Goal: Task Accomplishment & Management: Manage account settings

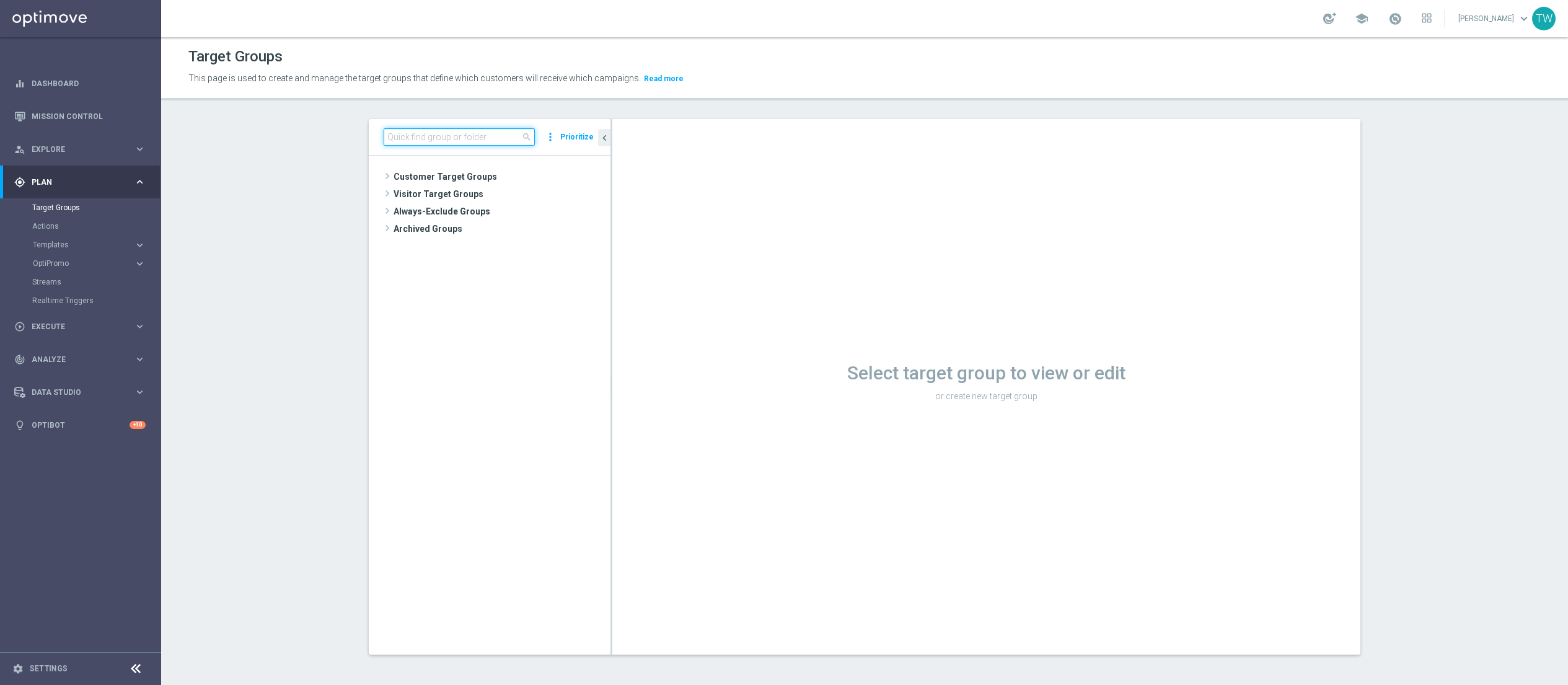
click at [467, 134] on input at bounding box center [459, 137] width 151 height 18
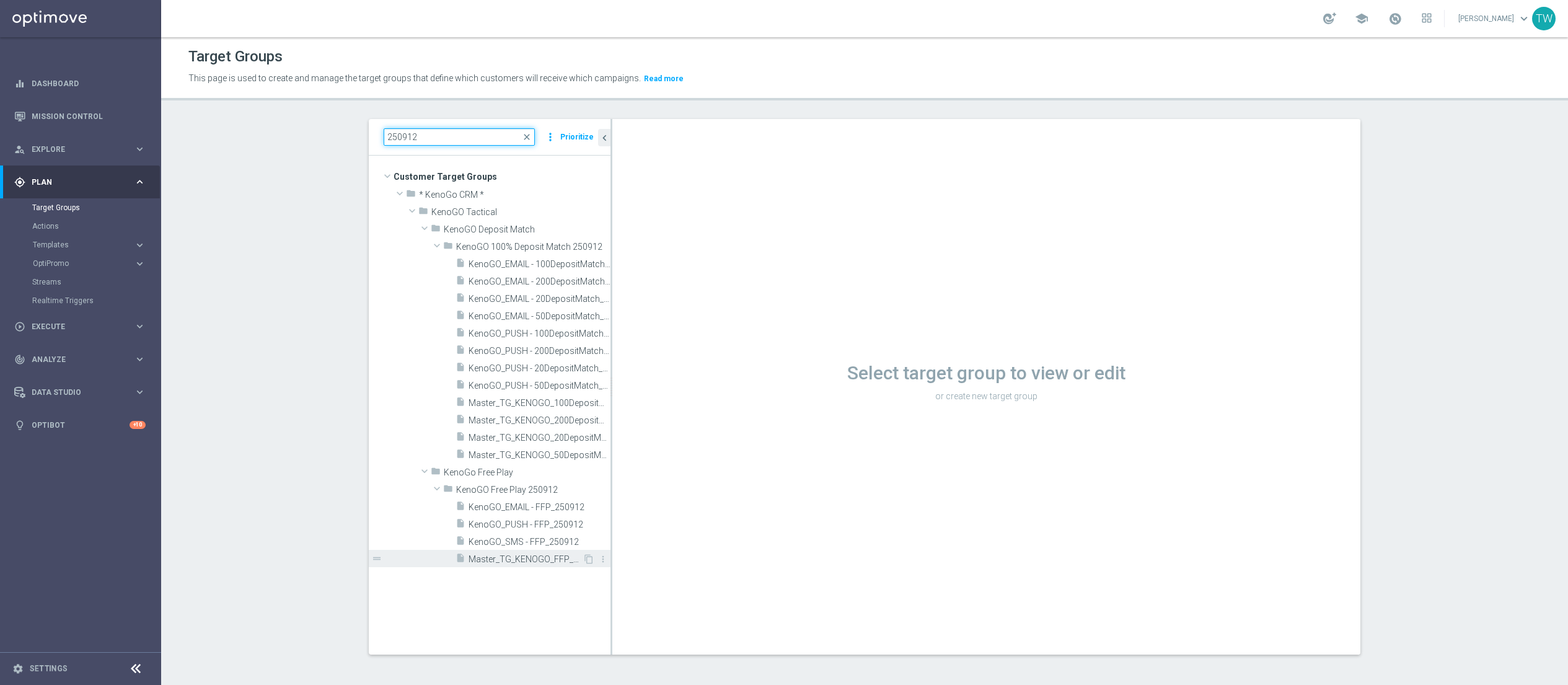
type input "250912"
click at [542, 550] on div "insert_drive_file Master_TG_KENOGO_FFP_250912" at bounding box center [519, 558] width 127 height 18
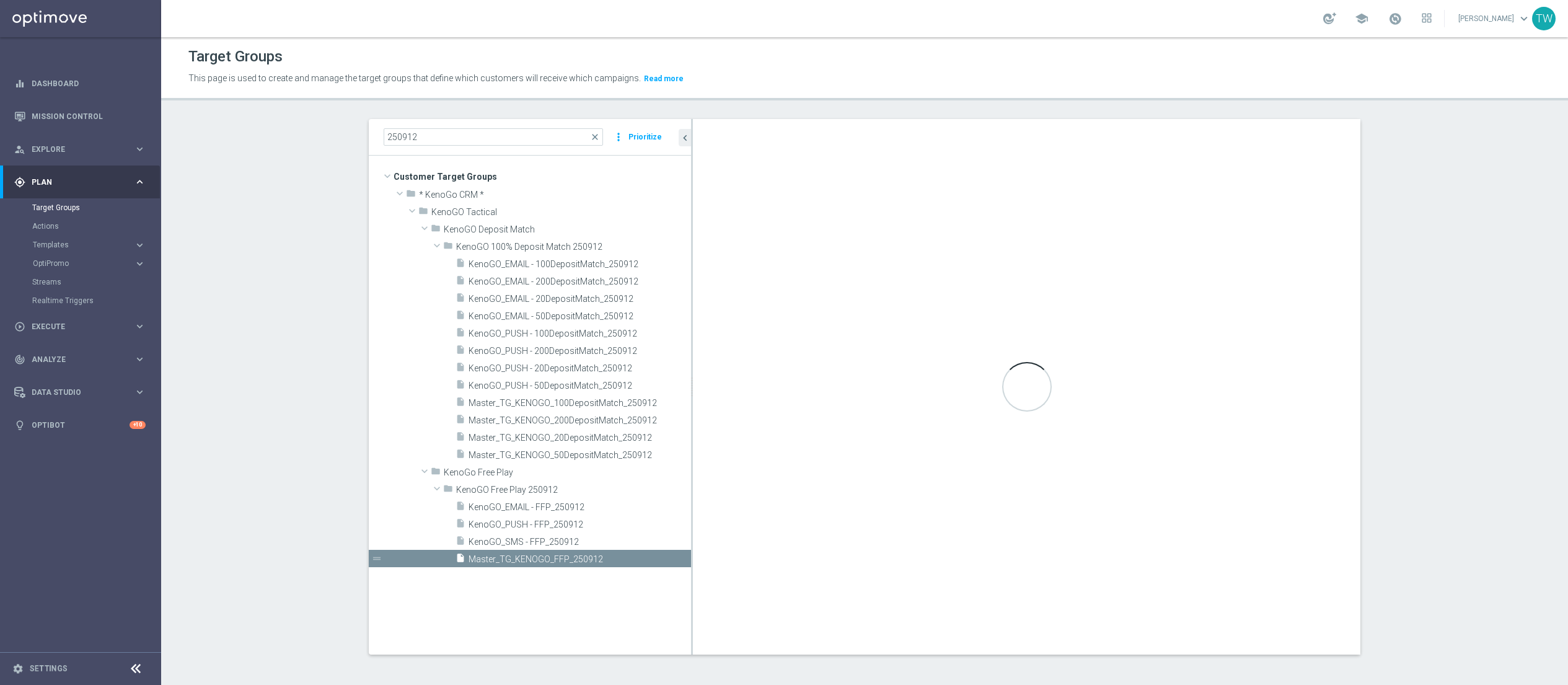
drag, startPoint x: 611, startPoint y: 578, endPoint x: 691, endPoint y: 571, distance: 80.3
click at [691, 571] on div at bounding box center [692, 387] width 2 height 536
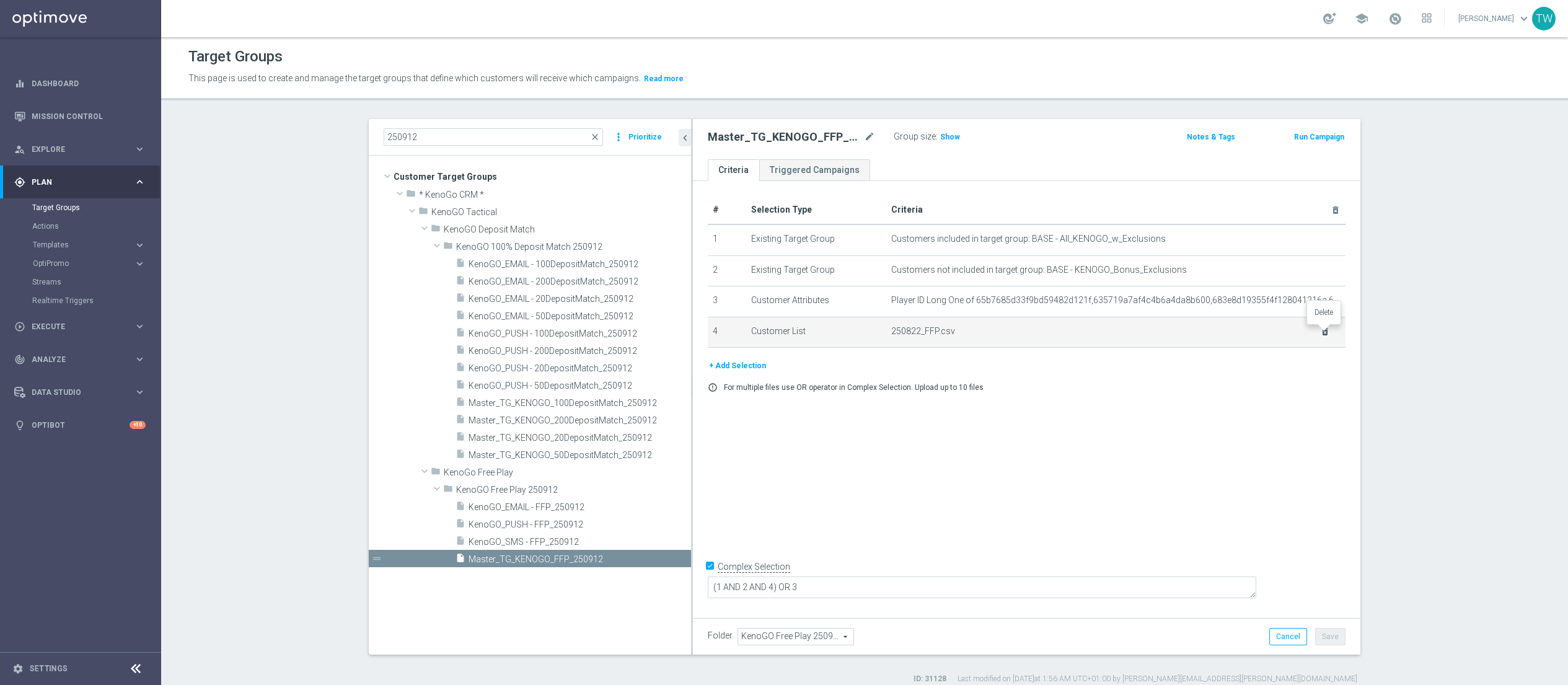
click at [1117, 331] on icon "delete_forever" at bounding box center [1324, 331] width 10 height 10
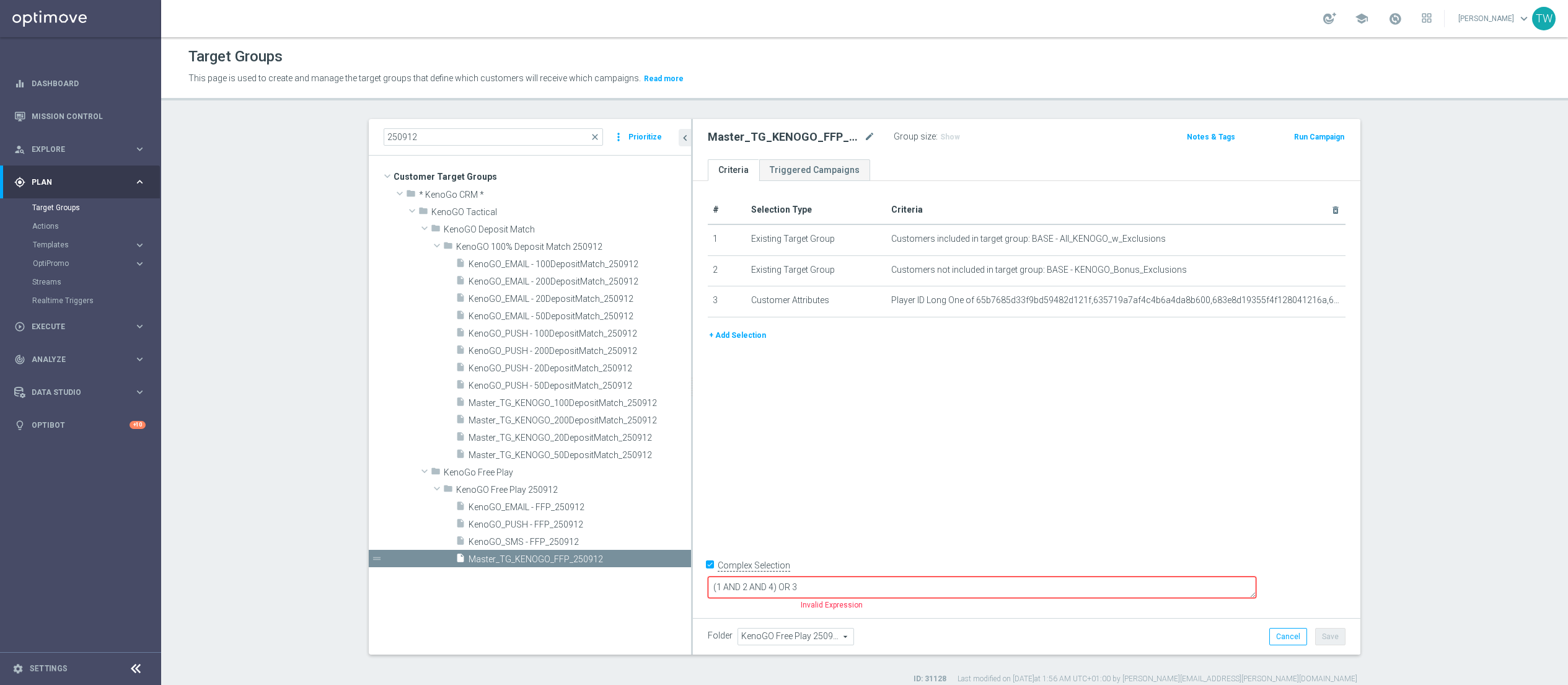
click at [743, 335] on button "+ Add Selection" at bounding box center [738, 335] width 60 height 14
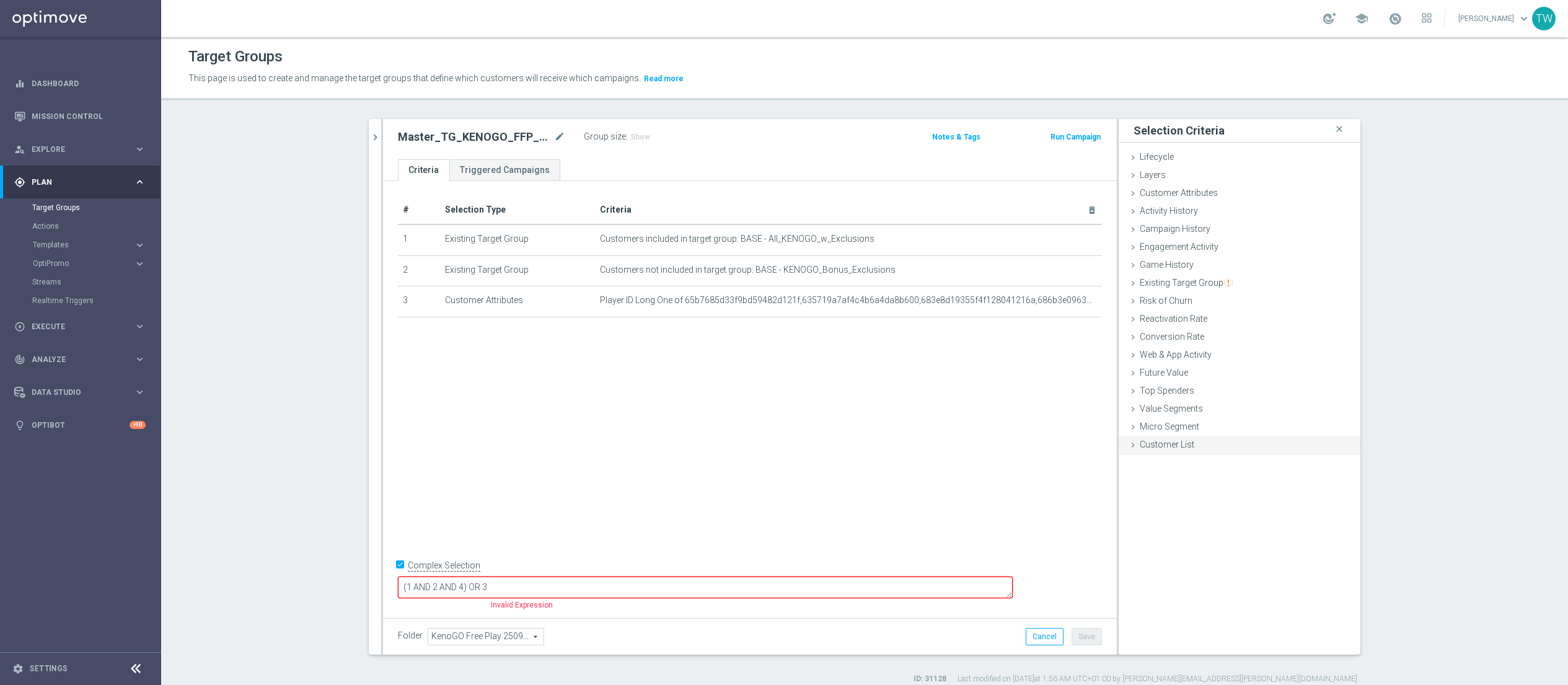
click at [1117, 453] on div "Customer List done" at bounding box center [1239, 446] width 242 height 19
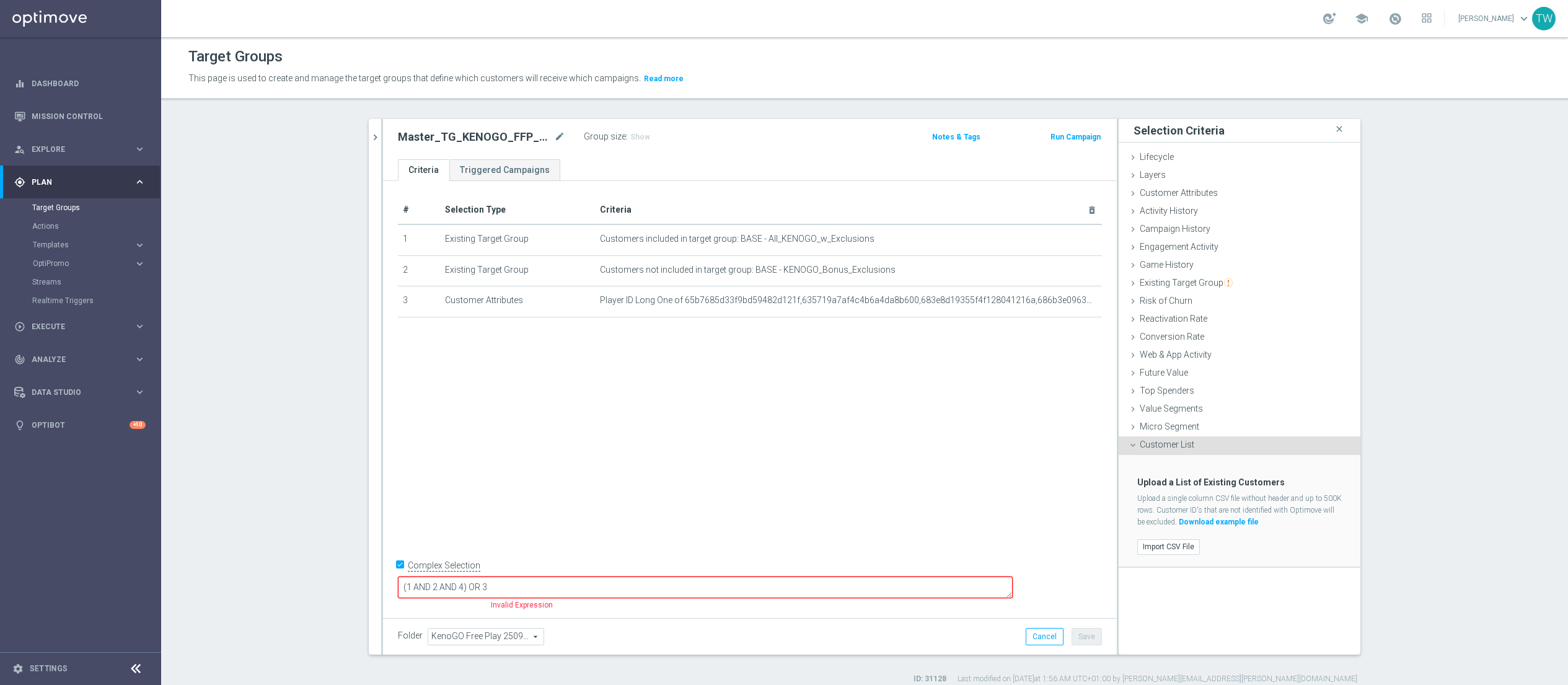
click at [1117, 553] on div "Import CSV File" at bounding box center [1239, 547] width 223 height 20
click at [1117, 547] on label "Import CSV File" at bounding box center [1169, 547] width 62 height 16
click at [0, 0] on input "Import CSV File" at bounding box center [0, 0] width 0 height 0
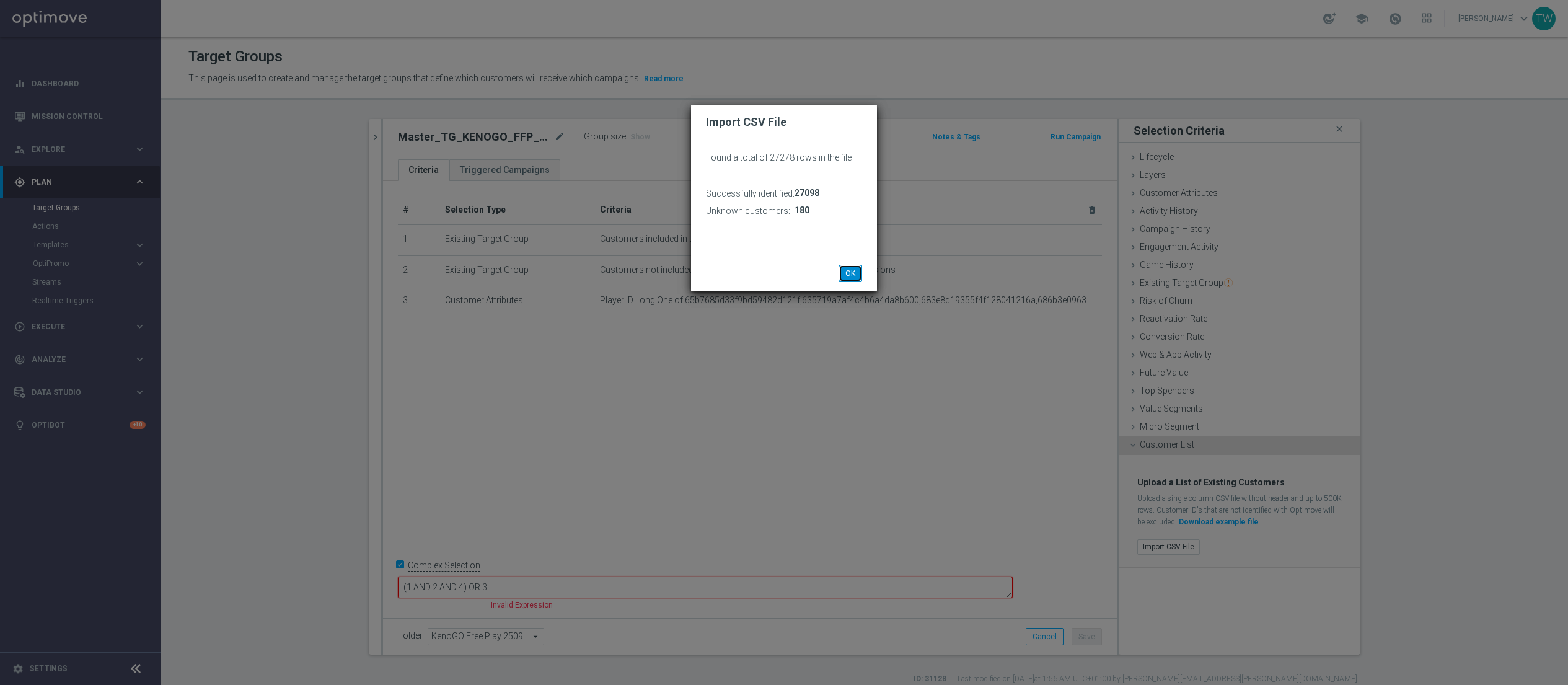
click at [854, 272] on button "OK" at bounding box center [850, 273] width 23 height 18
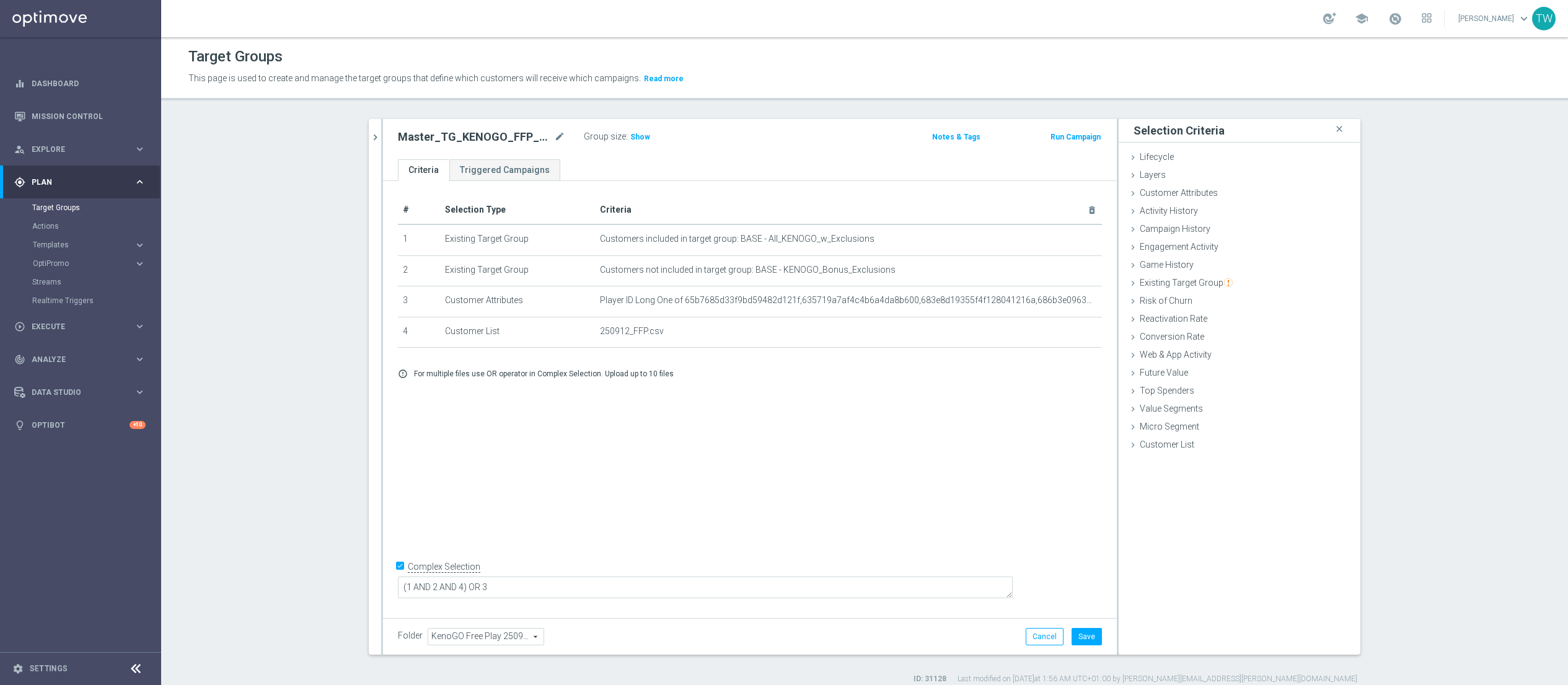
drag, startPoint x: 639, startPoint y: 138, endPoint x: 647, endPoint y: 144, distance: 10.0
click at [639, 138] on span "Show" at bounding box center [640, 136] width 20 height 8
click at [1091, 634] on button "Save" at bounding box center [1087, 637] width 31 height 18
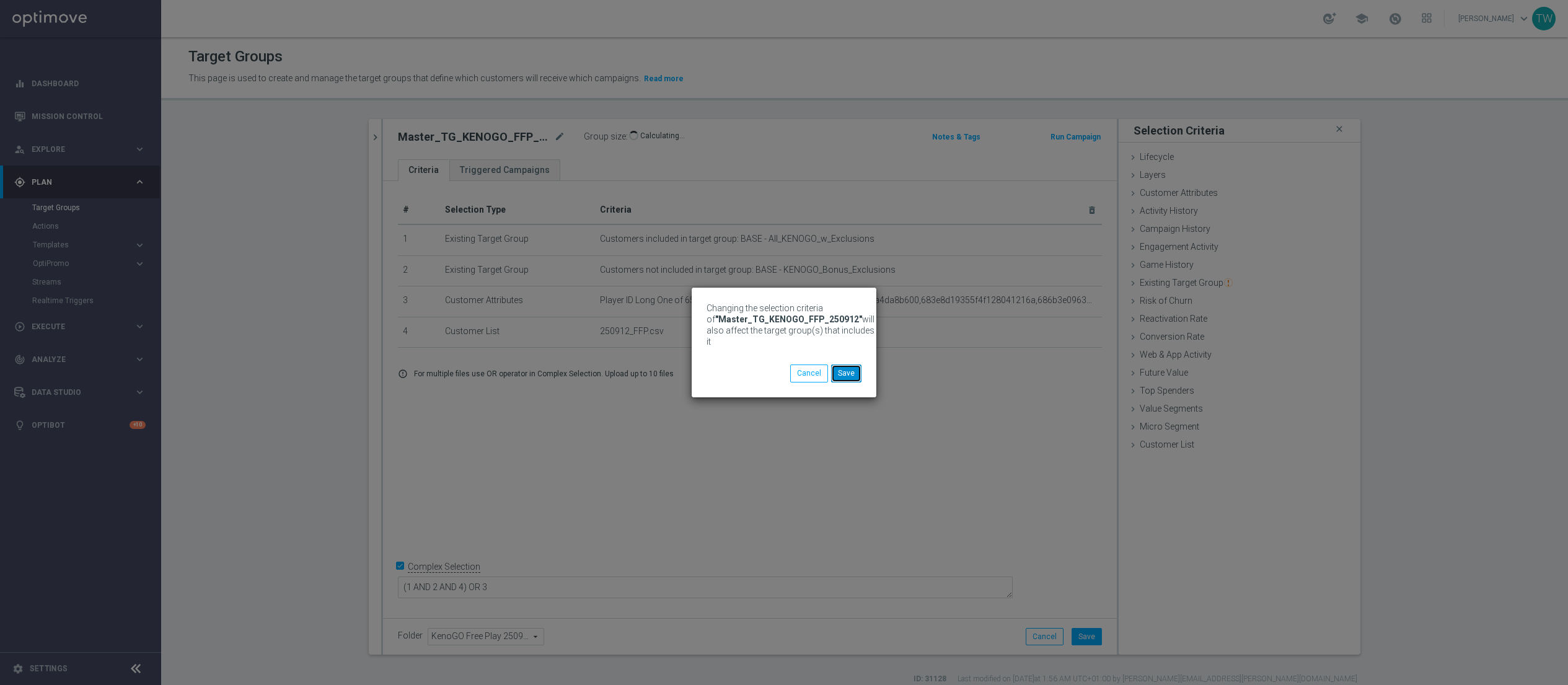
click at [847, 375] on button "Save" at bounding box center [846, 373] width 31 height 18
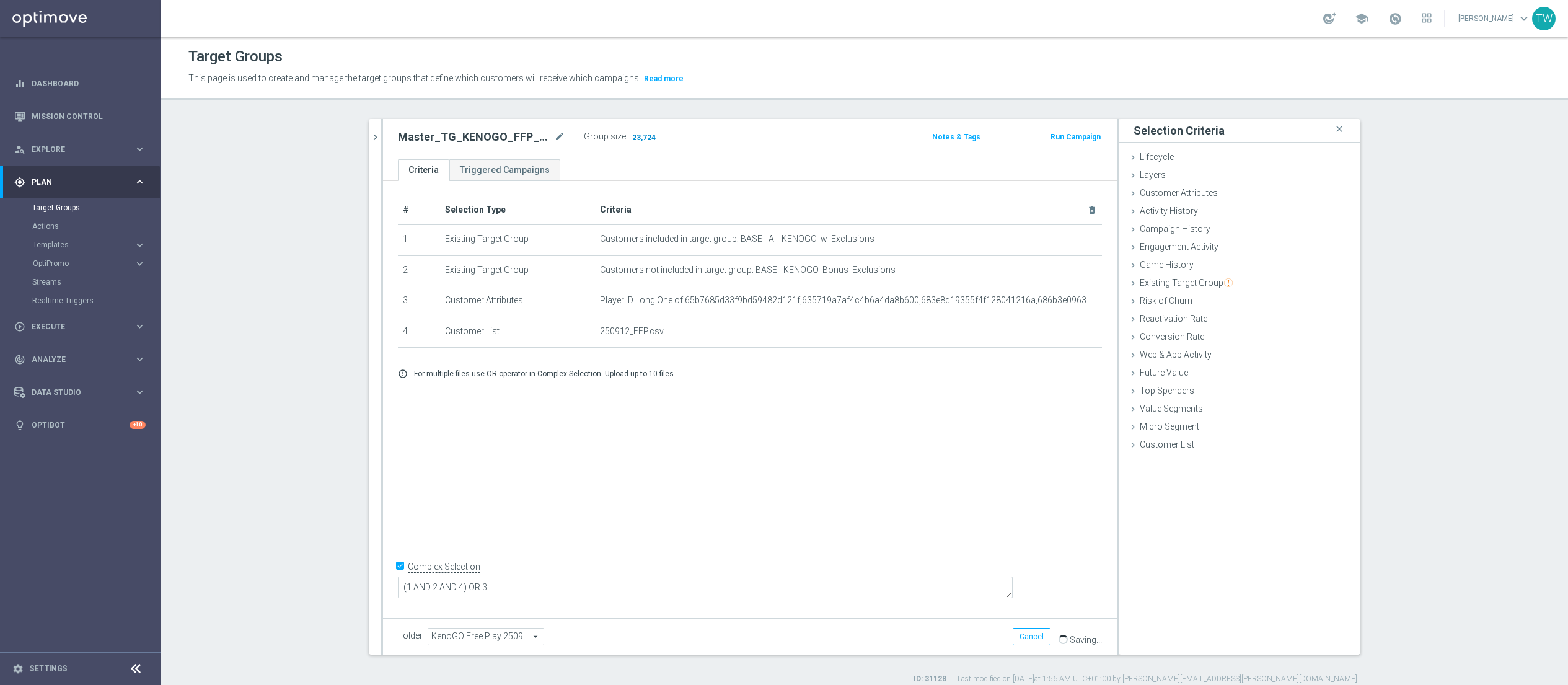
click at [649, 140] on span "23,724" at bounding box center [644, 138] width 26 height 12
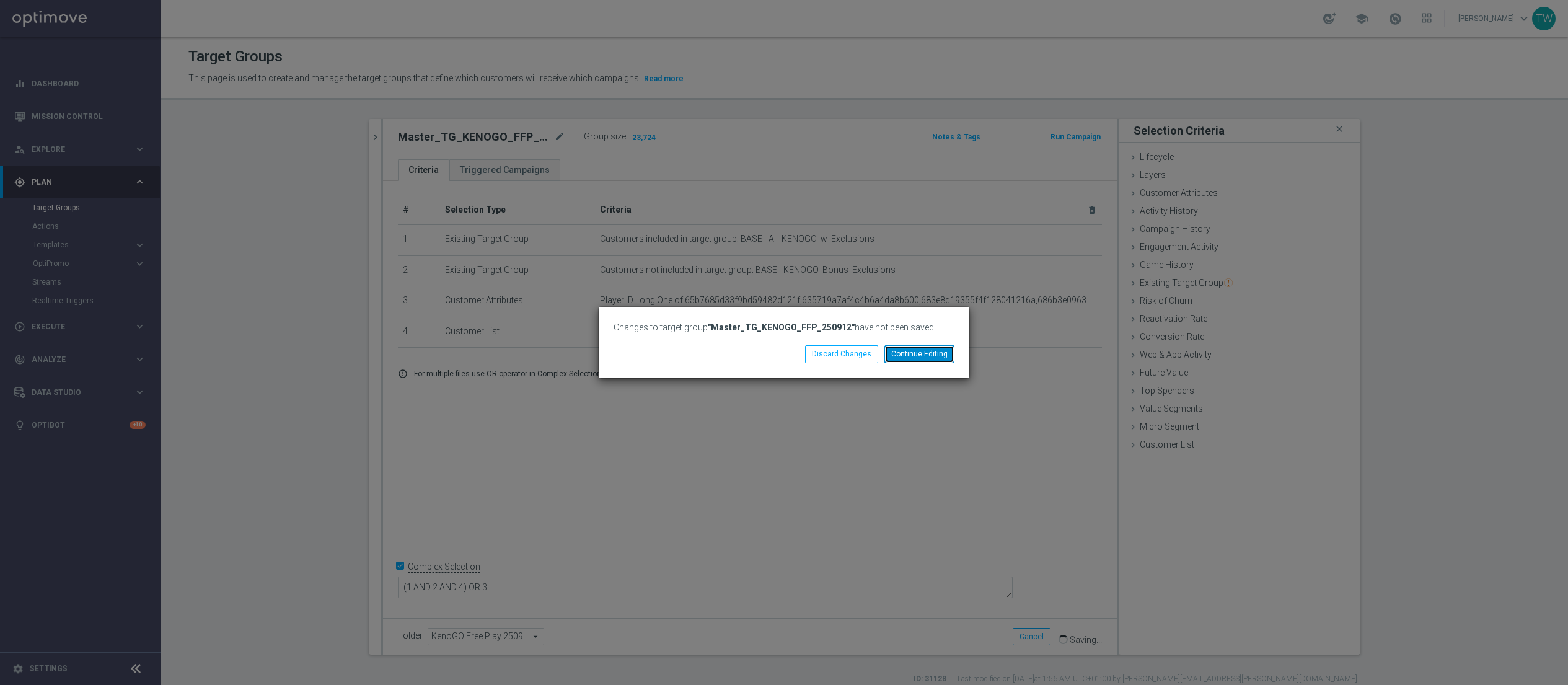
click at [912, 354] on button "Continue Editing" at bounding box center [920, 354] width 70 height 18
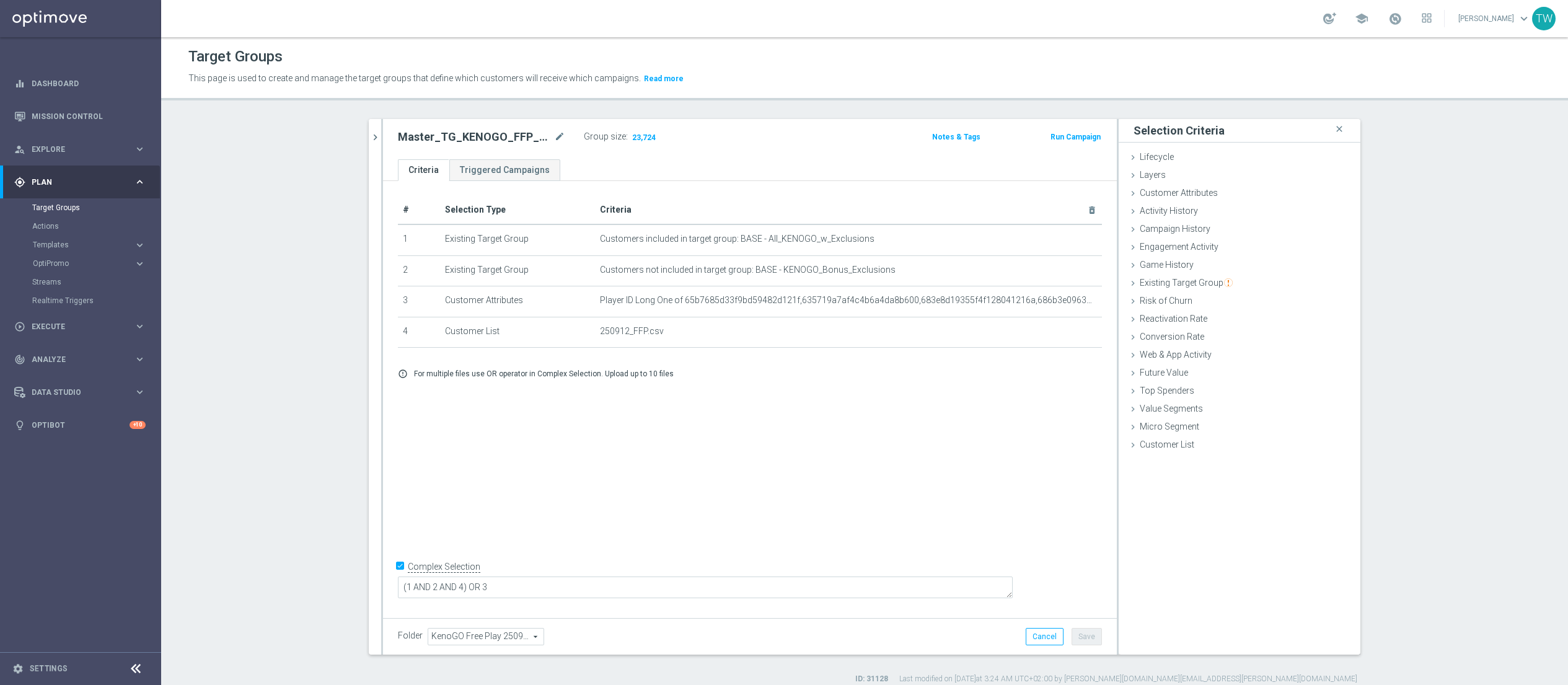
click at [642, 131] on h3 "23,724" at bounding box center [644, 139] width 30 height 18
click at [643, 140] on span "23,724" at bounding box center [644, 138] width 26 height 12
click at [372, 136] on icon "chevron_right" at bounding box center [375, 137] width 12 height 12
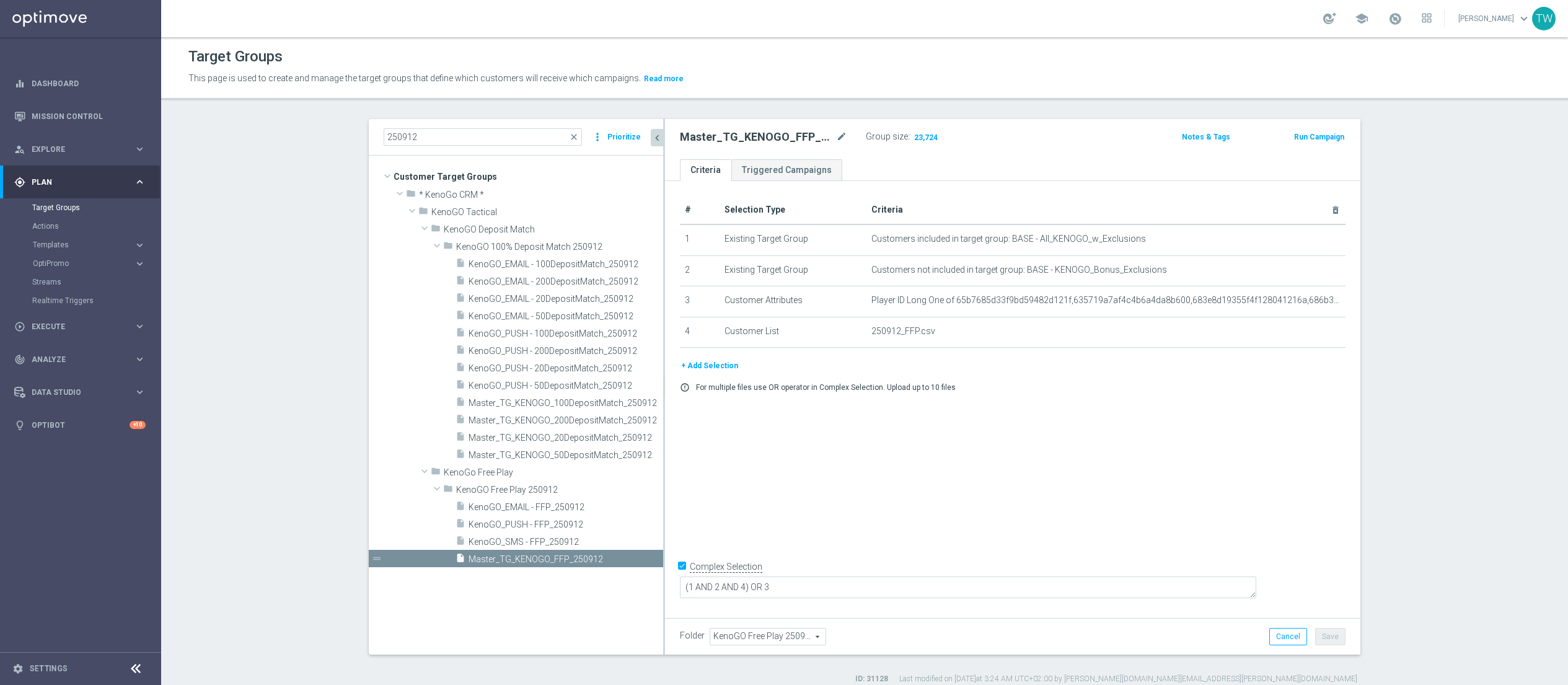
drag, startPoint x: 611, startPoint y: 474, endPoint x: 663, endPoint y: 474, distance: 52.0
click at [663, 474] on div at bounding box center [664, 387] width 2 height 536
click at [552, 534] on div "insert_drive_file KenoGO_SMS - FFP_250912" at bounding box center [544, 541] width 178 height 18
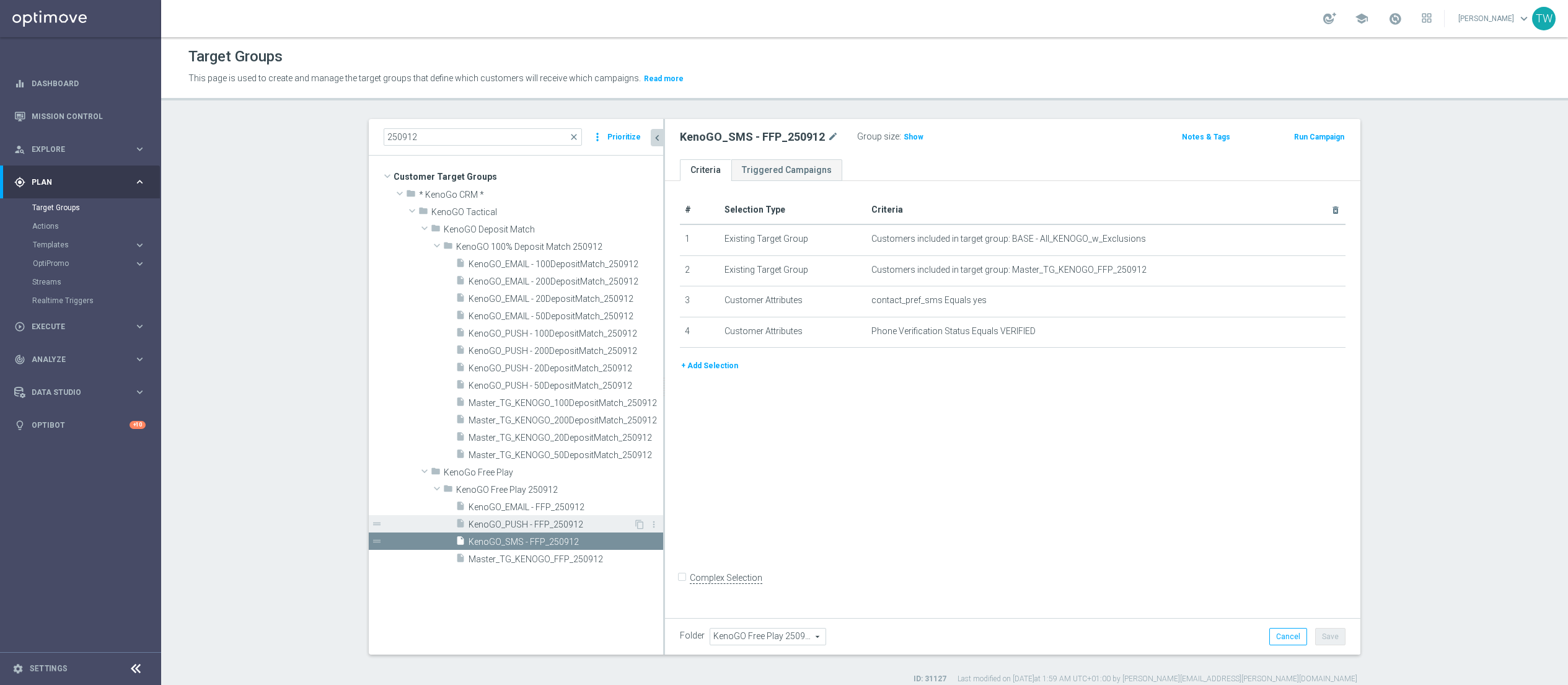
click at [591, 524] on span "KenoGO_PUSH - FFP_250912" at bounding box center [551, 525] width 165 height 10
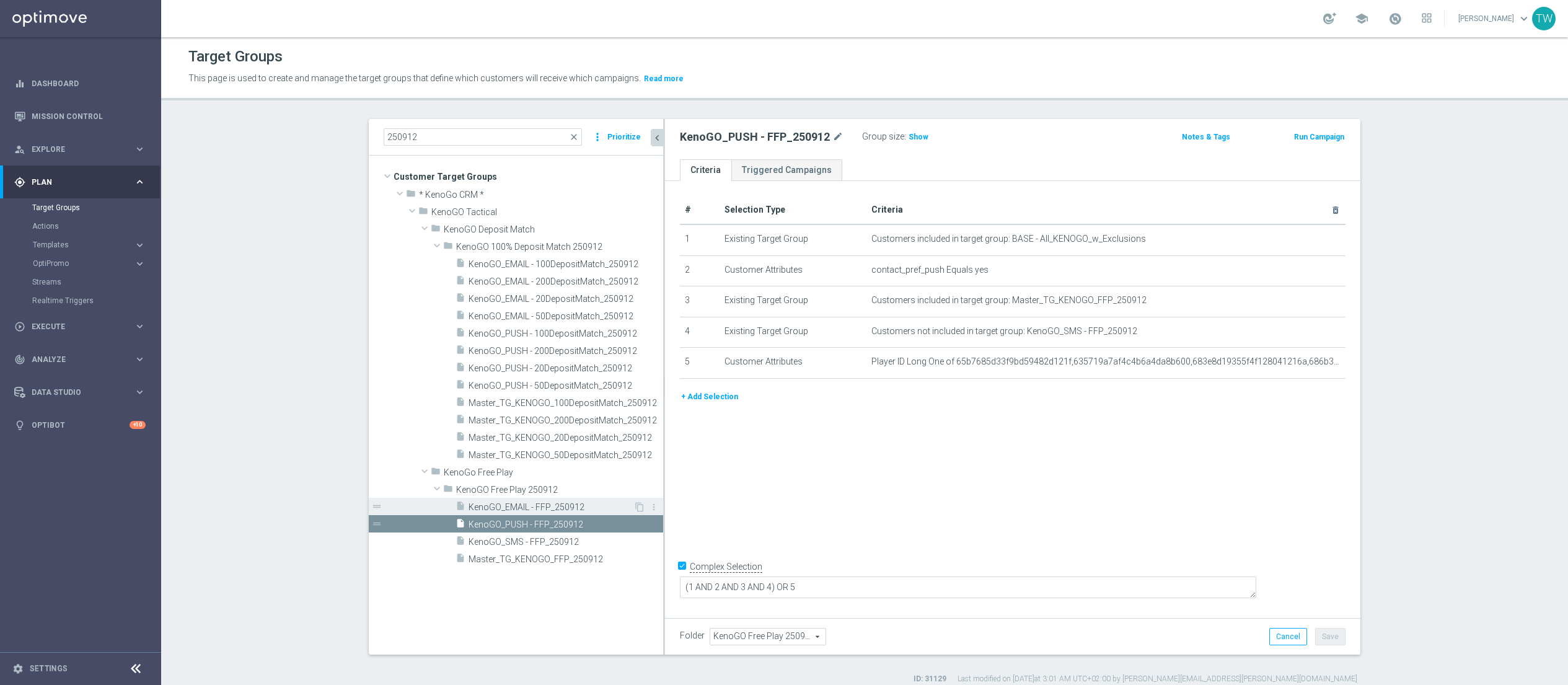
click at [600, 506] on span "KenoGO_EMAIL - FFP_250912" at bounding box center [551, 508] width 165 height 10
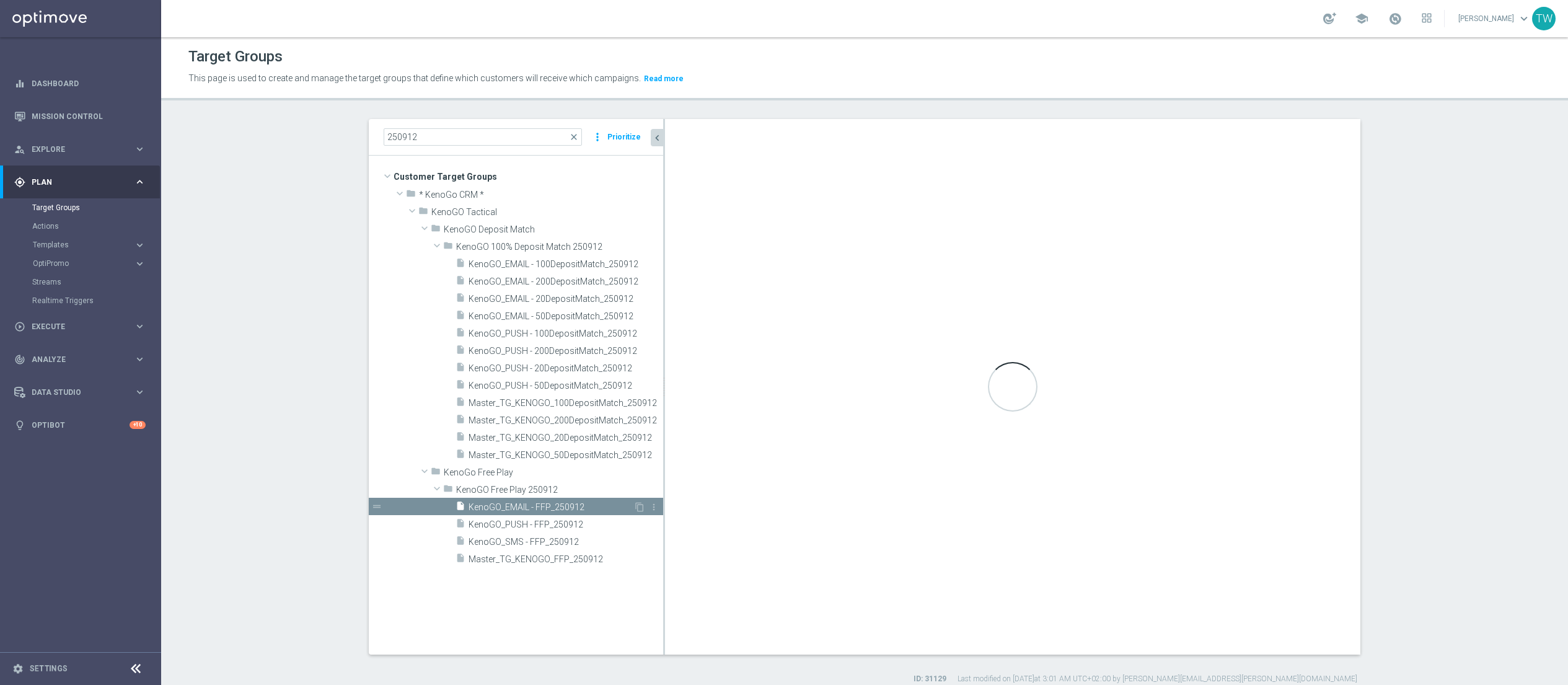
checkbox input "false"
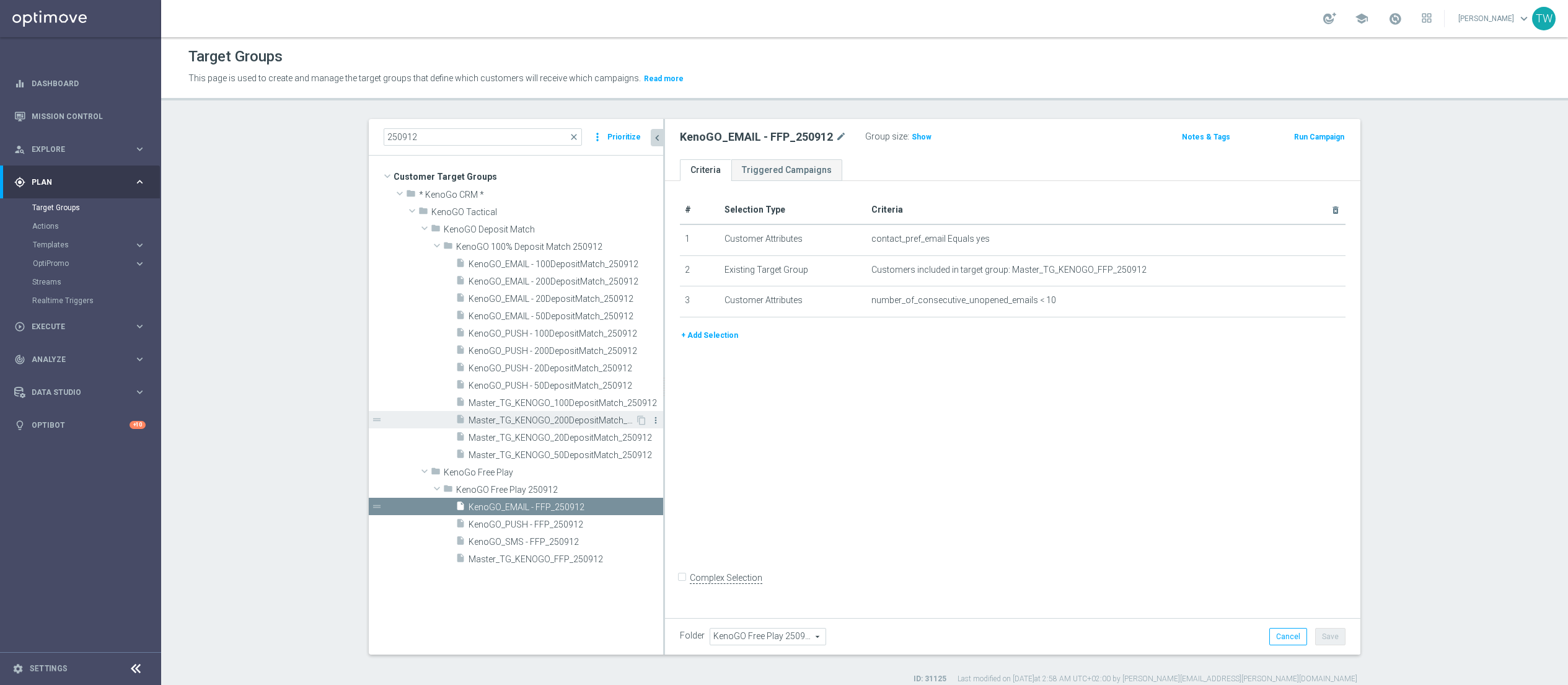
click at [656, 418] on icon "more_vert" at bounding box center [655, 420] width 10 height 10
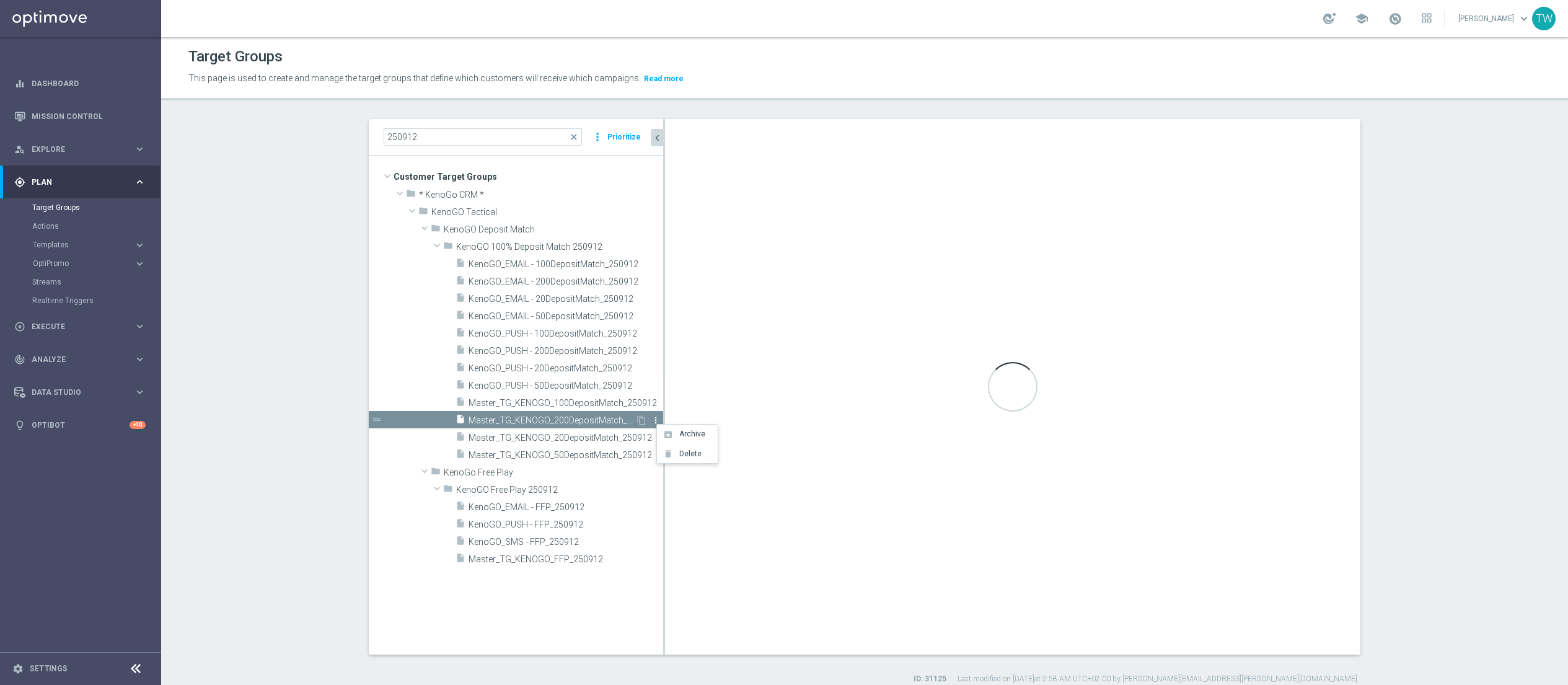
type input "KenoGO 100% Deposit Match 250912"
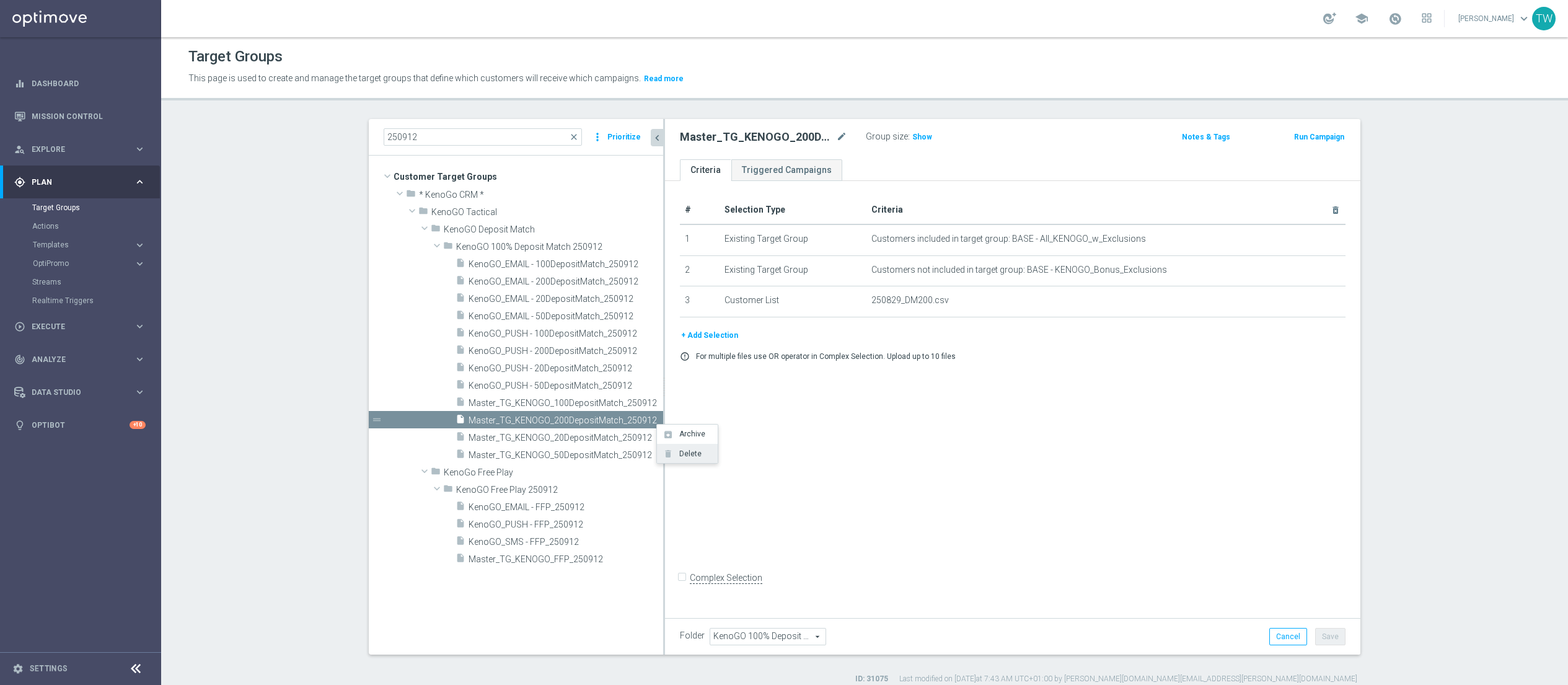
click at [687, 458] on span "Delete" at bounding box center [688, 454] width 27 height 8
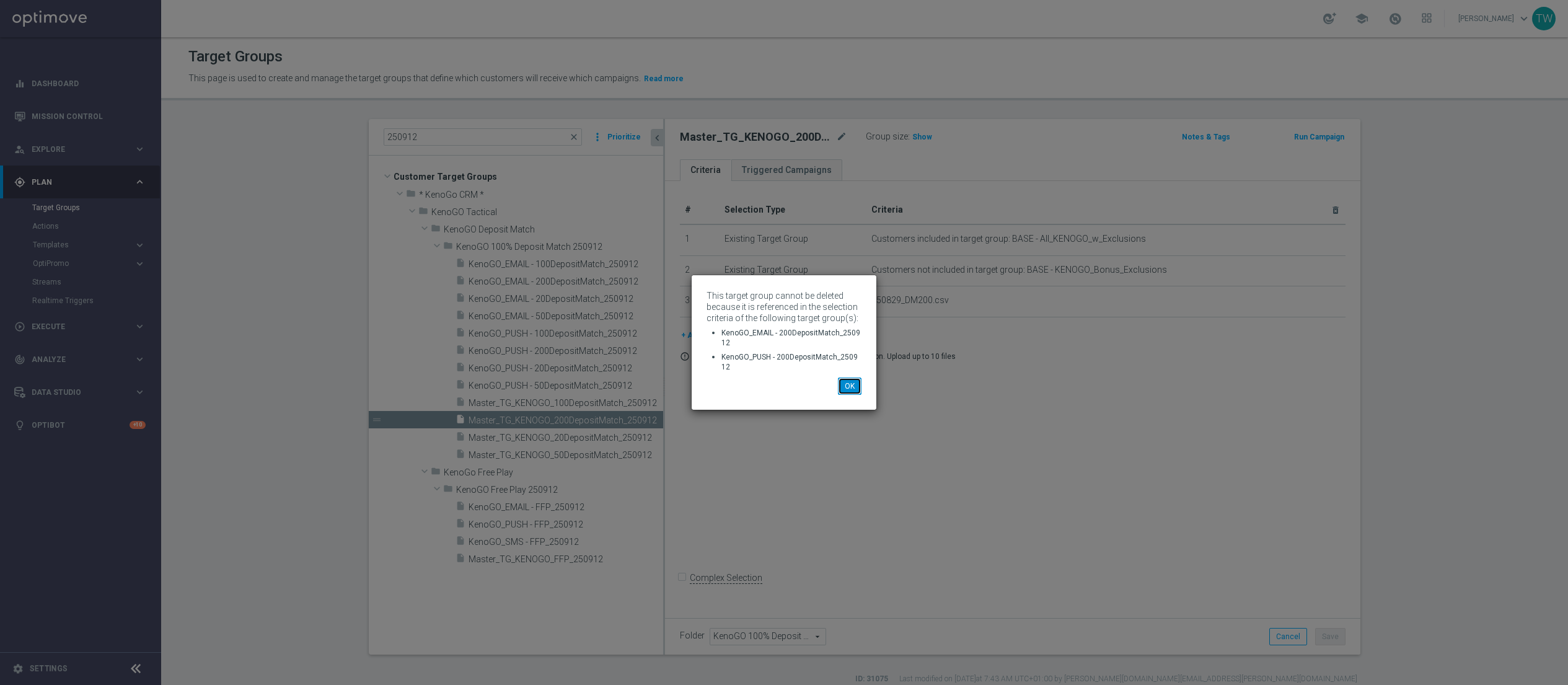
click at [844, 387] on button "OK" at bounding box center [850, 386] width 23 height 18
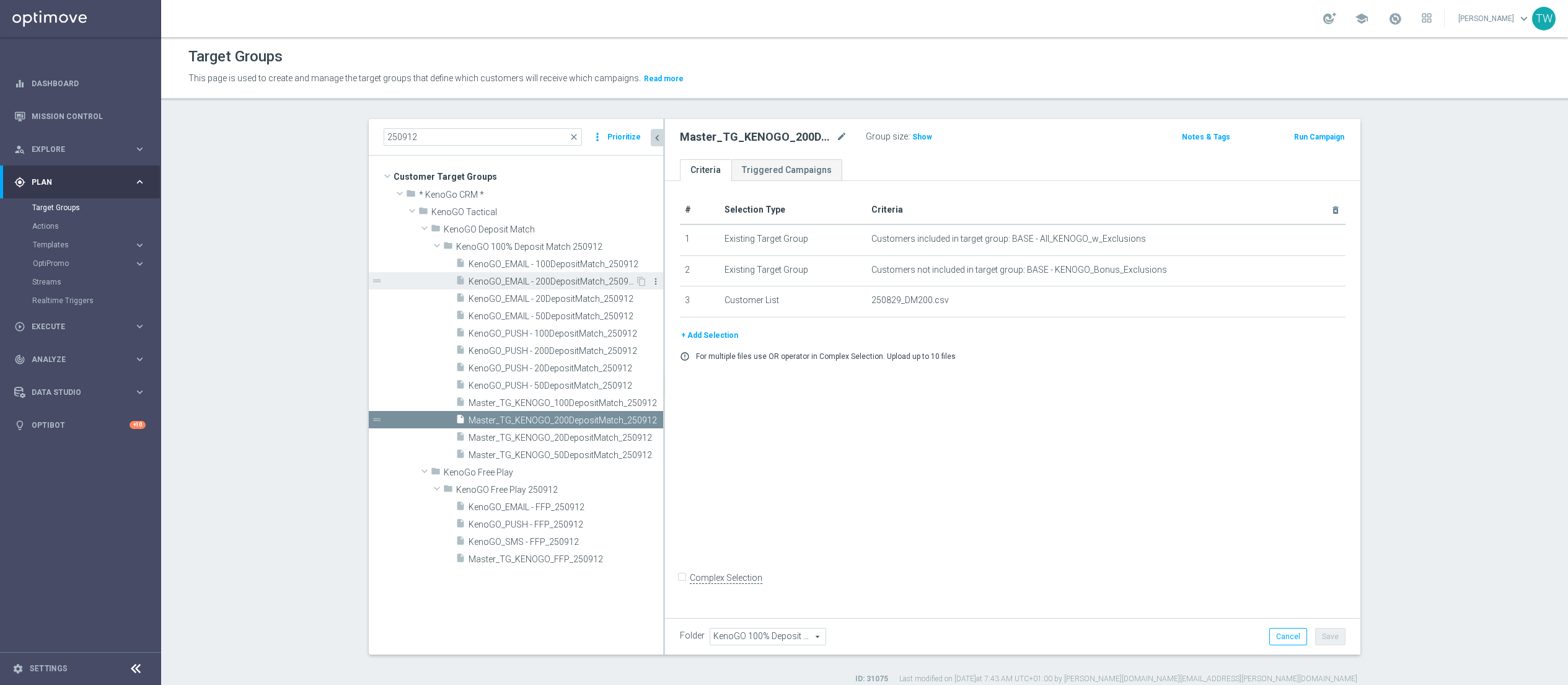
click at [655, 278] on icon "more_vert" at bounding box center [655, 281] width 10 height 10
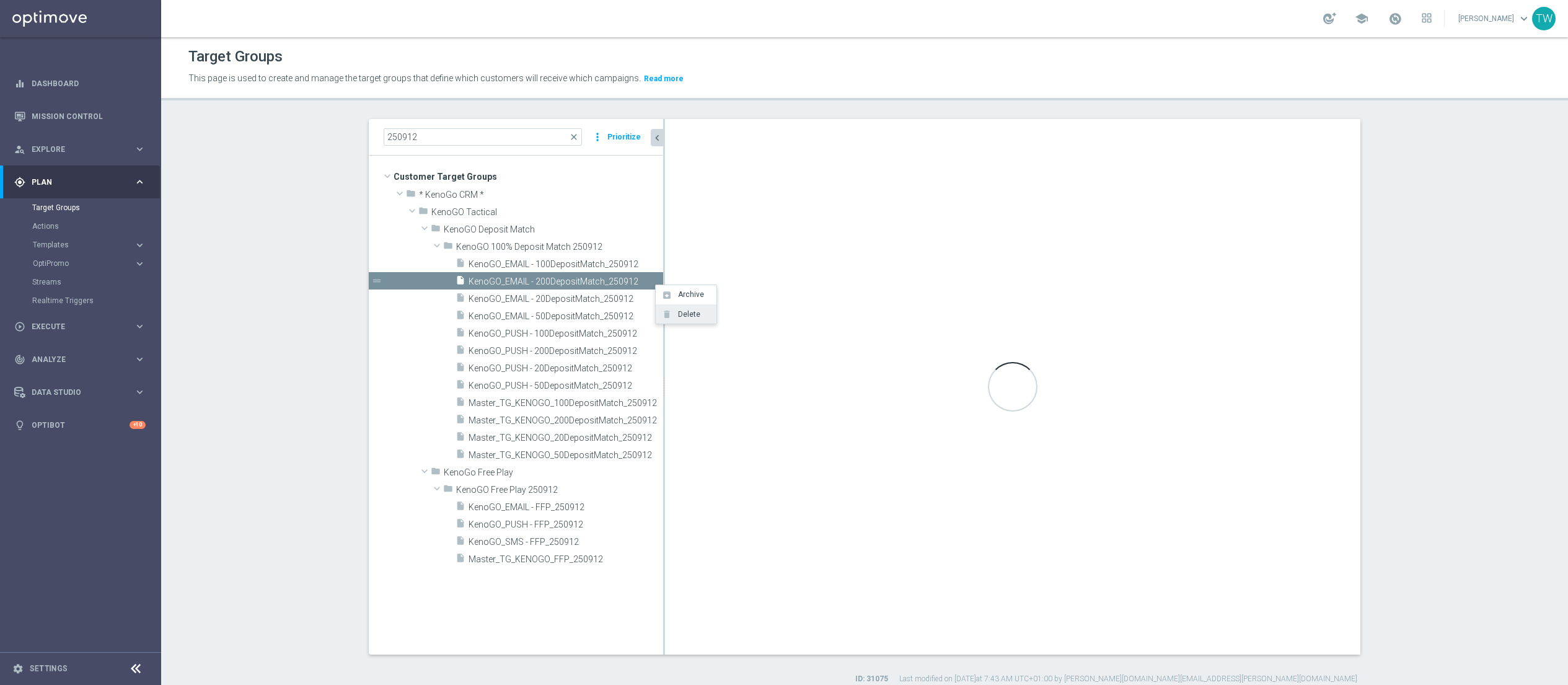
click at [690, 314] on span "Delete" at bounding box center [687, 314] width 27 height 8
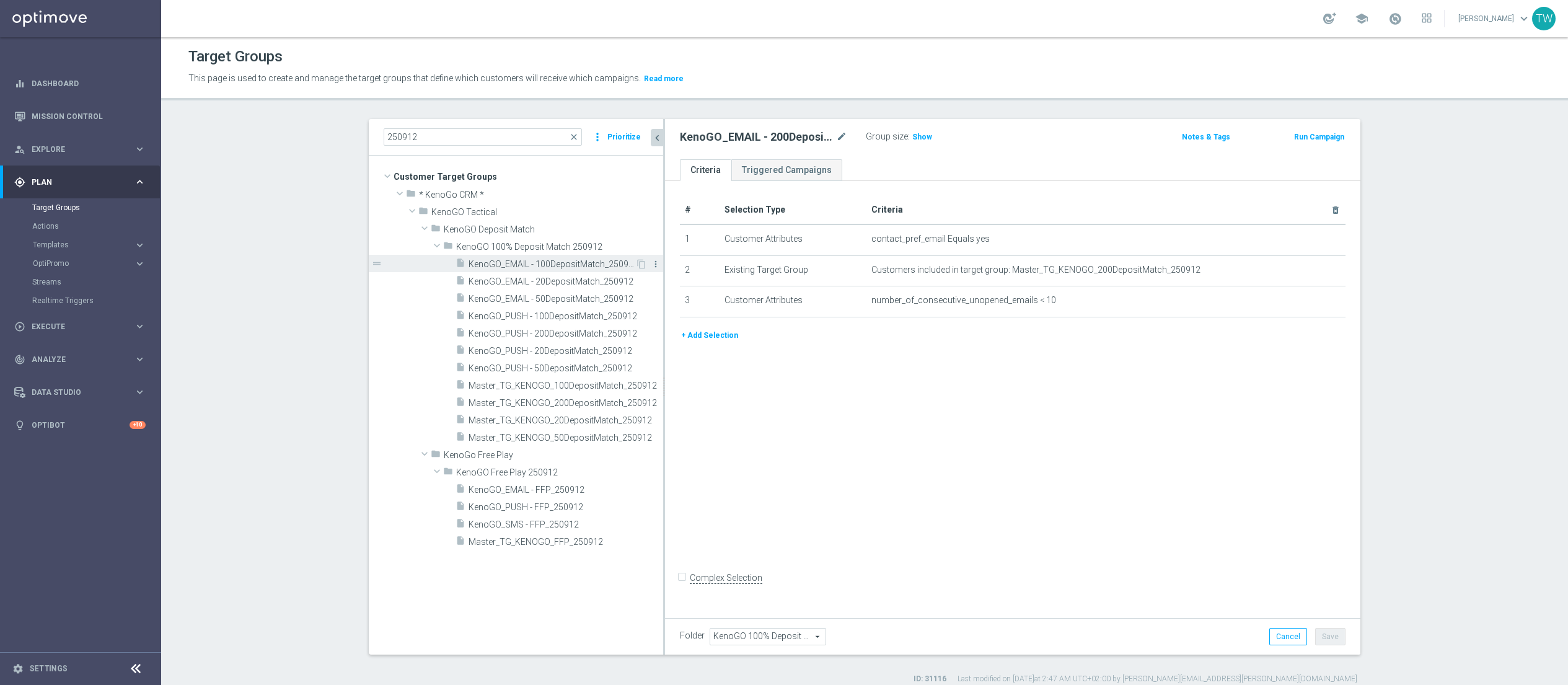
click at [657, 261] on icon "more_vert" at bounding box center [655, 264] width 10 height 10
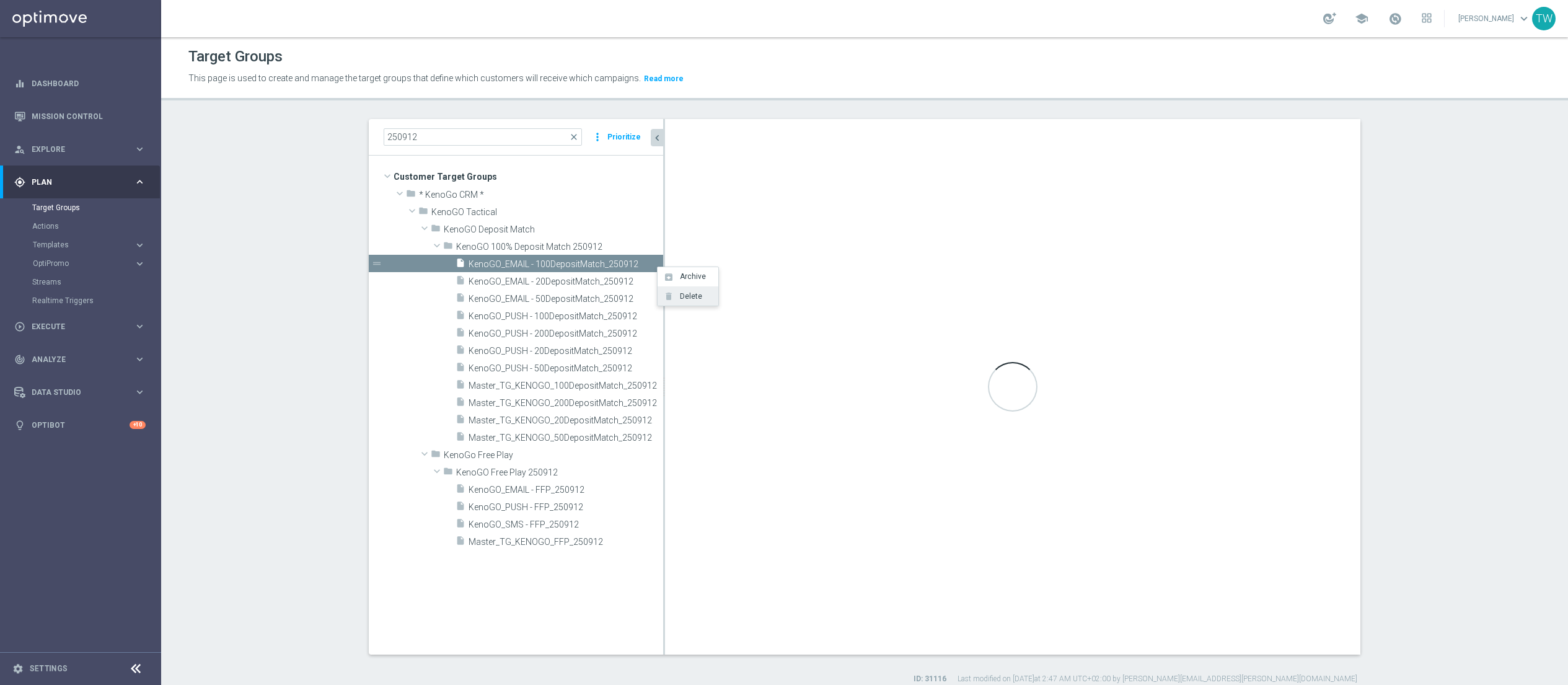
click at [694, 300] on span "Delete" at bounding box center [689, 296] width 27 height 8
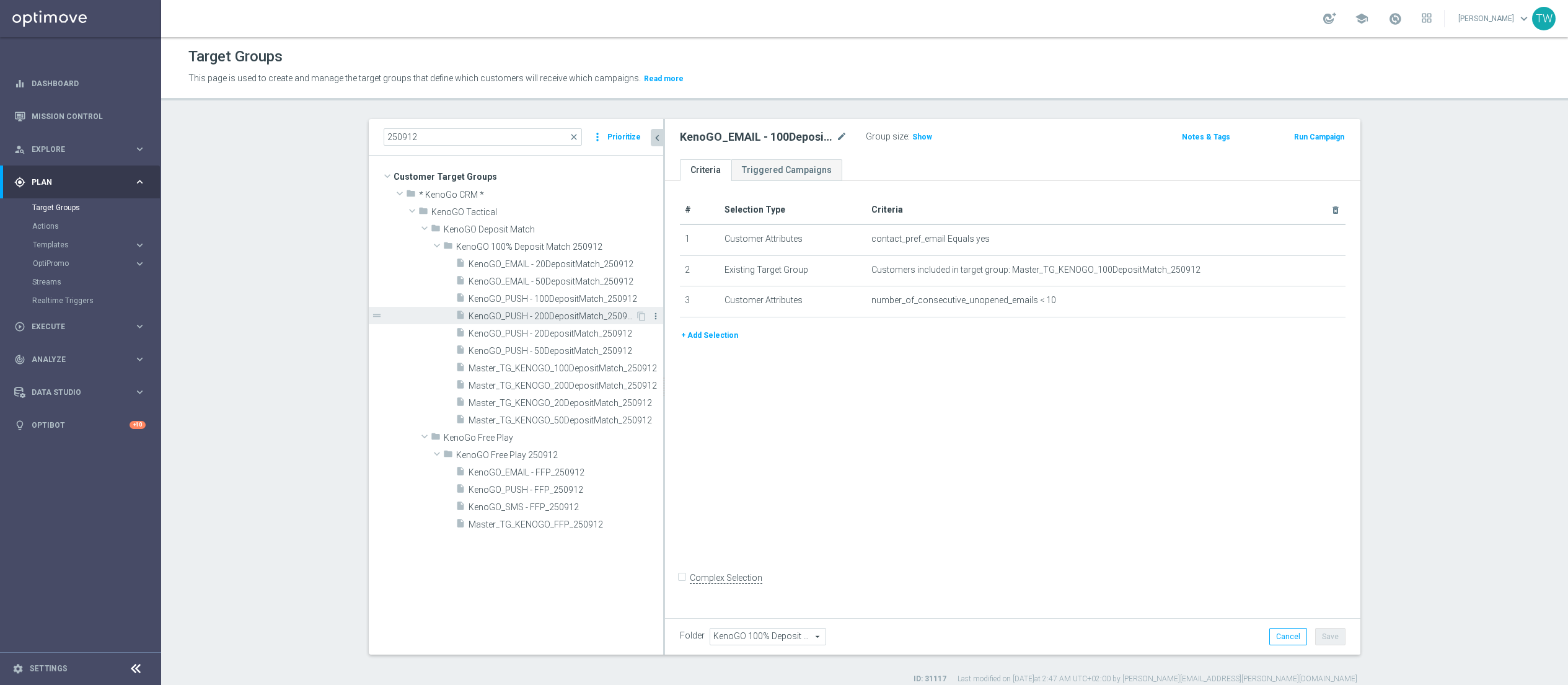
click at [654, 315] on icon "more_vert" at bounding box center [655, 316] width 10 height 10
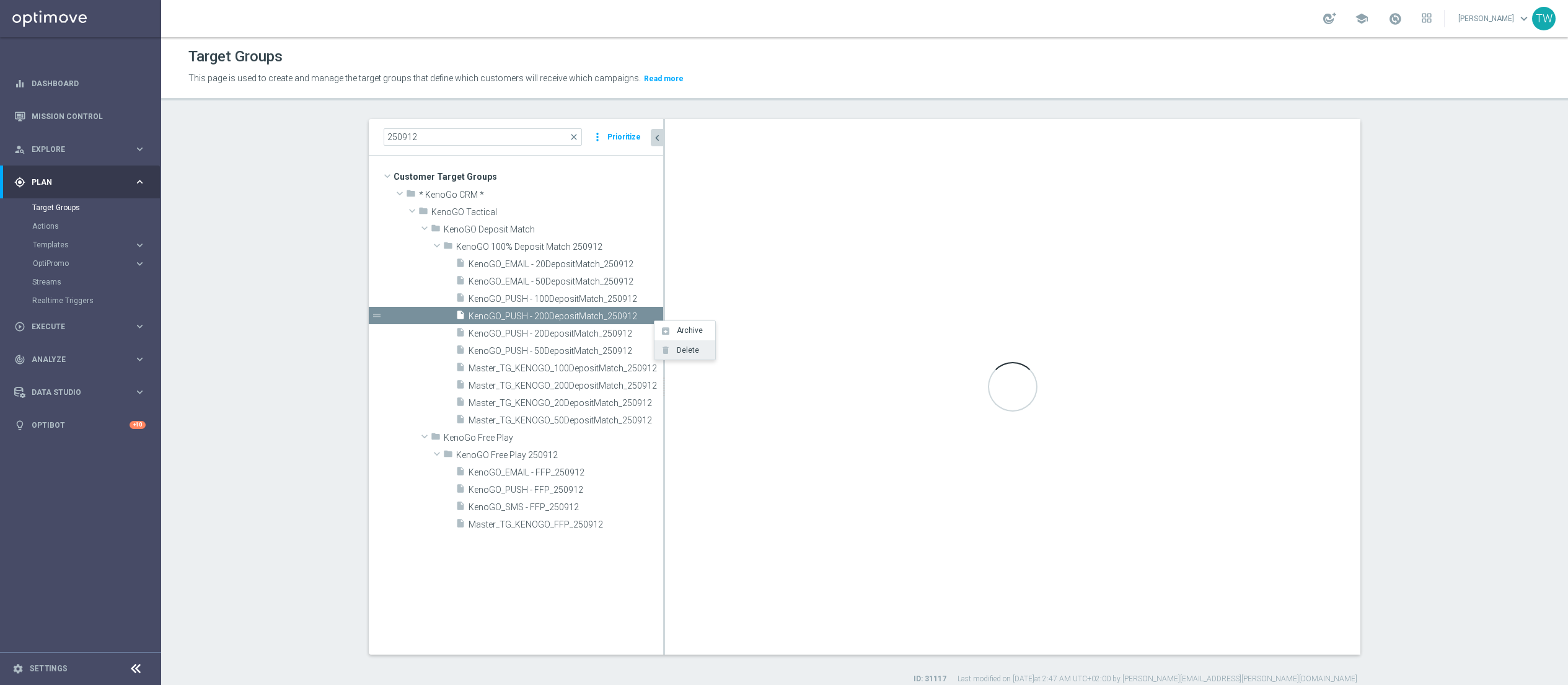
click at [664, 349] on icon "delete" at bounding box center [665, 350] width 10 height 10
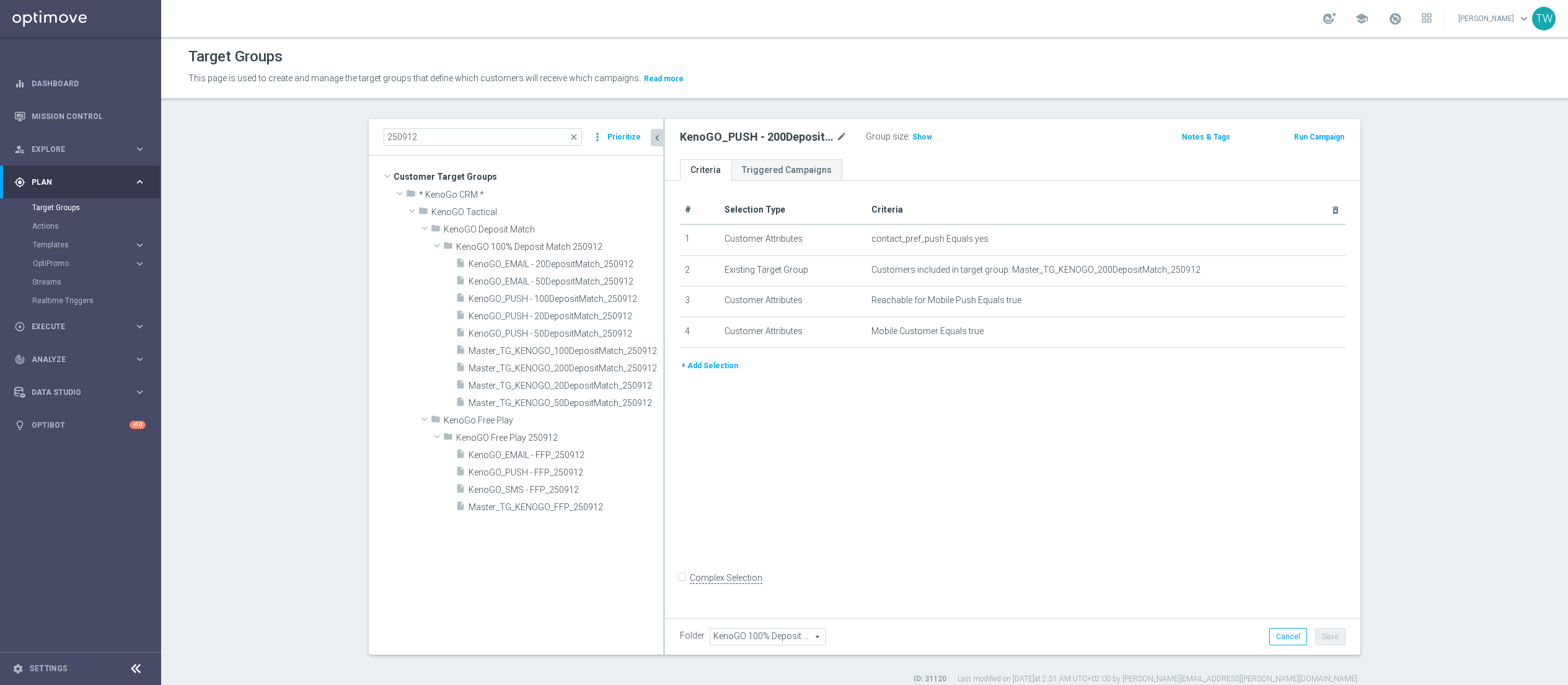
click at [0, 0] on icon "more_vert" at bounding box center [0, 0] width 0 height 0
click at [698, 335] on li "delete Delete" at bounding box center [686, 334] width 61 height 19
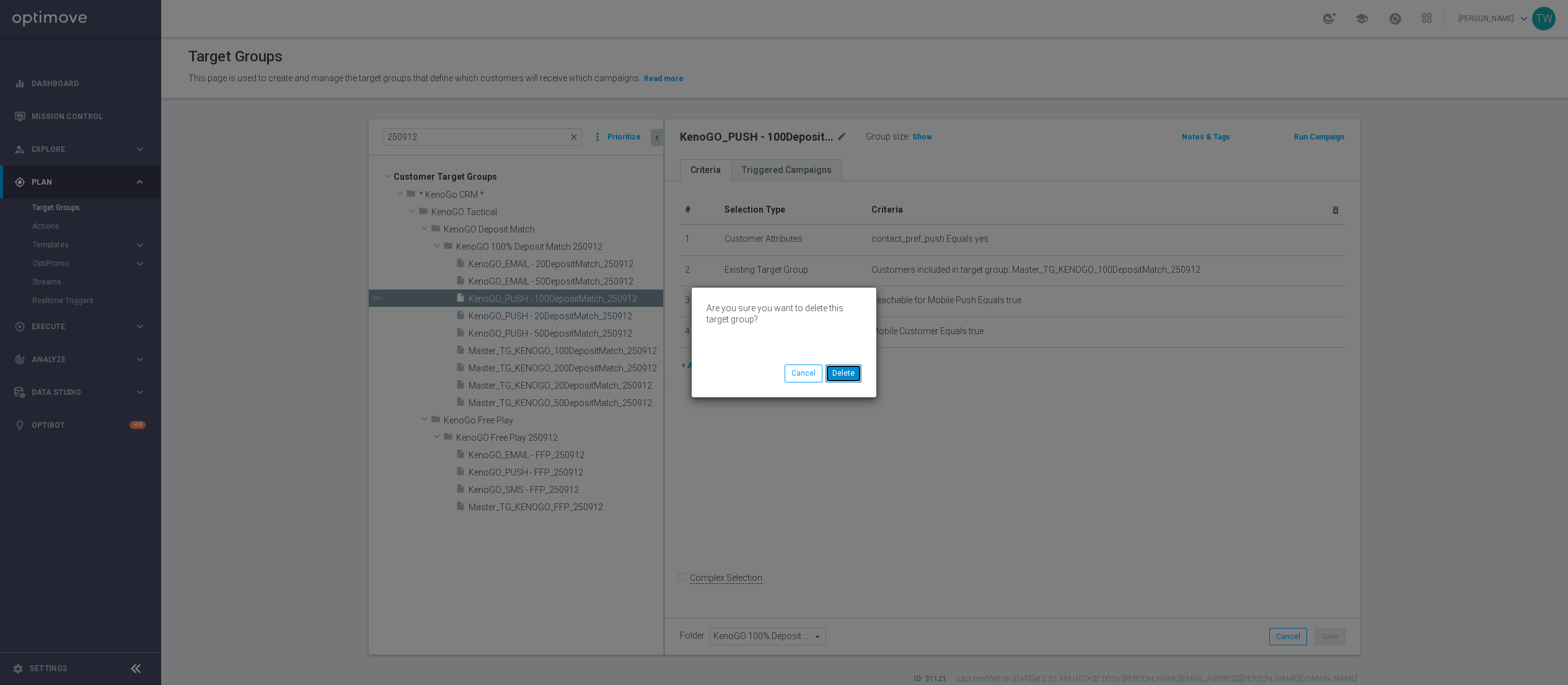
click at [844, 373] on button "Delete" at bounding box center [843, 373] width 36 height 18
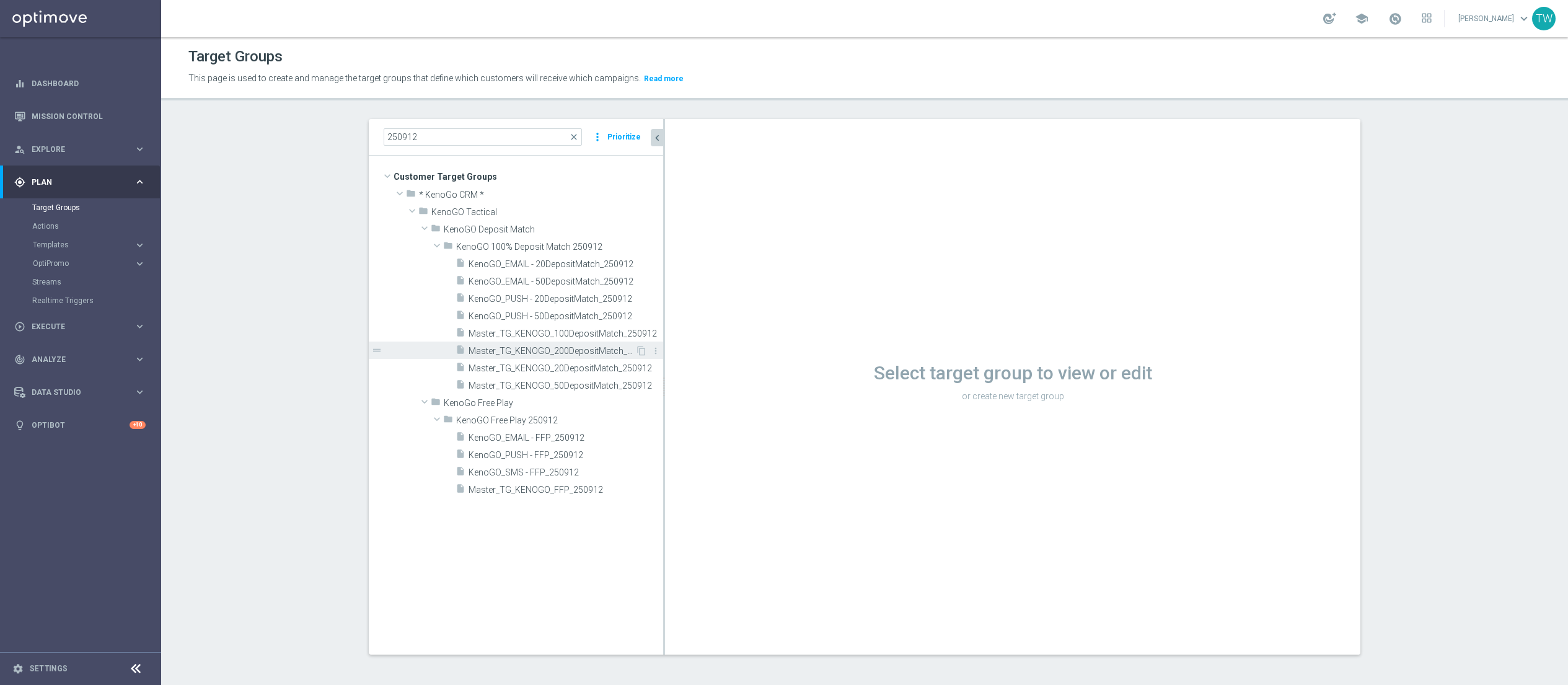
click at [592, 346] on span "Master_TG_KENOGO_200DepositMatch_250912" at bounding box center [551, 351] width 167 height 10
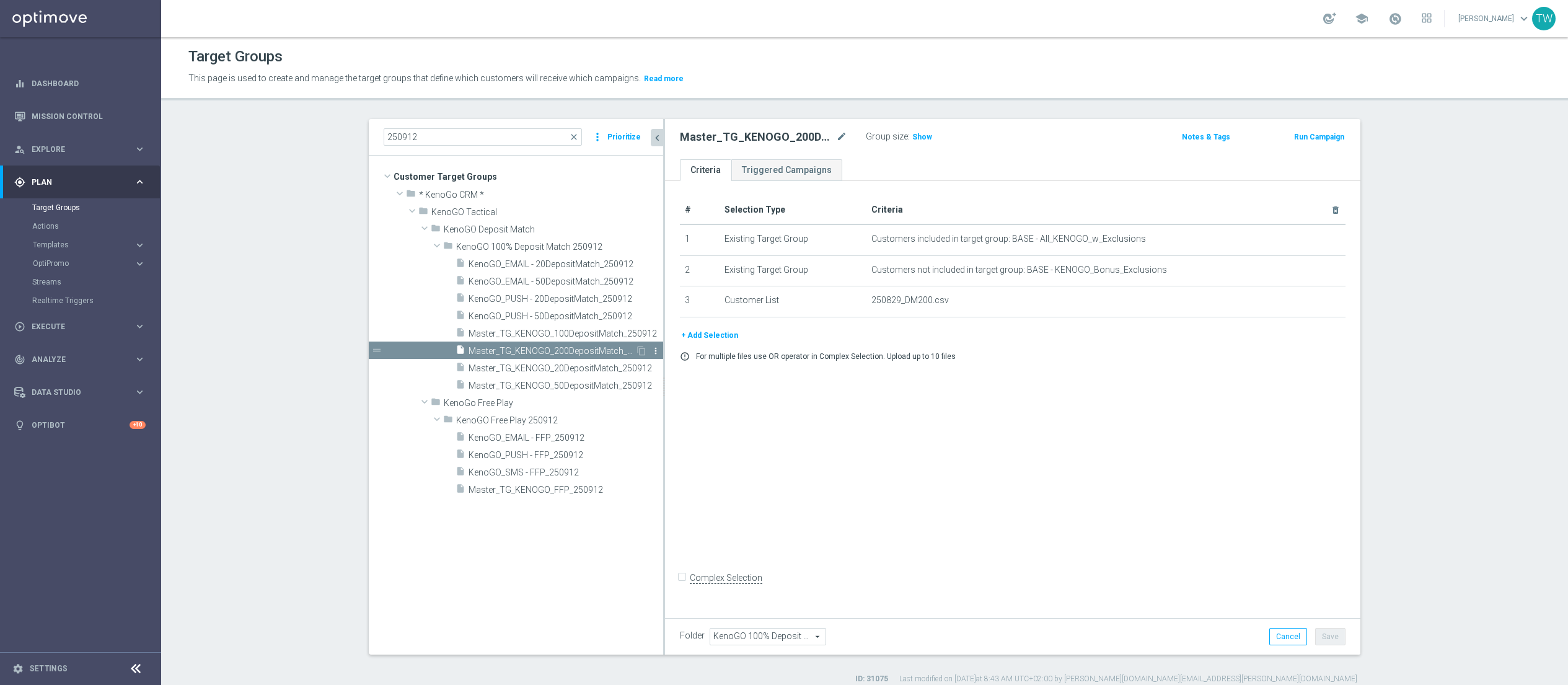
click at [655, 350] on icon "more_vert" at bounding box center [655, 350] width 10 height 10
click at [690, 388] on span "Delete" at bounding box center [687, 386] width 27 height 8
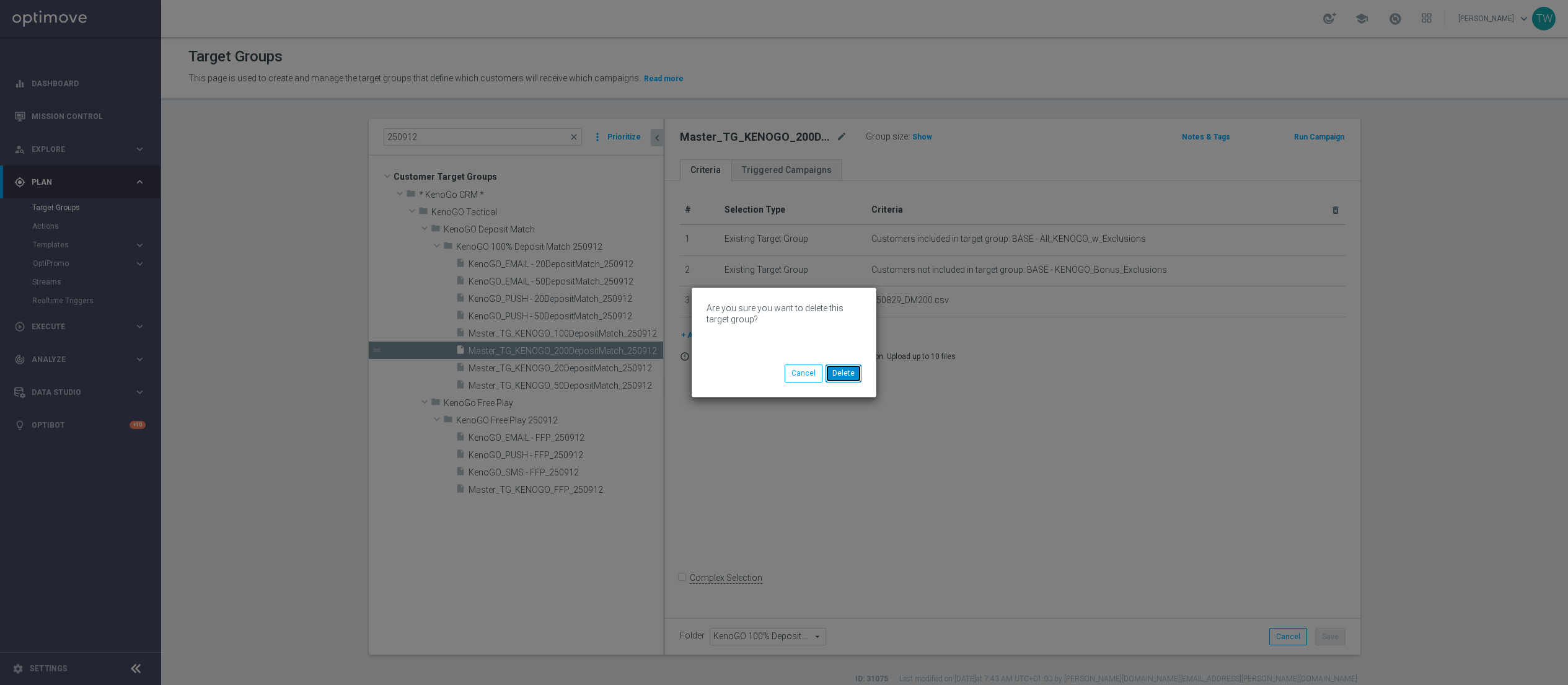
click at [848, 375] on button "Delete" at bounding box center [843, 373] width 36 height 18
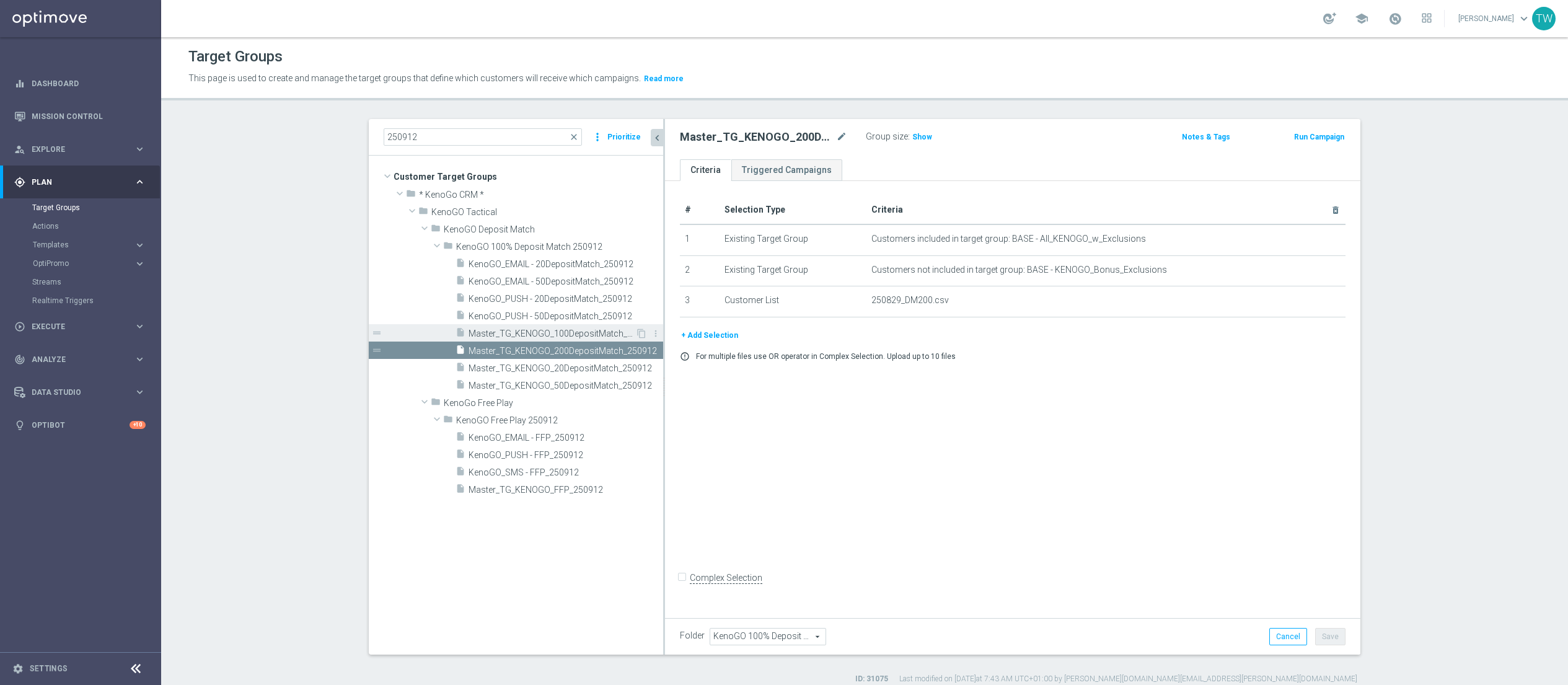
click at [601, 331] on span "Master_TG_KENOGO_100DepositMatch_250912" at bounding box center [551, 334] width 167 height 10
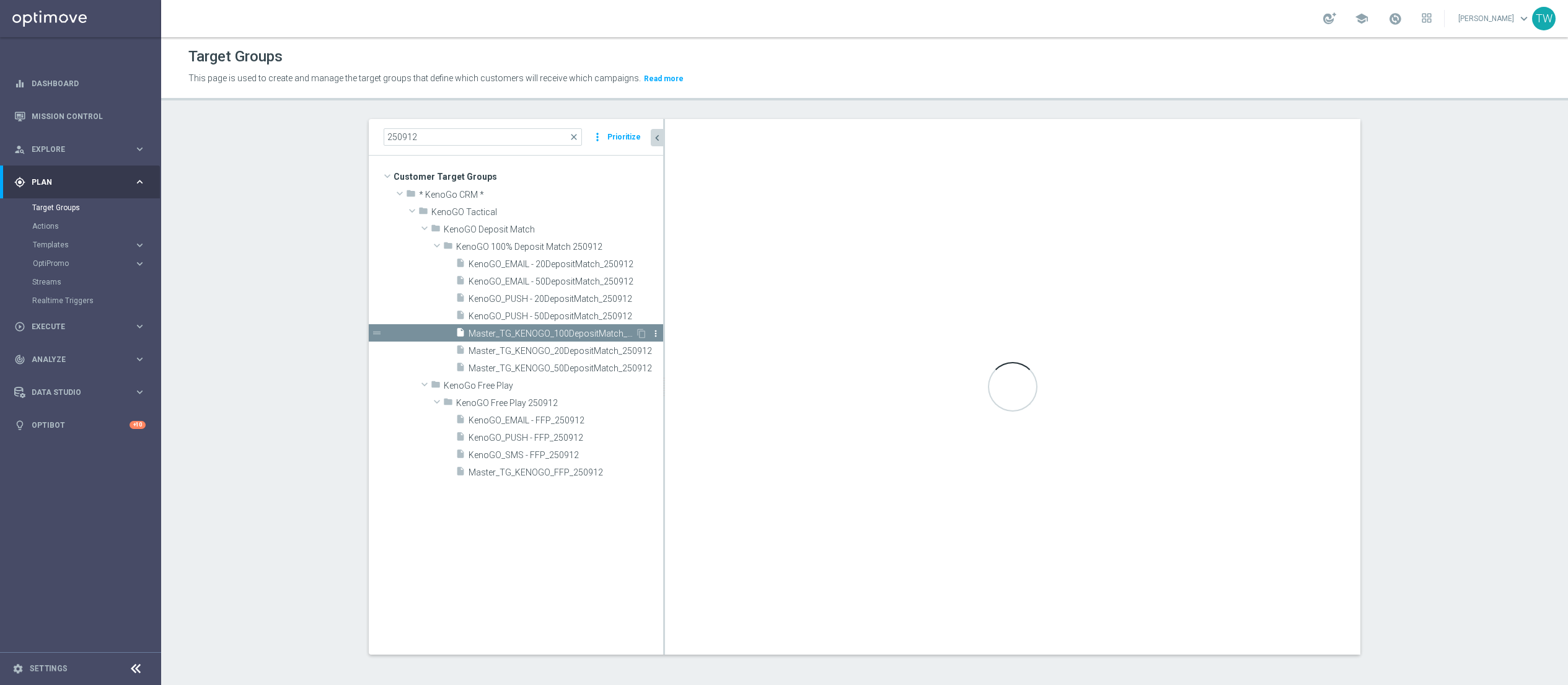
click at [657, 332] on icon "more_vert" at bounding box center [655, 333] width 10 height 10
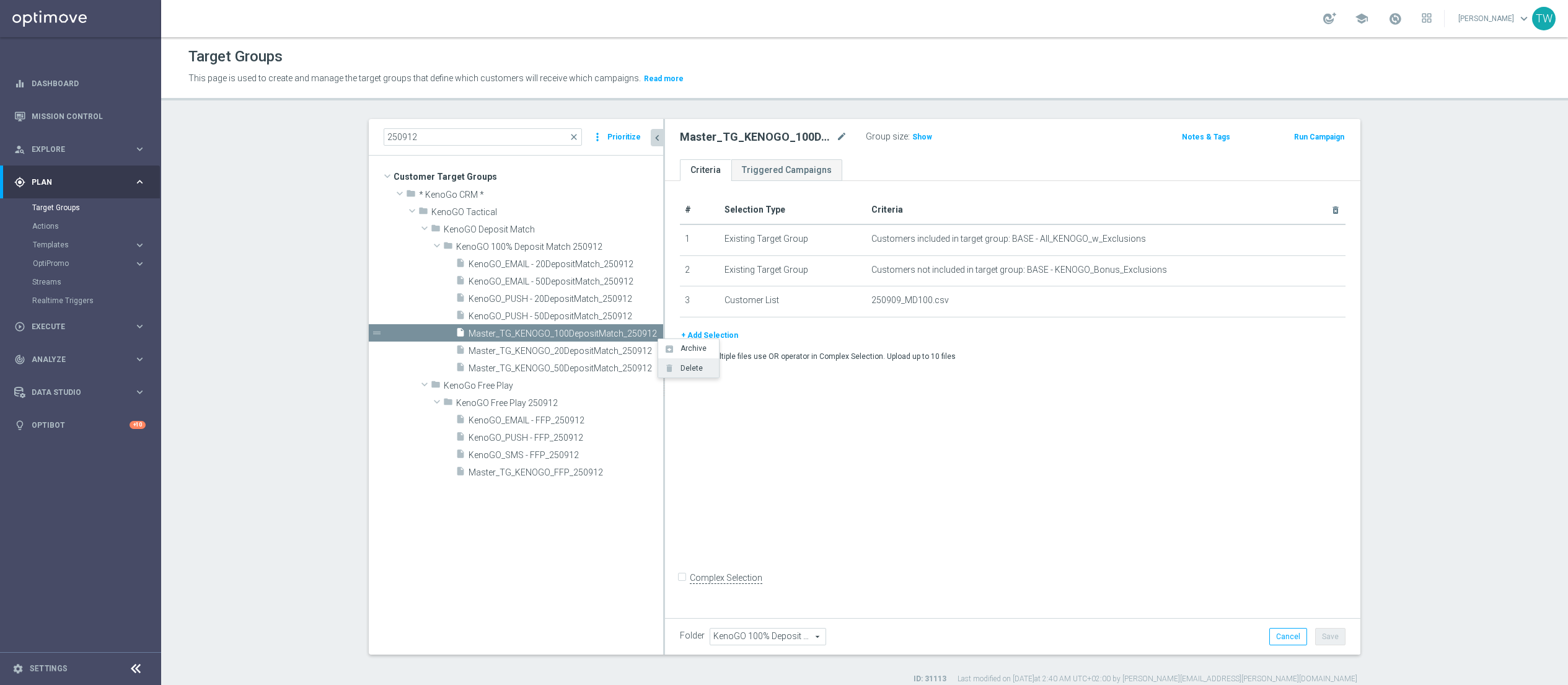
click at [685, 370] on span "Delete" at bounding box center [689, 368] width 27 height 8
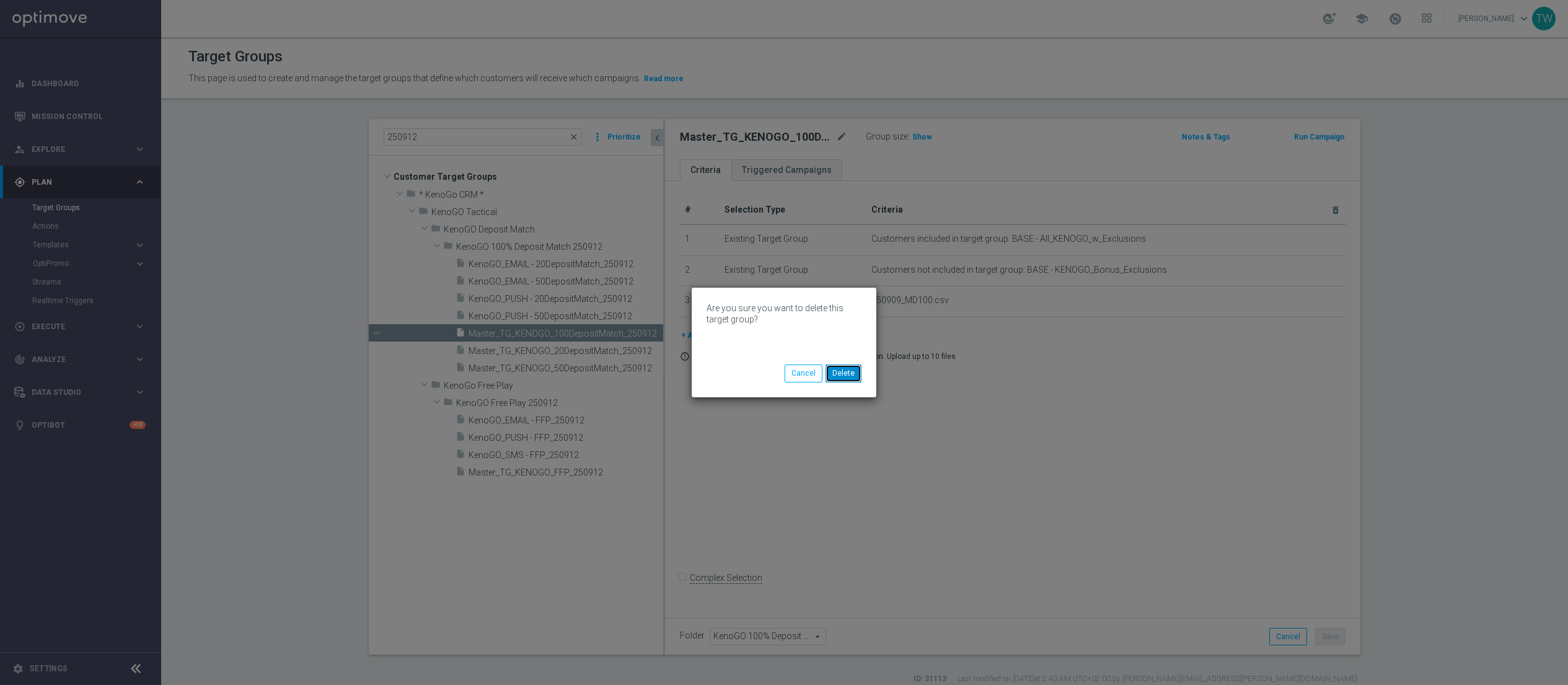
click at [855, 369] on button "Delete" at bounding box center [843, 373] width 36 height 18
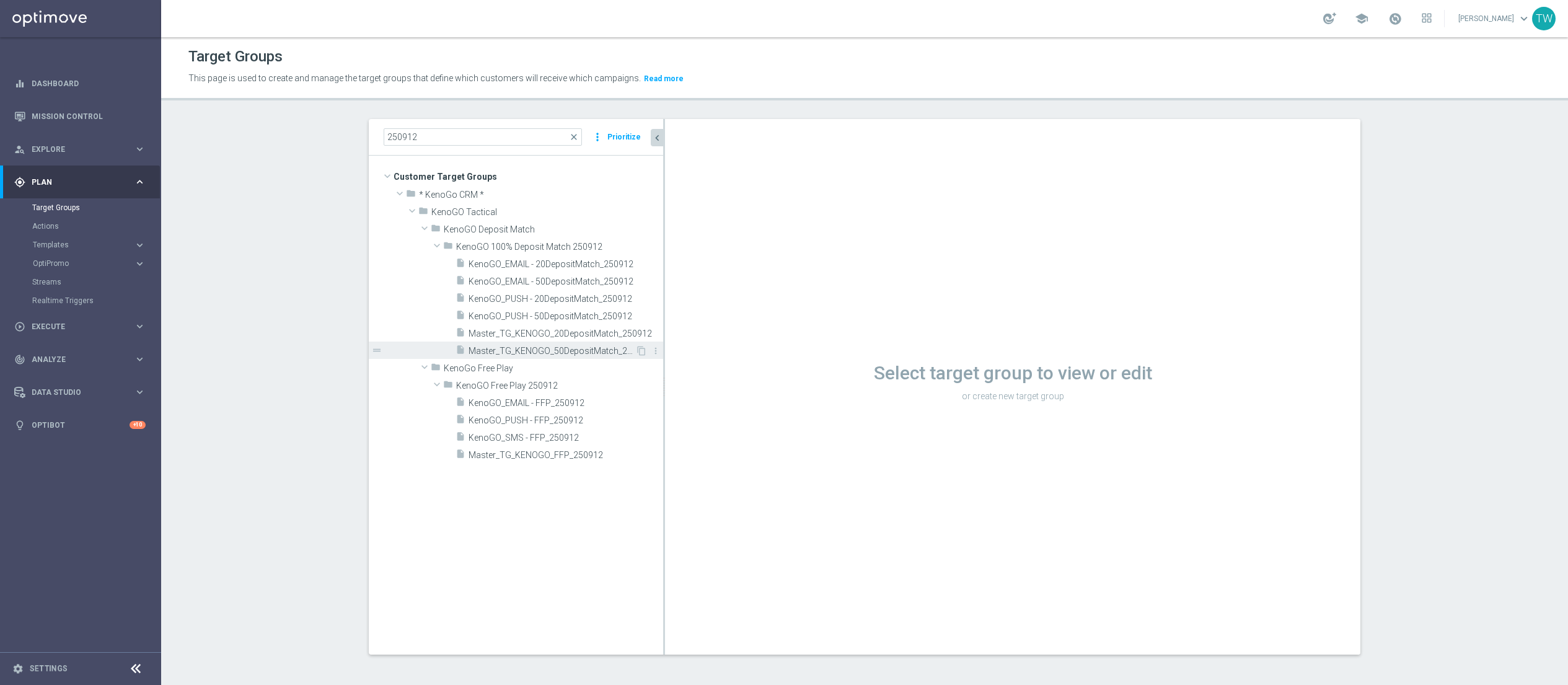
click at [588, 350] on span "Master_TG_KENOGO_50DepositMatch_250912" at bounding box center [551, 351] width 167 height 10
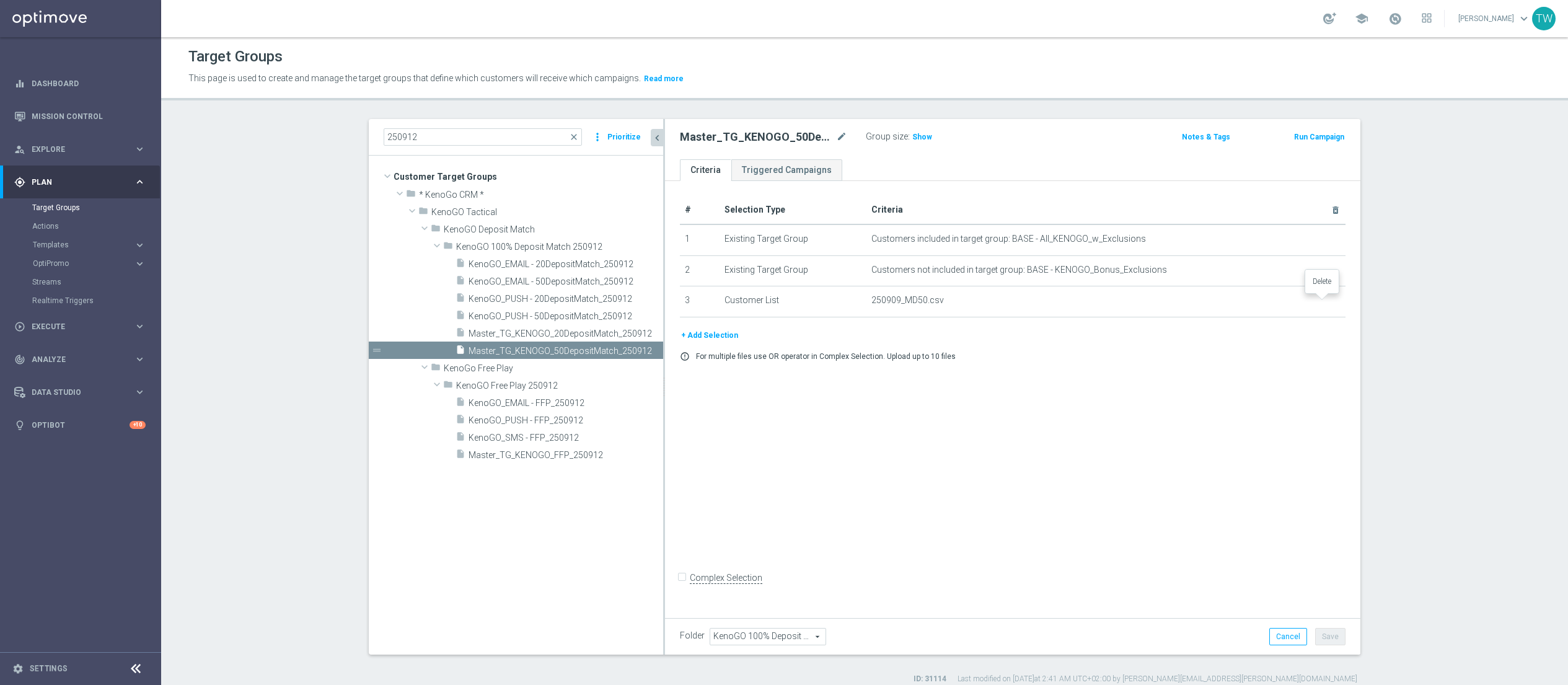
drag, startPoint x: 1324, startPoint y: 300, endPoint x: 1033, endPoint y: 319, distance: 291.6
click at [0, 0] on icon "delete_forever" at bounding box center [0, 0] width 0 height 0
click at [724, 304] on button "+ Add Selection" at bounding box center [710, 304] width 60 height 14
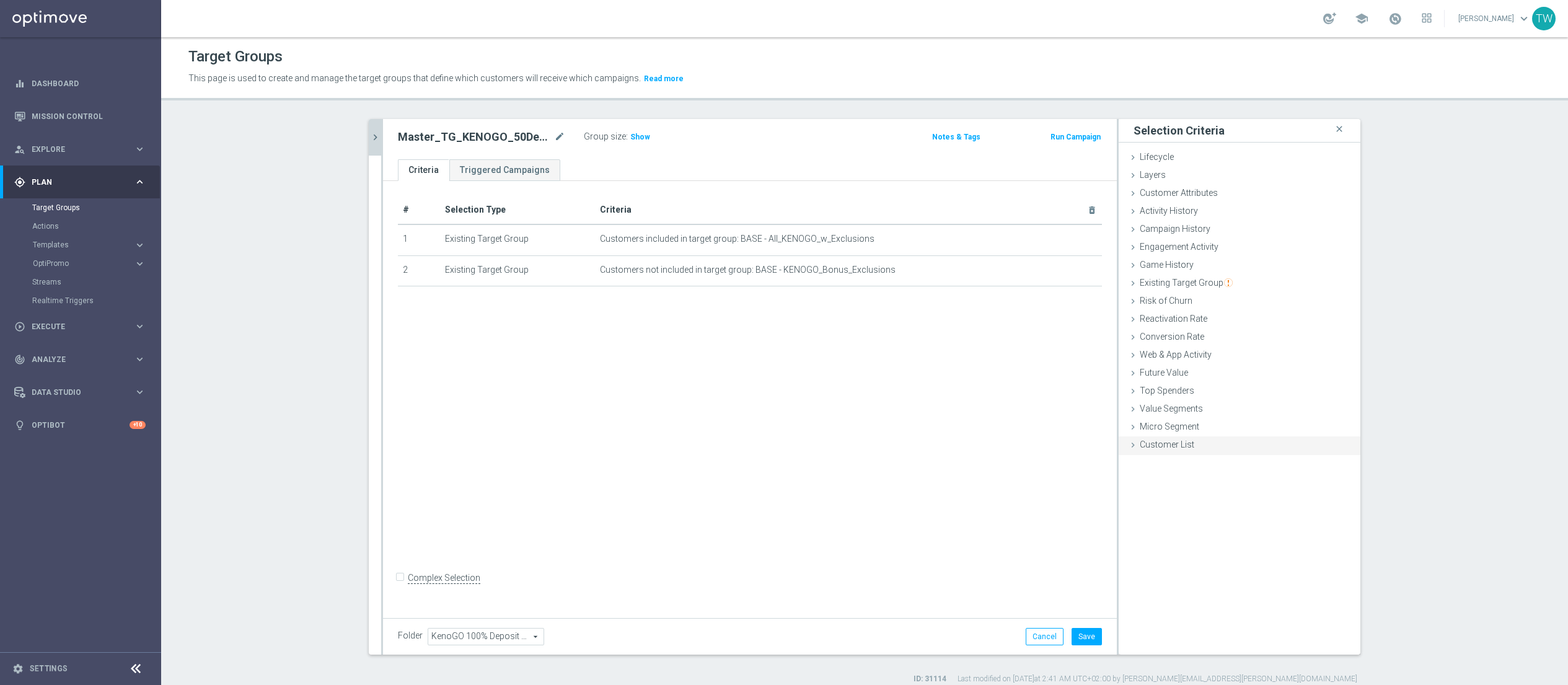
click at [1117, 439] on span "Customer List" at bounding box center [1167, 444] width 55 height 10
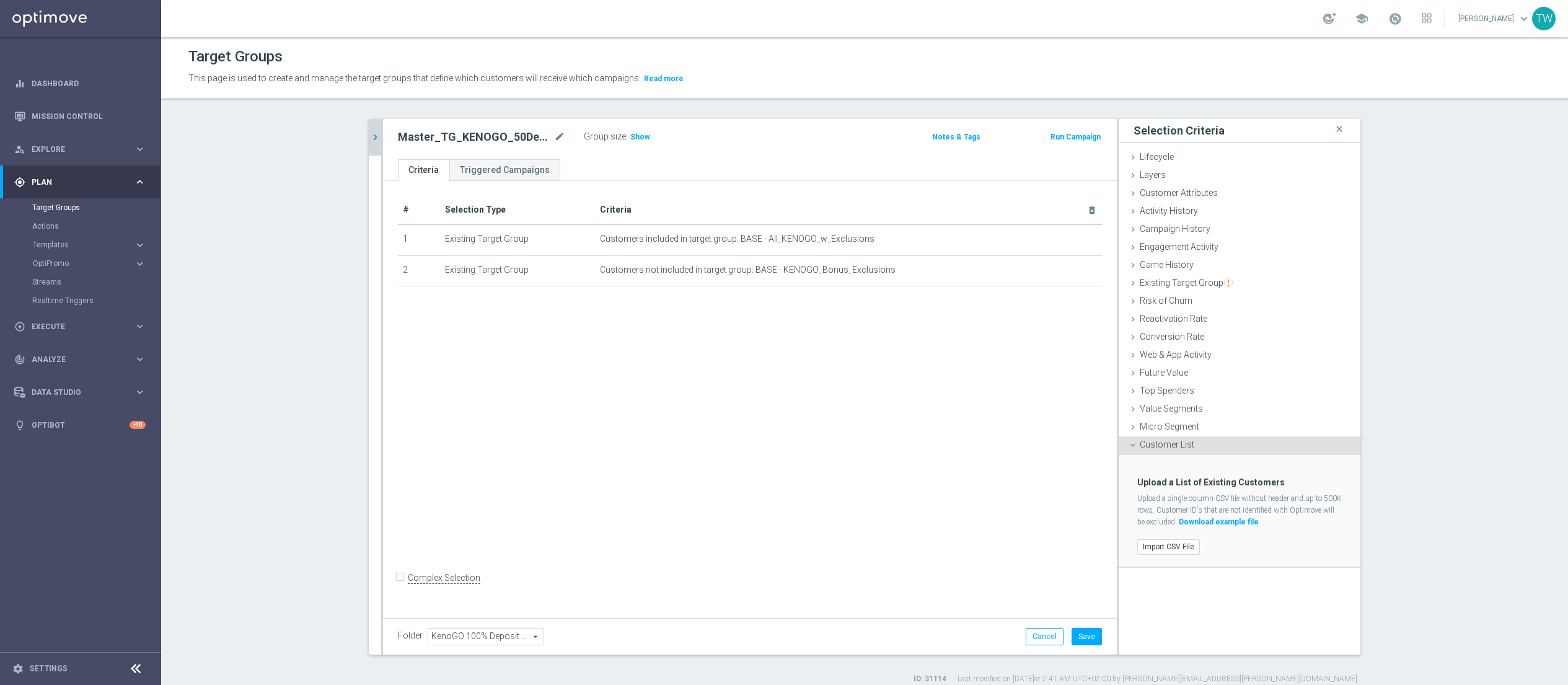
drag, startPoint x: 1169, startPoint y: 542, endPoint x: 1163, endPoint y: 536, distance: 8.5
click at [1117, 541] on label "Import CSV File" at bounding box center [1169, 547] width 62 height 16
click at [0, 0] on input "Import CSV File" at bounding box center [0, 0] width 0 height 0
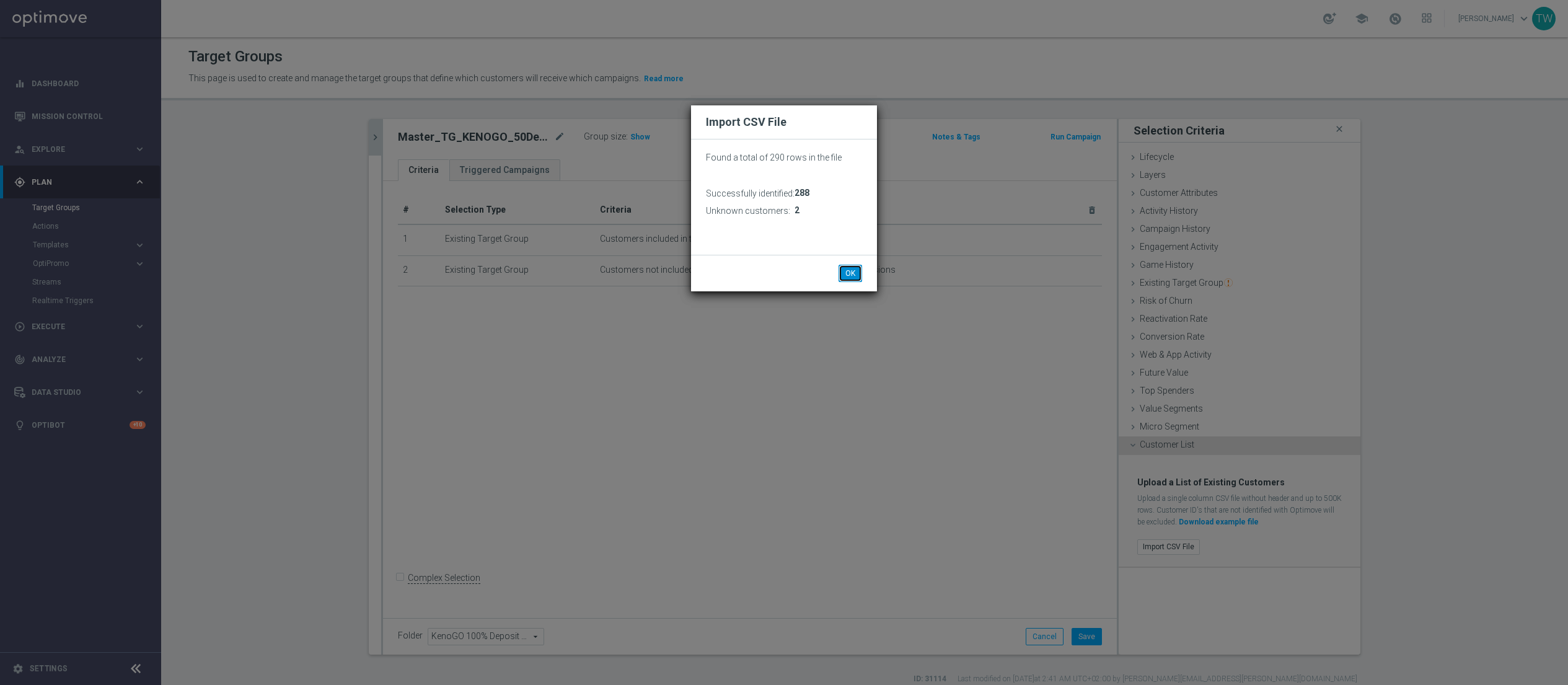
click at [844, 278] on button "OK" at bounding box center [850, 273] width 23 height 18
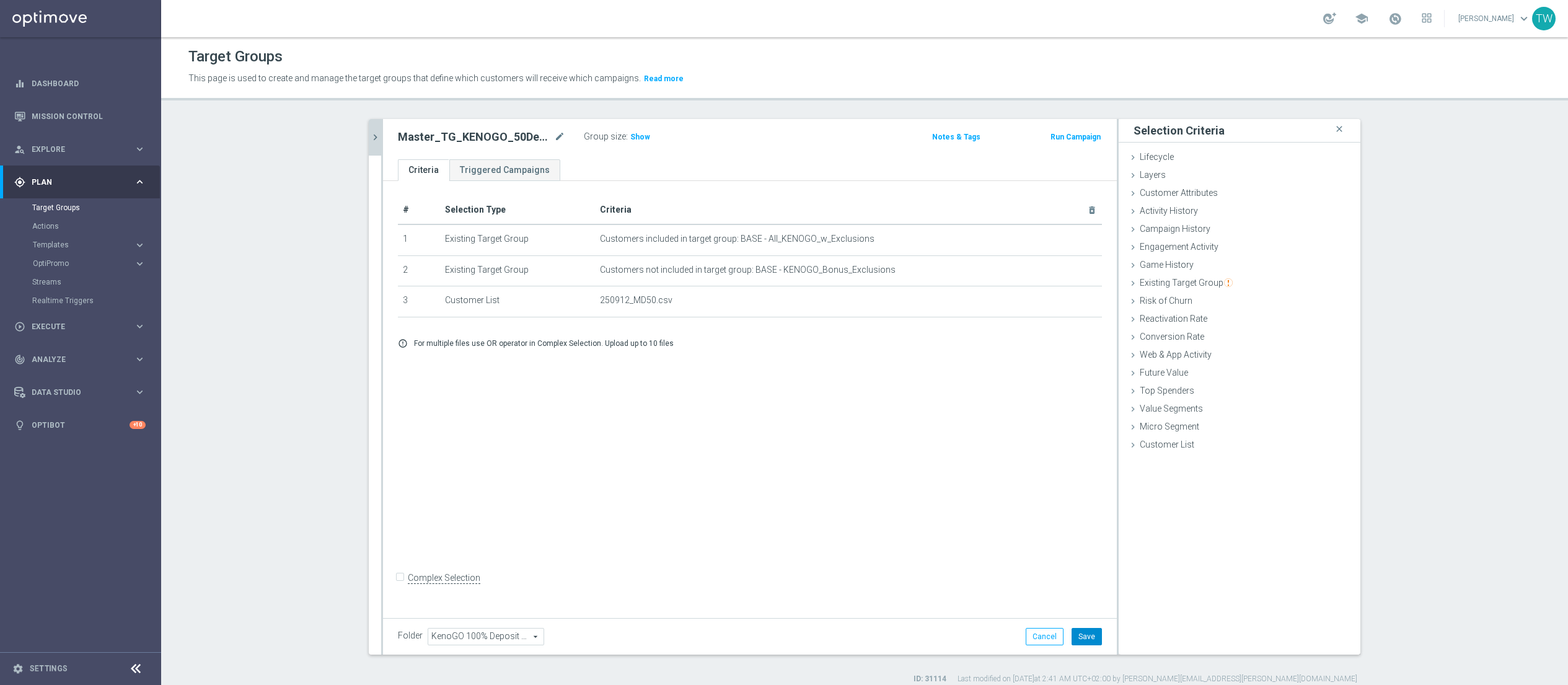
click at [1089, 636] on button "Save" at bounding box center [1087, 637] width 31 height 18
click at [370, 140] on icon "chevron_right" at bounding box center [375, 137] width 12 height 12
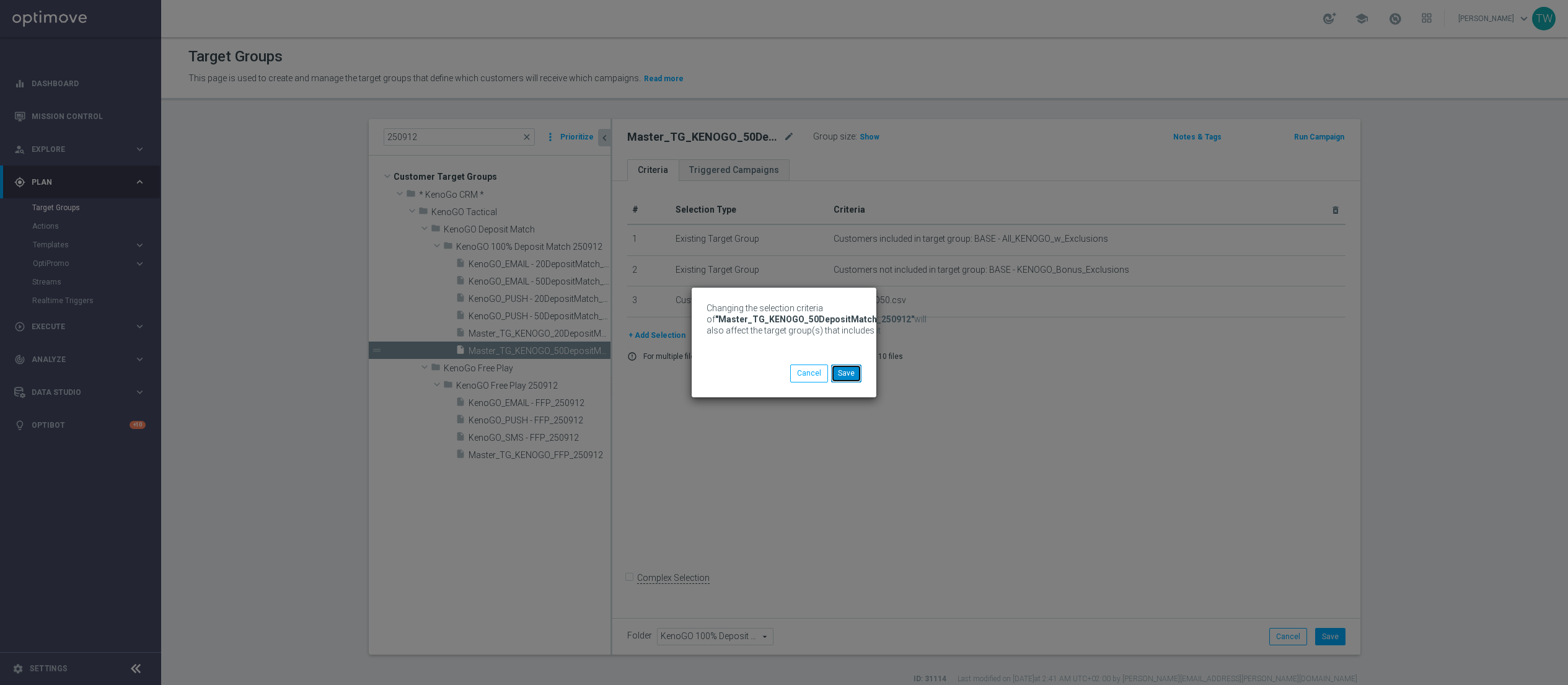
click at [841, 370] on button "Save" at bounding box center [846, 373] width 31 height 18
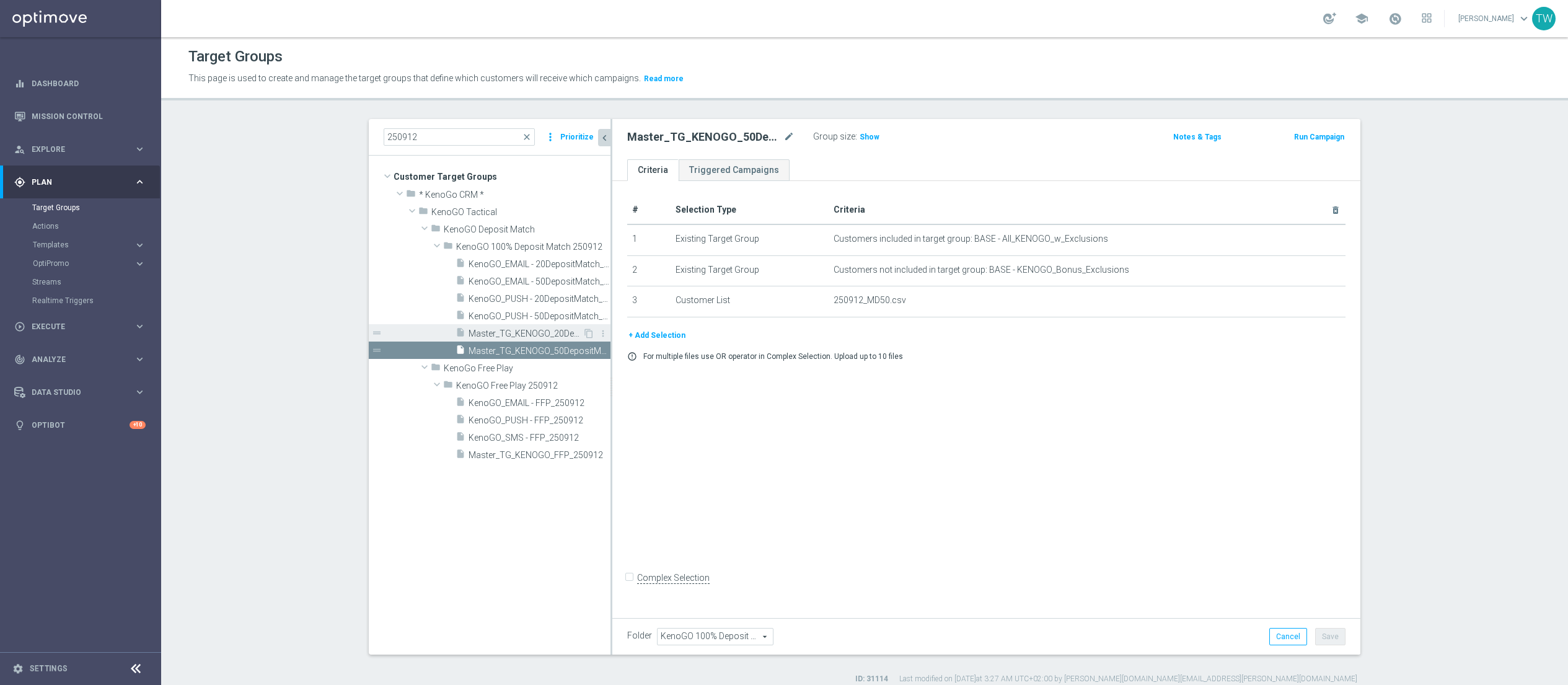
click at [514, 331] on span "Master_TG_KENOGO_20DepositMatch_250912" at bounding box center [525, 334] width 114 height 10
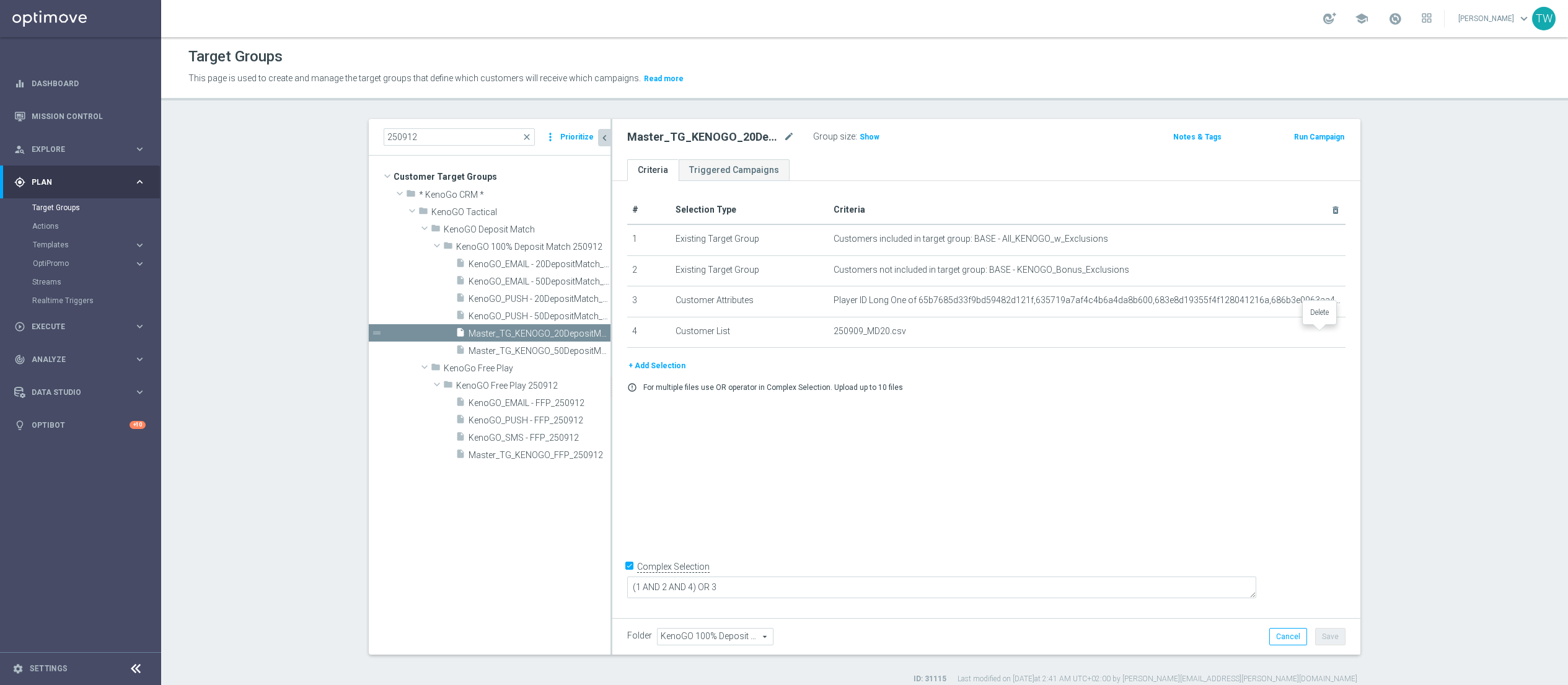
click at [0, 0] on icon "delete_forever" at bounding box center [0, 0] width 0 height 0
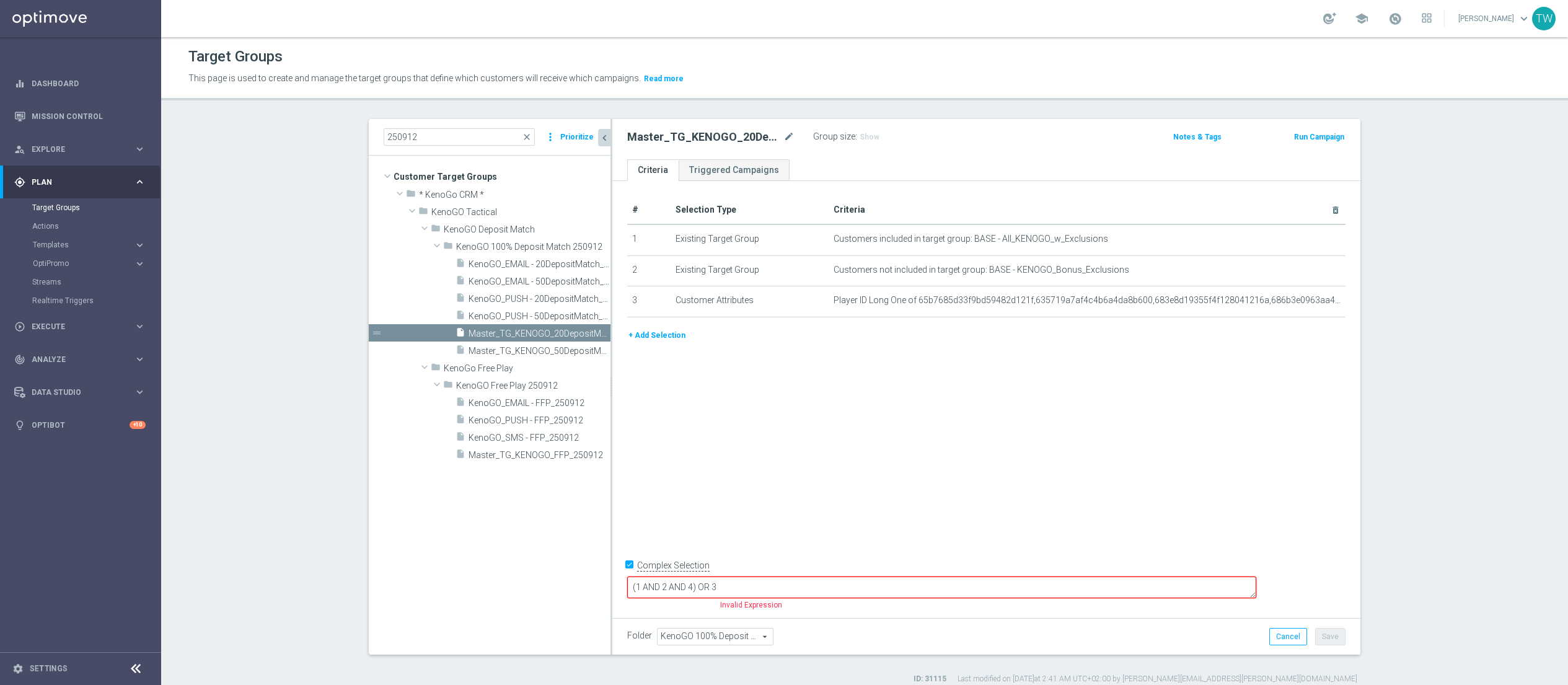
click at [642, 334] on button "+ Add Selection" at bounding box center [657, 335] width 60 height 14
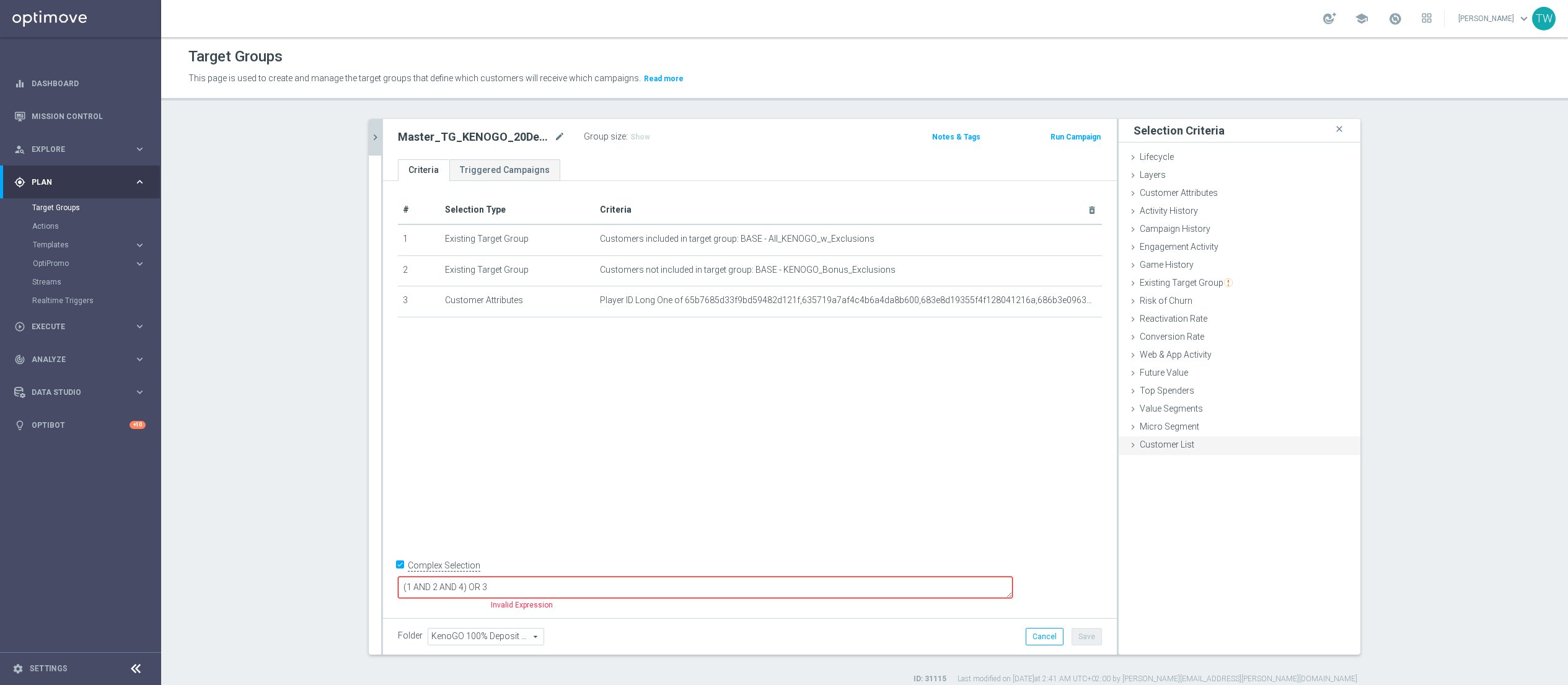
click at [1117, 441] on span "Customer List" at bounding box center [1167, 444] width 55 height 10
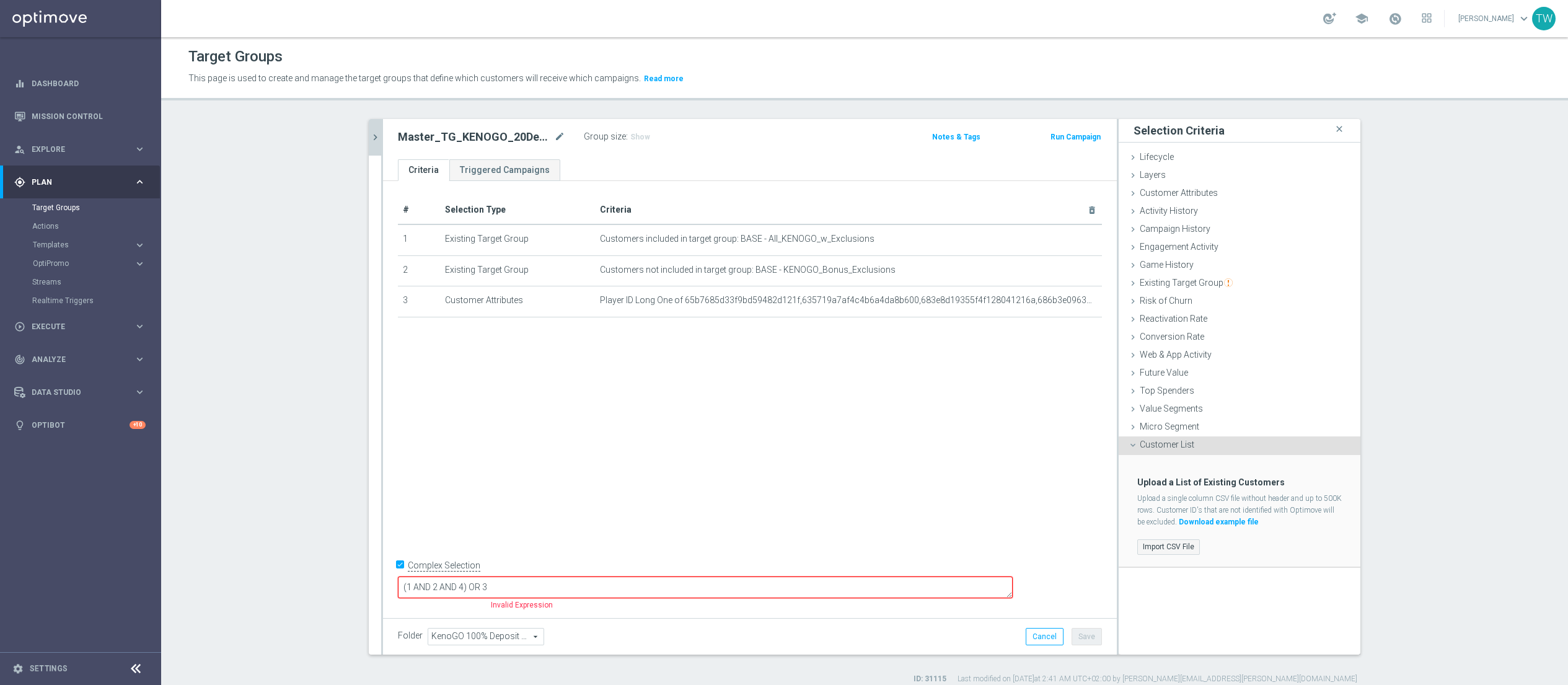
click at [1117, 549] on label "Import CSV File" at bounding box center [1169, 547] width 62 height 16
click at [0, 0] on input "Import CSV File" at bounding box center [0, 0] width 0 height 0
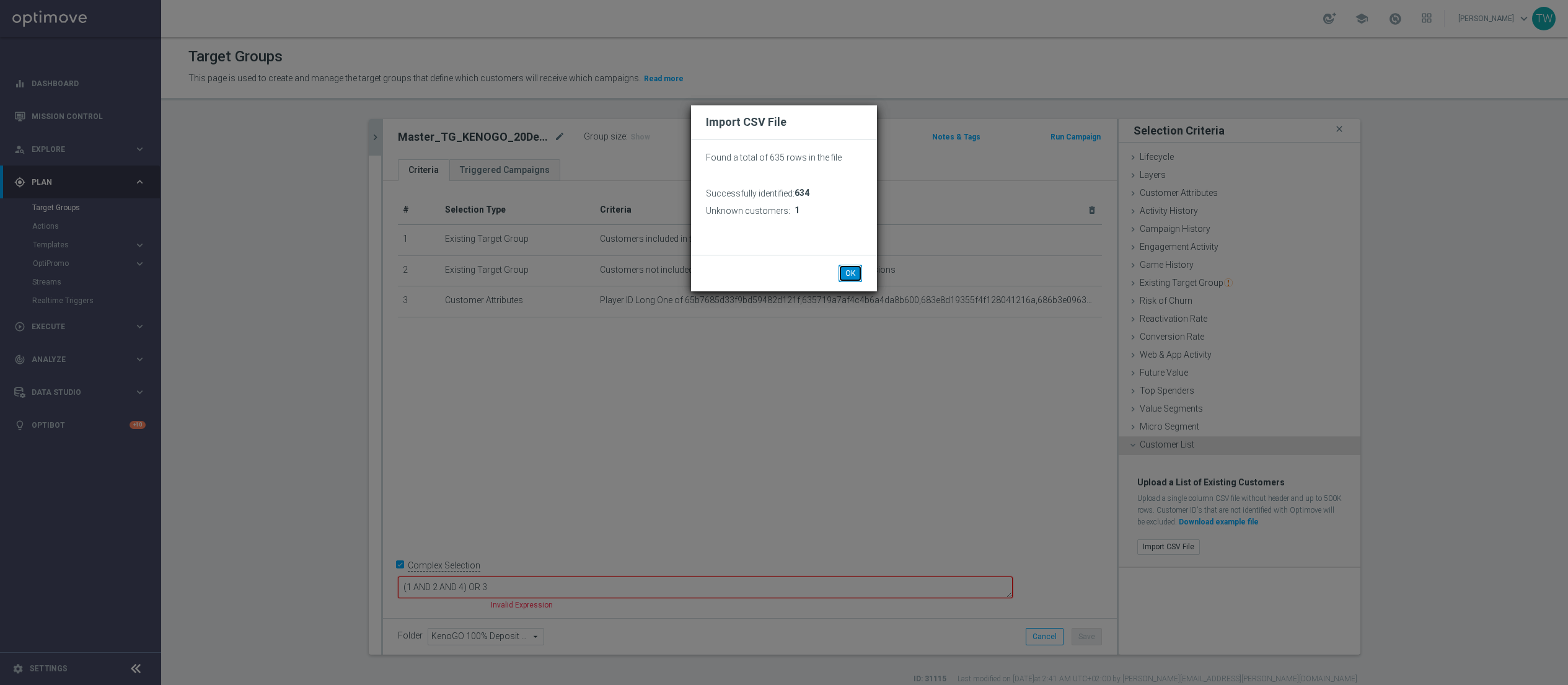
click at [850, 274] on button "OK" at bounding box center [850, 273] width 23 height 18
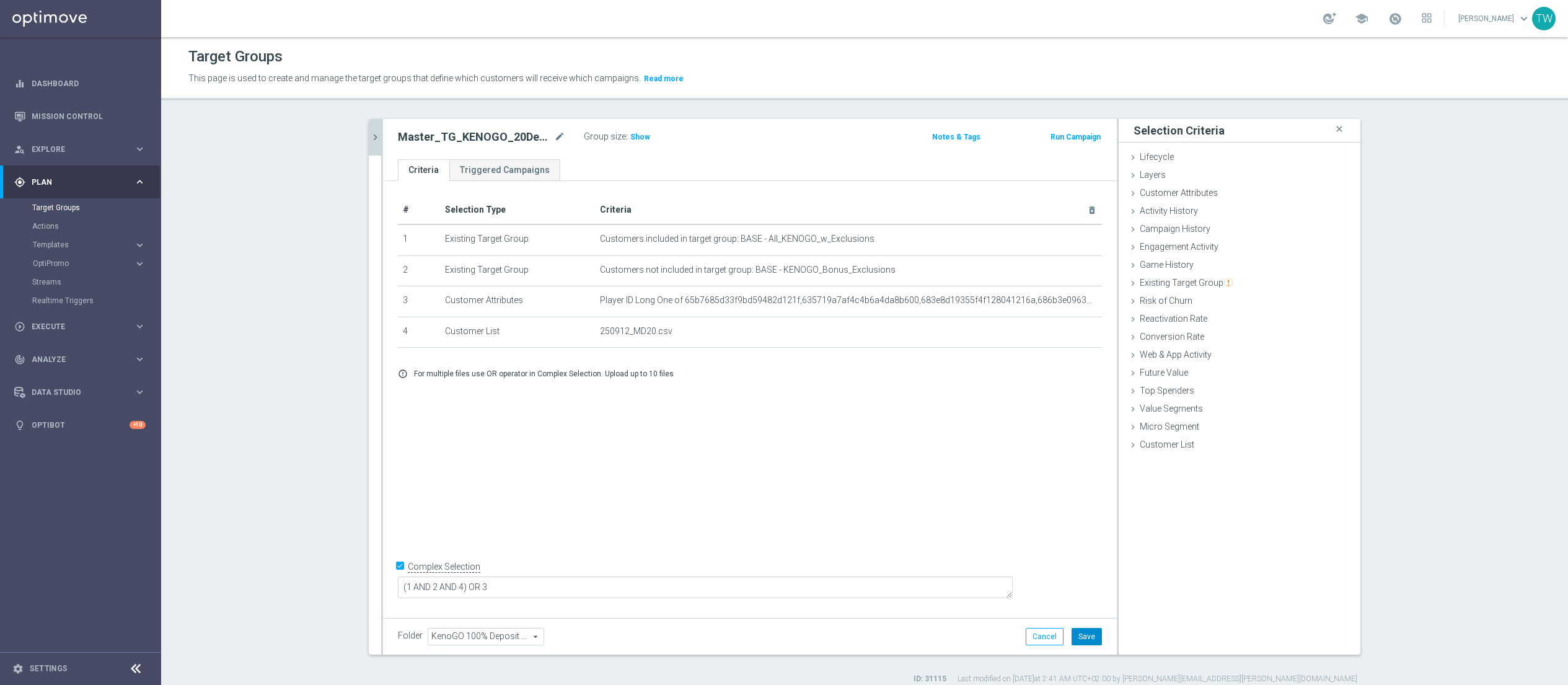
drag, startPoint x: 1083, startPoint y: 641, endPoint x: 1073, endPoint y: 640, distance: 10.0
click at [1083, 641] on button "Save" at bounding box center [1087, 637] width 31 height 18
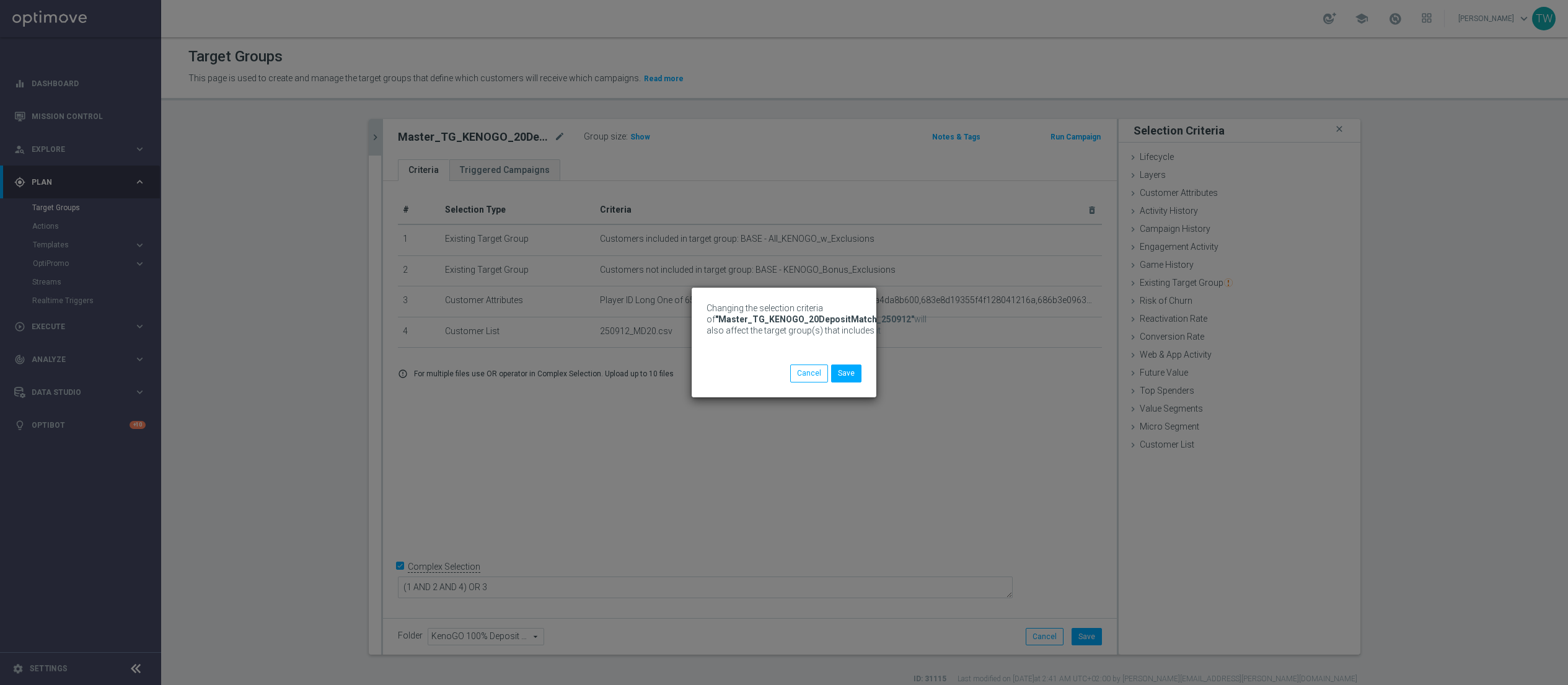
click at [372, 136] on div "Changing the selection criteria of "Master_TG_KENOGO_20DepositMatch_250912" wil…" at bounding box center [784, 342] width 1568 height 685
click at [841, 372] on button "Save" at bounding box center [846, 373] width 31 height 18
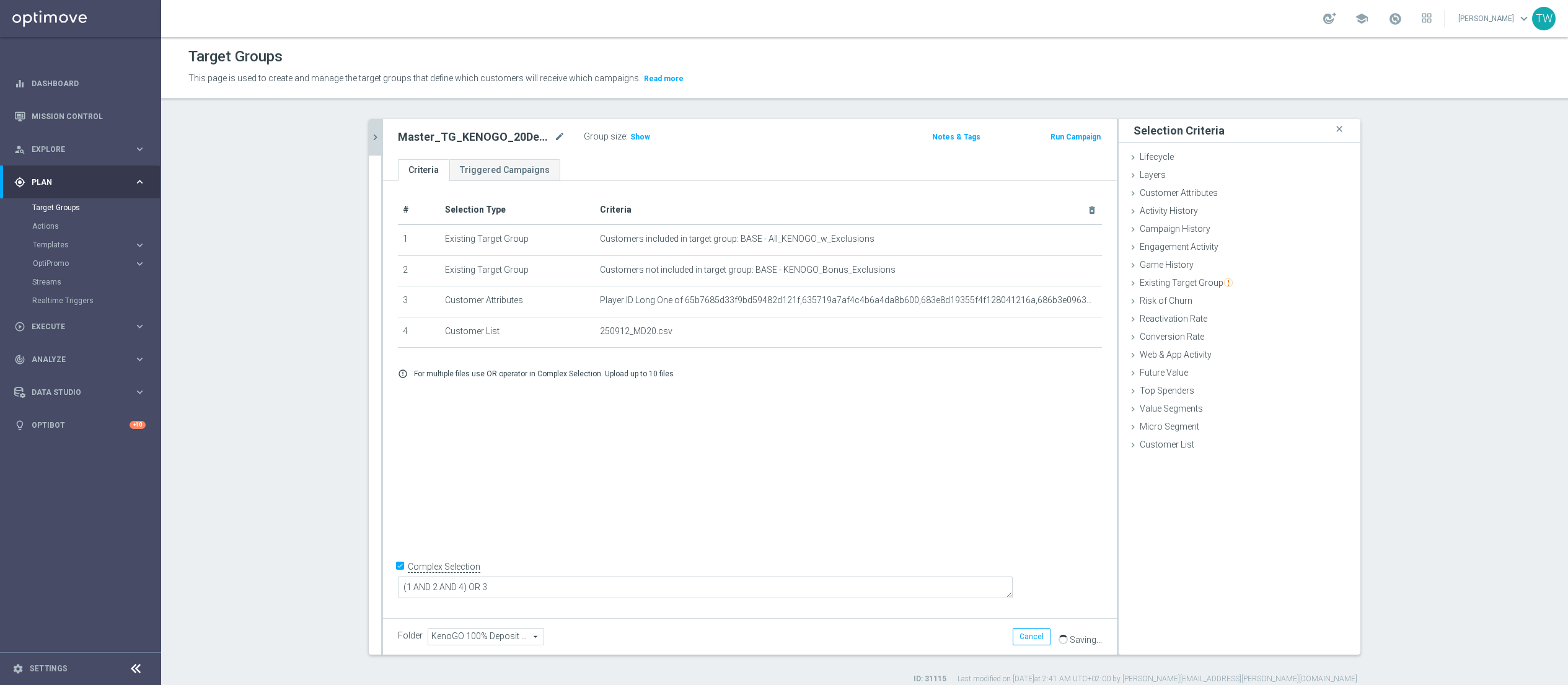
click at [370, 136] on icon "chevron_right" at bounding box center [375, 137] width 12 height 12
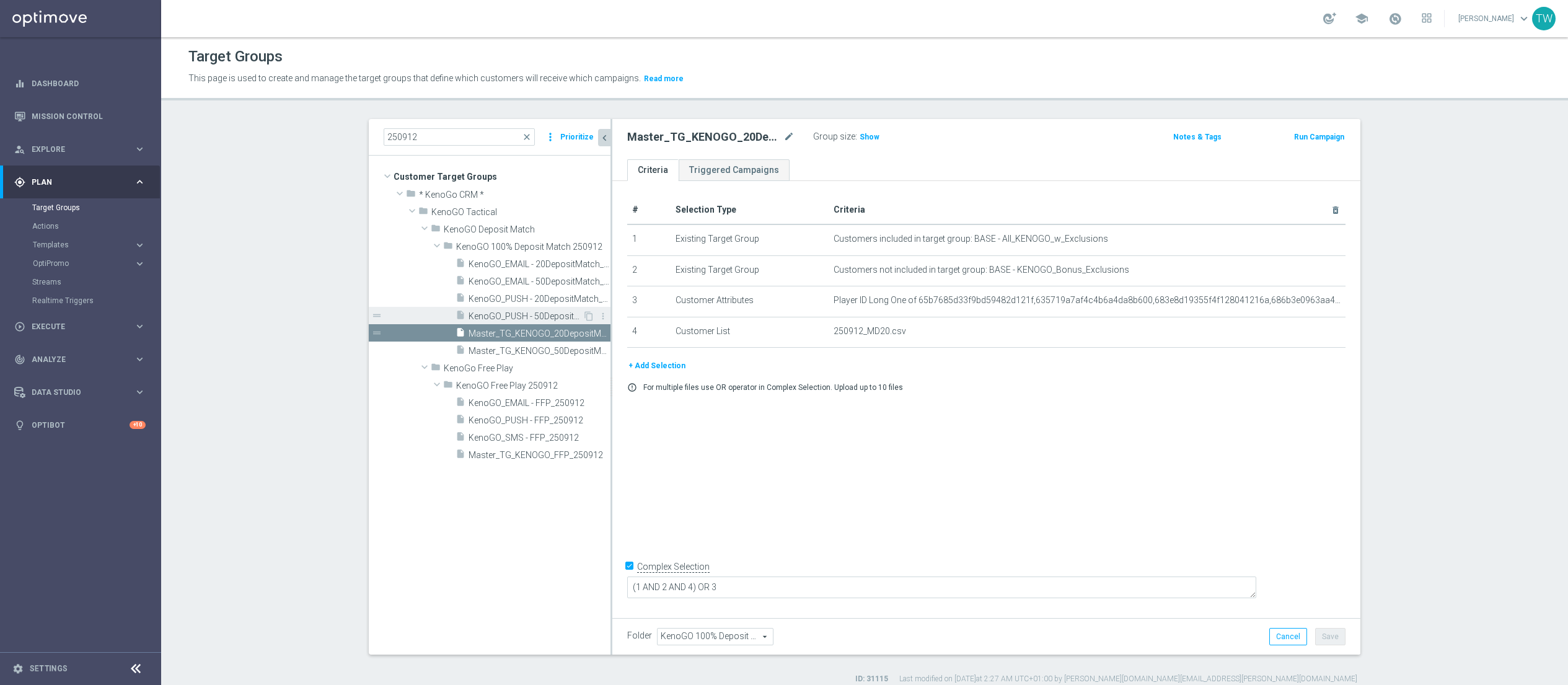
click at [533, 315] on span "KenoGO_PUSH - 50DepositMatch_250912" at bounding box center [525, 317] width 114 height 10
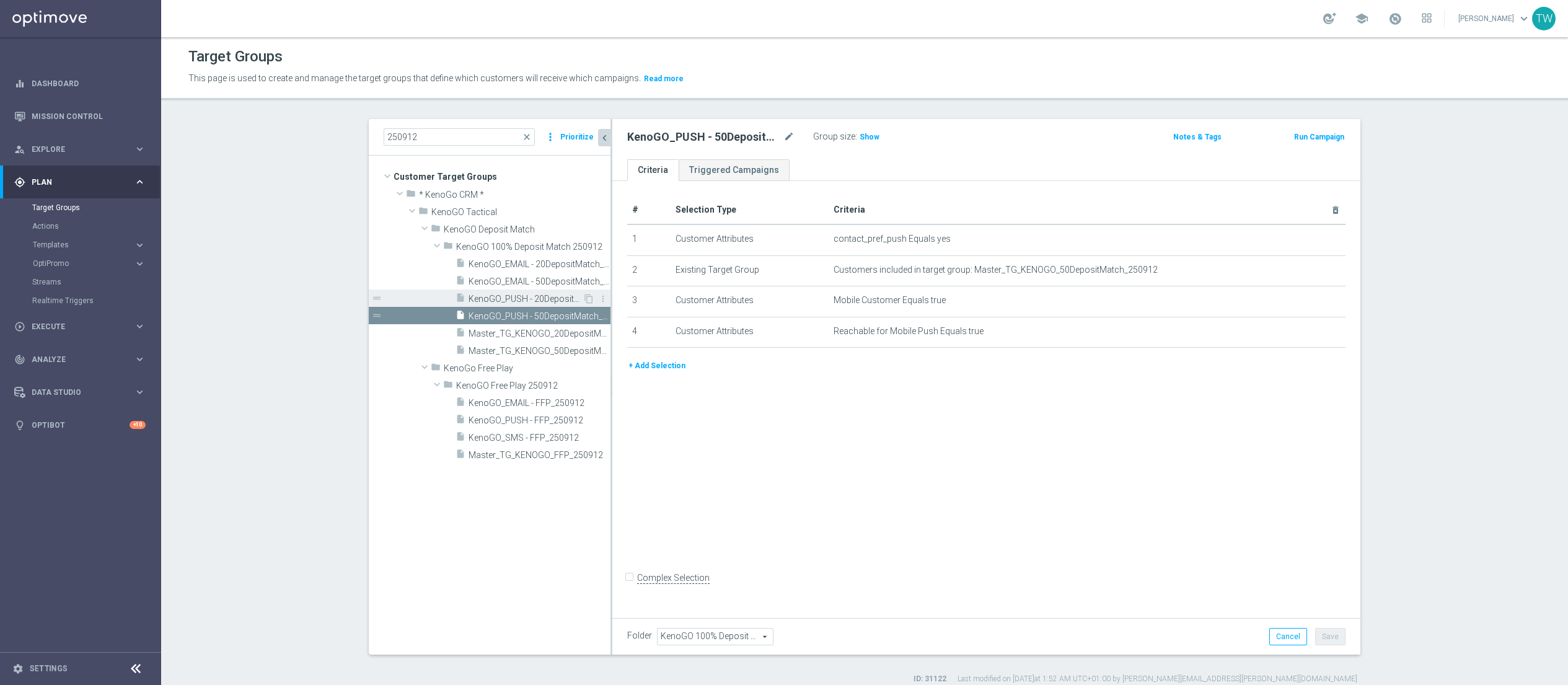
click at [531, 295] on span "KenoGO_PUSH - 20DepositMatch_250912" at bounding box center [525, 299] width 114 height 10
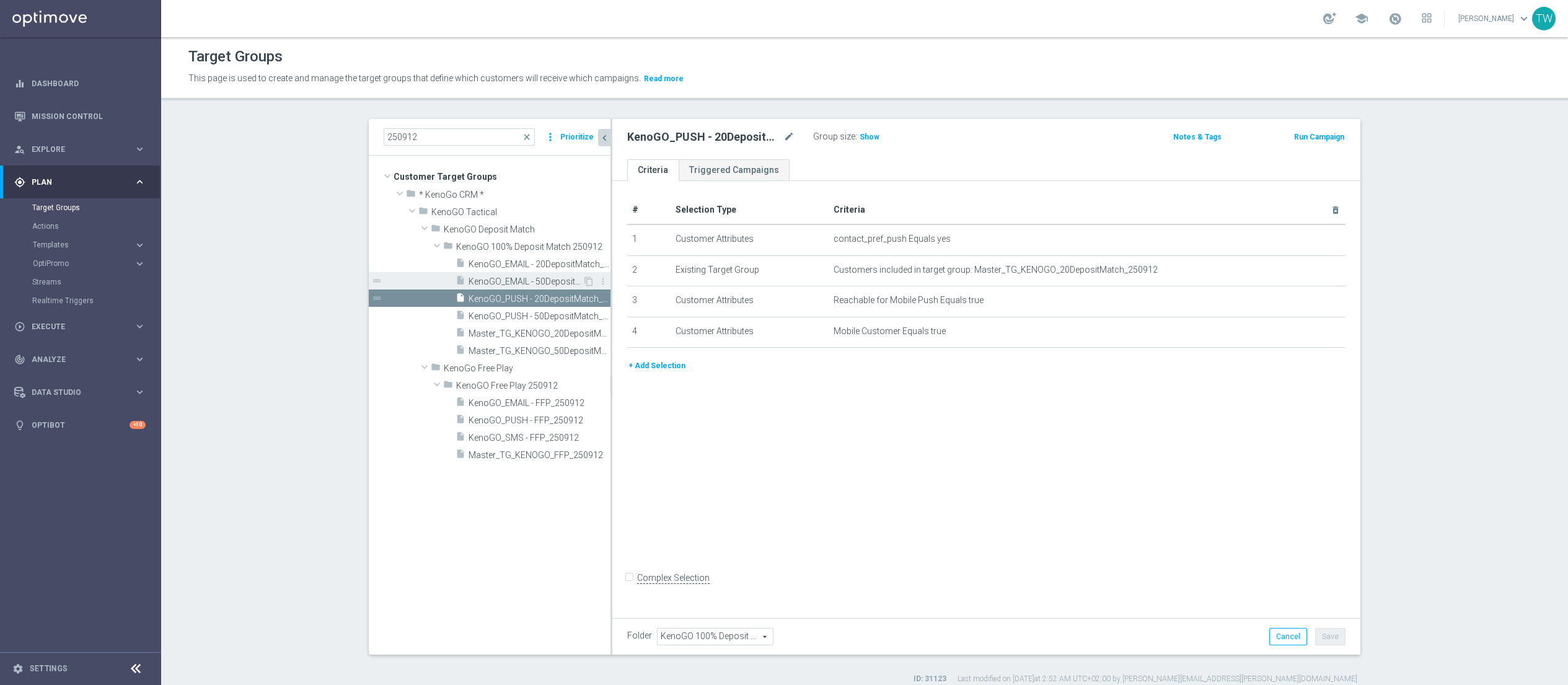
click at [533, 283] on span "KenoGO_EMAIL - 50DepositMatch_250912" at bounding box center [525, 282] width 114 height 10
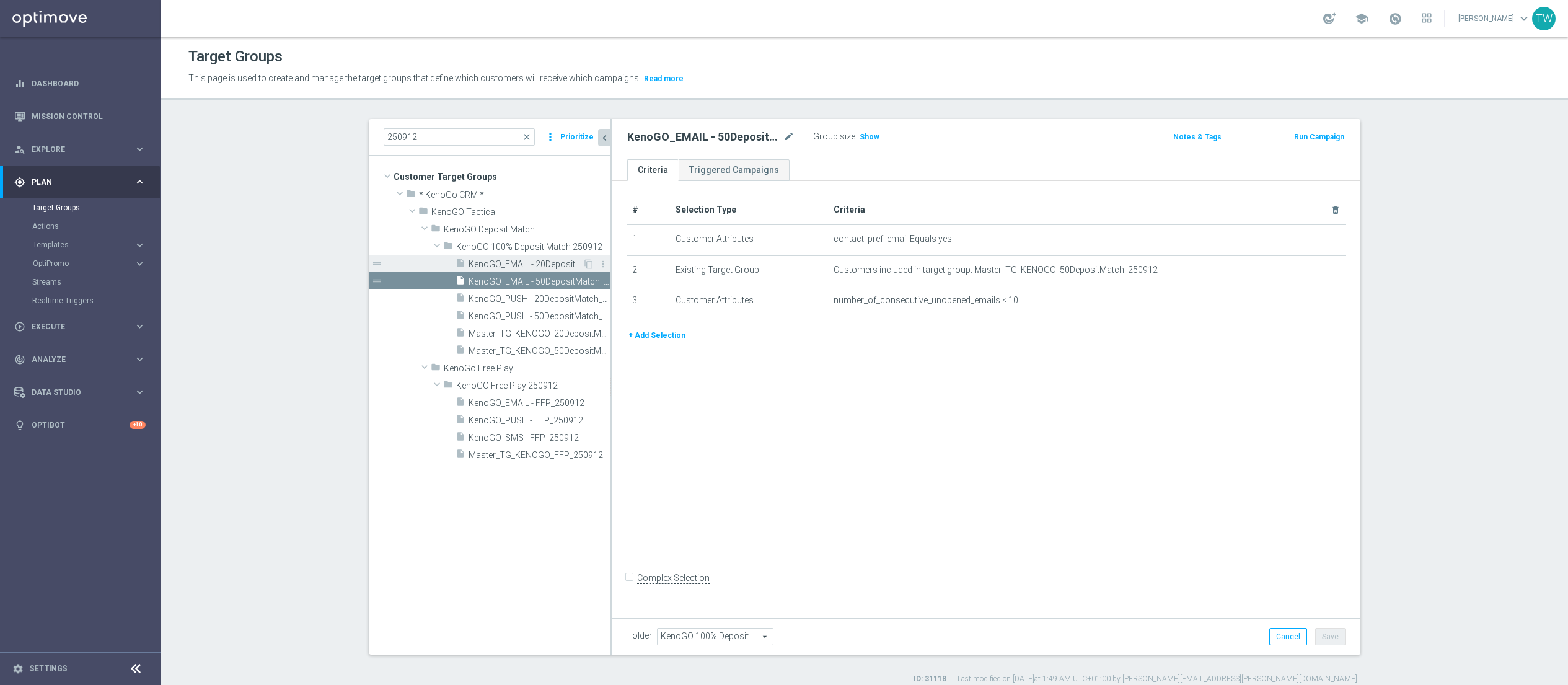
click at [527, 259] on span "KenoGO_EMAIL - 20DepositMatch_250912" at bounding box center [525, 265] width 114 height 10
click at [539, 283] on span "KenoGO_EMAIL - 50DepositMatch_250912" at bounding box center [525, 282] width 114 height 10
click at [534, 354] on span "Master_TG_KENOGO_50DepositMatch_250912" at bounding box center [525, 351] width 114 height 10
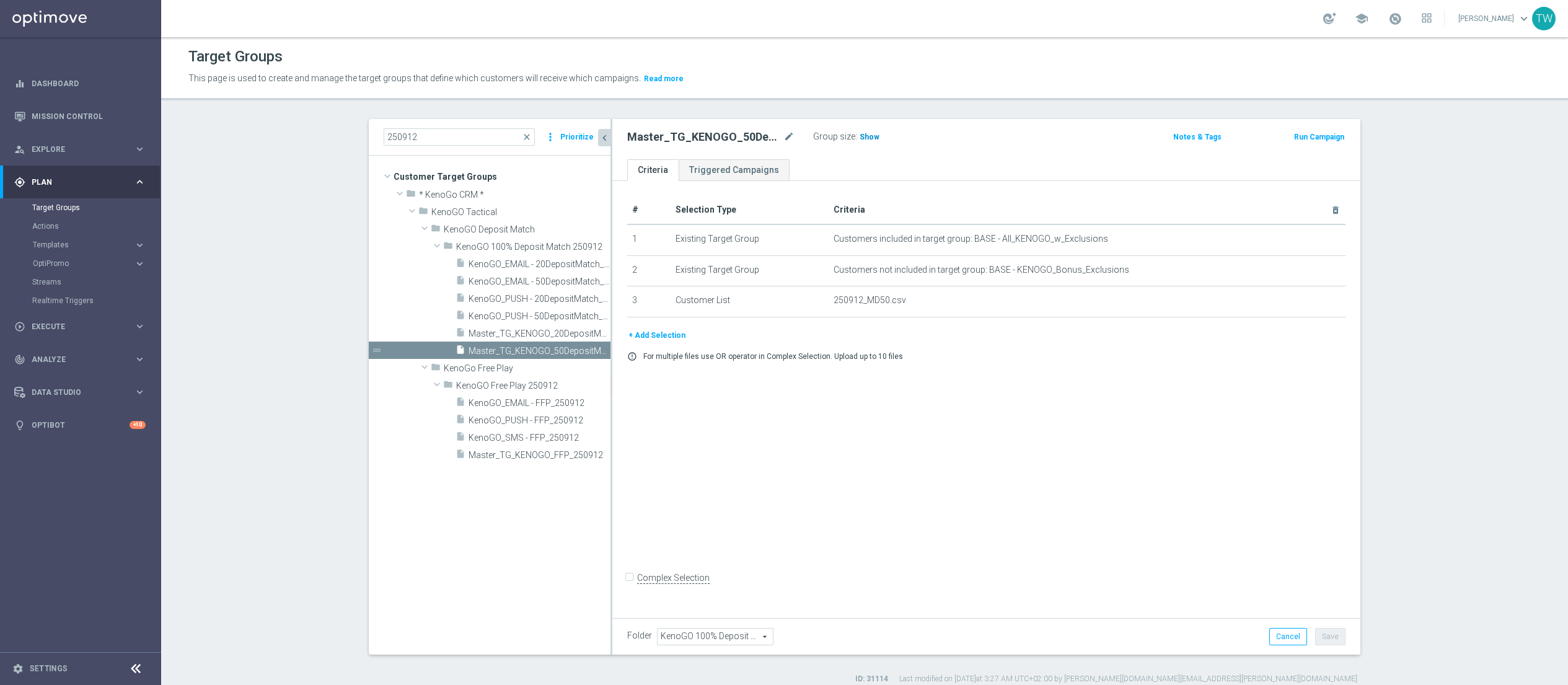
click at [870, 134] on span "Show" at bounding box center [869, 136] width 20 height 8
click at [872, 135] on span "281" at bounding box center [868, 138] width 16 height 12
click at [571, 339] on span "Master_TG_KENOGO_20DepositMatch_250912" at bounding box center [525, 334] width 114 height 10
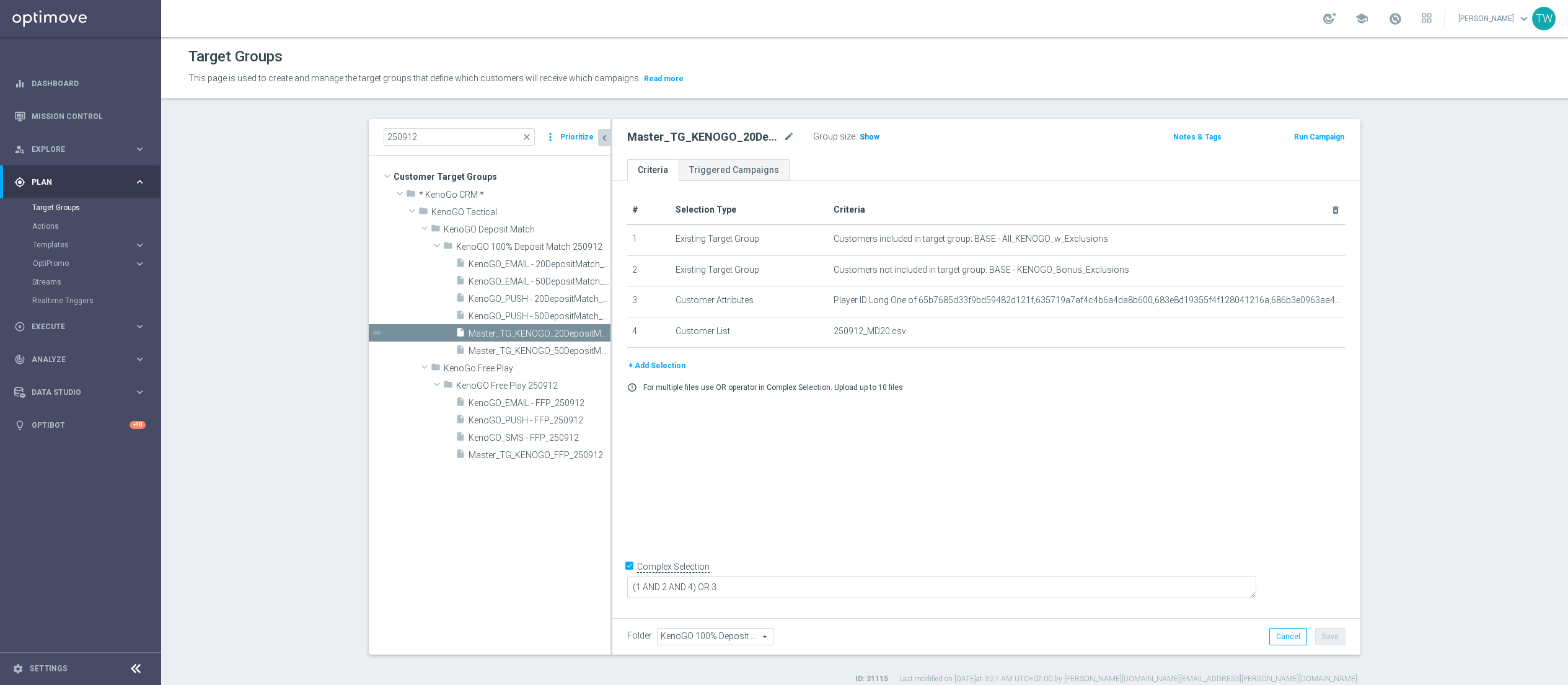
click at [868, 140] on span "Show" at bounding box center [869, 136] width 20 height 8
click at [869, 138] on span "611" at bounding box center [868, 138] width 16 height 12
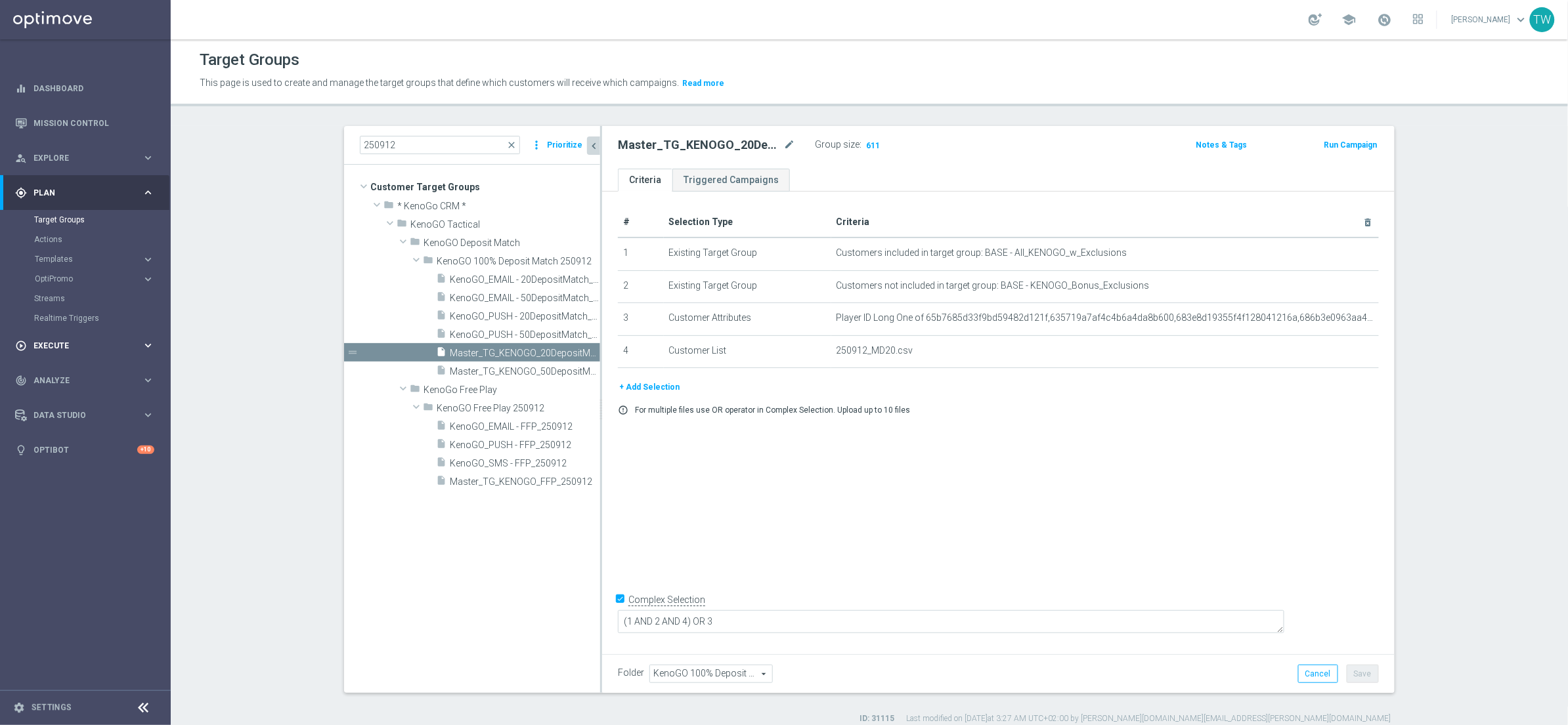
click at [97, 343] on span "Execute" at bounding box center [87, 345] width 108 height 8
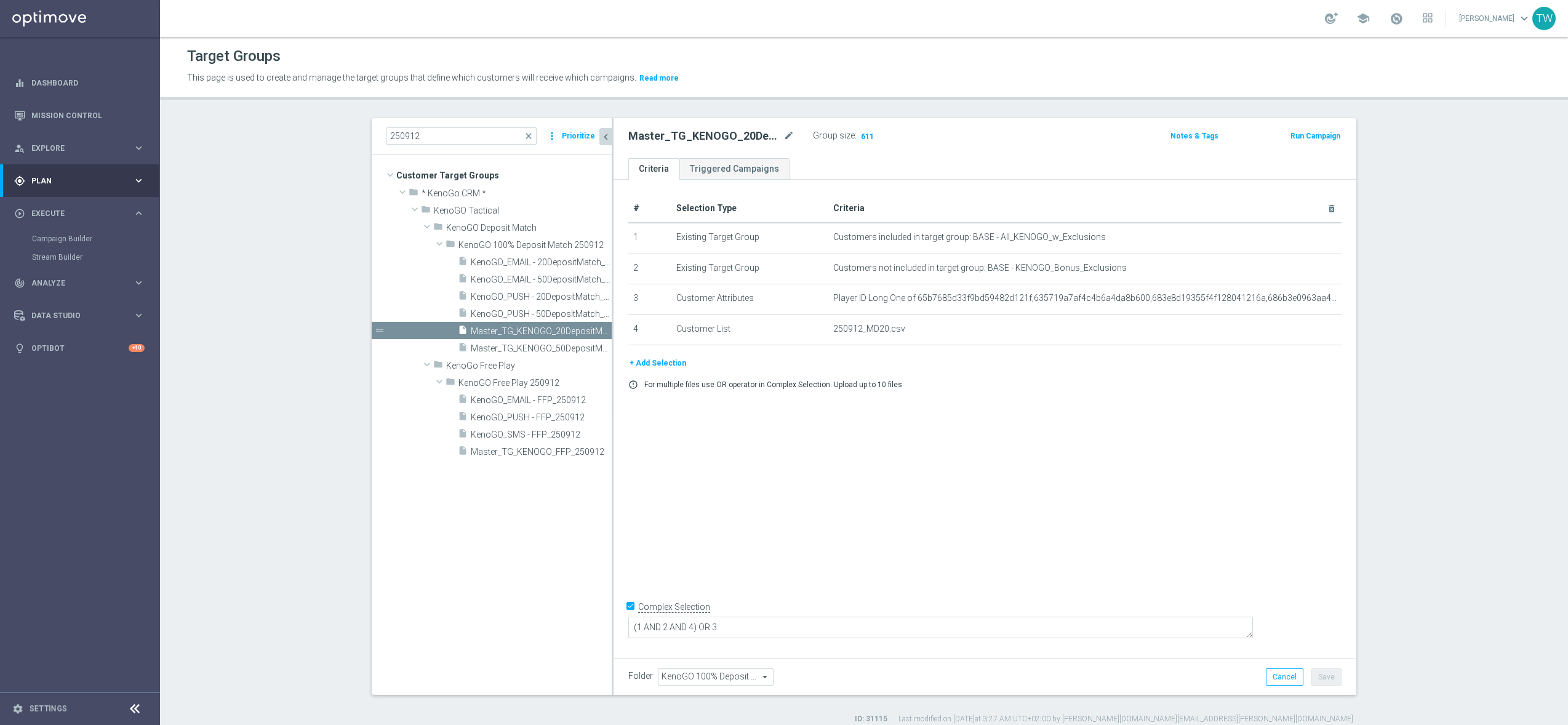
click at [546, 349] on span "Master_TG_KENOGO_50DepositMatch_250912" at bounding box center [541, 348] width 141 height 10
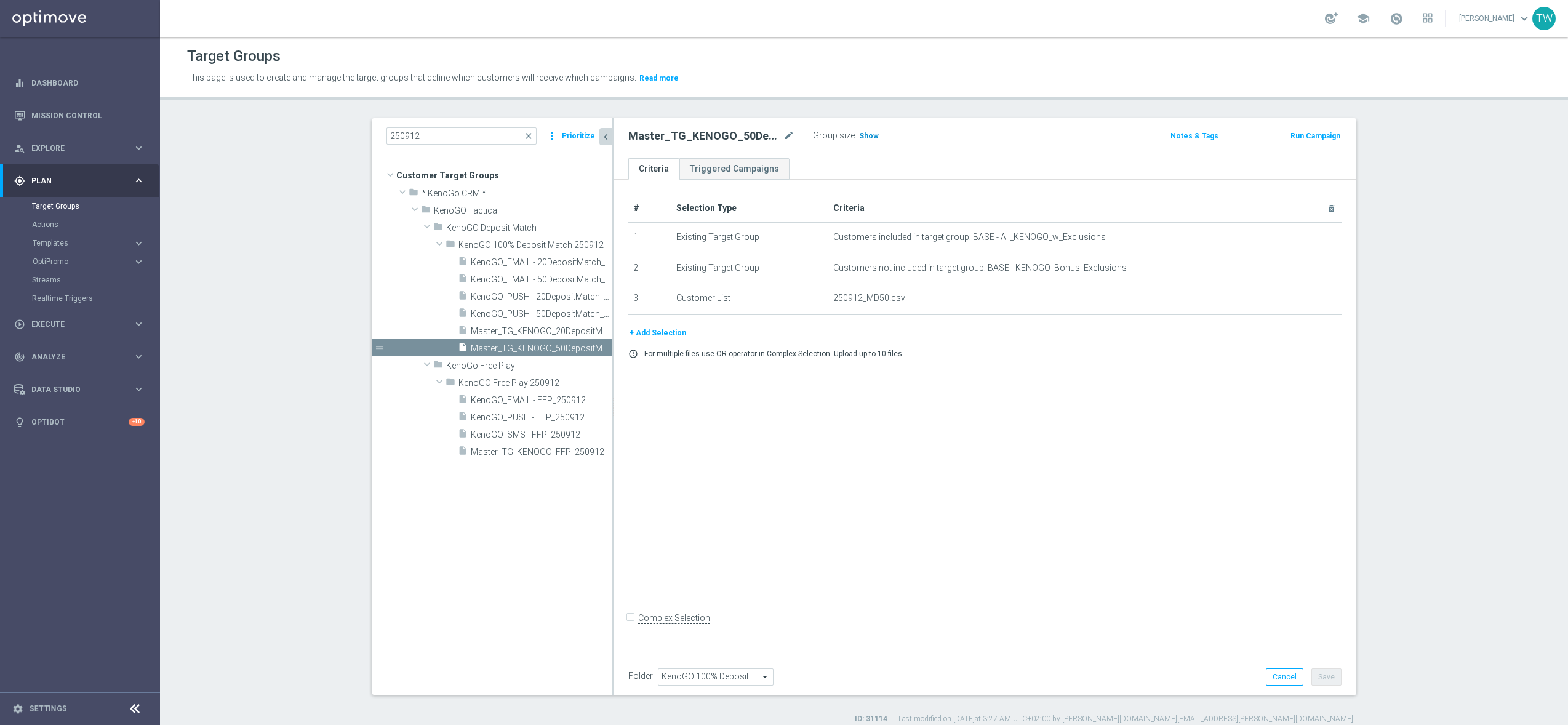
click at [866, 133] on span "Show" at bounding box center [869, 135] width 20 height 8
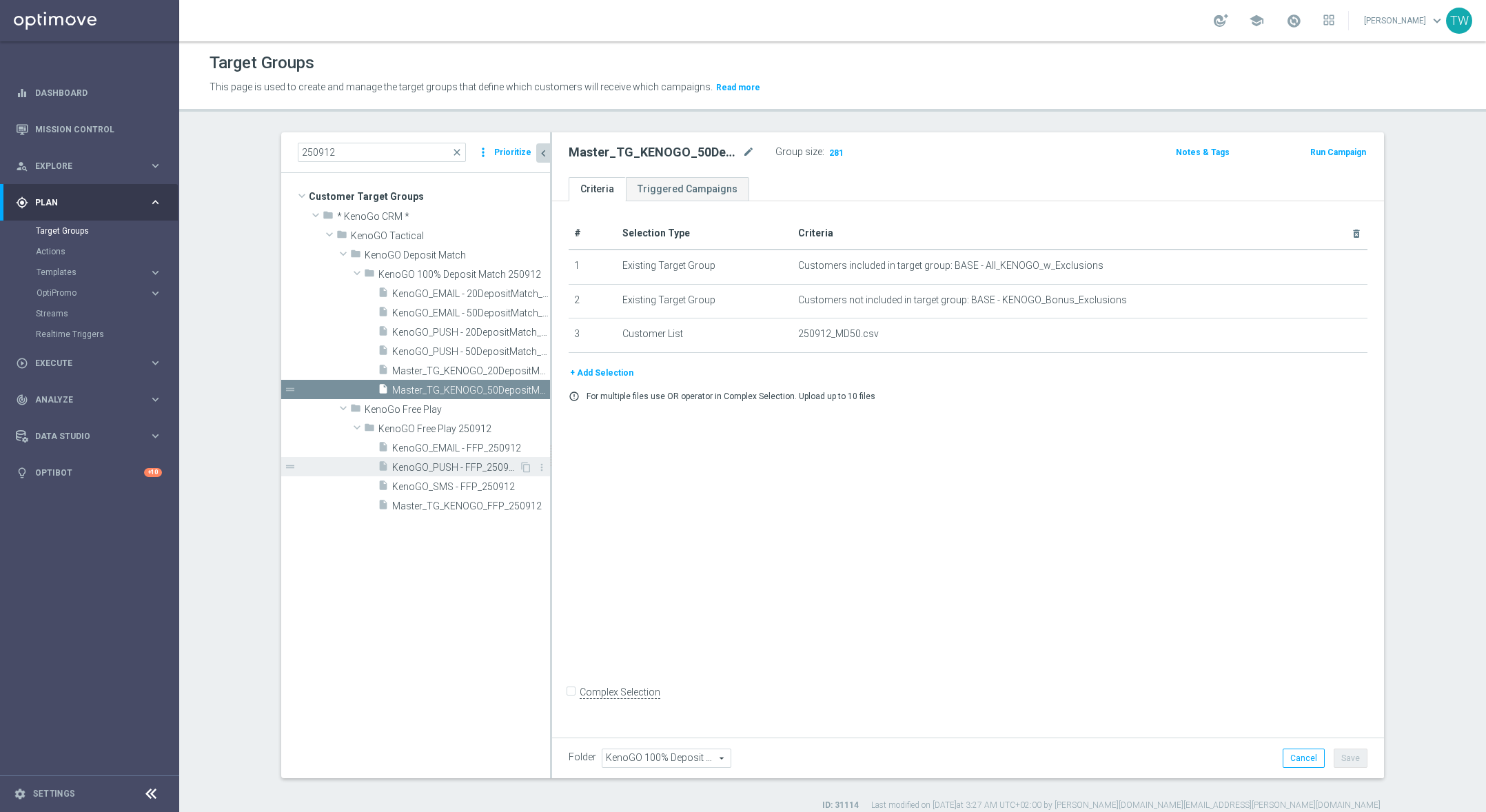
click at [480, 475] on div "insert_drive_file KenoGO_PUSH - FFP_250912" at bounding box center [449, 467] width 142 height 20
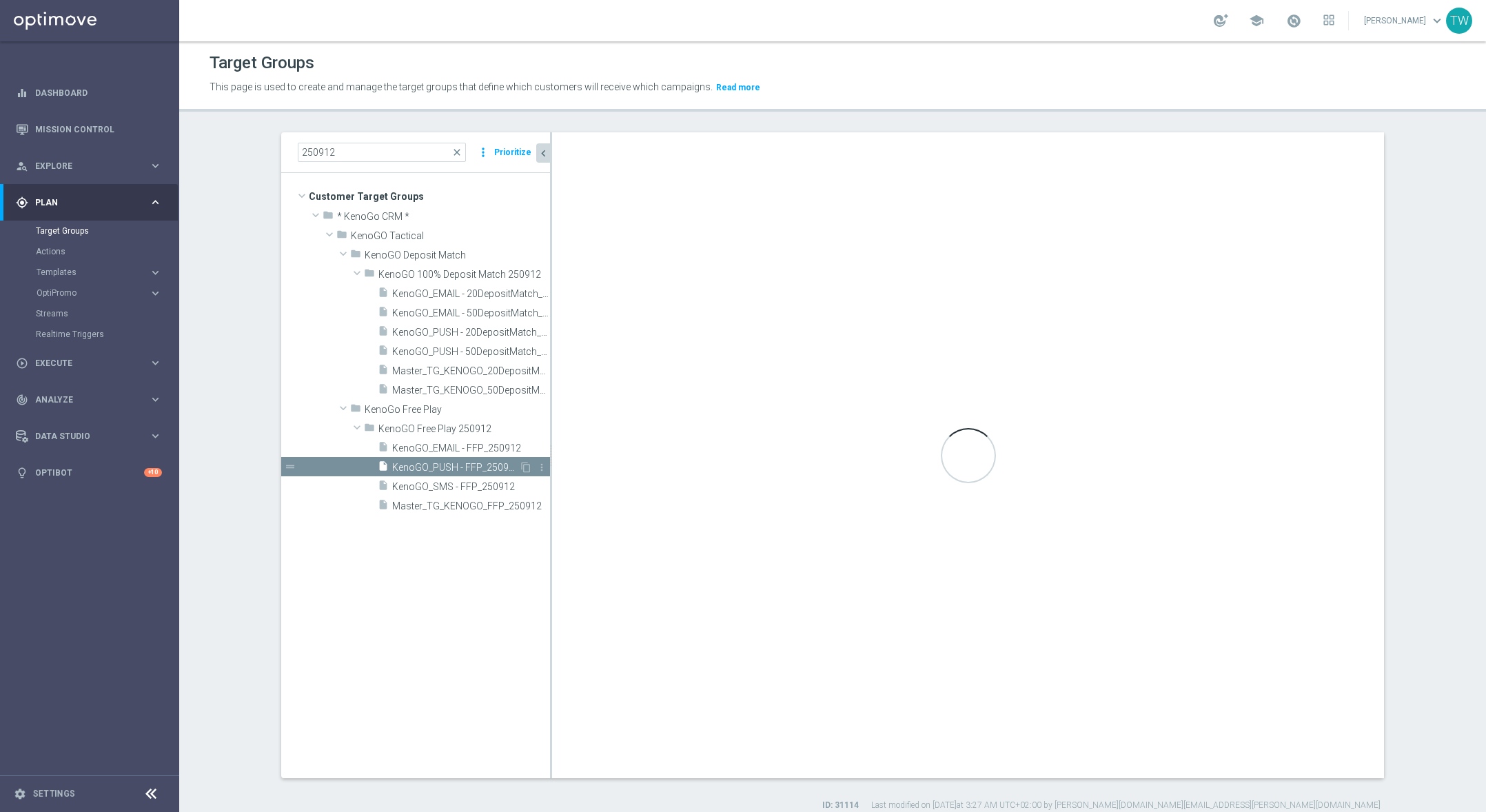
checkbox input "true"
type input "KenoGO Free Play 250912"
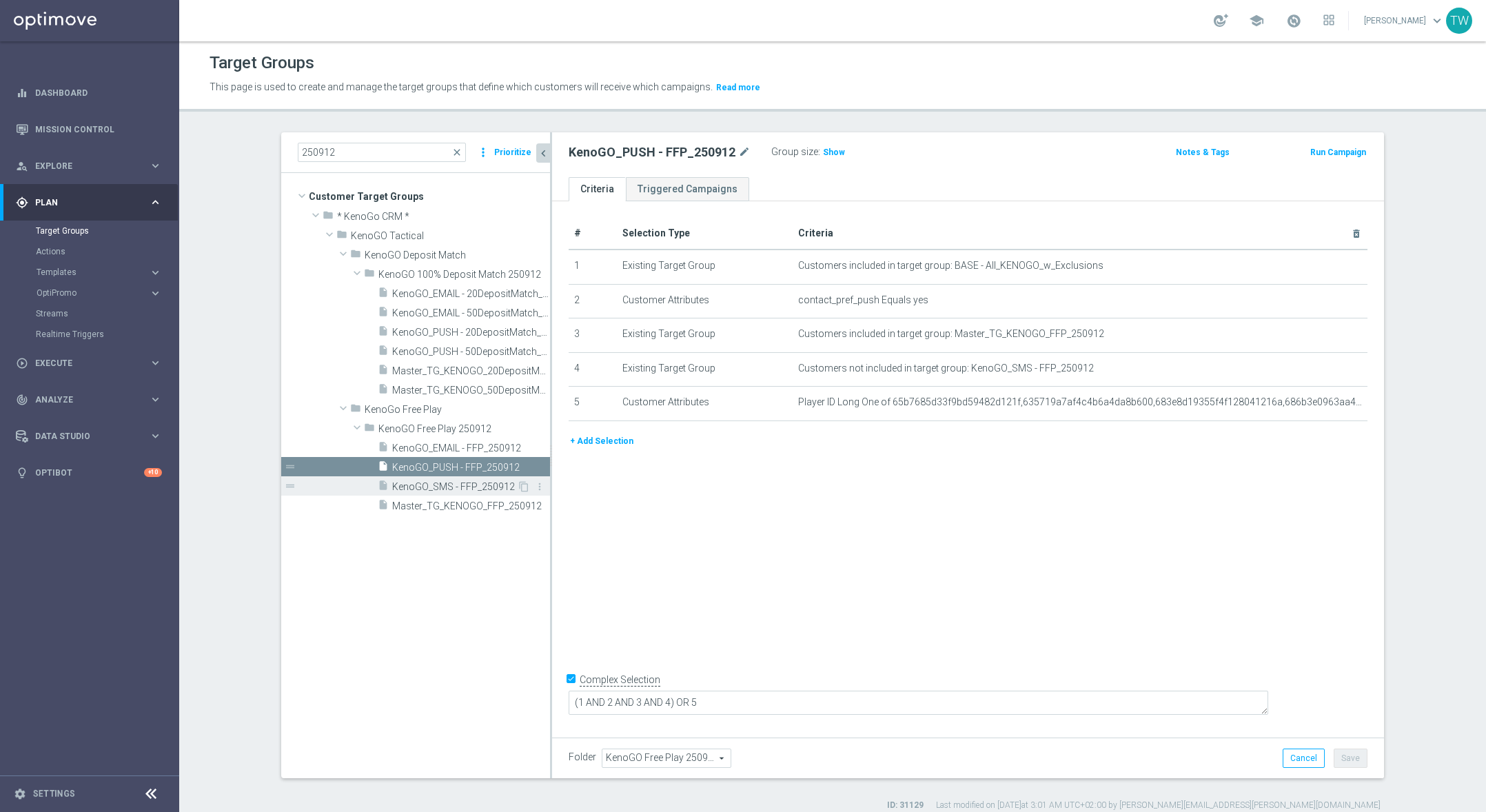
click at [477, 485] on span "KenoGO_SMS - FFP_250912" at bounding box center [454, 487] width 125 height 12
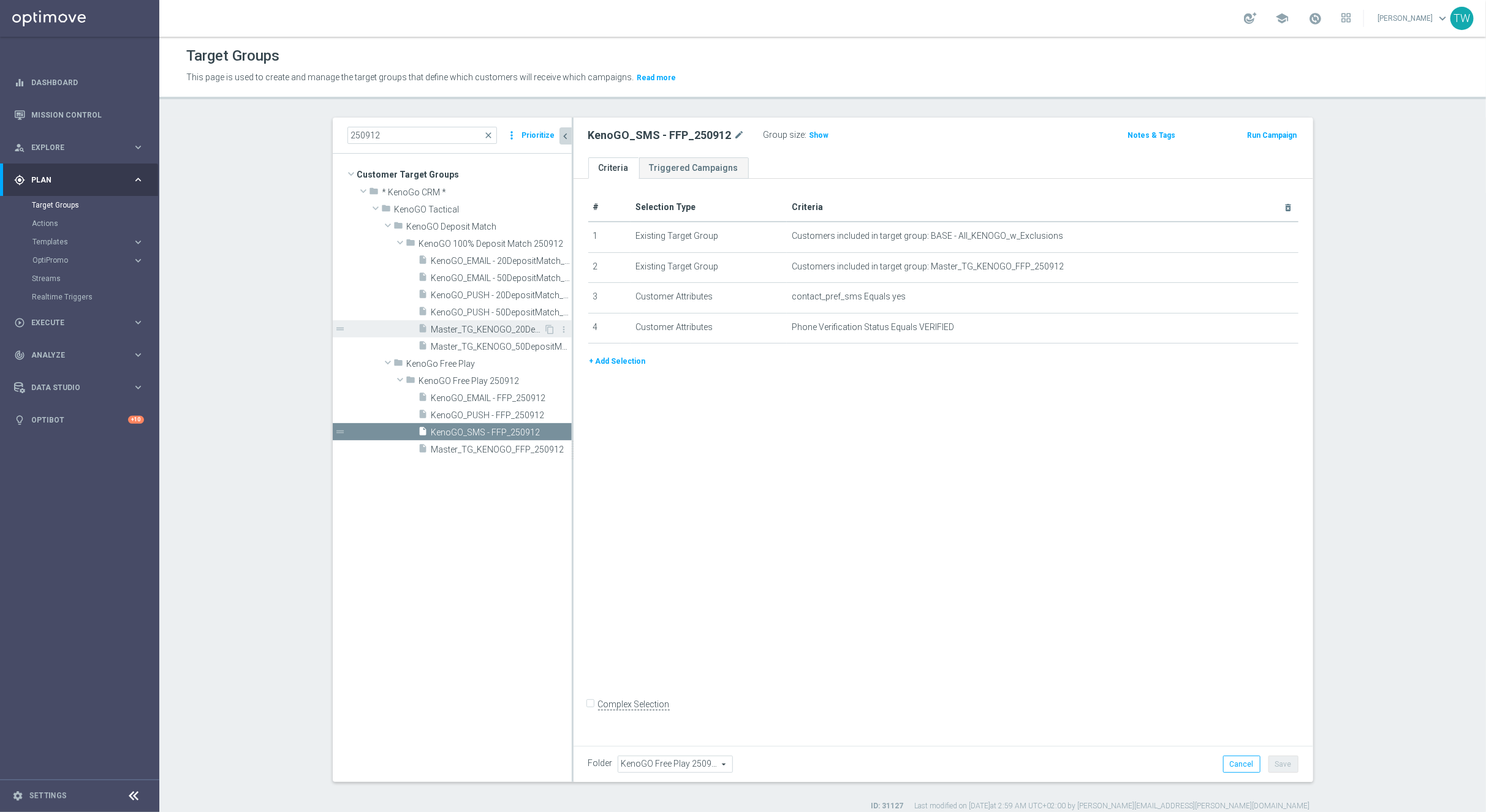
click at [484, 326] on span "Master_TG_KENOGO_20DepositMatch_250912" at bounding box center [488, 330] width 113 height 10
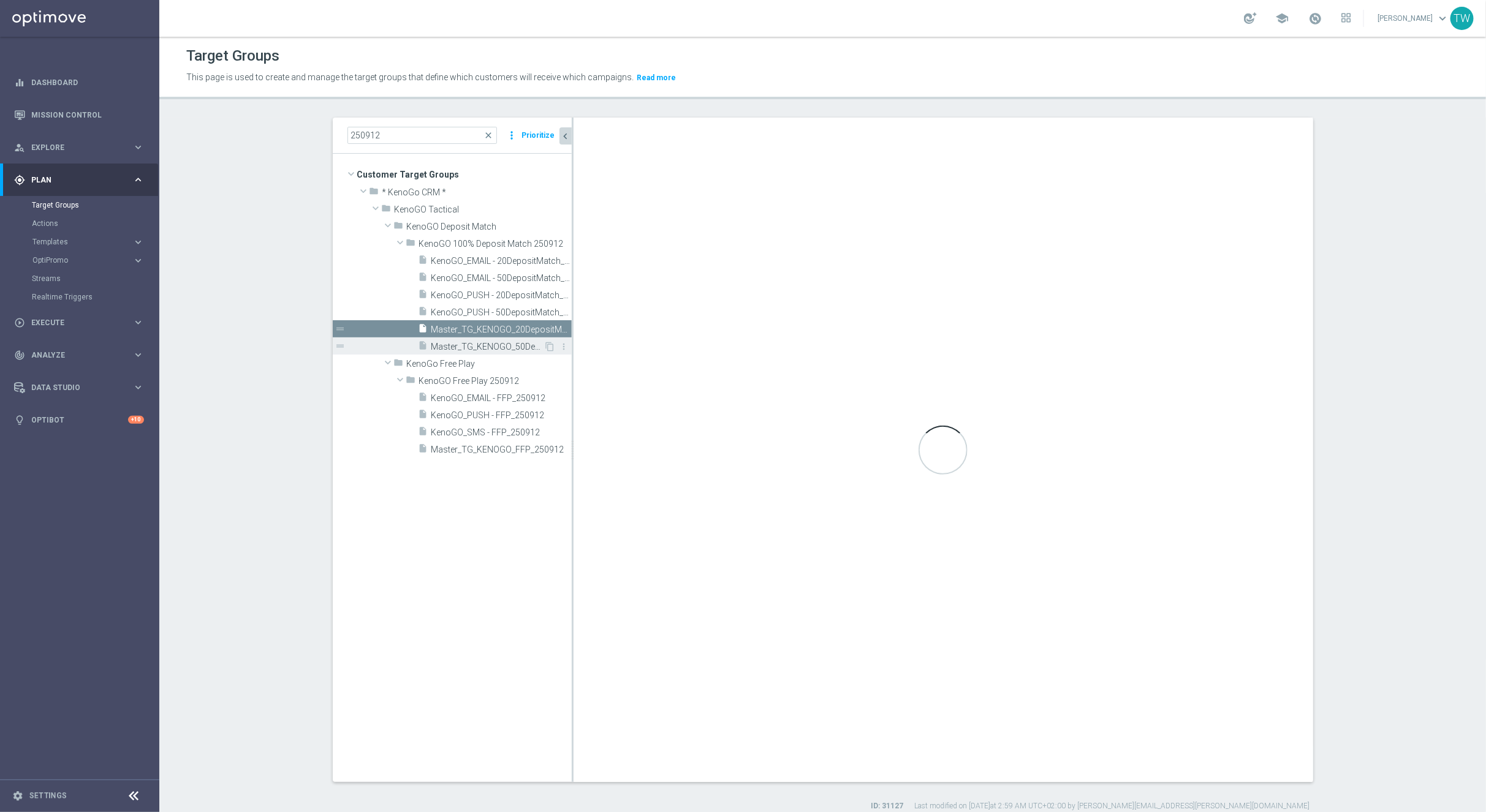
checkbox input "true"
type input "KenoGO 100% Deposit Match 250912"
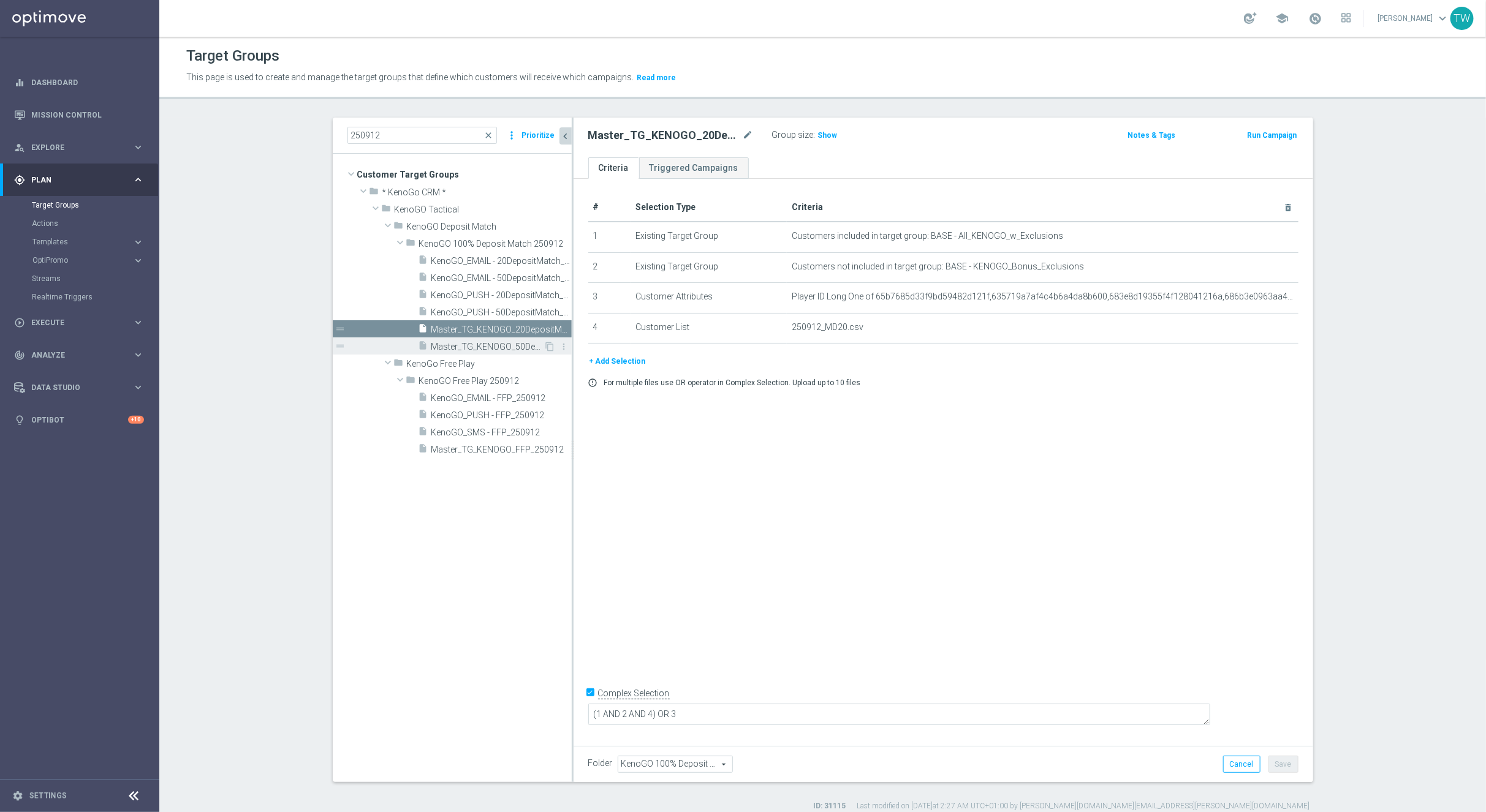
click at [490, 348] on span "Master_TG_KENOGO_50DepositMatch_250912" at bounding box center [488, 347] width 113 height 10
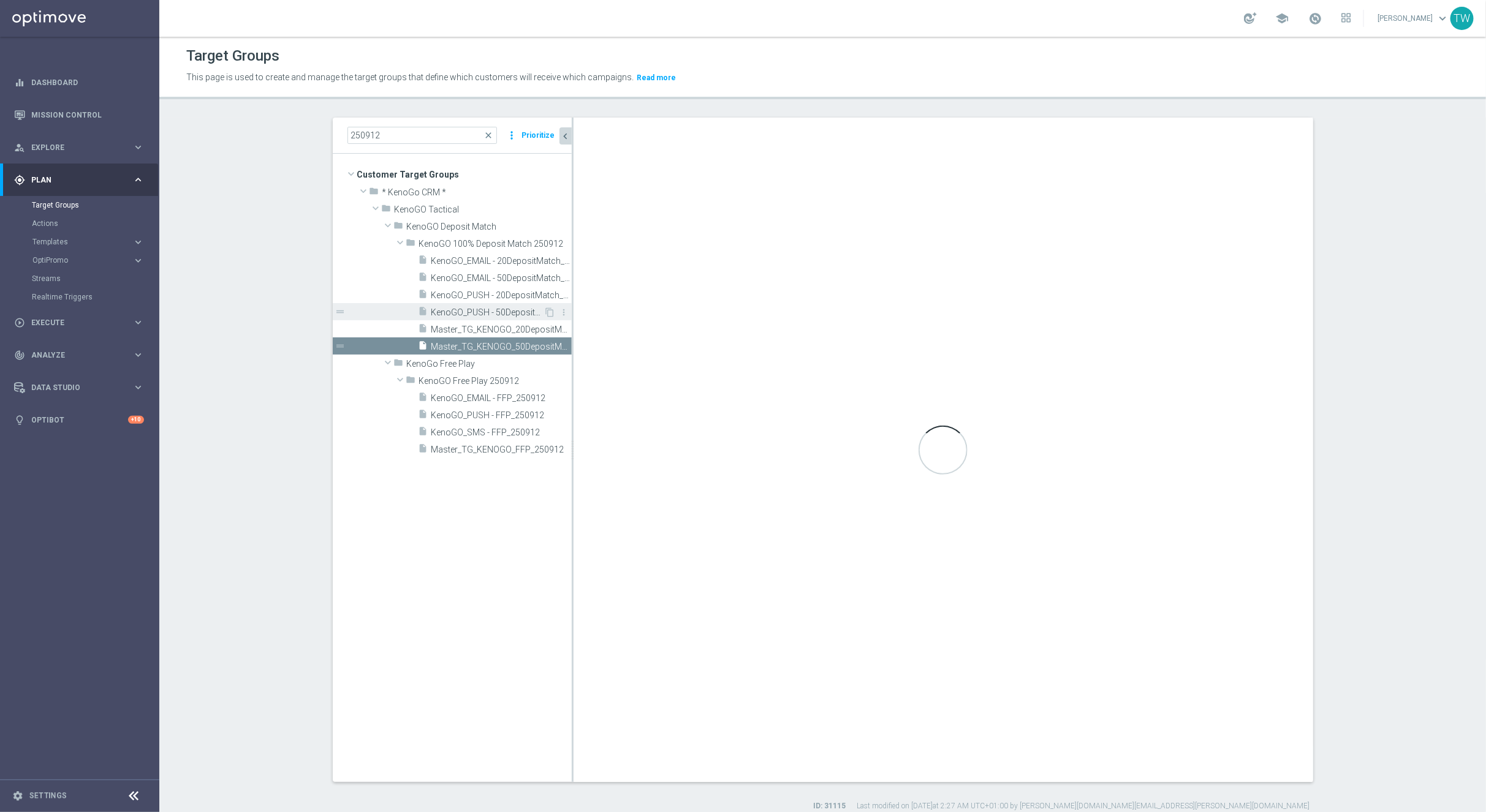
checkbox input "false"
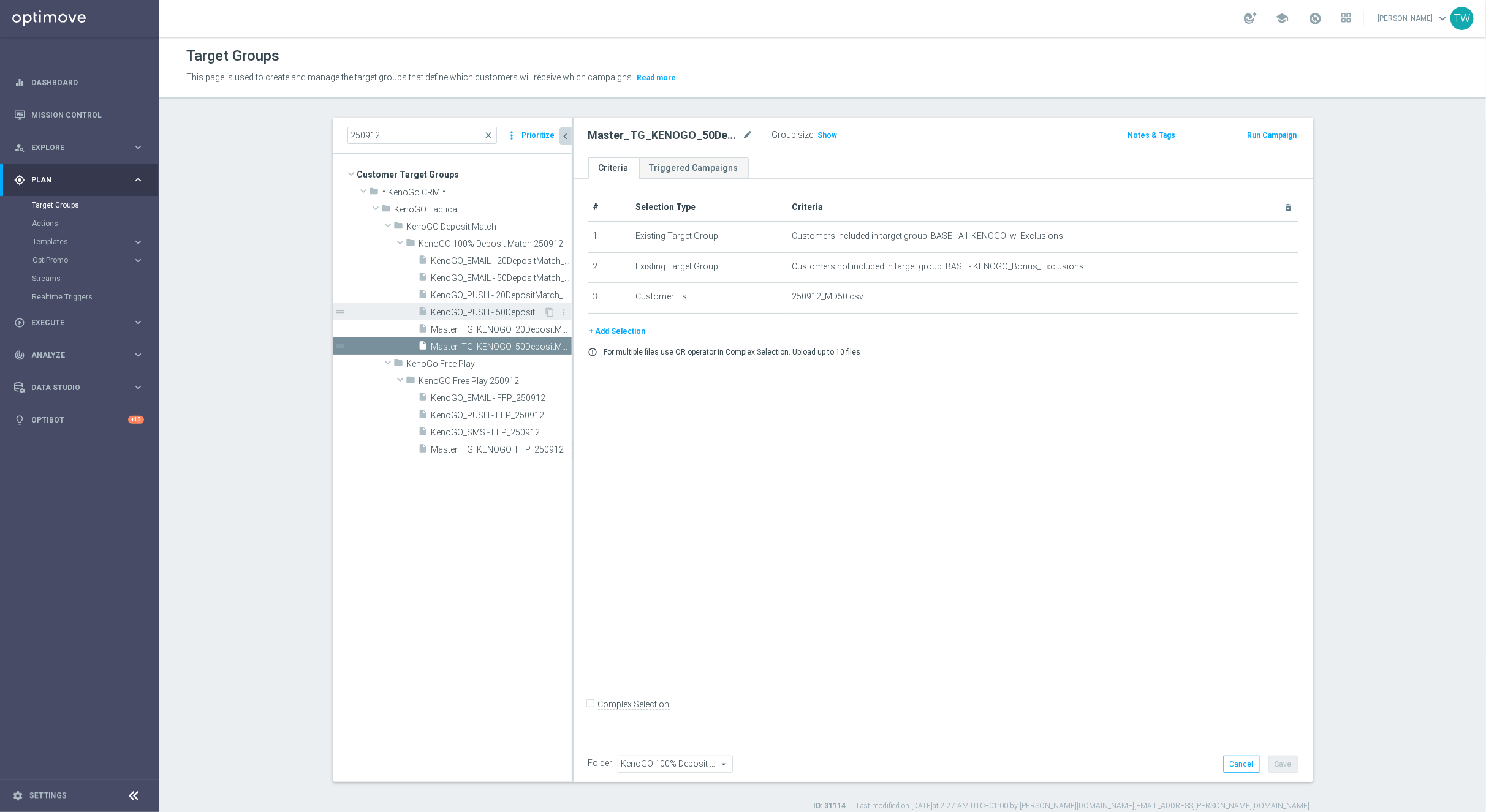
click at [487, 307] on span "KenoGO_PUSH - 50DepositMatch_250912" at bounding box center [488, 313] width 113 height 10
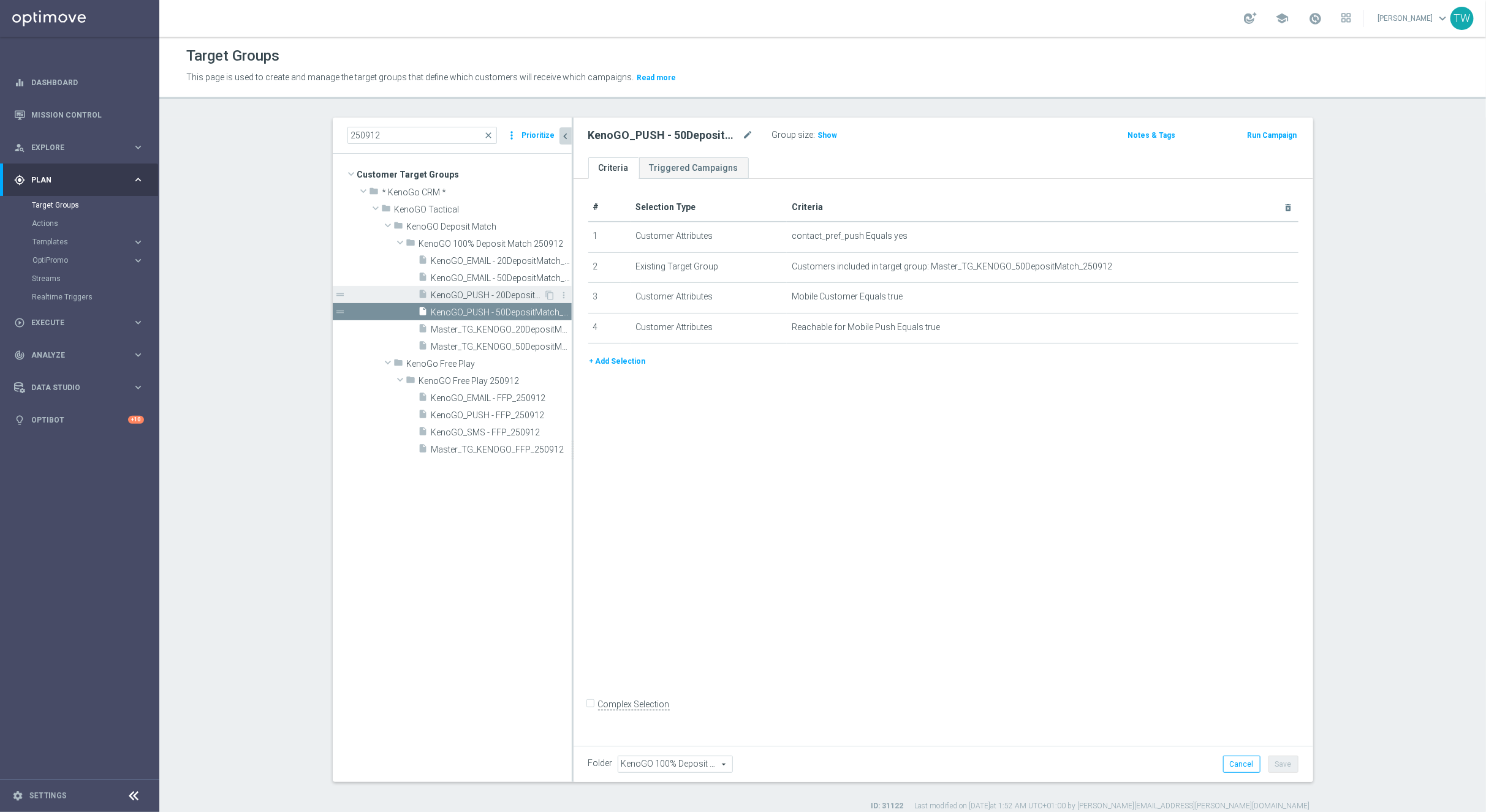
click at [489, 291] on span "KenoGO_PUSH - 20DepositMatch_250912" at bounding box center [488, 295] width 113 height 10
click at [486, 274] on span "KenoGO_EMAIL - 50DepositMatch_250912" at bounding box center [488, 279] width 113 height 10
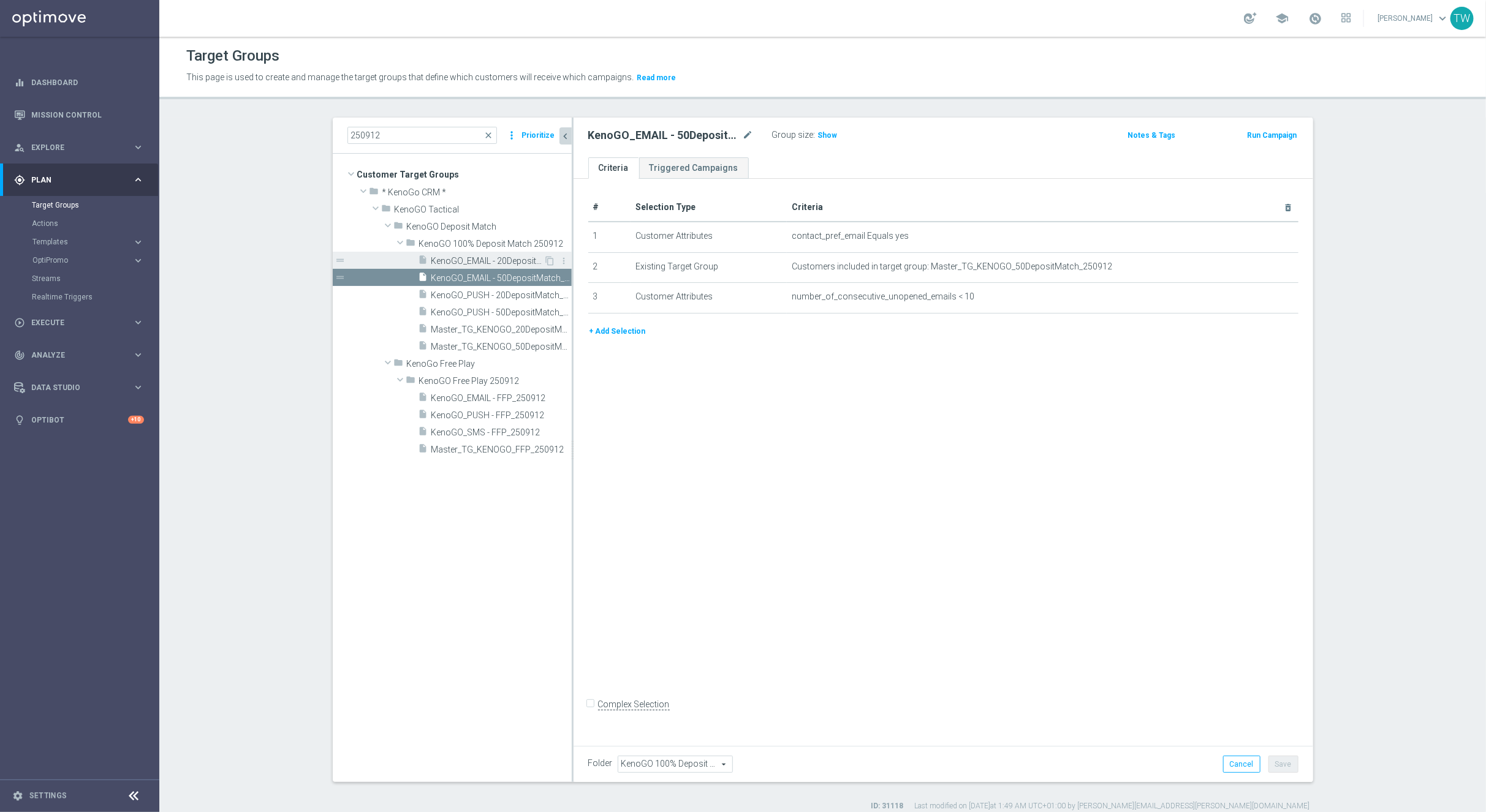
click at [478, 257] on span "KenoGO_EMAIL - 20DepositMatch_250912" at bounding box center [488, 261] width 113 height 10
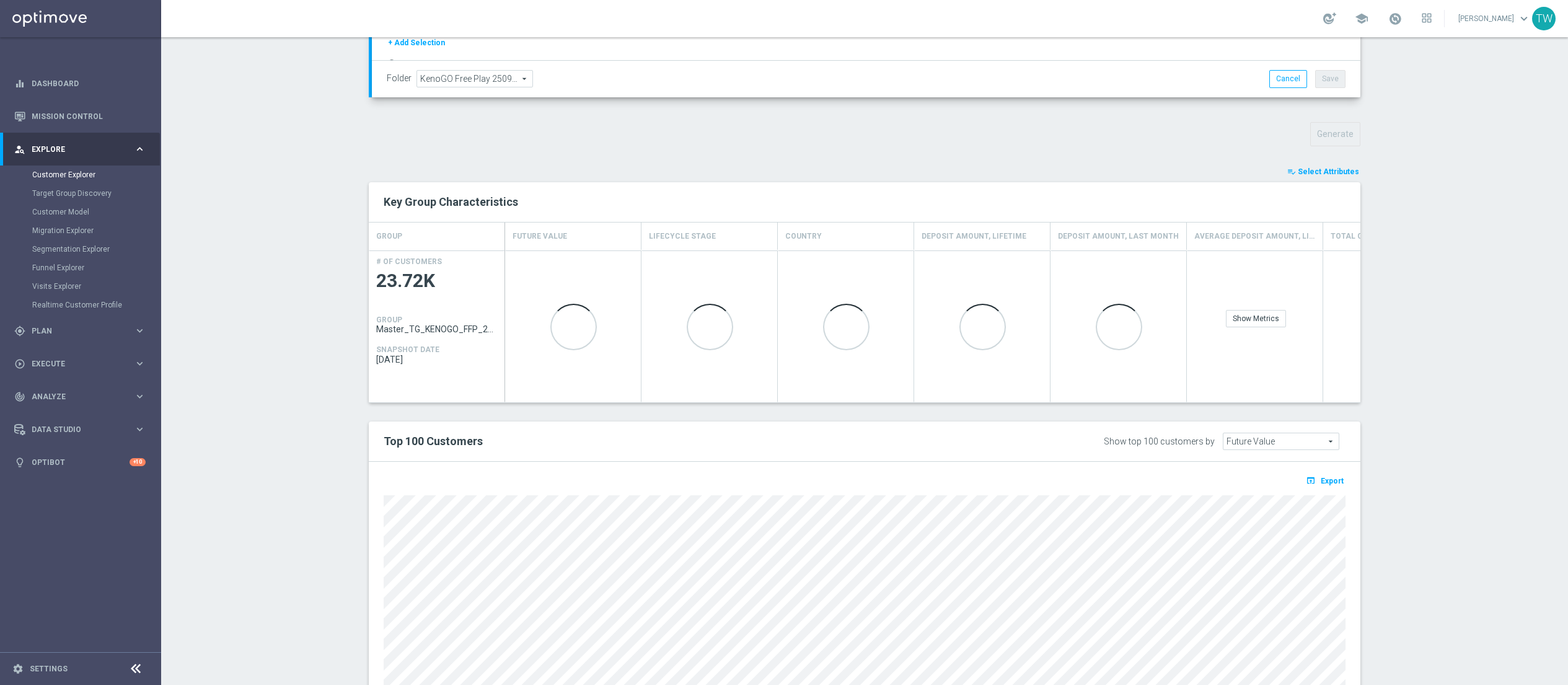
scroll to position [370, 0]
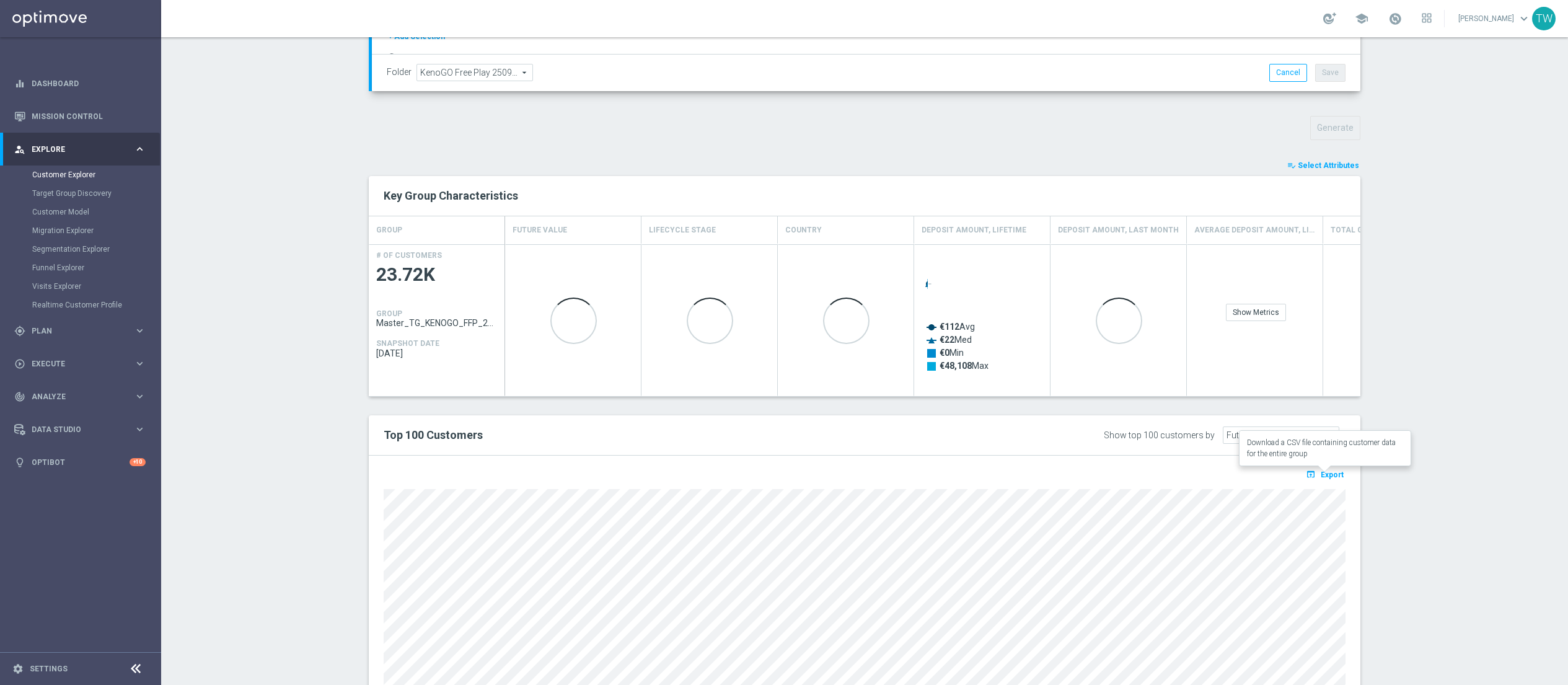
click at [1327, 472] on span "Export" at bounding box center [1332, 474] width 23 height 8
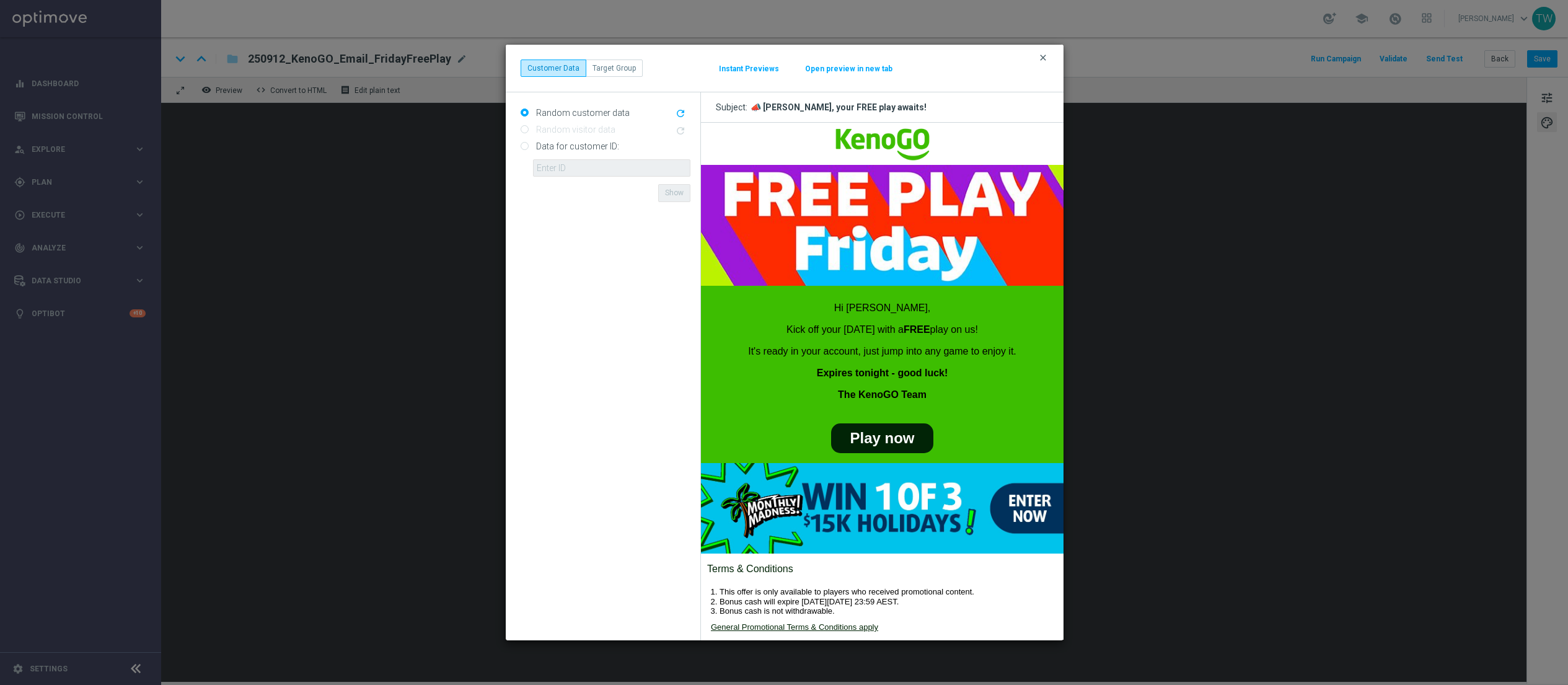
click at [1039, 53] on icon "clear" at bounding box center [1043, 57] width 10 height 10
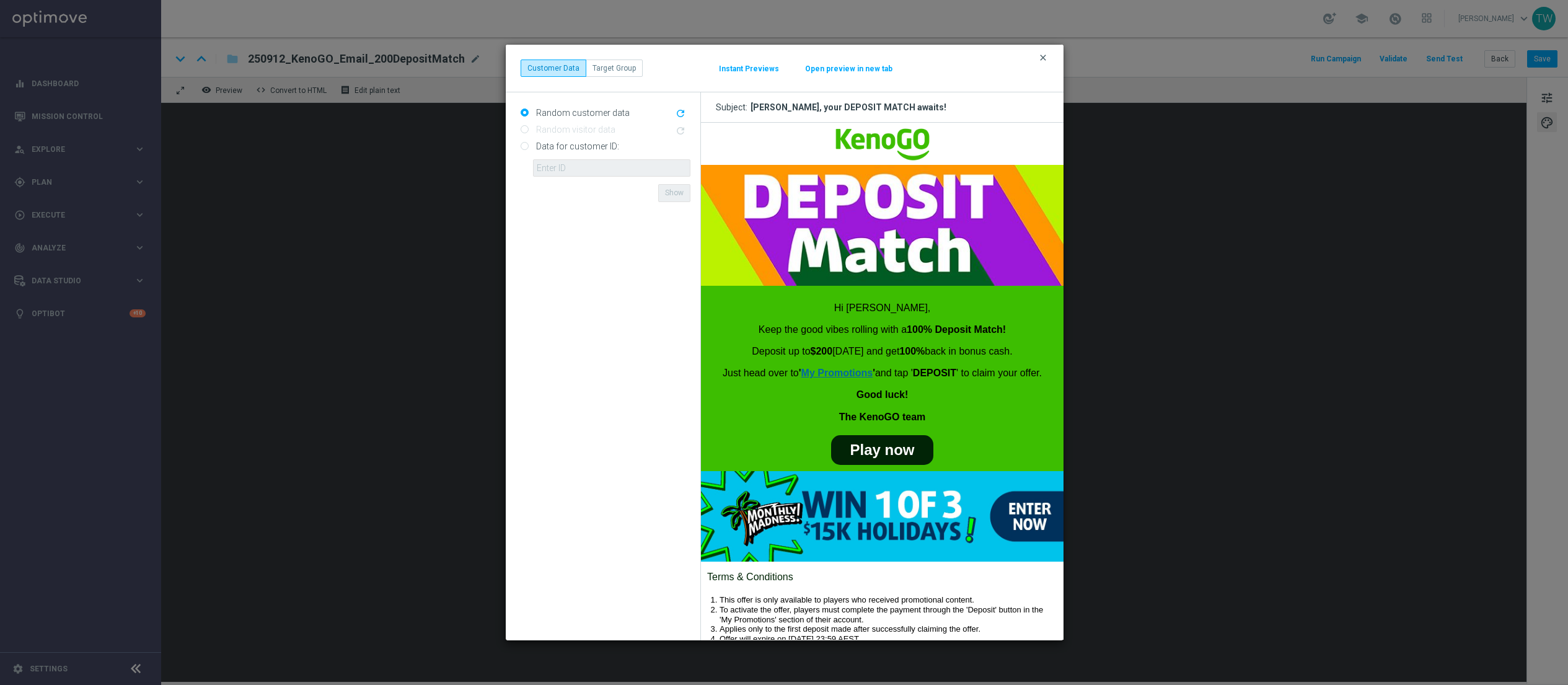
click at [1046, 57] on icon "clear" at bounding box center [1043, 57] width 10 height 10
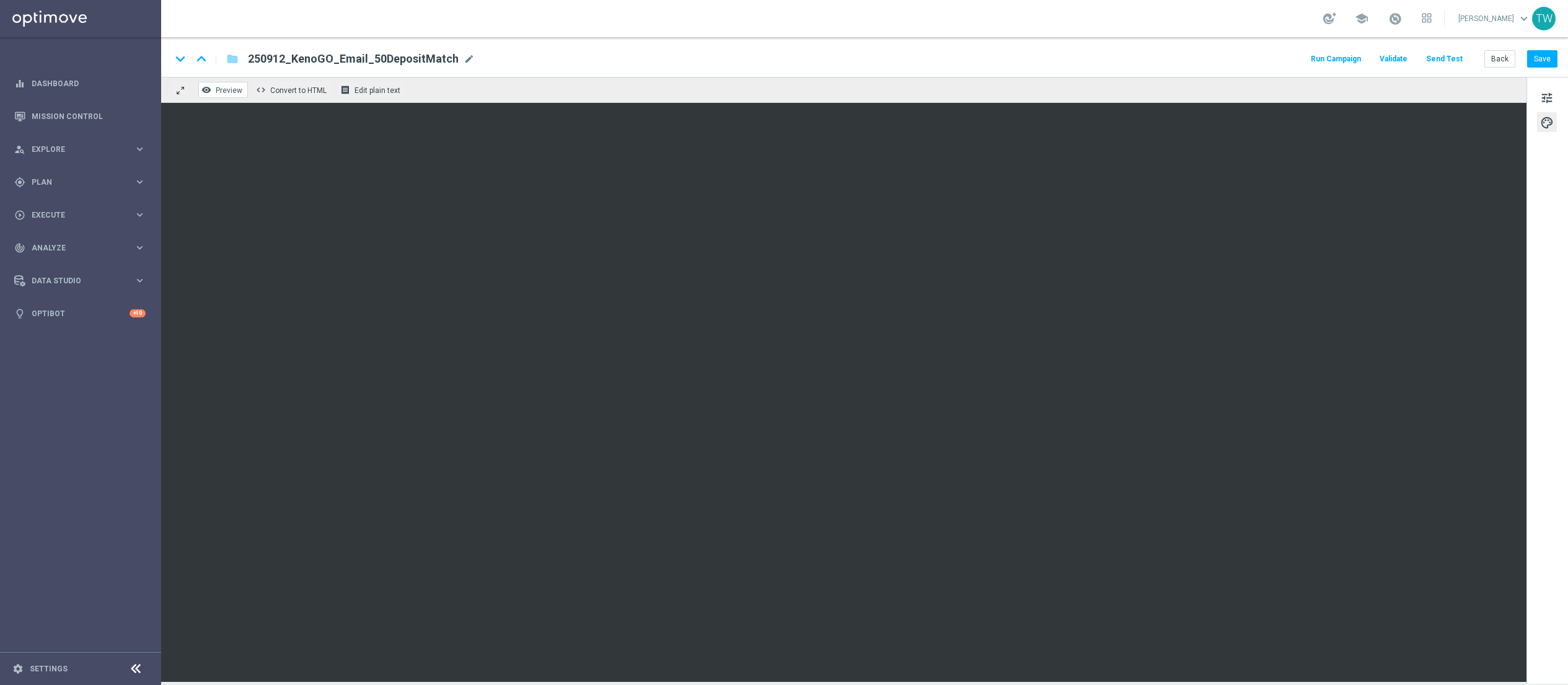
click at [225, 88] on span "Preview" at bounding box center [229, 90] width 27 height 8
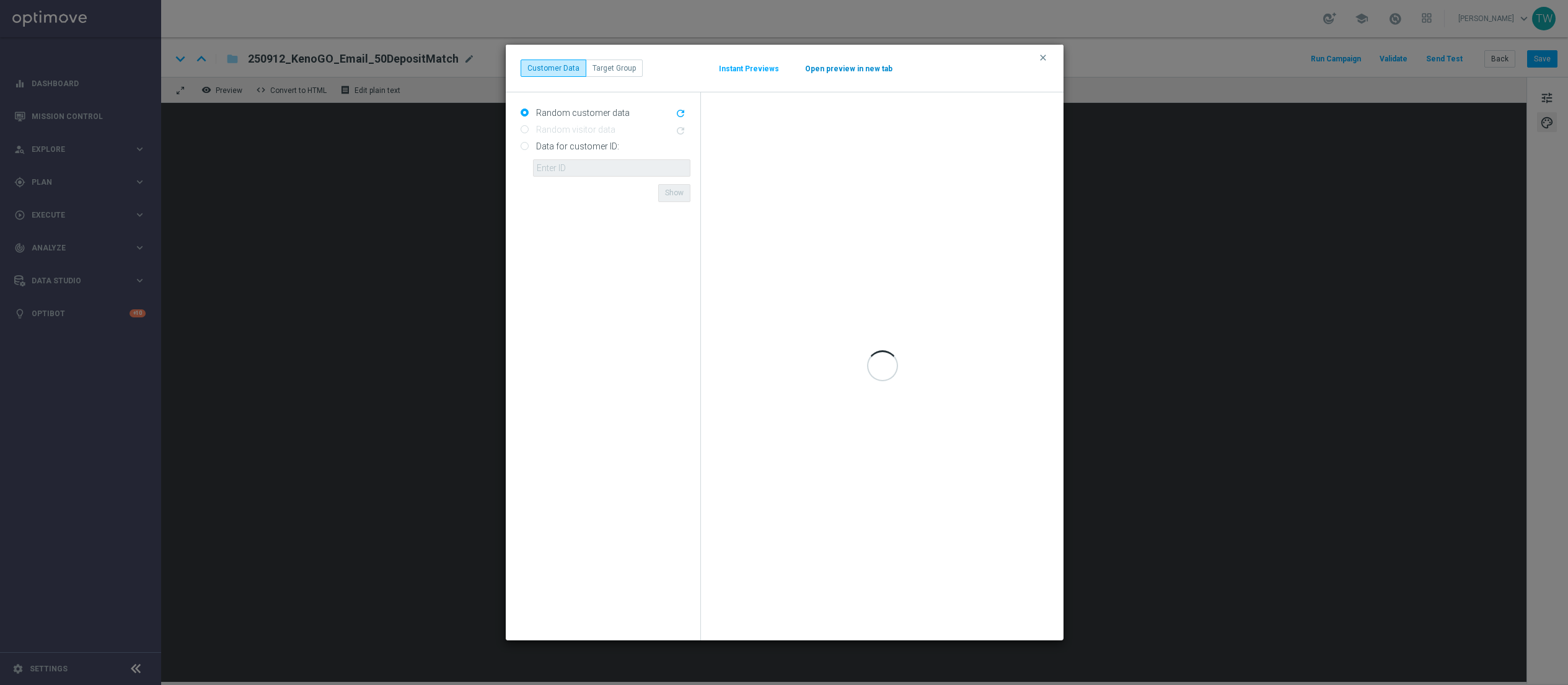
click at [817, 75] on div "clear Customer Data Target Group Instant Previews Open preview in new tab" at bounding box center [785, 68] width 558 height 47
click at [818, 69] on button "Open preview in new tab" at bounding box center [848, 68] width 88 height 10
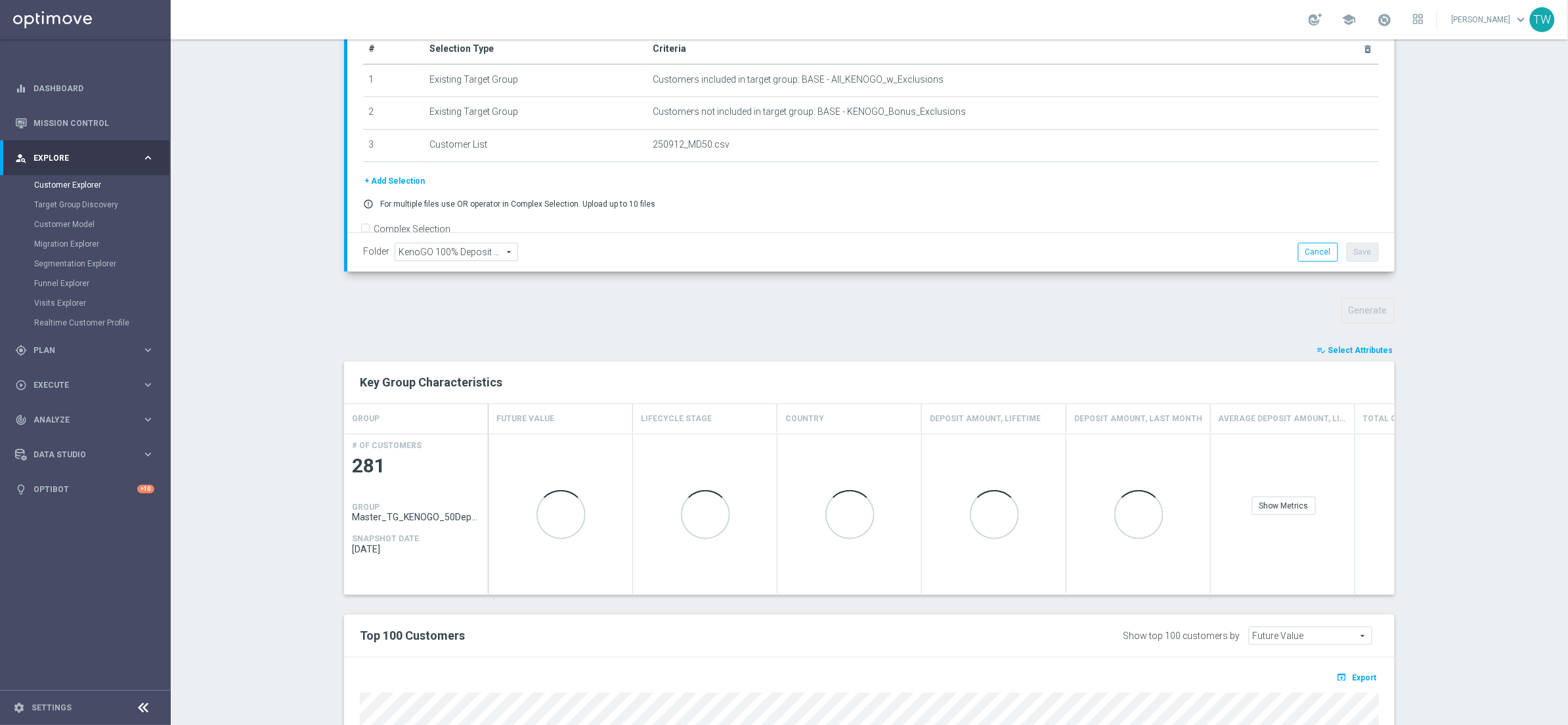
scroll to position [474, 0]
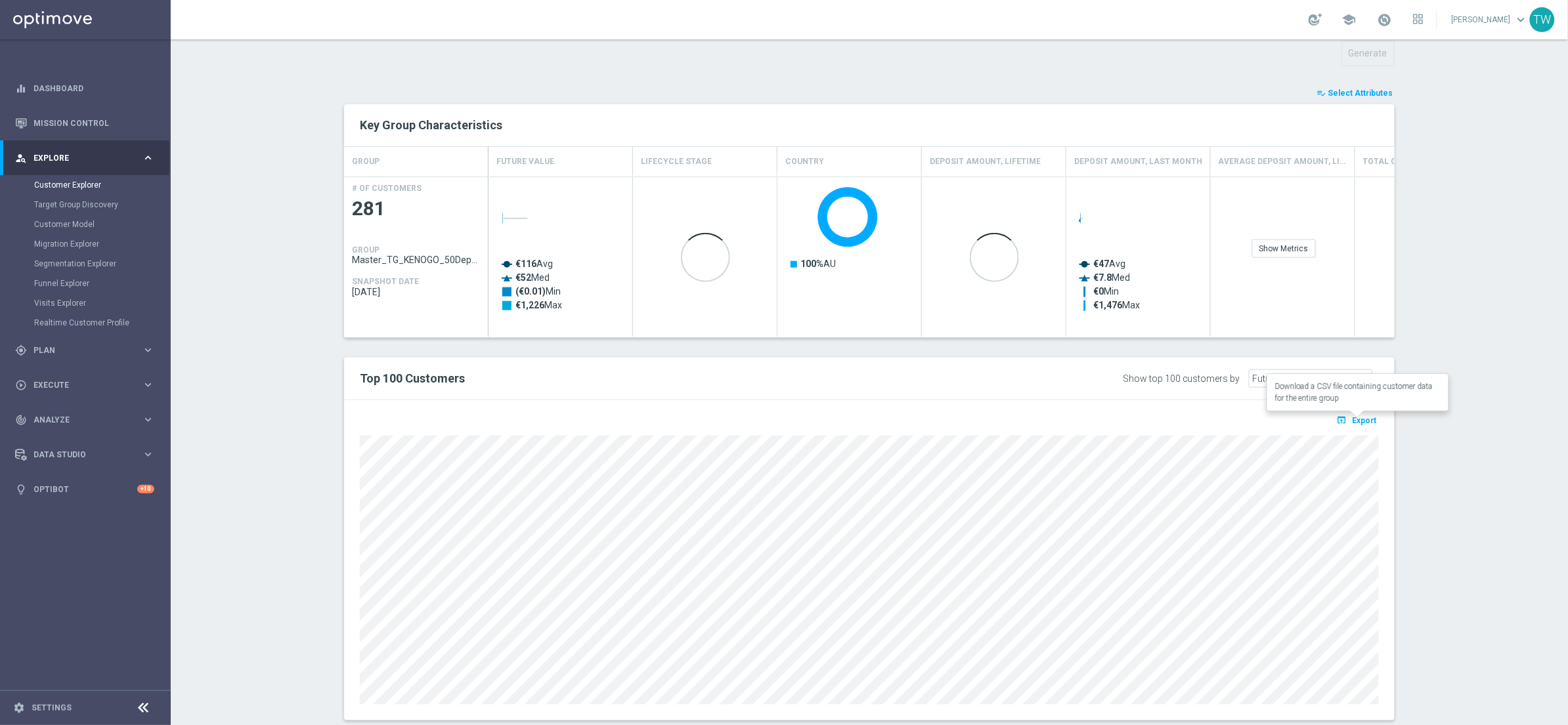
click at [1373, 411] on button "open_in_browser Export" at bounding box center [1357, 420] width 44 height 17
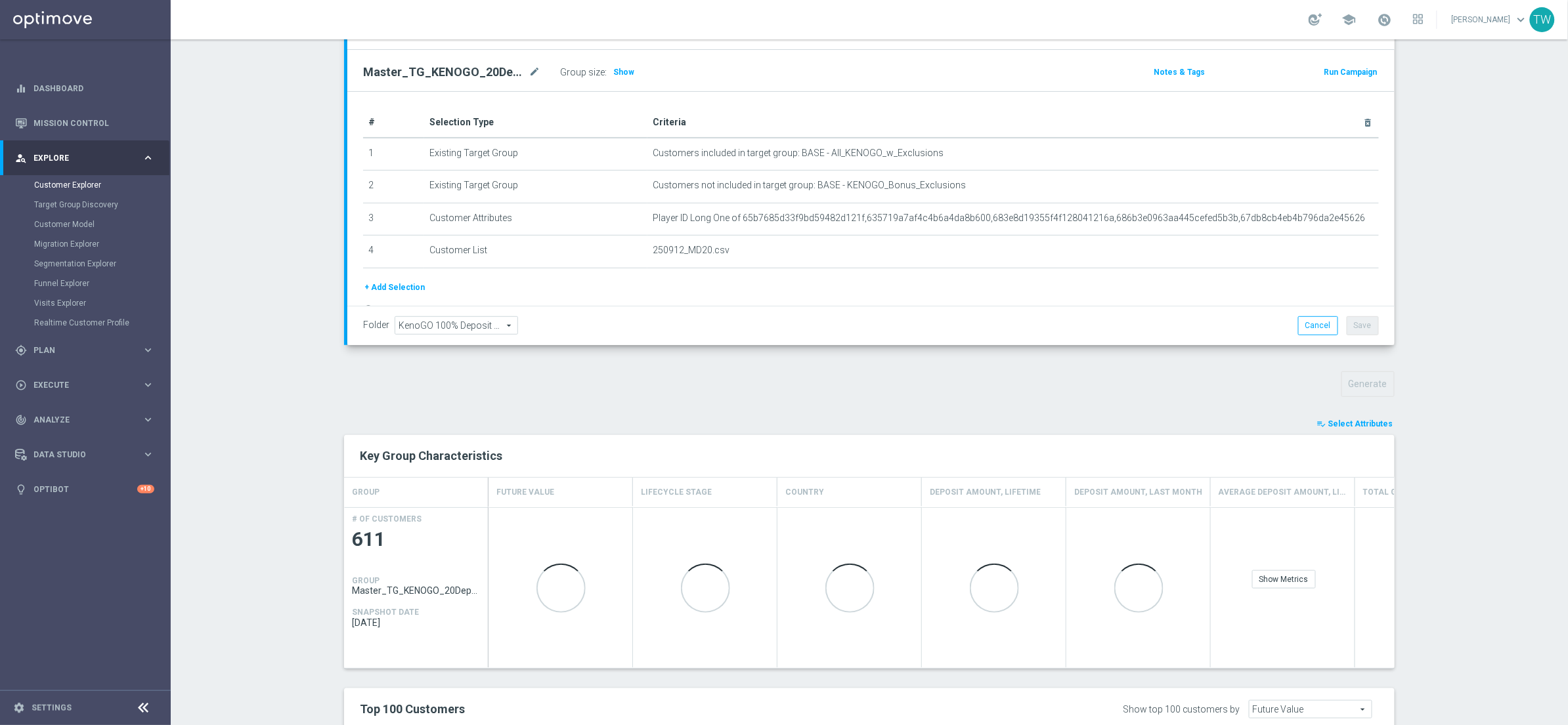
scroll to position [238, 0]
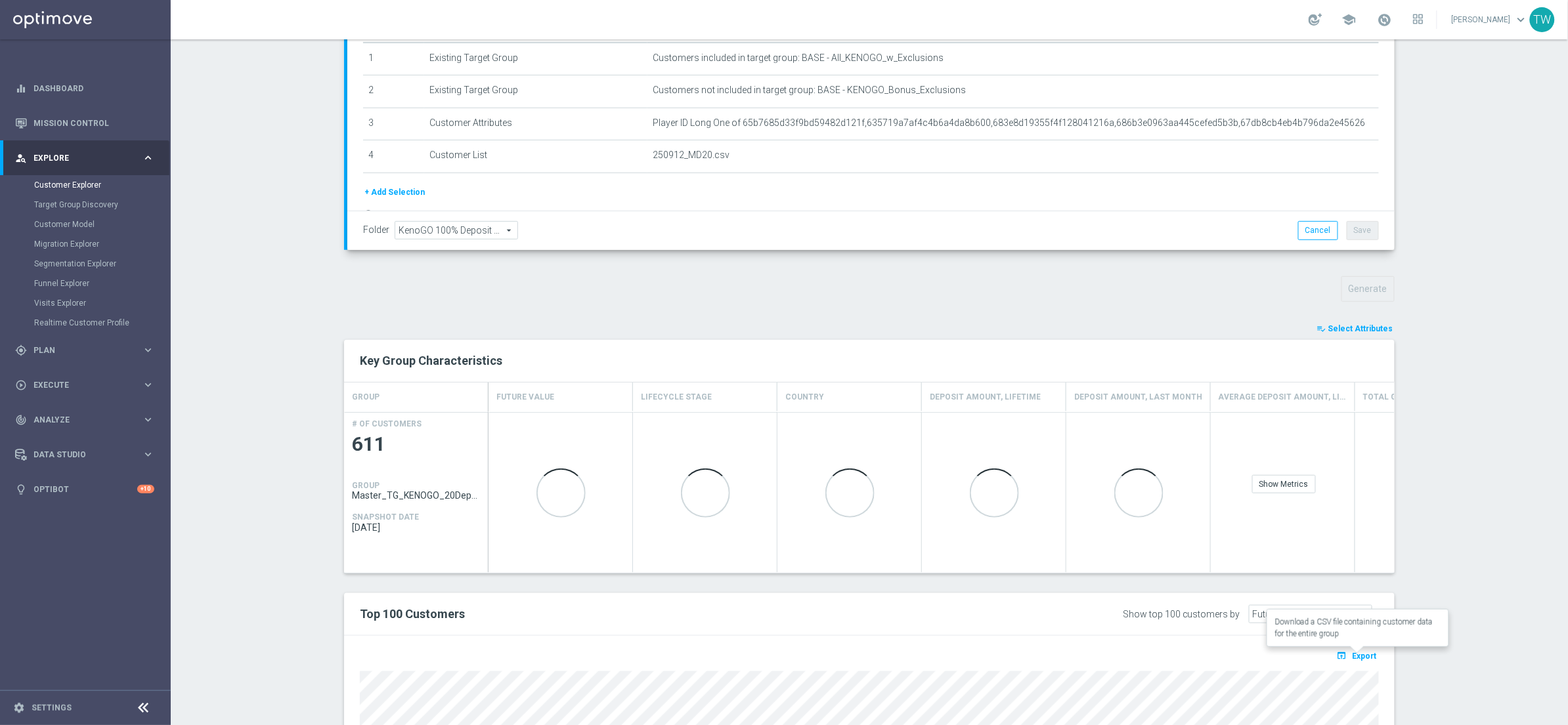
click at [1368, 662] on button "open_in_browser Export" at bounding box center [1357, 656] width 44 height 17
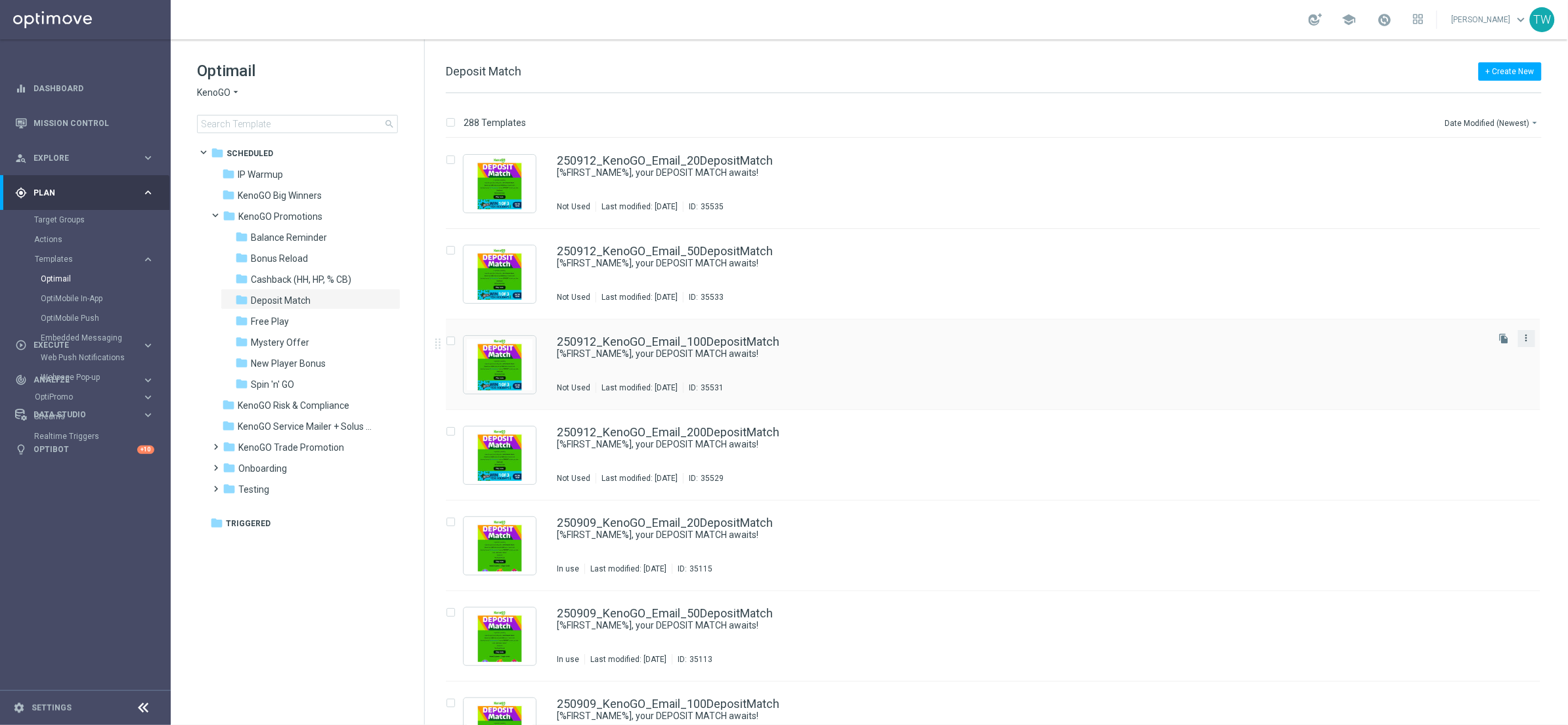
click at [1524, 340] on icon "more_vert" at bounding box center [1527, 338] width 10 height 10
click at [452, 341] on input "Press SPACE to select this row." at bounding box center [450, 343] width 8 height 8
checkbox input "true"
click at [451, 432] on input "Press SPACE to select this row." at bounding box center [450, 433] width 8 height 8
checkbox input "true"
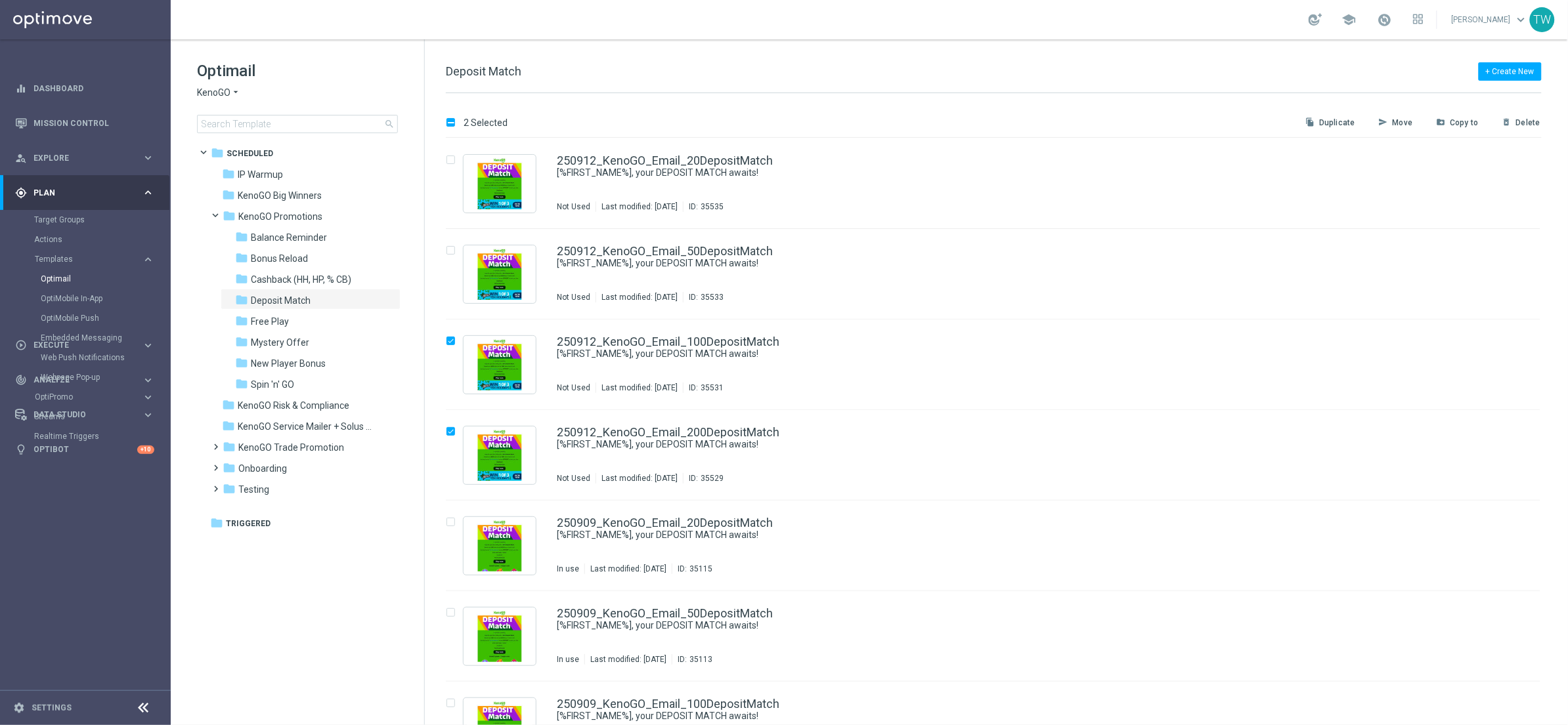
click at [1538, 116] on button "delete_forever Delete" at bounding box center [1521, 122] width 41 height 16
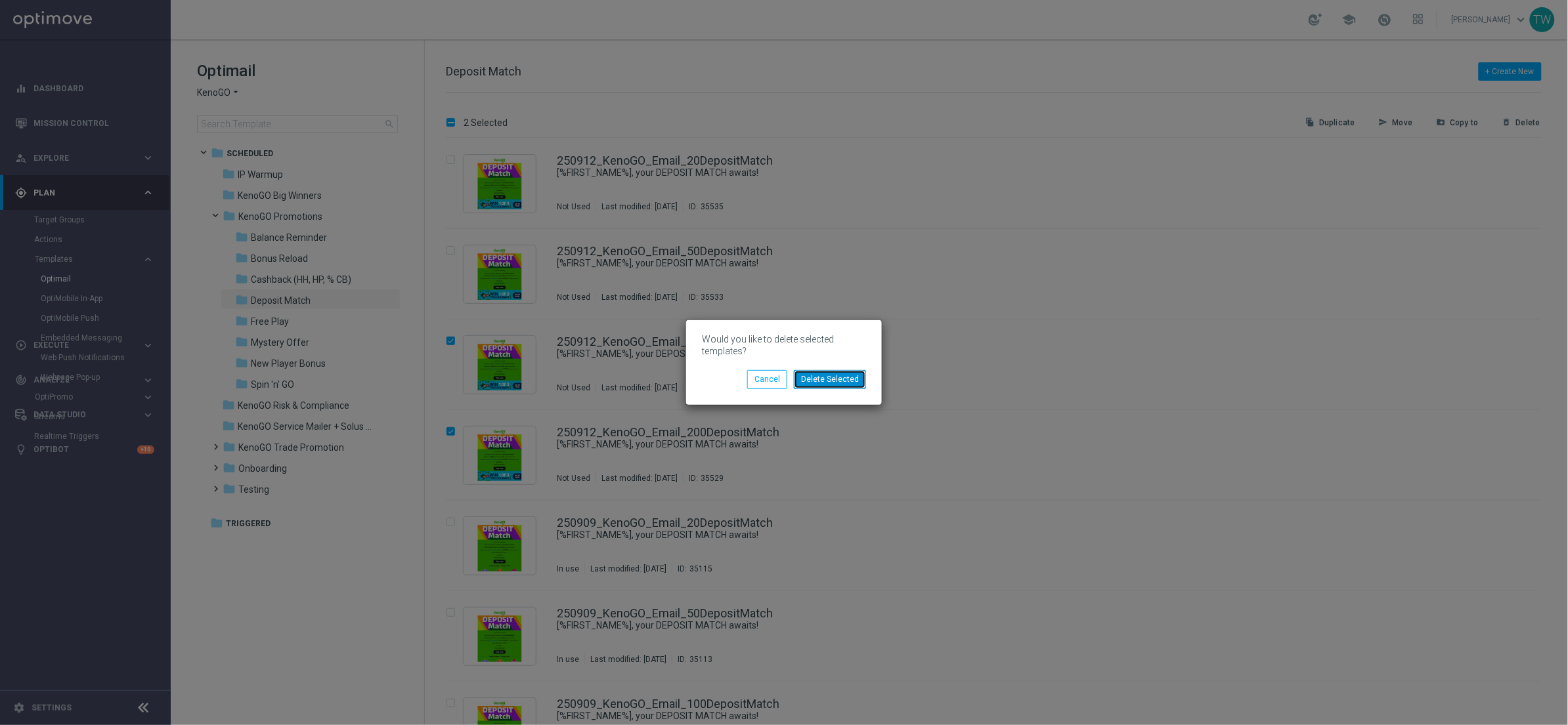
click at [836, 382] on button "Delete Selected" at bounding box center [830, 379] width 72 height 19
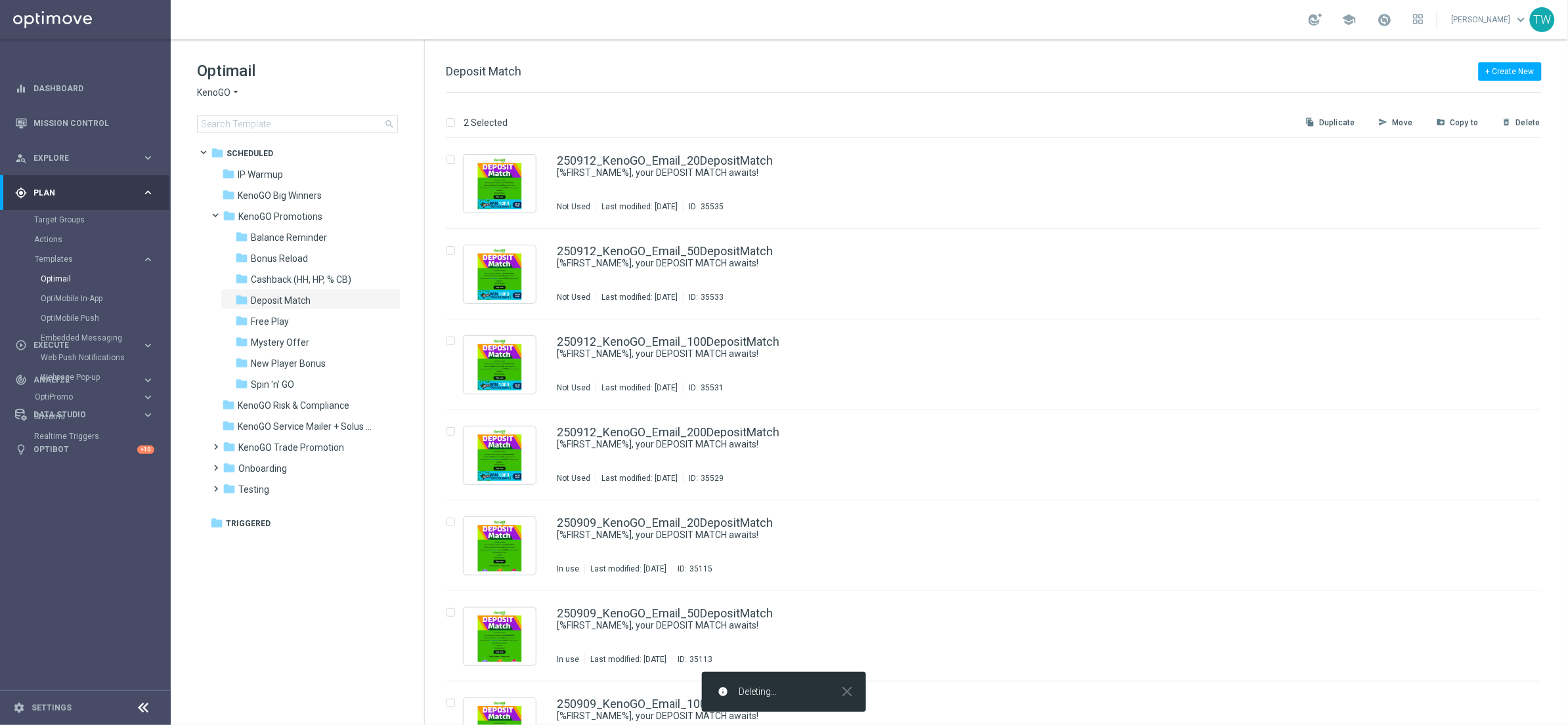
checkbox input "false"
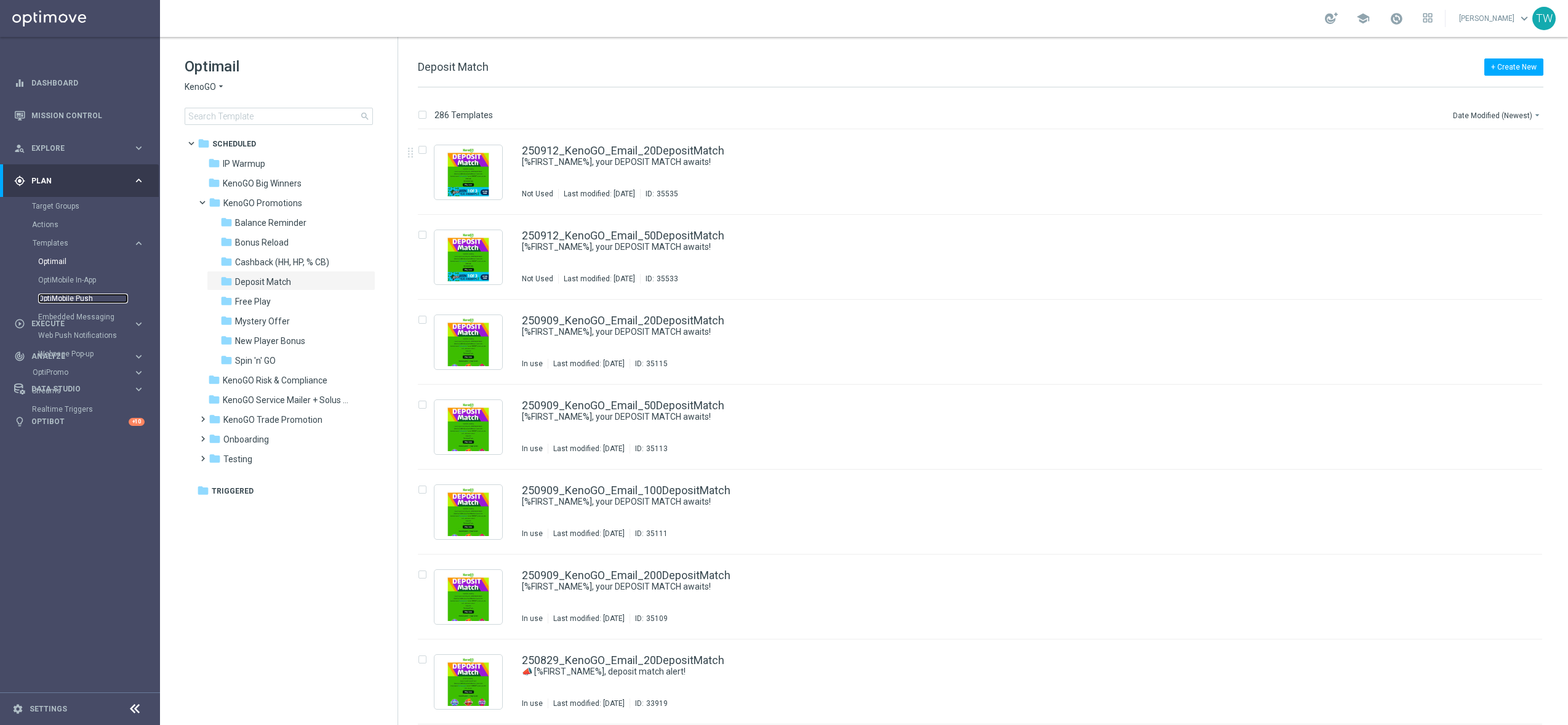
click at [86, 296] on link "OptiMobile Push" at bounding box center [83, 298] width 90 height 10
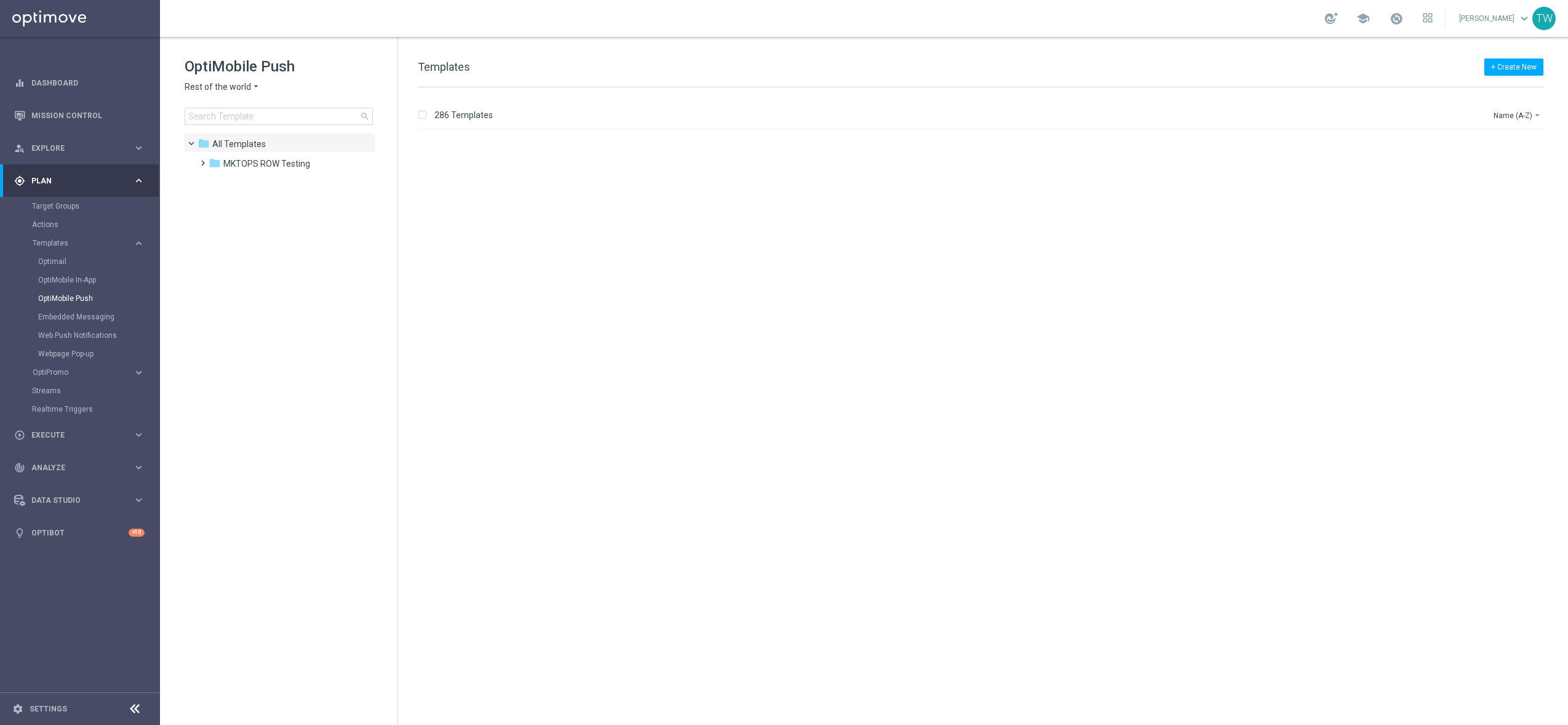
click at [243, 92] on span "Rest of the world" at bounding box center [217, 87] width 66 height 12
click at [0, 0] on span "KenoGO [GEOGRAPHIC_DATA]" at bounding box center [0, 0] width 0 height 0
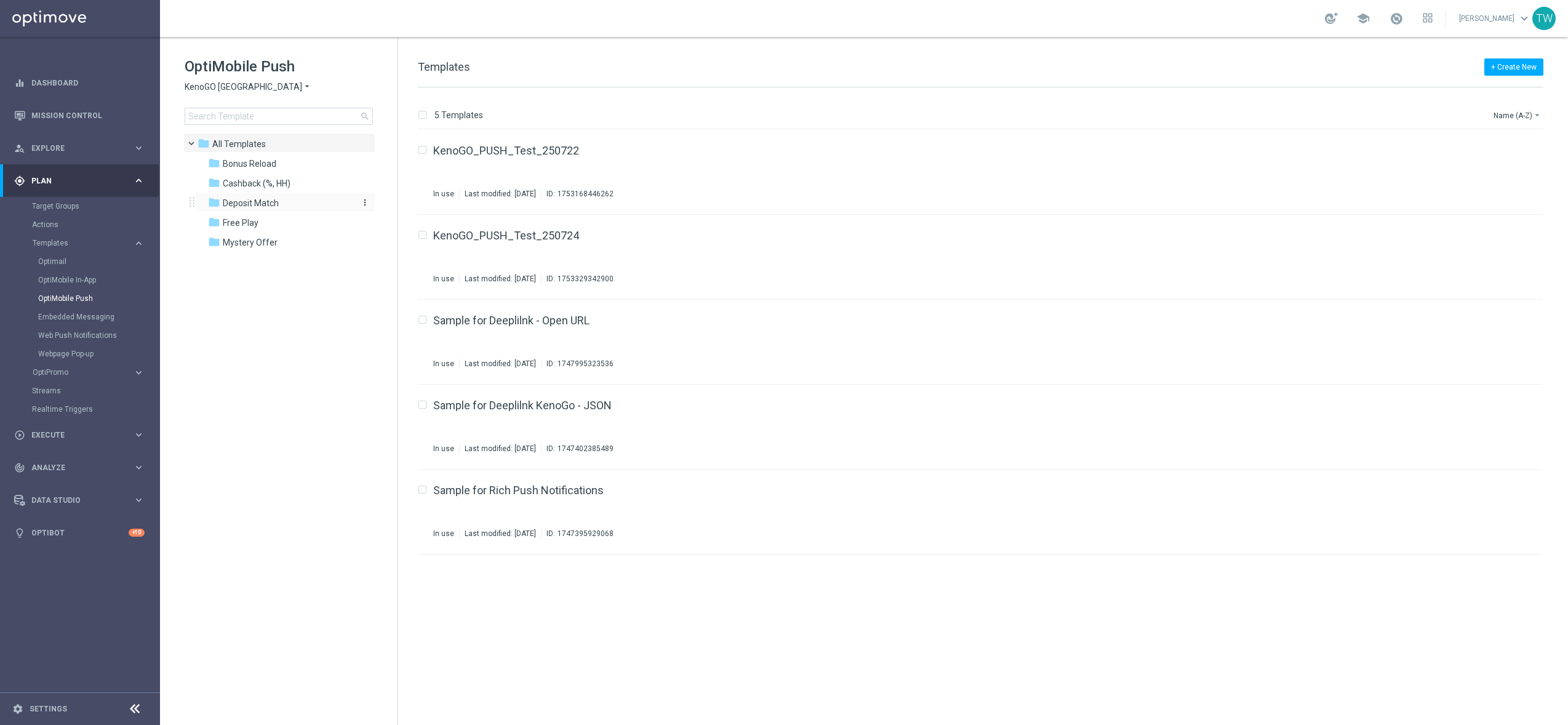
click at [288, 204] on div "folder Deposit Match" at bounding box center [279, 203] width 141 height 14
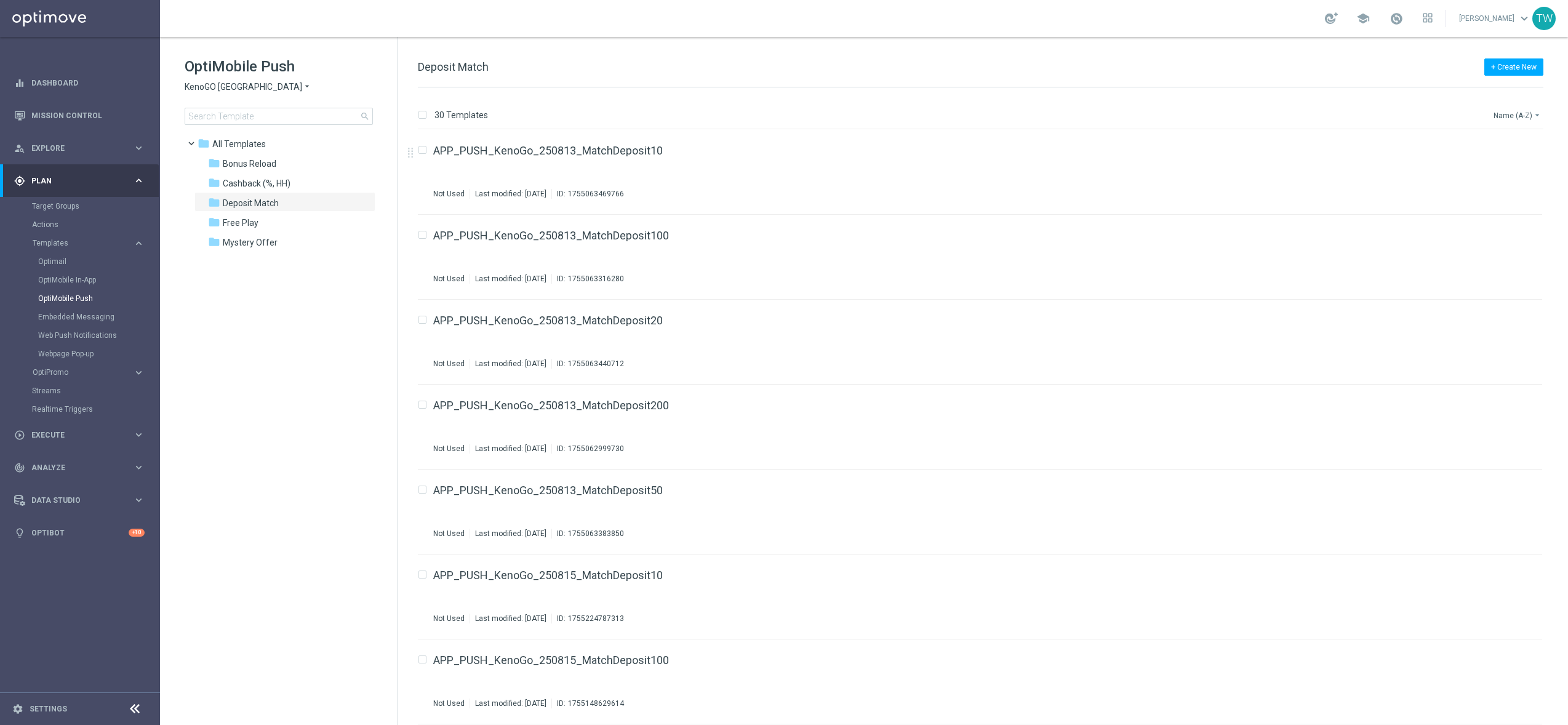
click at [1518, 121] on button "Name (A-Z) arrow_drop_down" at bounding box center [1518, 115] width 51 height 15
click at [1510, 170] on span "Date Modified (Newest)" at bounding box center [1496, 170] width 83 height 8
click at [424, 405] on input "Press SPACE to select this row." at bounding box center [422, 406] width 8 height 8
checkbox input "true"
click at [424, 320] on input "Press SPACE to select this row." at bounding box center [422, 321] width 8 height 8
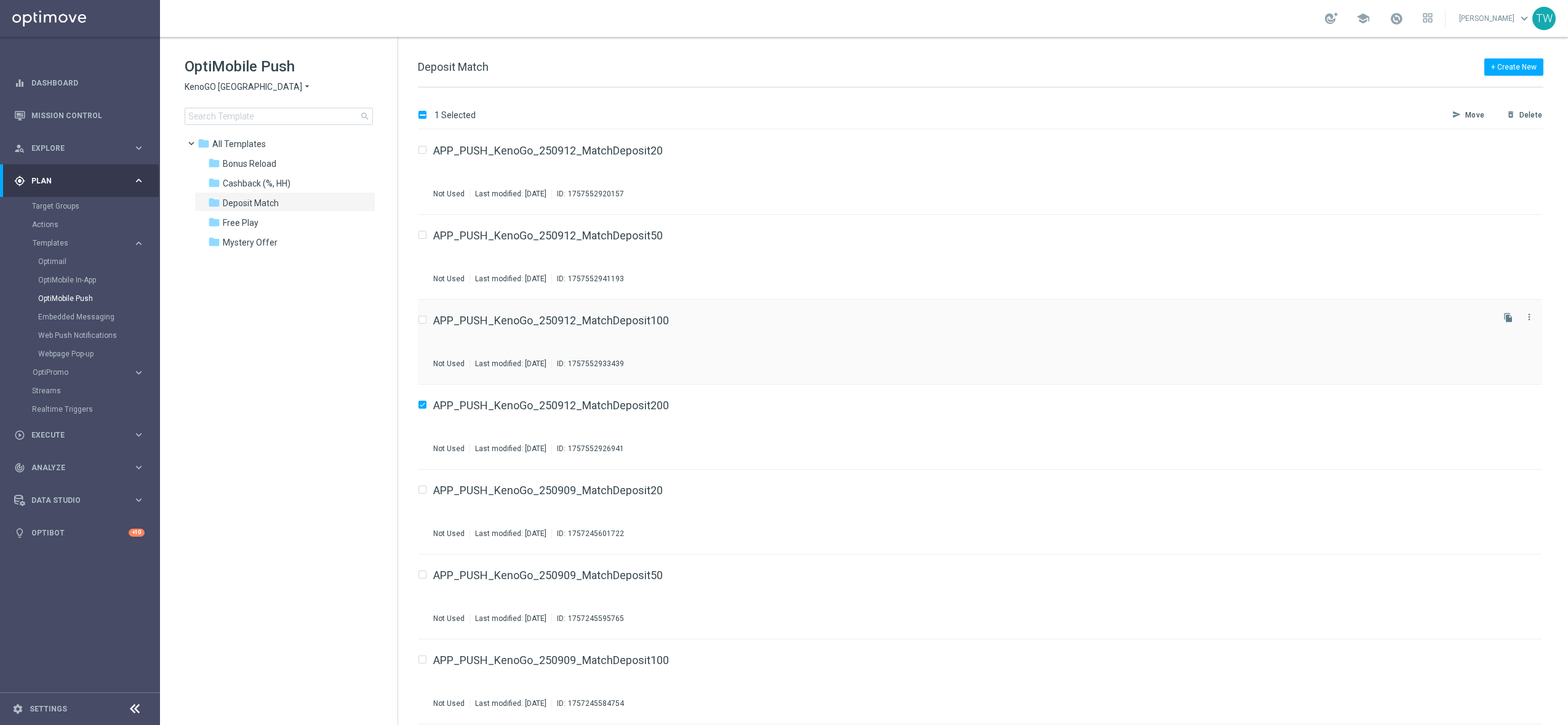
checkbox input "true"
click at [1511, 111] on icon "delete_forever" at bounding box center [1511, 115] width 8 height 10
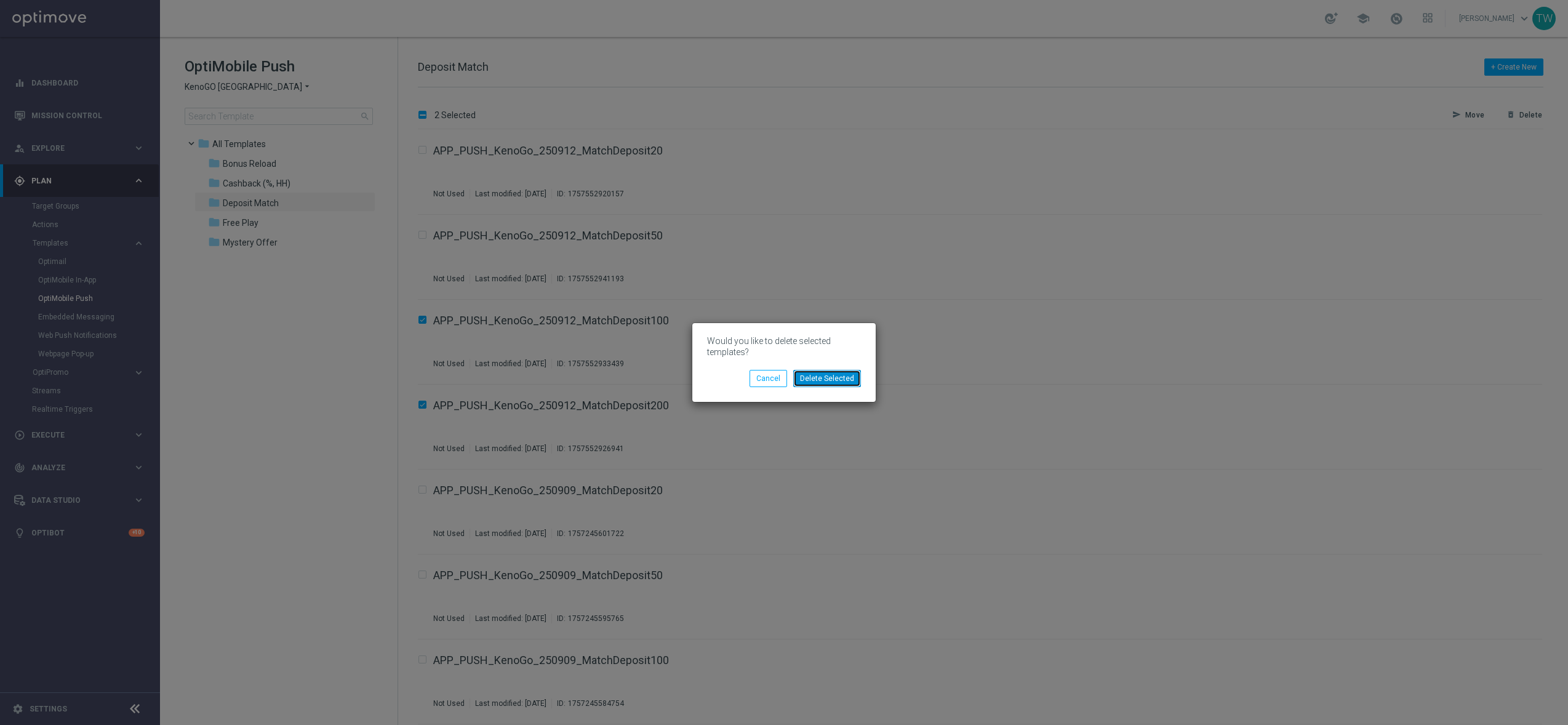
click at [827, 377] on button "Delete Selected" at bounding box center [827, 378] width 68 height 17
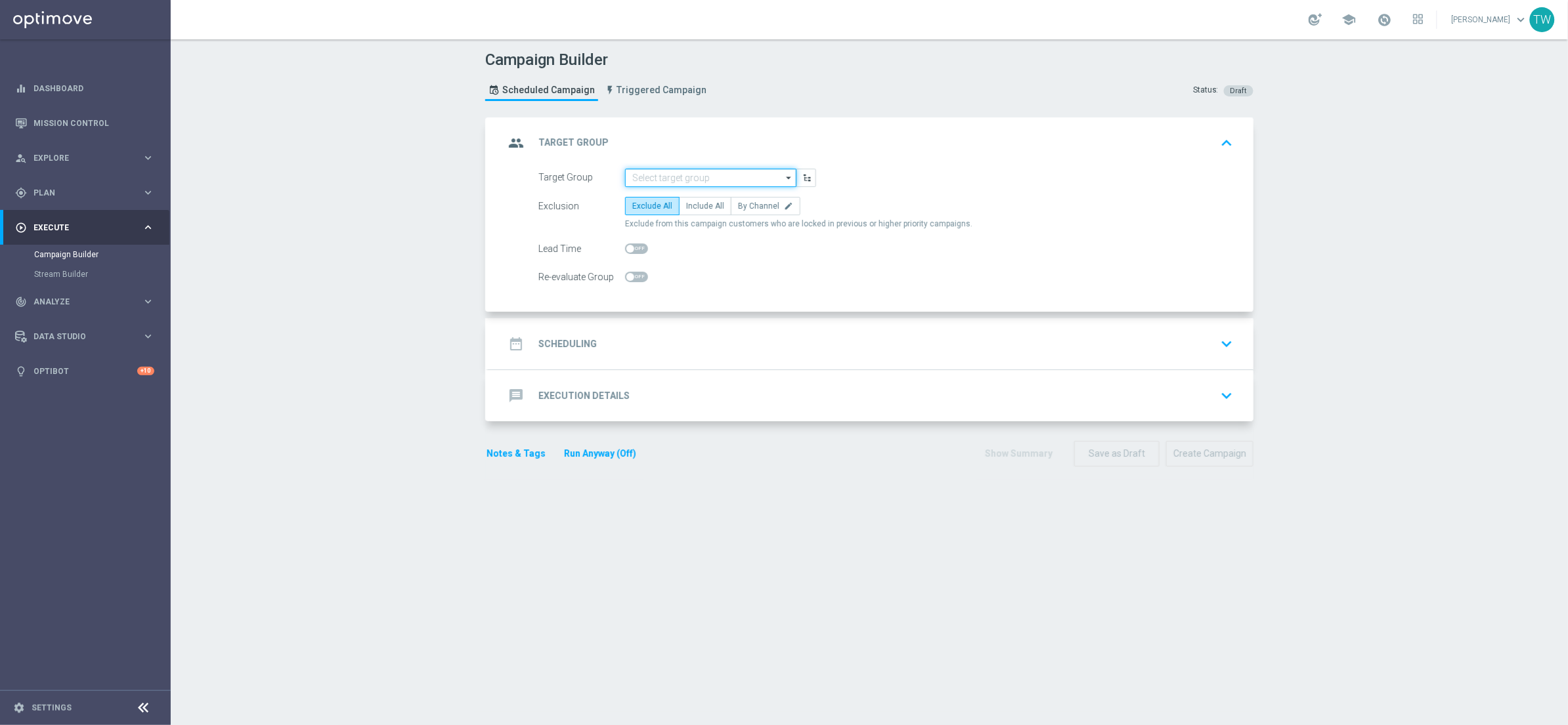
click at [686, 176] on input at bounding box center [710, 177] width 171 height 19
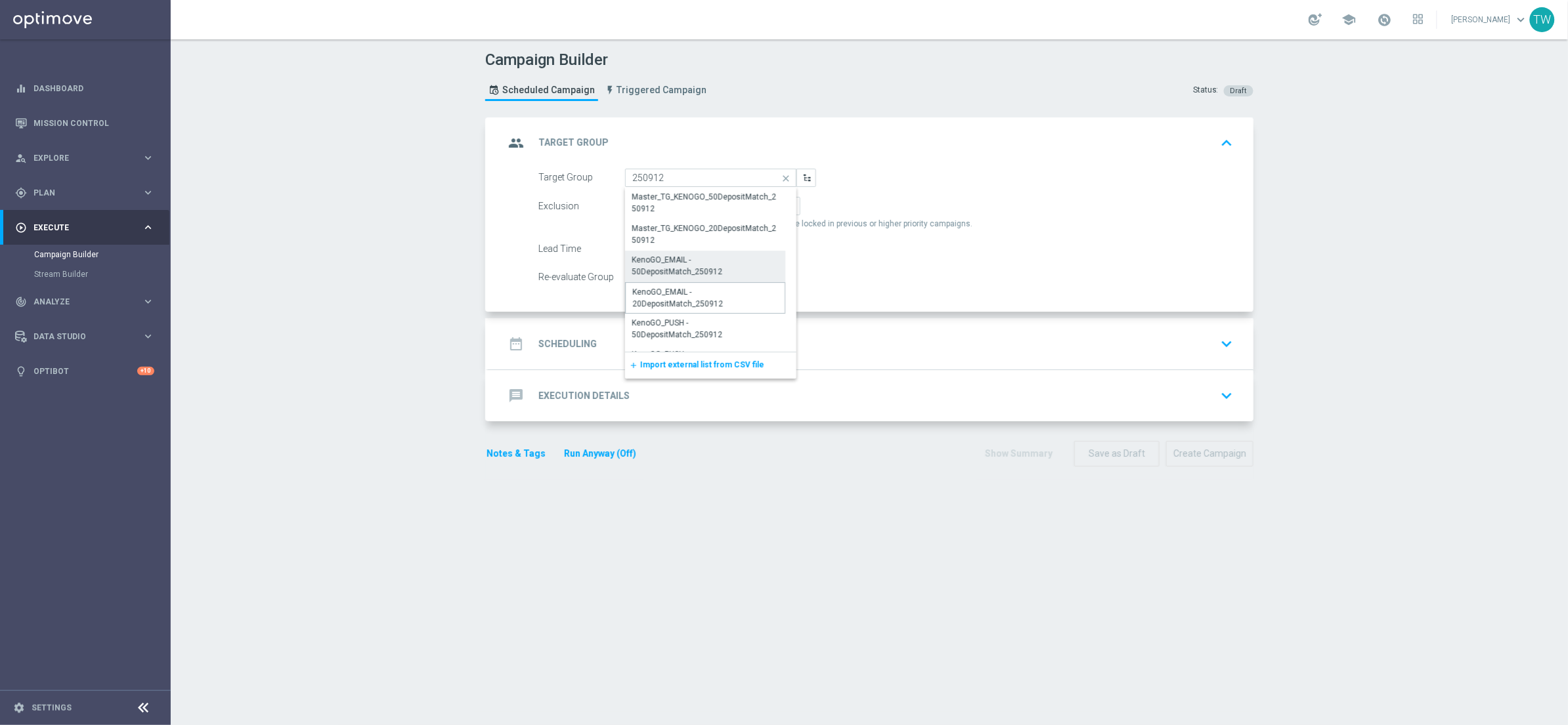
drag, startPoint x: 745, startPoint y: 298, endPoint x: 745, endPoint y: 272, distance: 26.0
click at [745, 272] on div "Master_TG_KENOGO_50DepositMatch_250912 Master_TG_KENOGO_20DepositMatch_250912 K…" at bounding box center [705, 321] width 160 height 268
click at [745, 272] on div "KenoGO_EMAIL - 50DepositMatch_250912" at bounding box center [706, 266] width 147 height 23
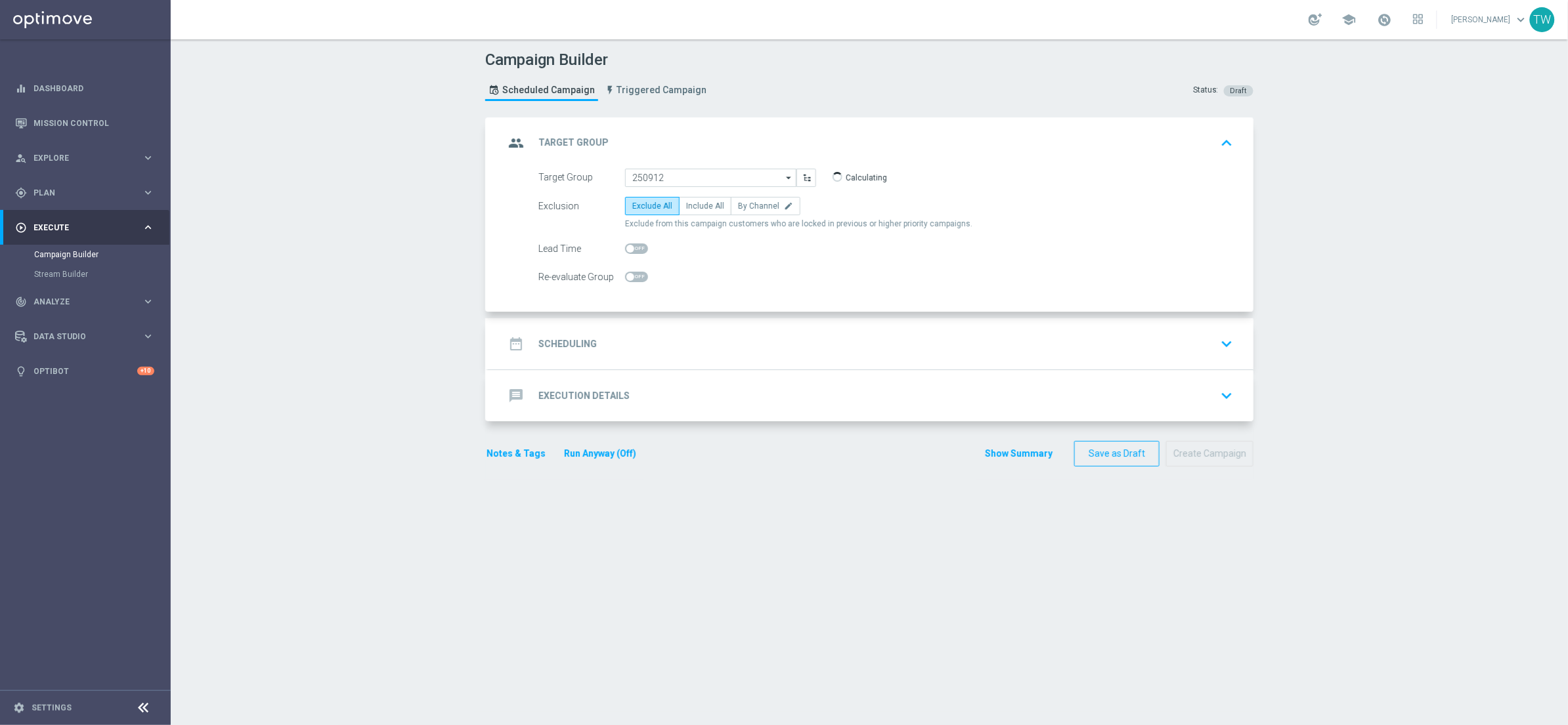
type input "KenoGO_EMAIL - 50DepositMatch_250912"
click at [719, 206] on span "Include All" at bounding box center [705, 206] width 38 height 9
click at [695, 206] on input "Include All" at bounding box center [690, 208] width 8 height 8
radio input "true"
click at [737, 342] on div "date_range Scheduling keyboard_arrow_down" at bounding box center [871, 344] width 734 height 25
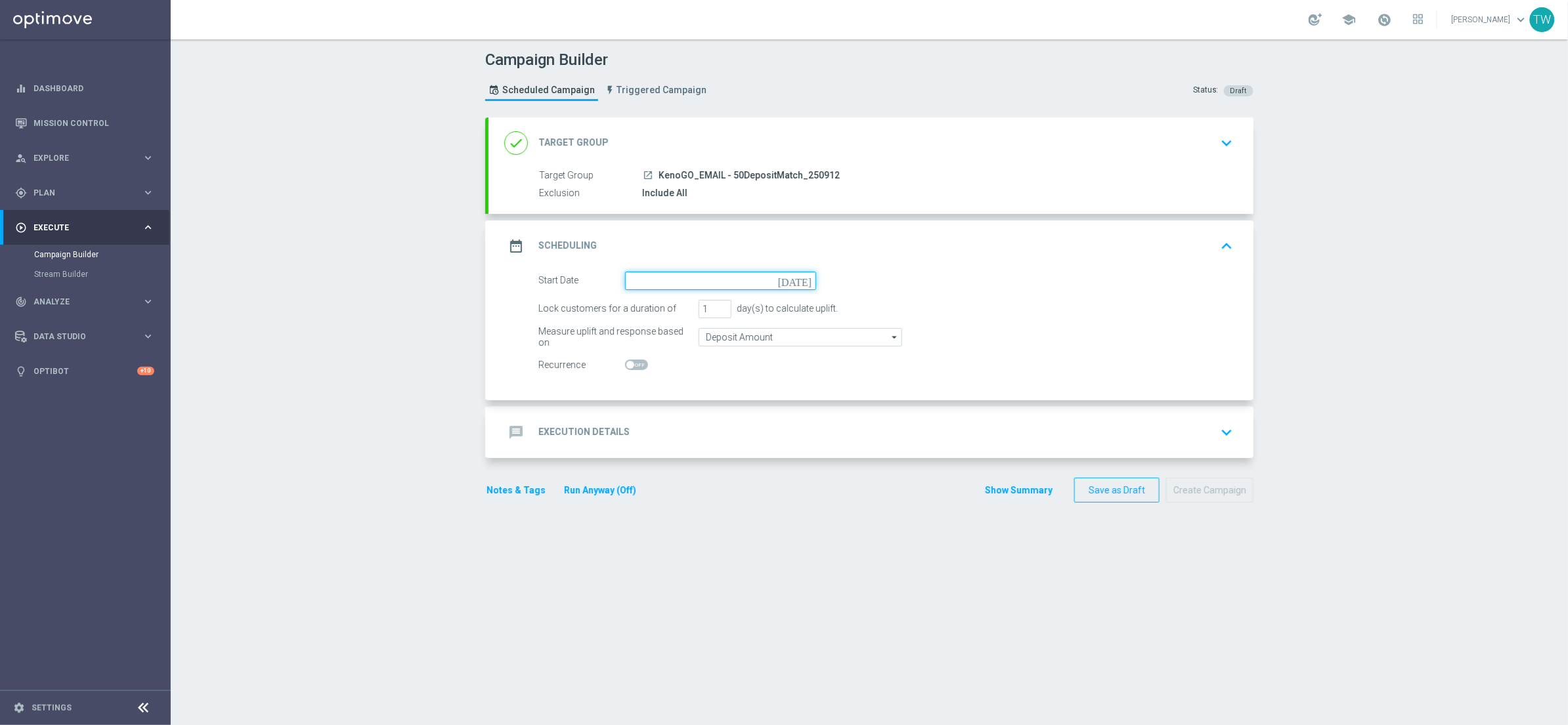
click at [696, 272] on input at bounding box center [721, 281] width 191 height 19
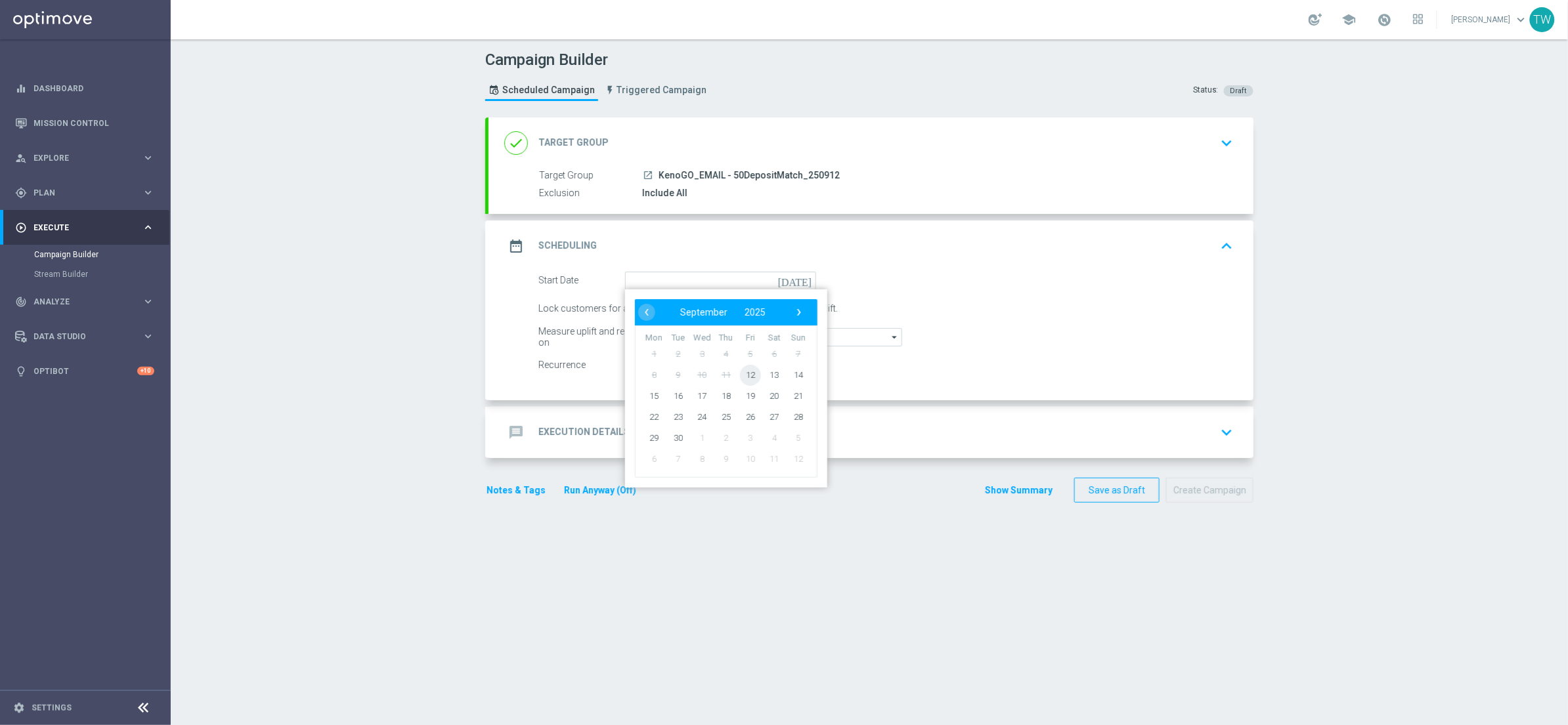
click at [750, 379] on span "12" at bounding box center [750, 375] width 21 height 21
type input "[DATE]"
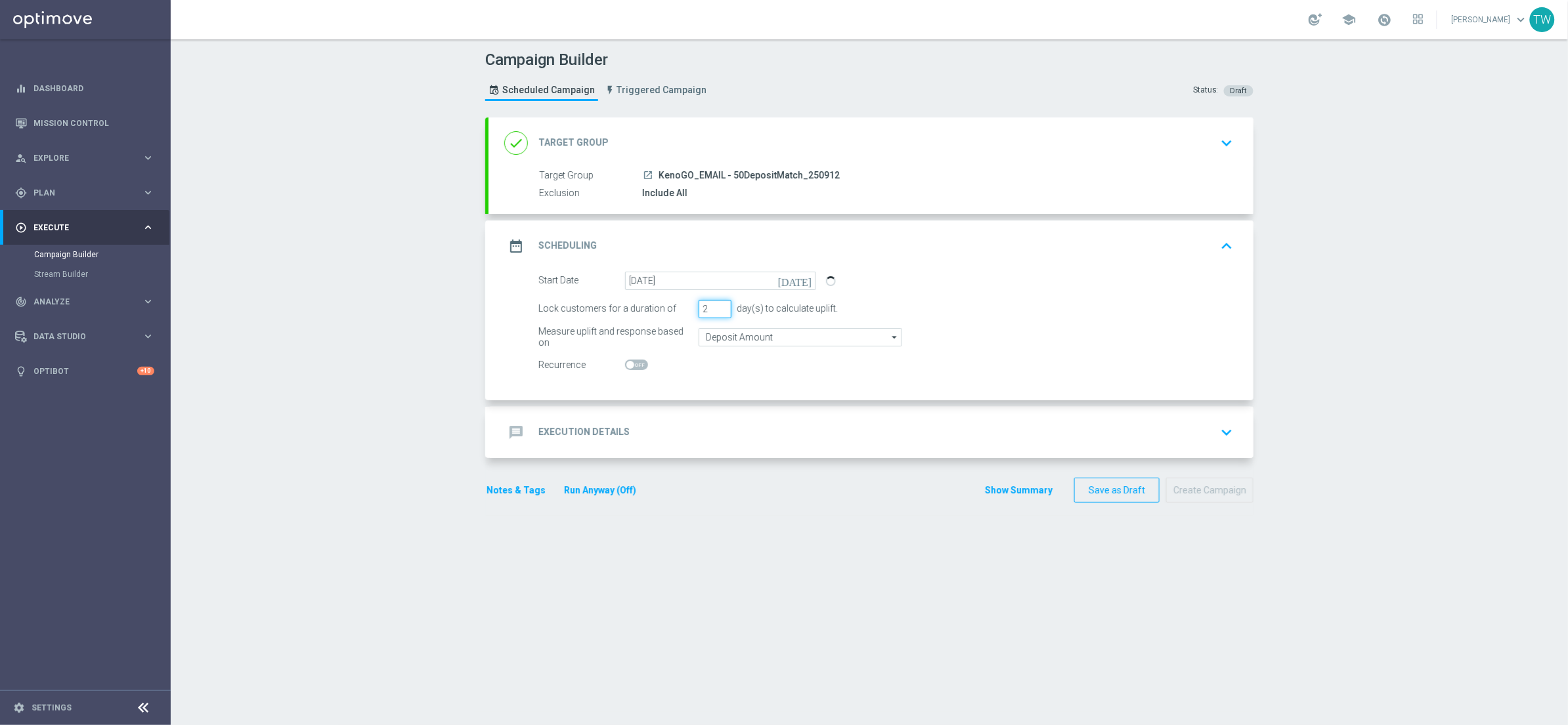
drag, startPoint x: 723, startPoint y: 305, endPoint x: 728, endPoint y: 364, distance: 59.2
type input "2"
click at [723, 305] on input "2" at bounding box center [715, 309] width 33 height 19
click at [737, 421] on div "message Execution Details keyboard_arrow_down" at bounding box center [871, 433] width 734 height 25
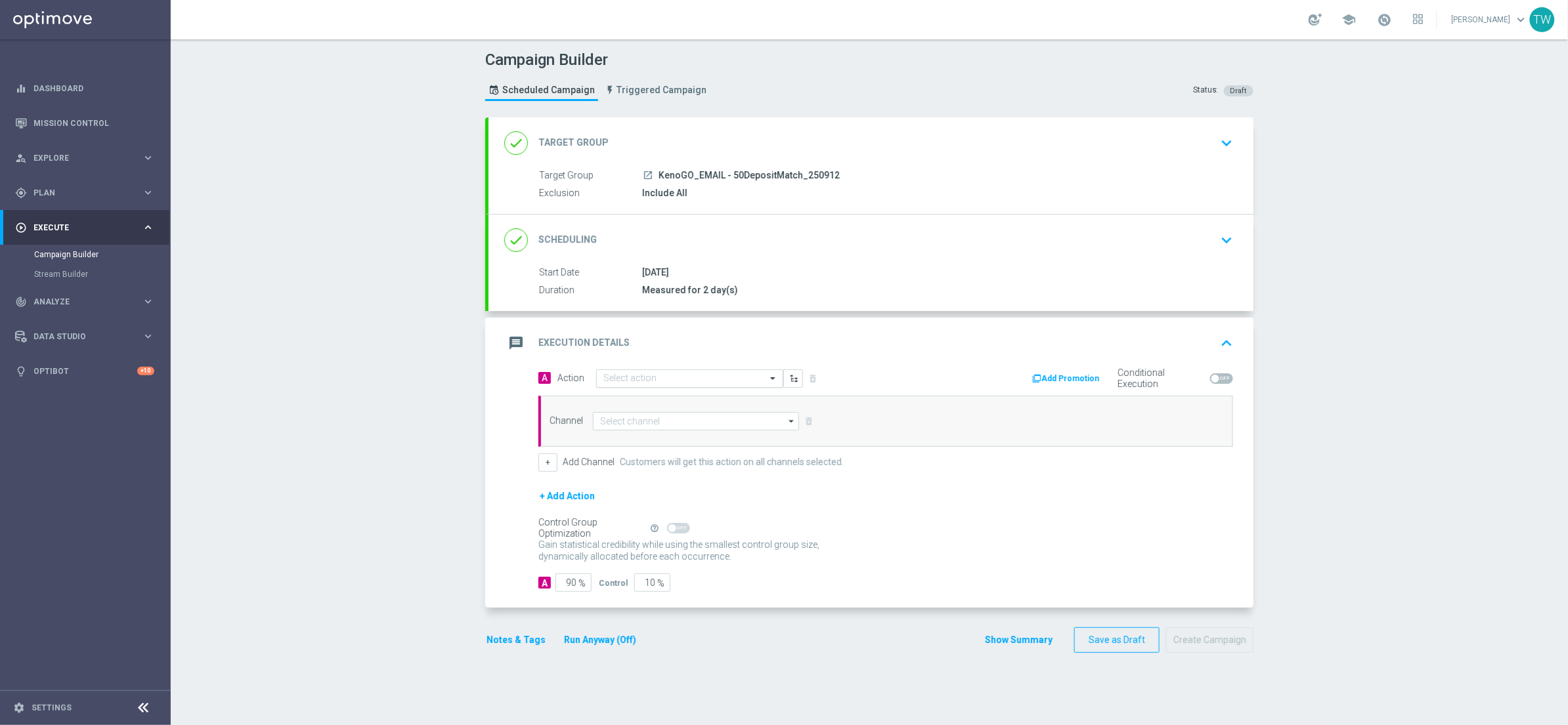
click at [702, 379] on input "text" at bounding box center [677, 379] width 147 height 11
type input "kenogo de"
click at [708, 397] on div "KenoGO Deposit Match edit" at bounding box center [690, 401] width 173 height 21
click at [703, 420] on input at bounding box center [697, 421] width 206 height 19
click at [688, 486] on div "Optimail" at bounding box center [690, 479] width 195 height 19
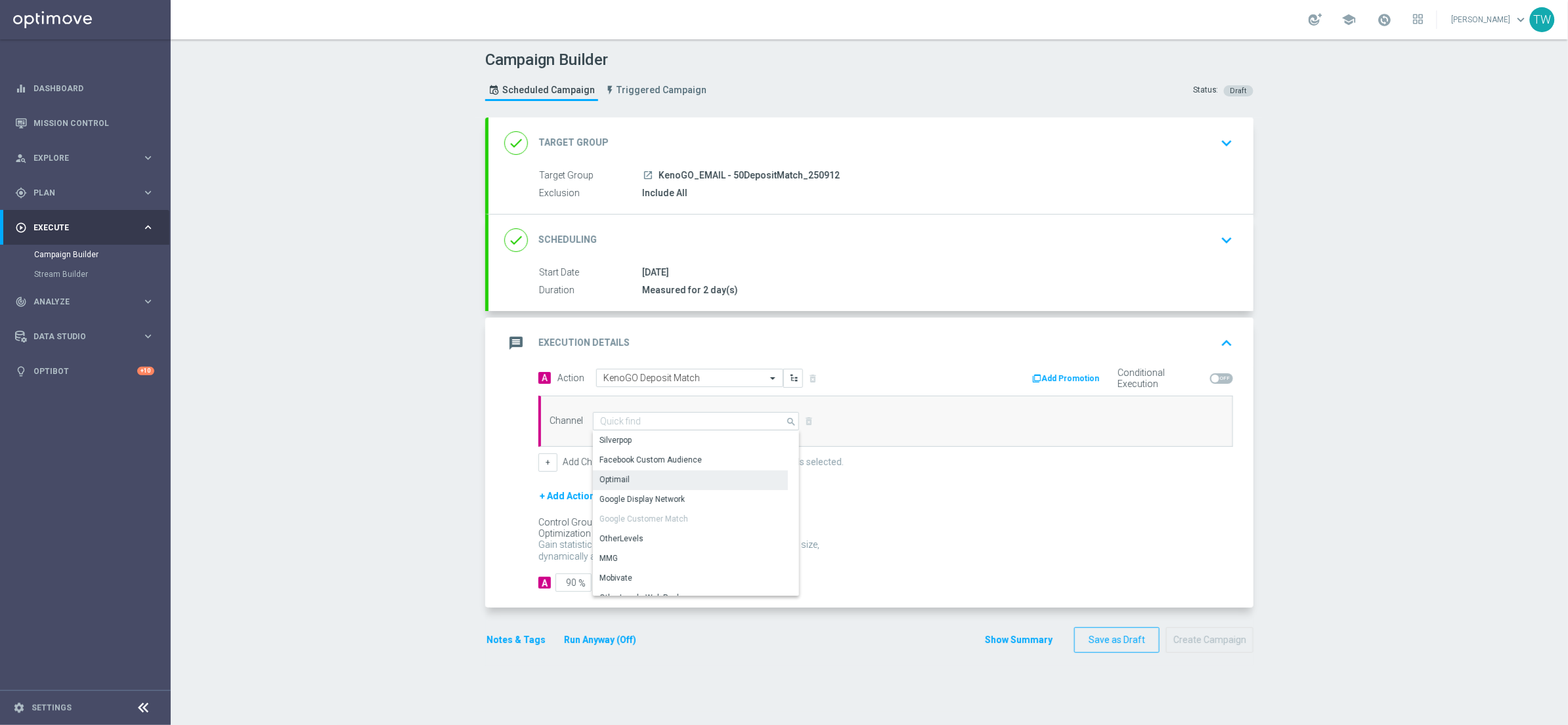
type input "Optimail"
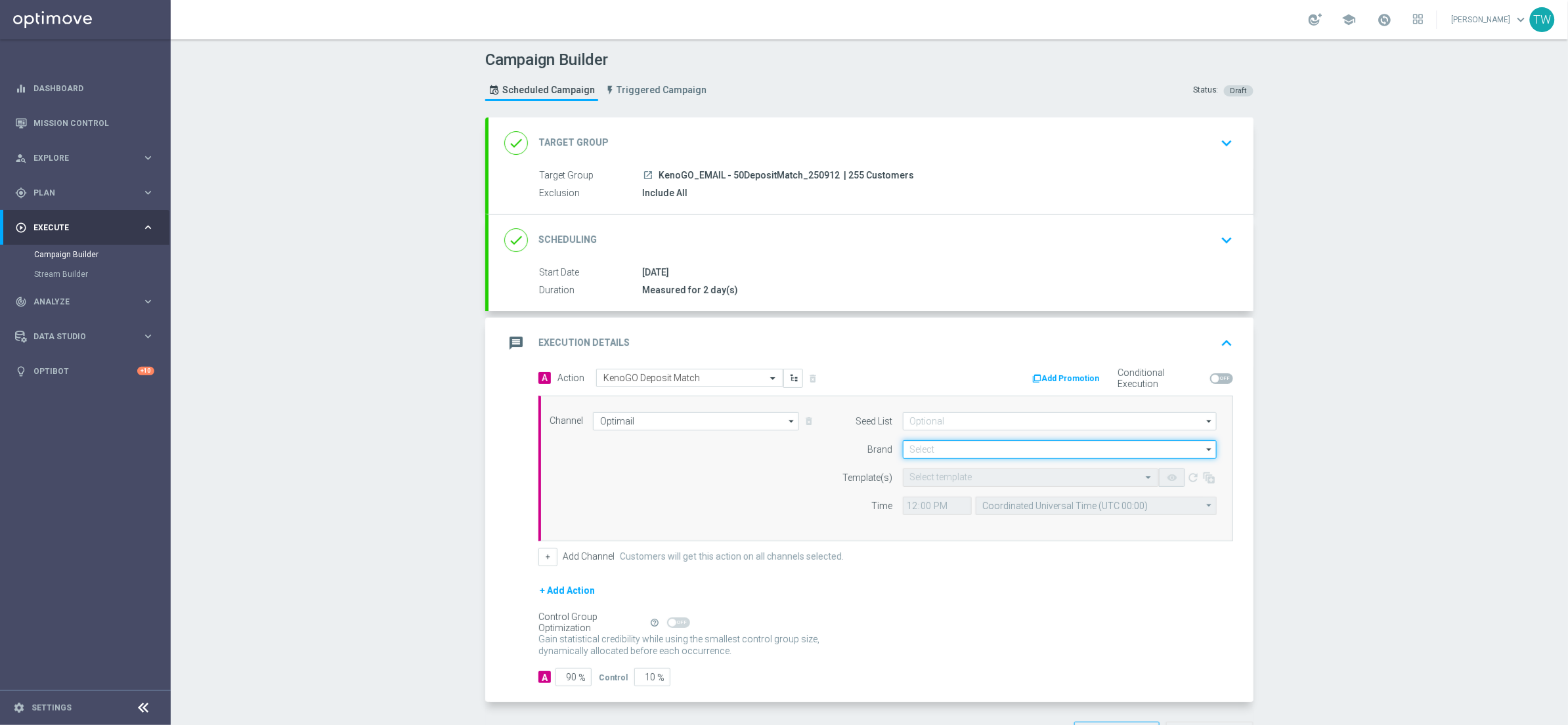
click at [1021, 450] on input at bounding box center [1060, 449] width 314 height 19
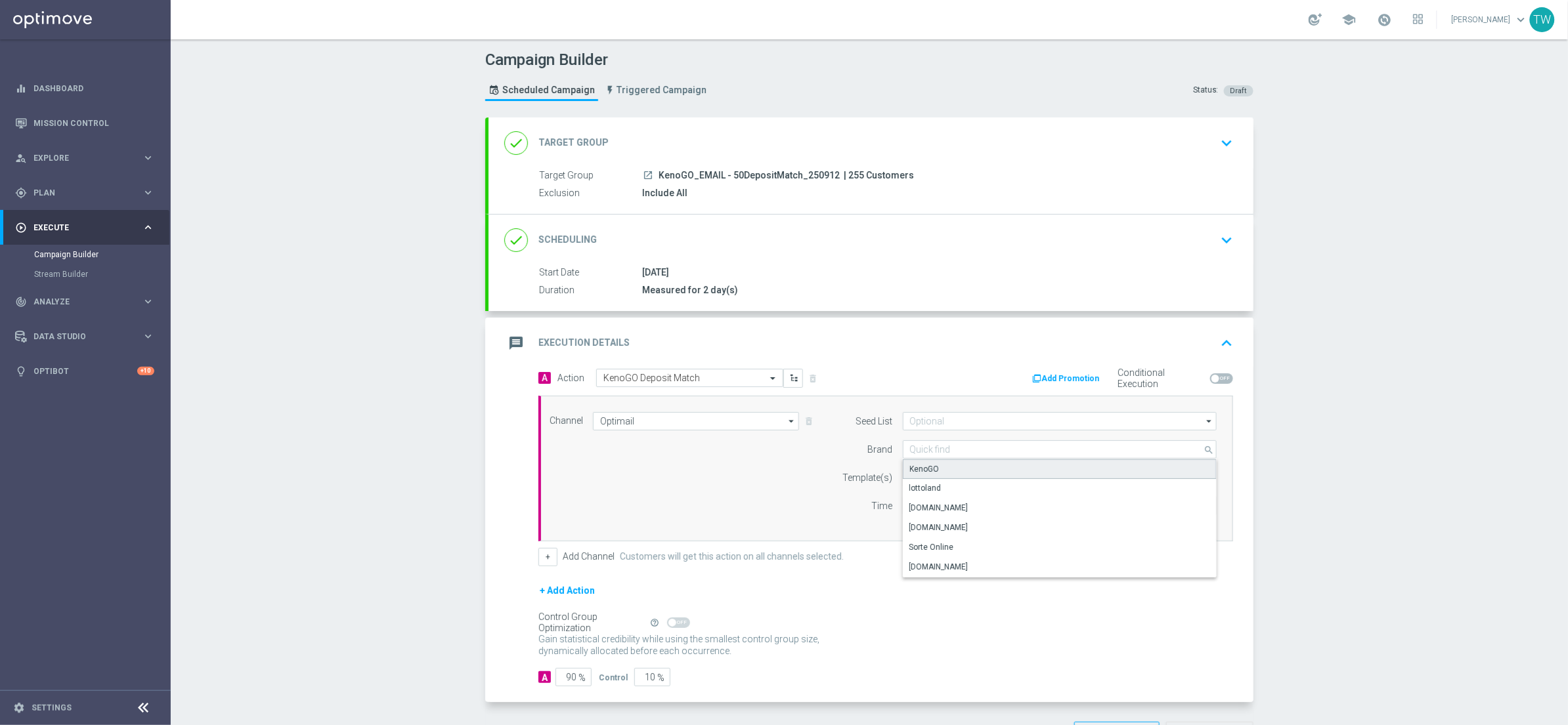
click at [981, 469] on div "KenoGO" at bounding box center [1060, 469] width 314 height 20
type input "KenoGO"
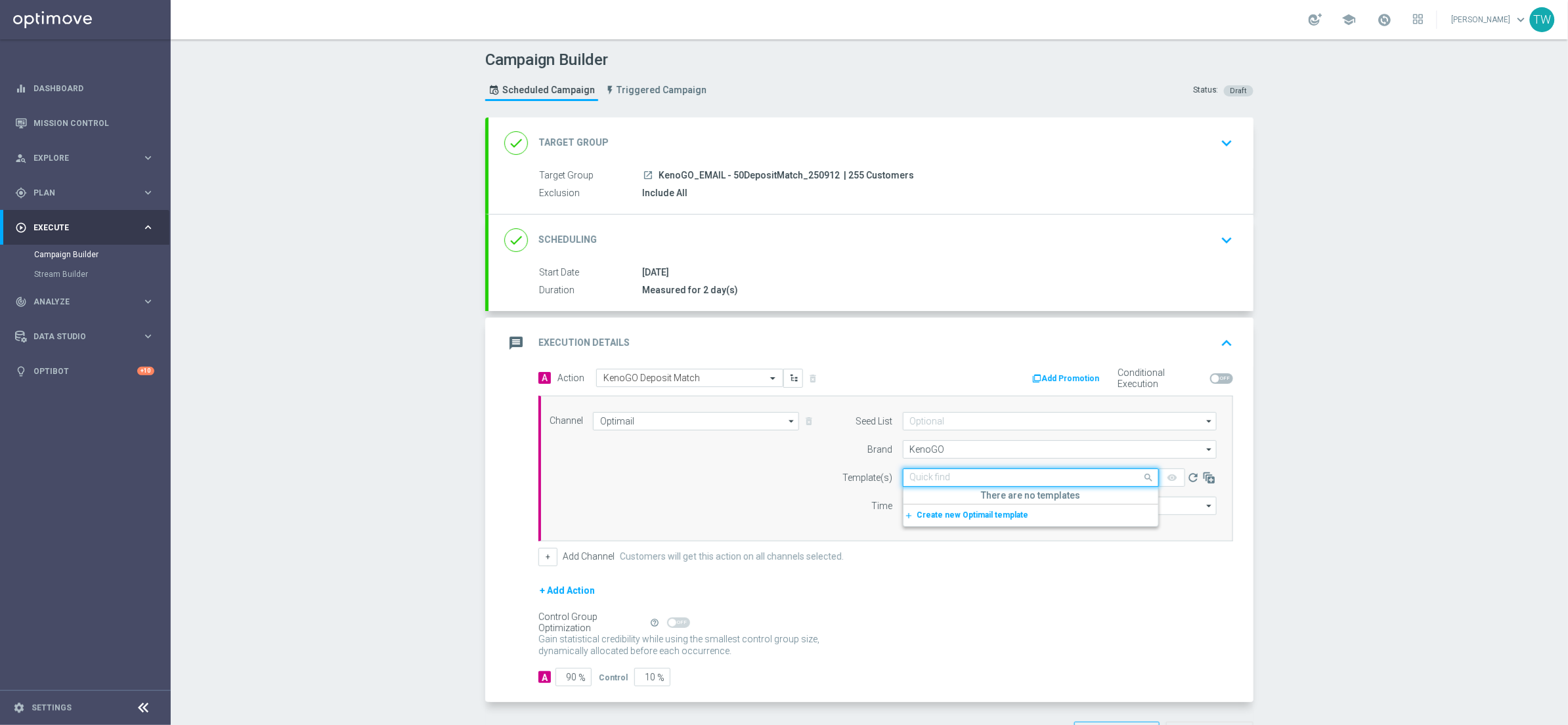
click at [976, 476] on input "text" at bounding box center [1017, 478] width 215 height 11
drag, startPoint x: 1196, startPoint y: 479, endPoint x: 1162, endPoint y: 479, distance: 34.0
click at [1196, 479] on icon "refresh" at bounding box center [1193, 477] width 13 height 13
click at [1101, 478] on input "text" at bounding box center [1017, 478] width 215 height 11
click at [1062, 519] on div "250912_KenoGO_Email_50DepositMatch" at bounding box center [1030, 519] width 242 height 21
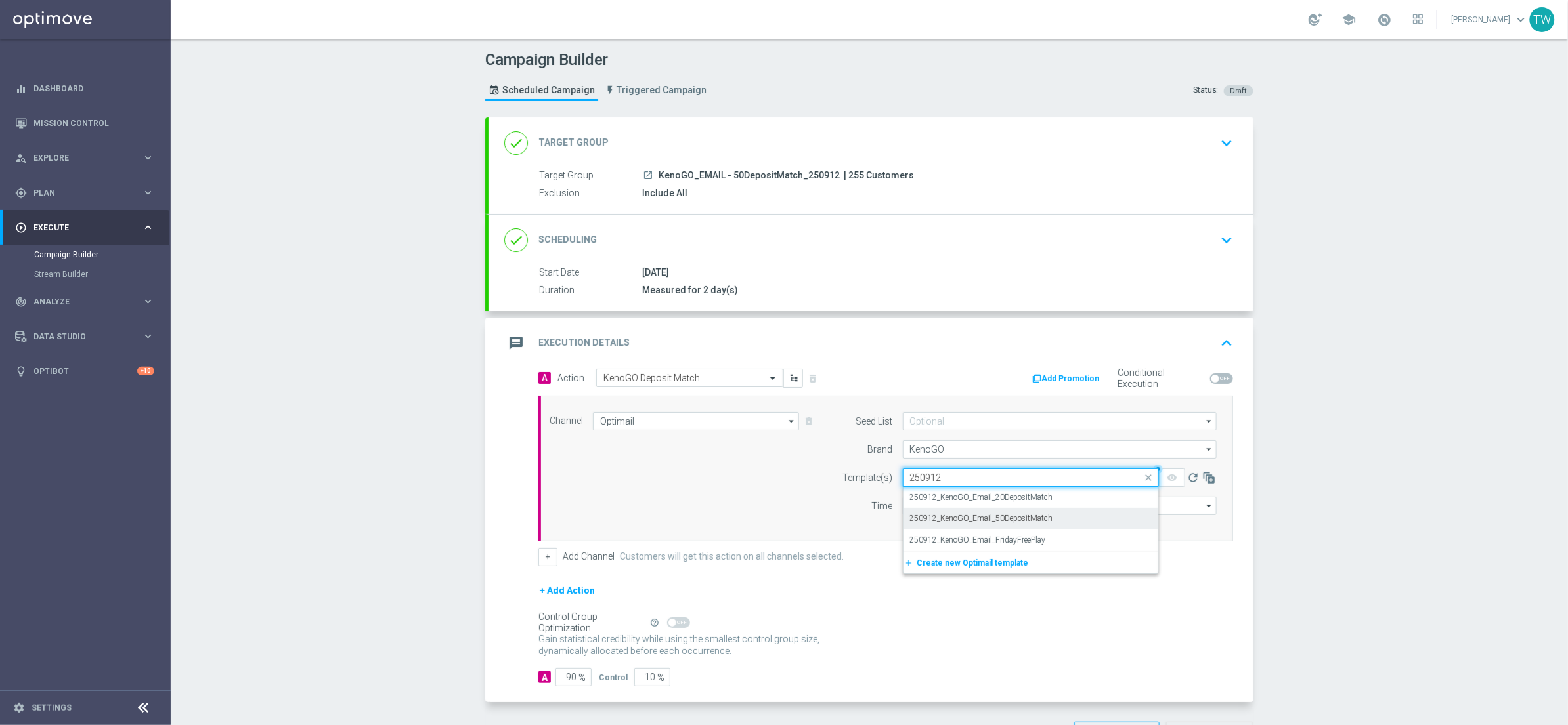
type input "250912"
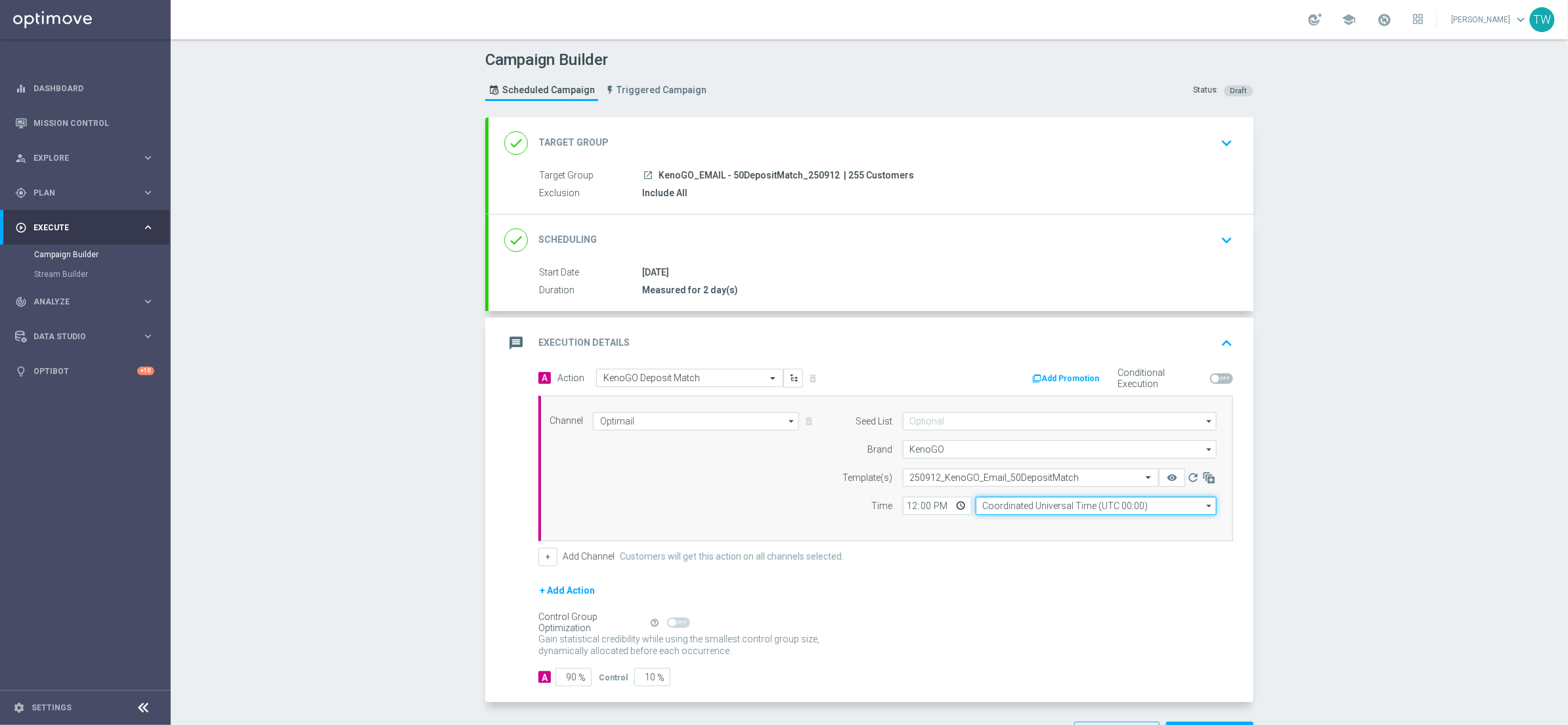
click at [1008, 506] on input "Coordinated Universal Time (UTC 00:00)" at bounding box center [1096, 506] width 241 height 19
click at [1009, 527] on div "Eastern Australia Time (Sydney) (UTC +10:00)" at bounding box center [1090, 525] width 215 height 12
type input "Eastern Australia Time (Sydney) (UTC +10:00)"
drag, startPoint x: 642, startPoint y: 676, endPoint x: 685, endPoint y: 678, distance: 43.0
click at [685, 678] on div "A 90 % Control 10 %" at bounding box center [885, 677] width 695 height 19
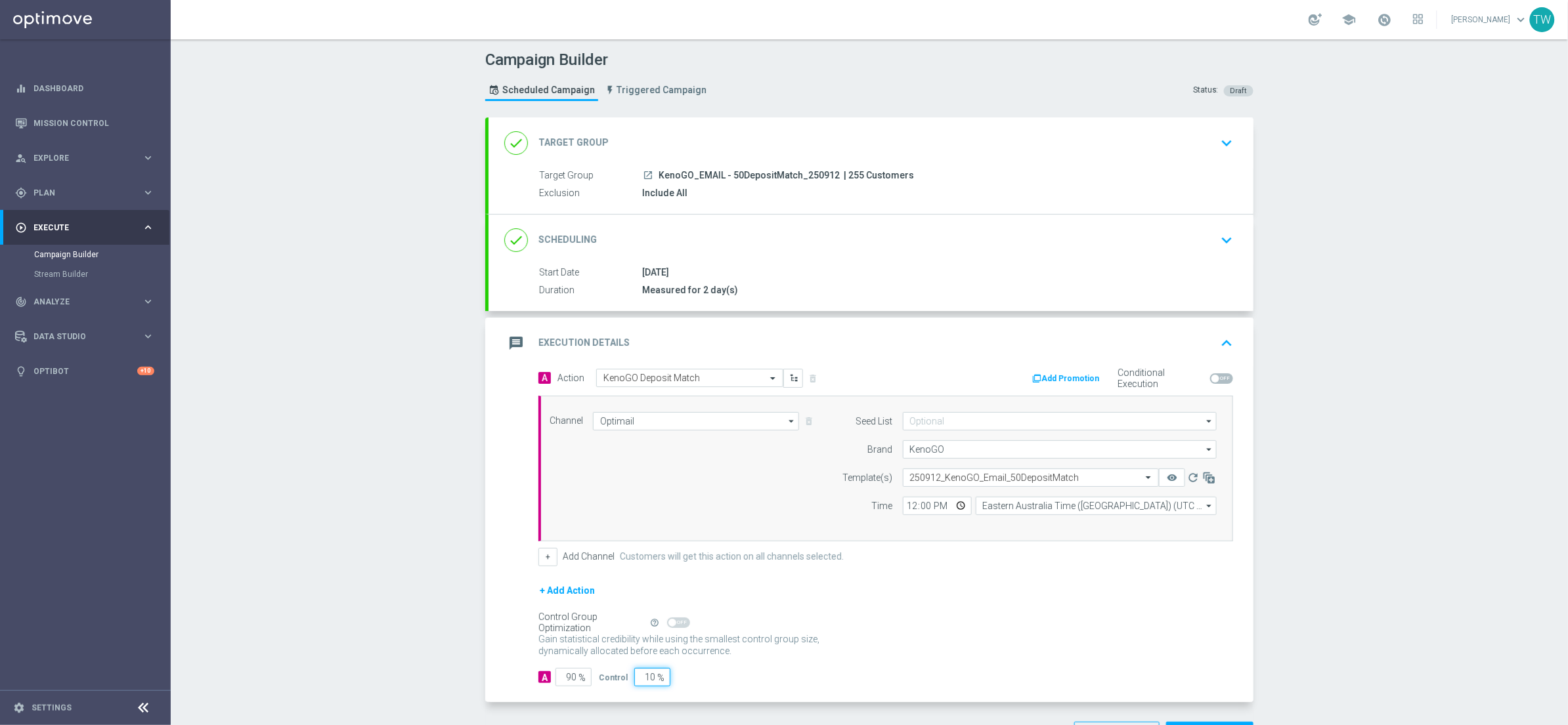
type input "0"
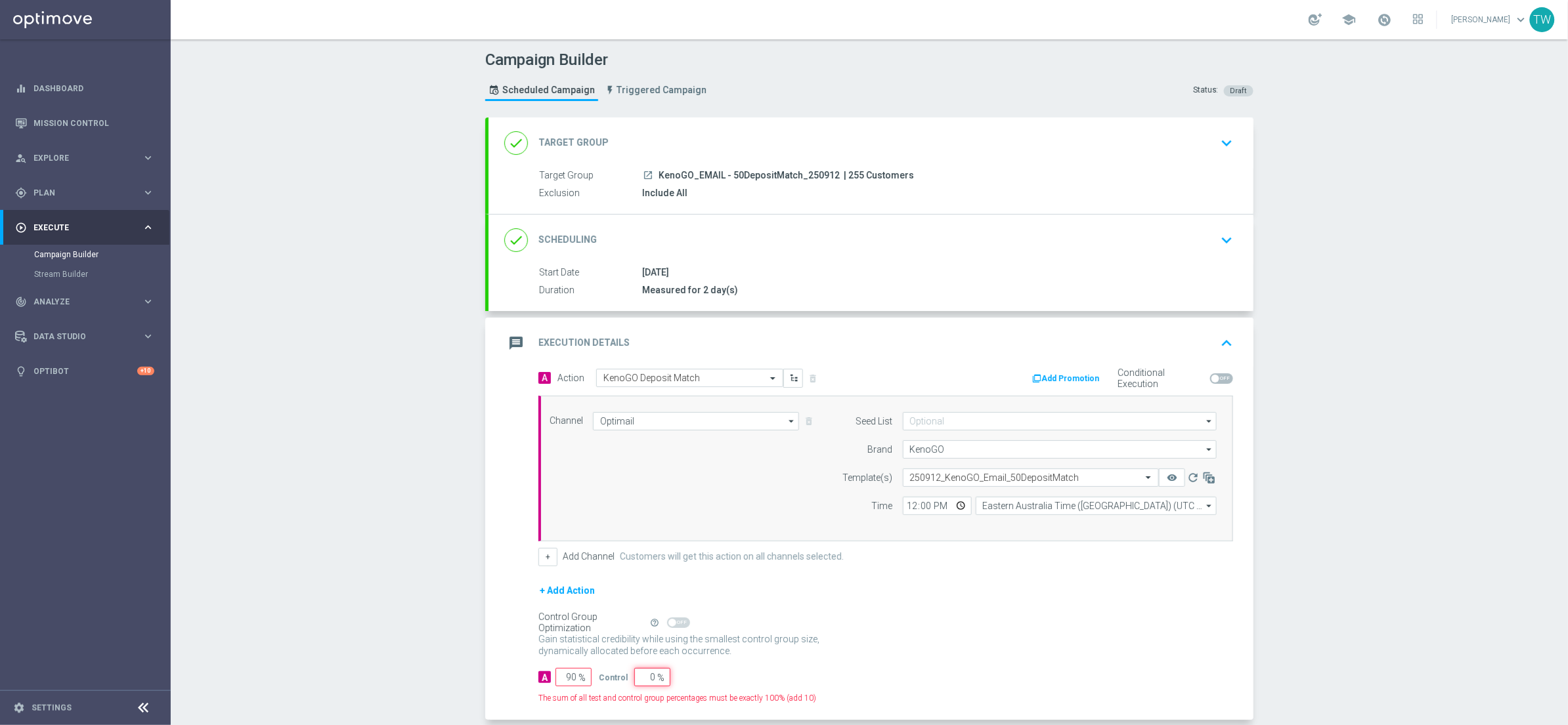
type input "100"
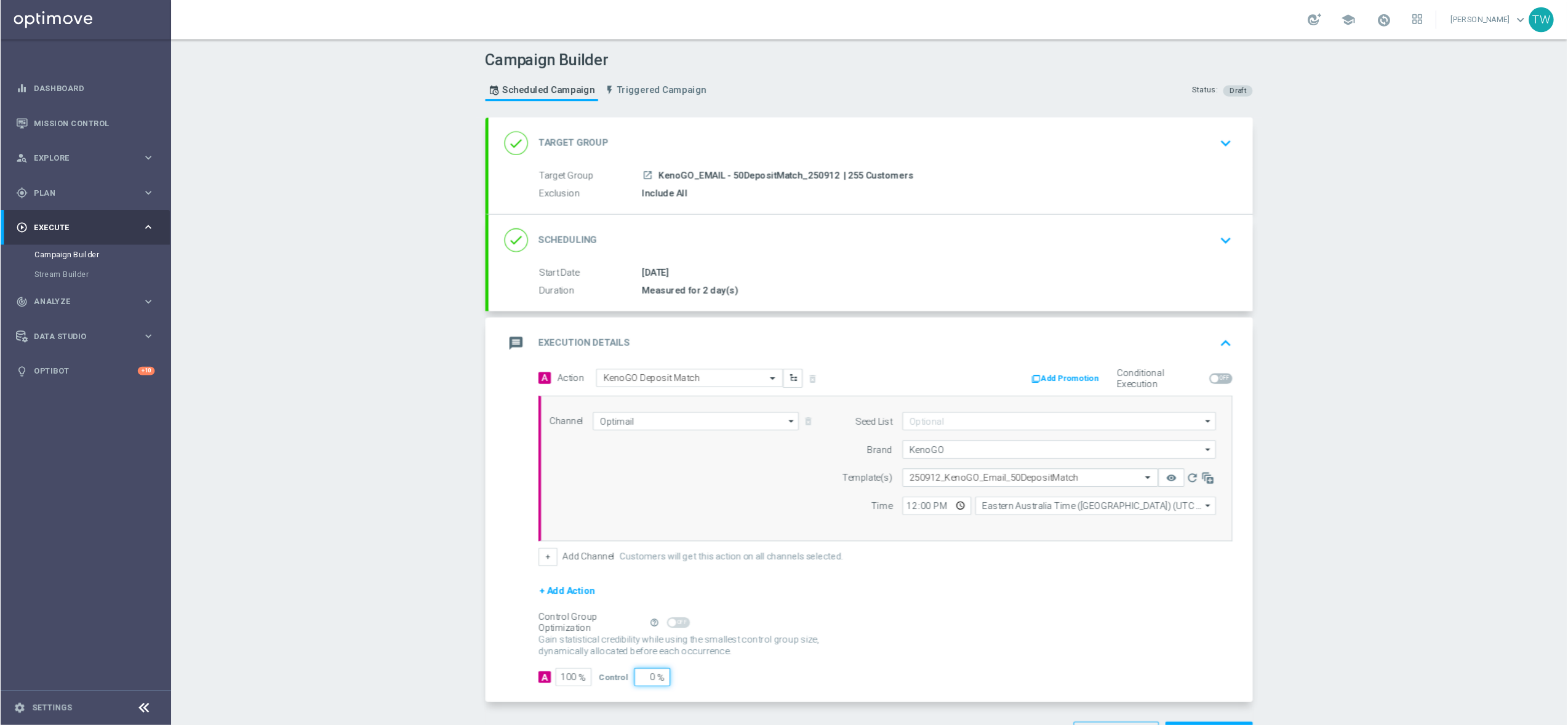
scroll to position [41, 0]
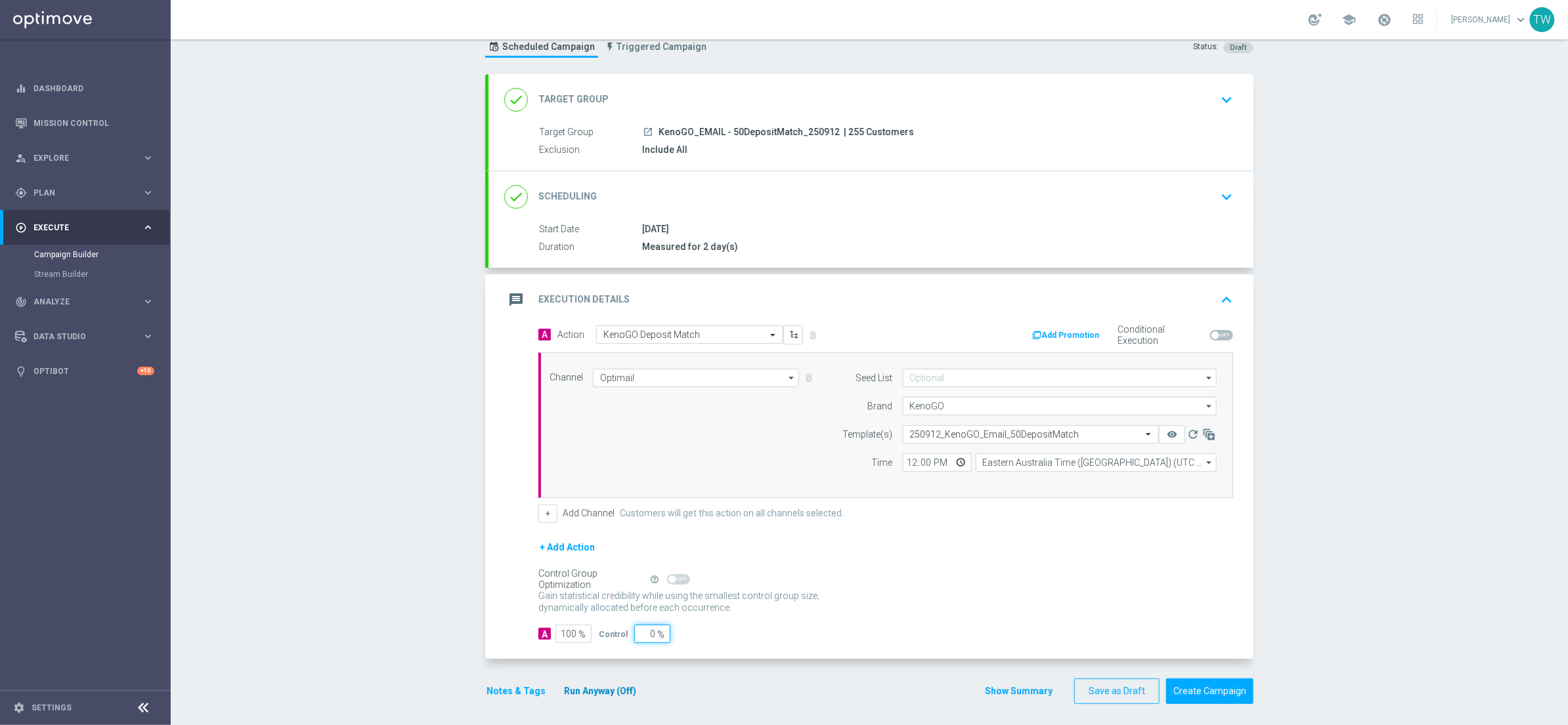
type input "0"
click at [609, 700] on button "Run Anyway (Off)" at bounding box center [600, 691] width 75 height 17
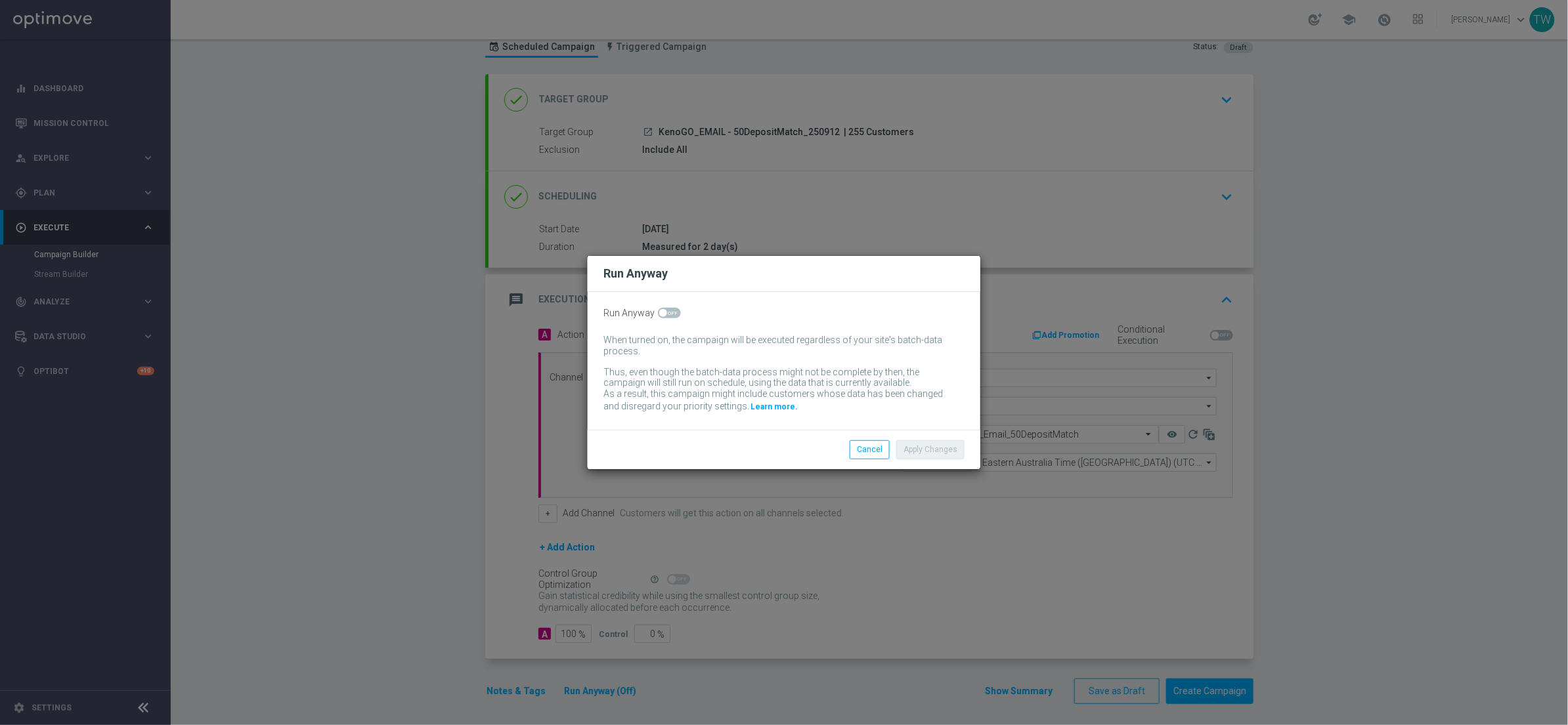
click at [666, 312] on span at bounding box center [669, 312] width 23 height 10
click at [666, 312] on input "checkbox" at bounding box center [669, 312] width 23 height 10
checkbox input "true"
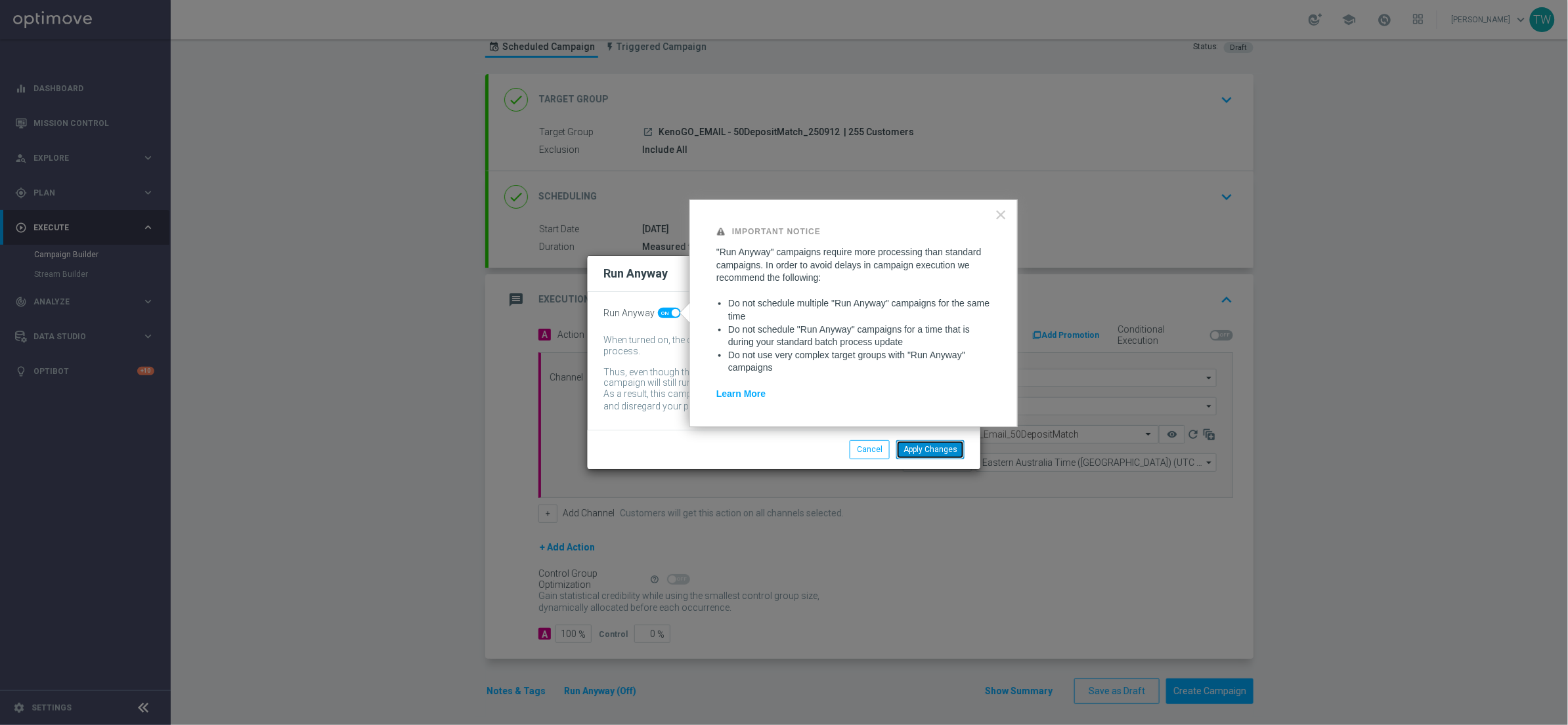
click at [938, 448] on button "Apply Changes" at bounding box center [930, 449] width 68 height 19
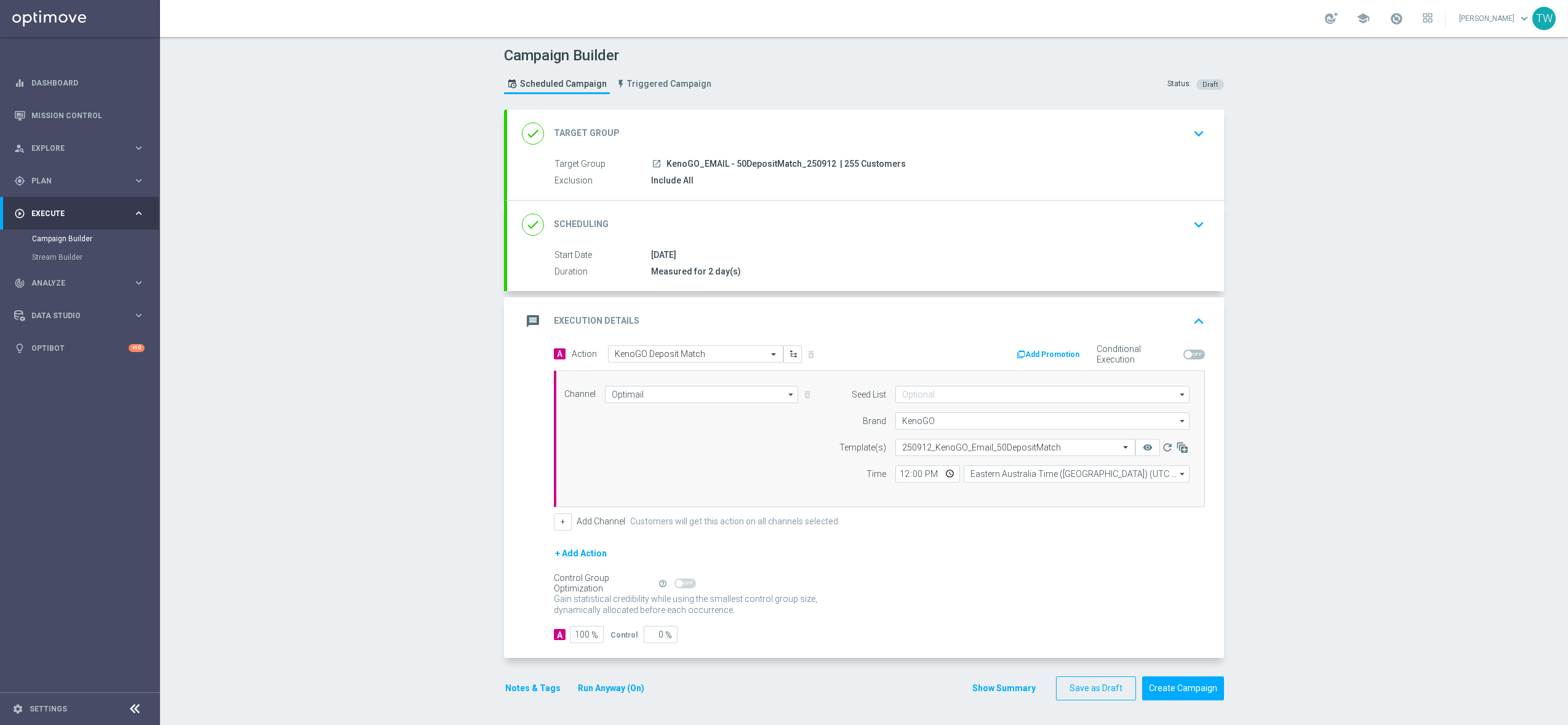
scroll to position [4, 0]
click at [1157, 442] on button "remove_red_eye" at bounding box center [1147, 447] width 25 height 17
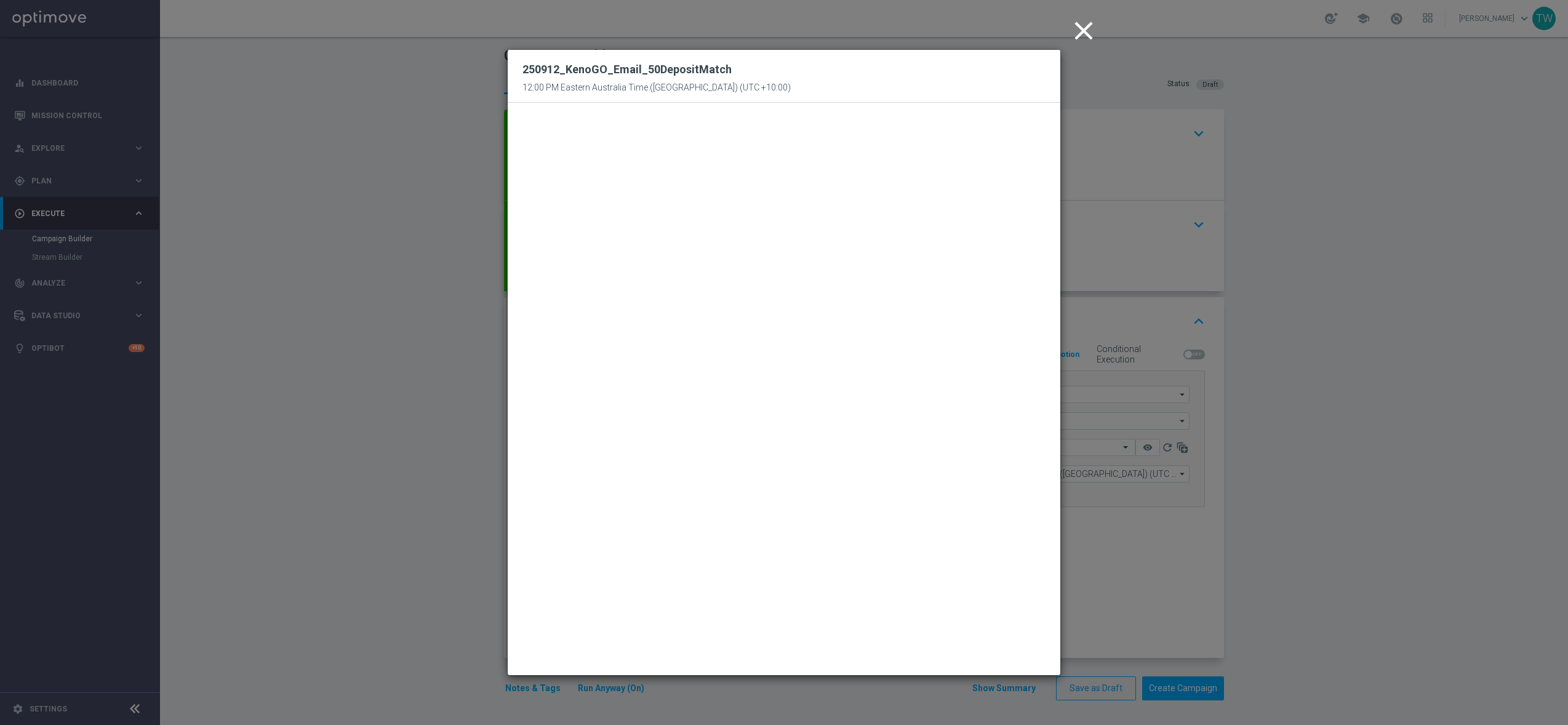
click at [1208, 560] on modal-container "close 250912_KenoGO_Email_50DepositMatch 12:00 PM Eastern Australia Time (Sydne…" at bounding box center [784, 362] width 1568 height 725
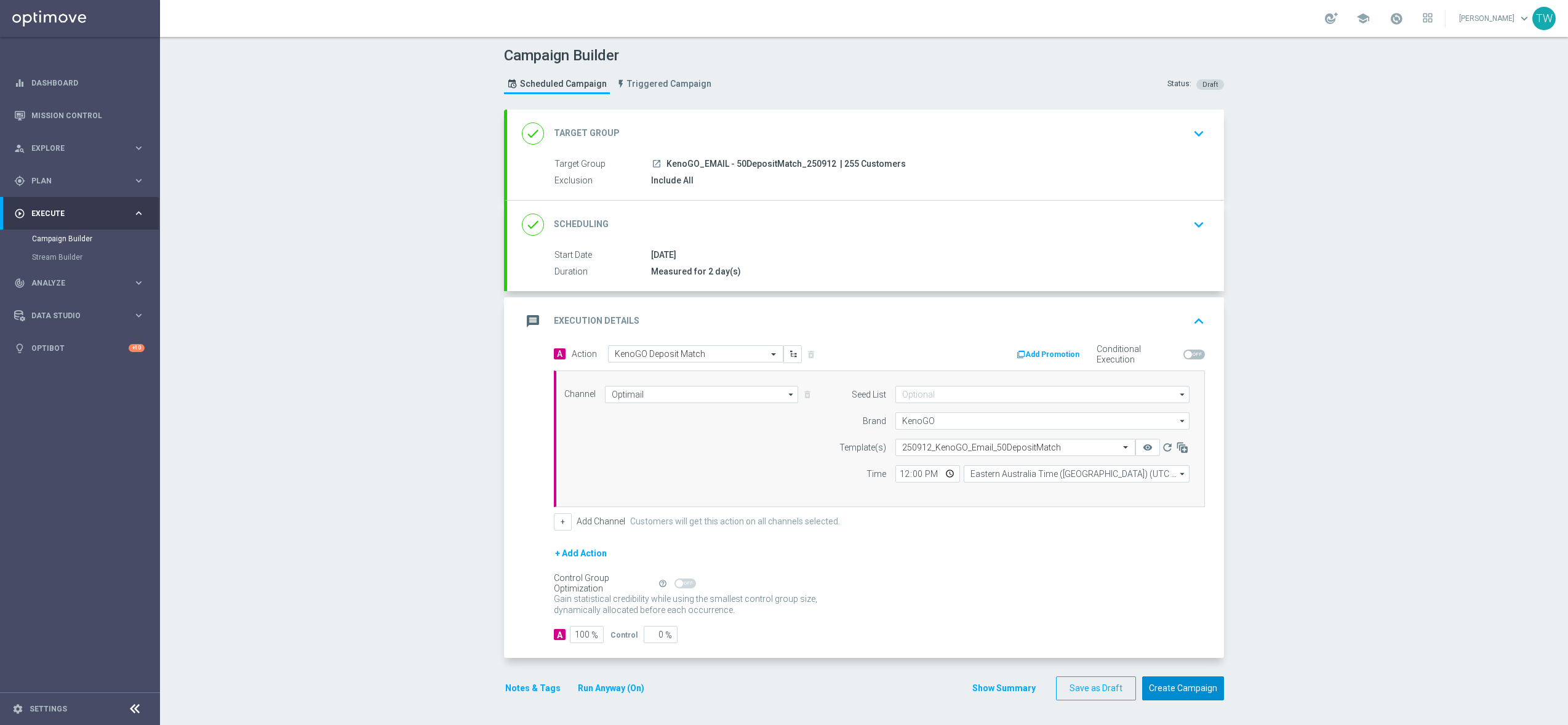
click at [1214, 679] on button "Create Campaign" at bounding box center [1183, 688] width 82 height 24
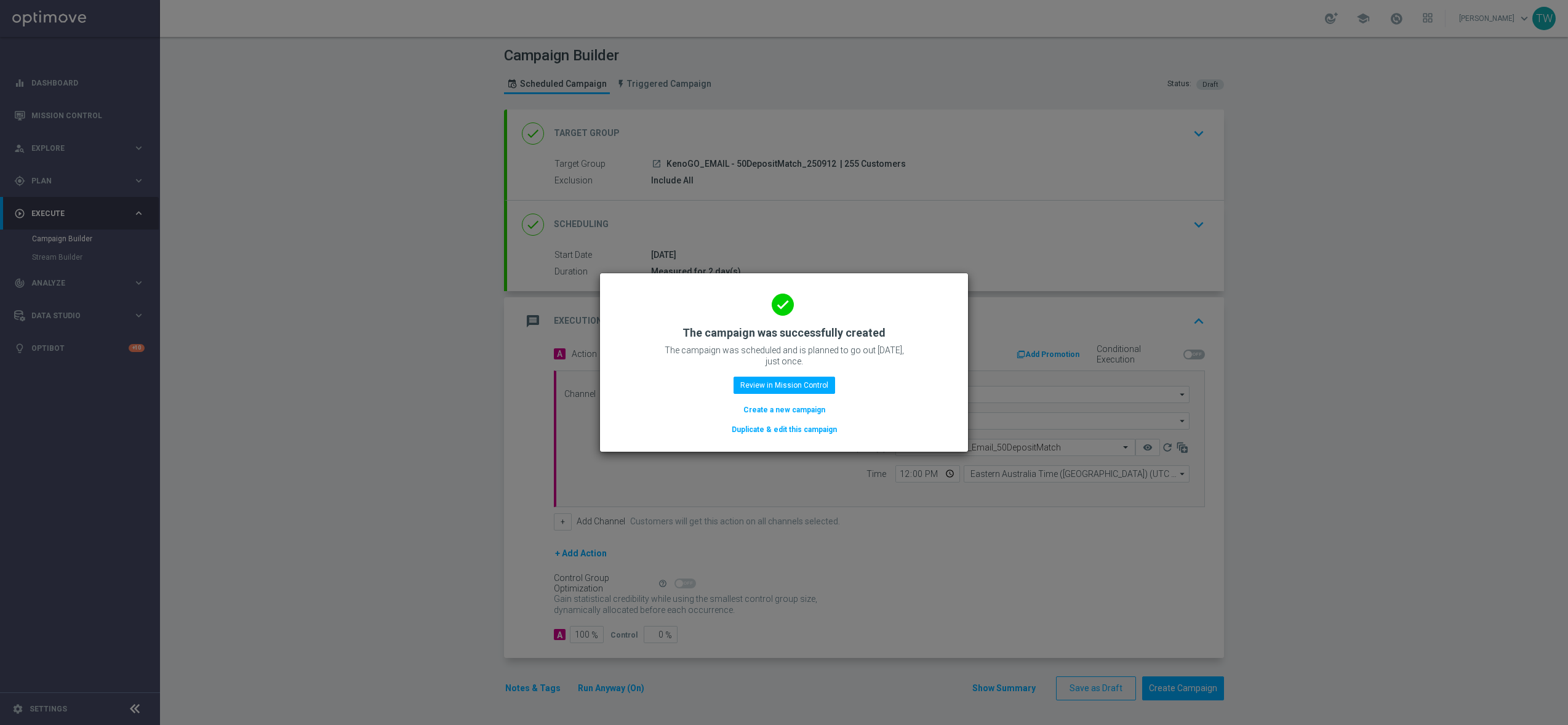
click at [788, 432] on button "Duplicate & edit this campaign" at bounding box center [784, 429] width 108 height 14
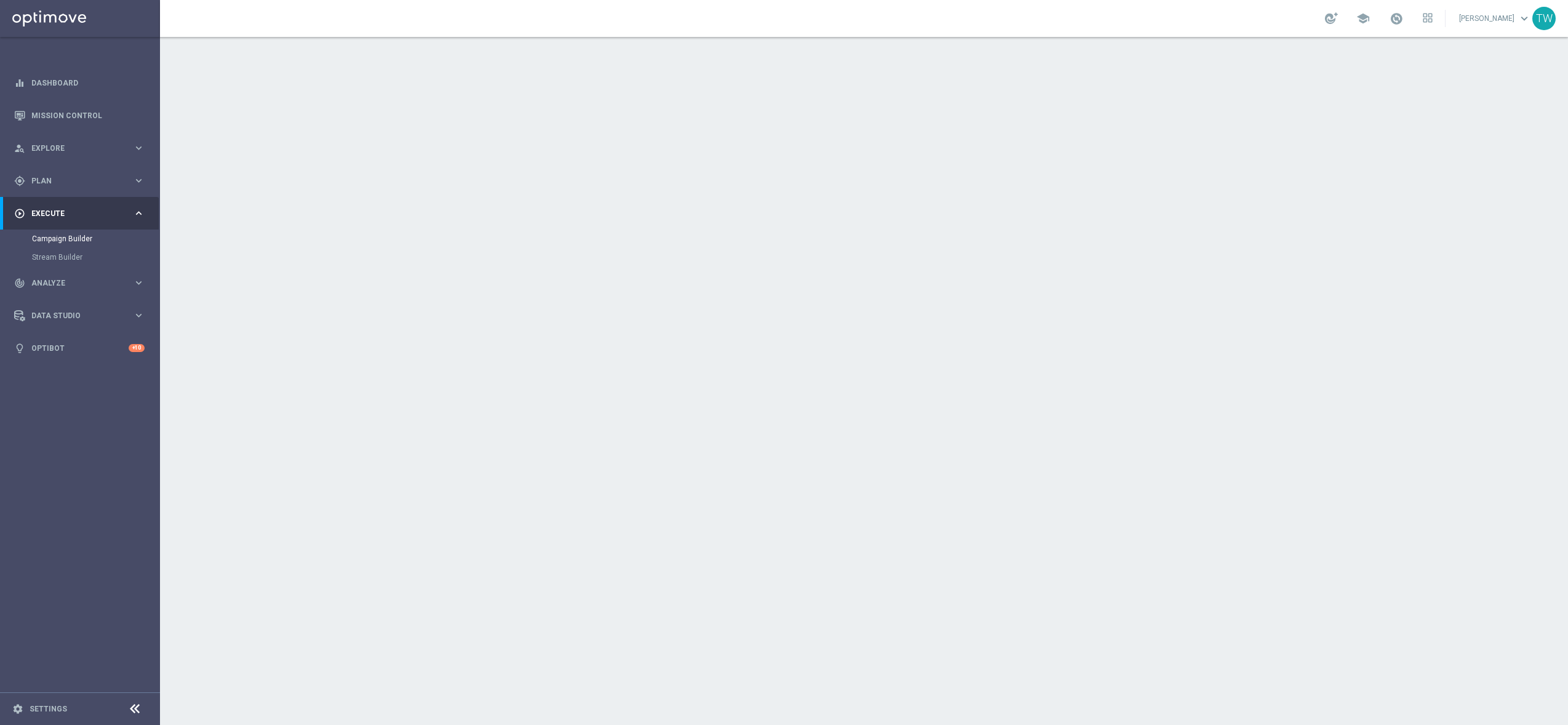
drag, startPoint x: 826, startPoint y: 128, endPoint x: 759, endPoint y: 162, distance: 75.1
click at [826, 128] on div "done Target Group keyboard_arrow_down" at bounding box center [866, 134] width 688 height 23
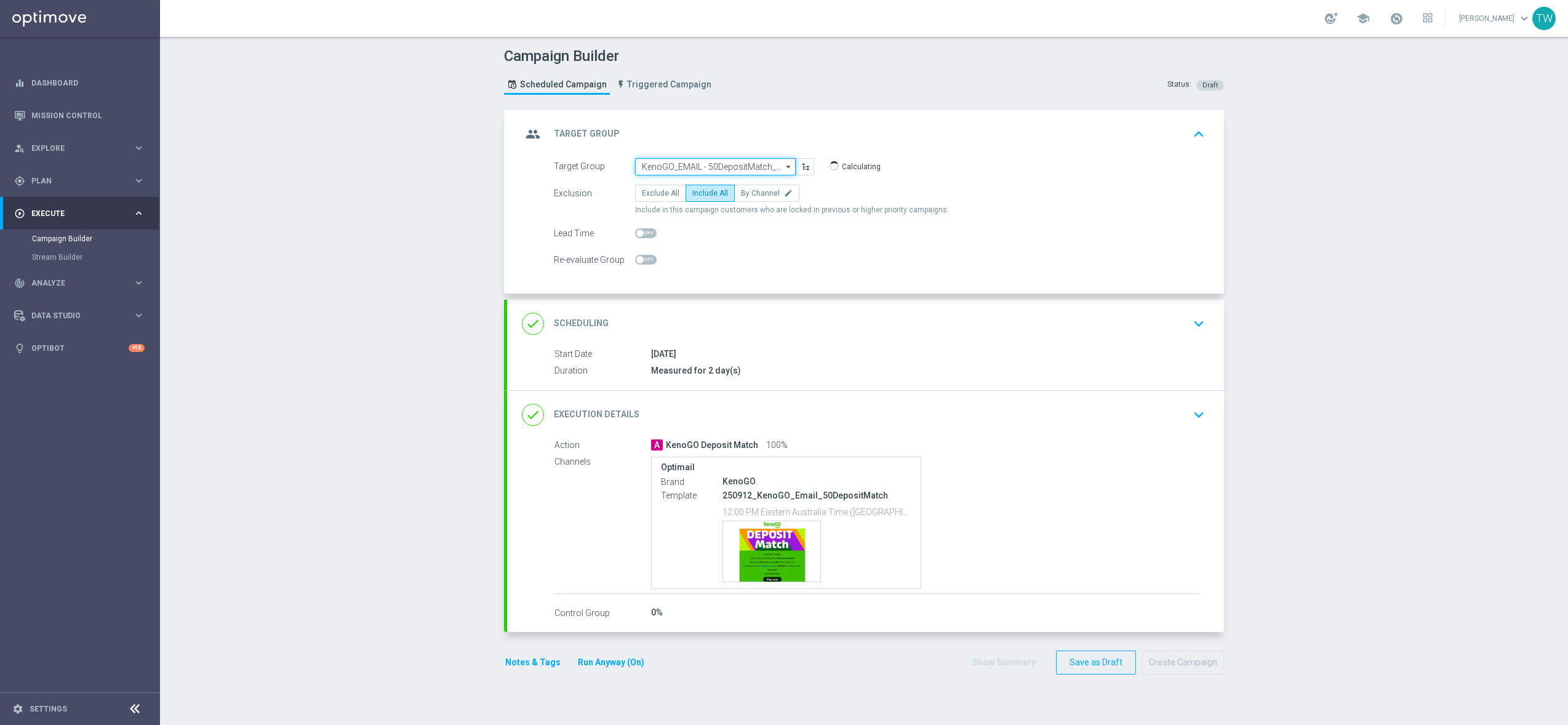
click at [700, 172] on input "KenoGO_EMAIL - 50DepositMatch_250912" at bounding box center [715, 166] width 161 height 17
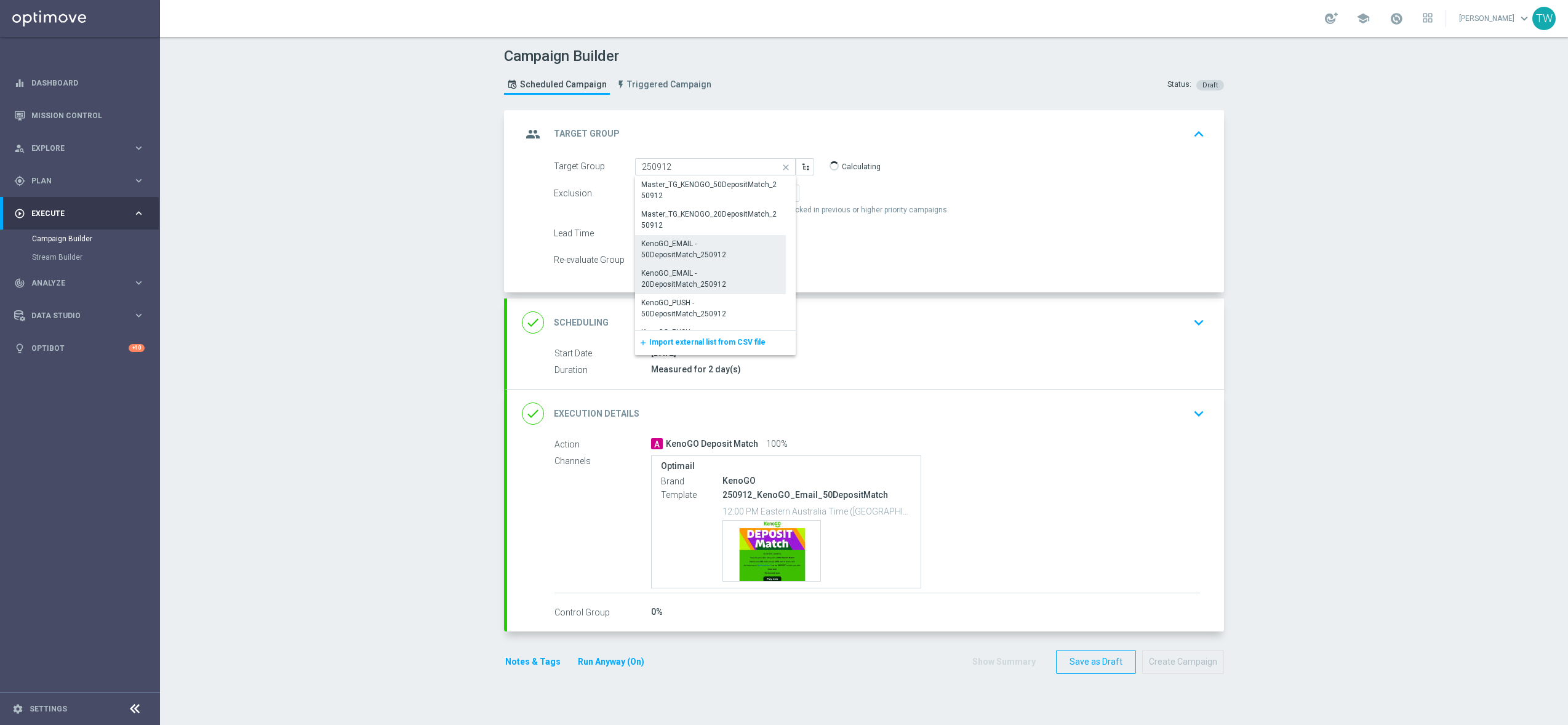
click at [746, 277] on div "KenoGO_EMAIL - 20DepositMatch_250912" at bounding box center [710, 279] width 139 height 22
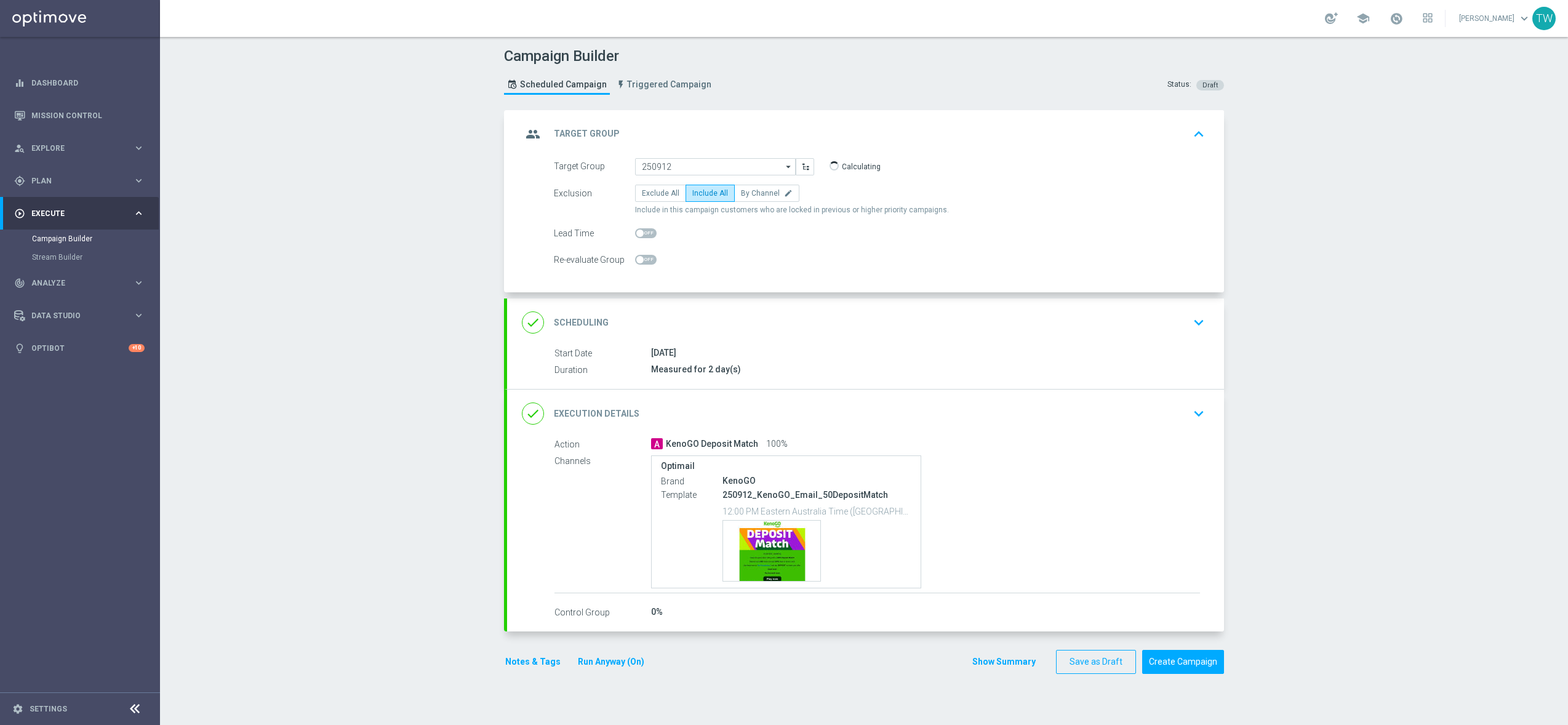
type input "KenoGO_EMAIL - 20DepositMatch_250912"
click at [813, 419] on div "done Execution Details keyboard_arrow_down" at bounding box center [866, 413] width 688 height 23
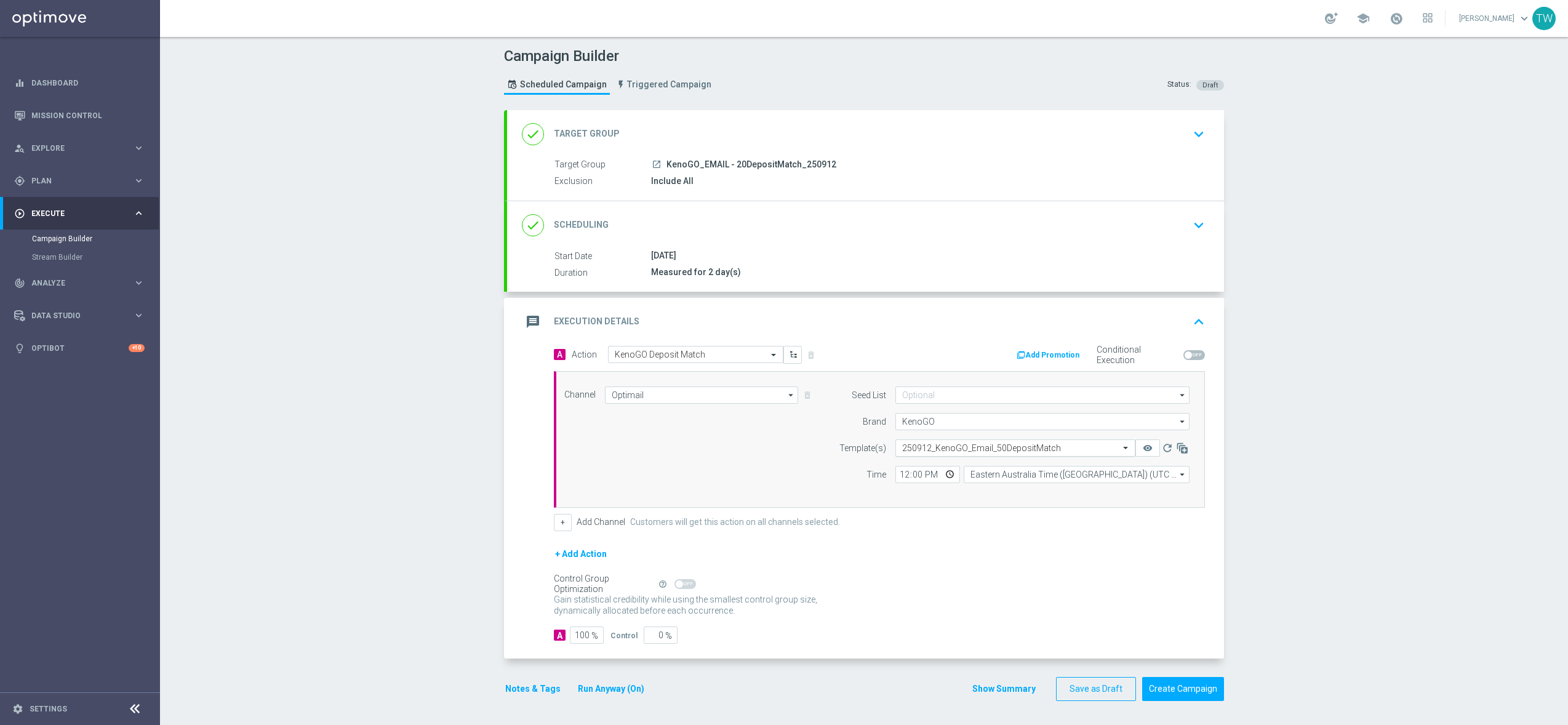
click at [1033, 448] on input "text" at bounding box center [1003, 448] width 202 height 10
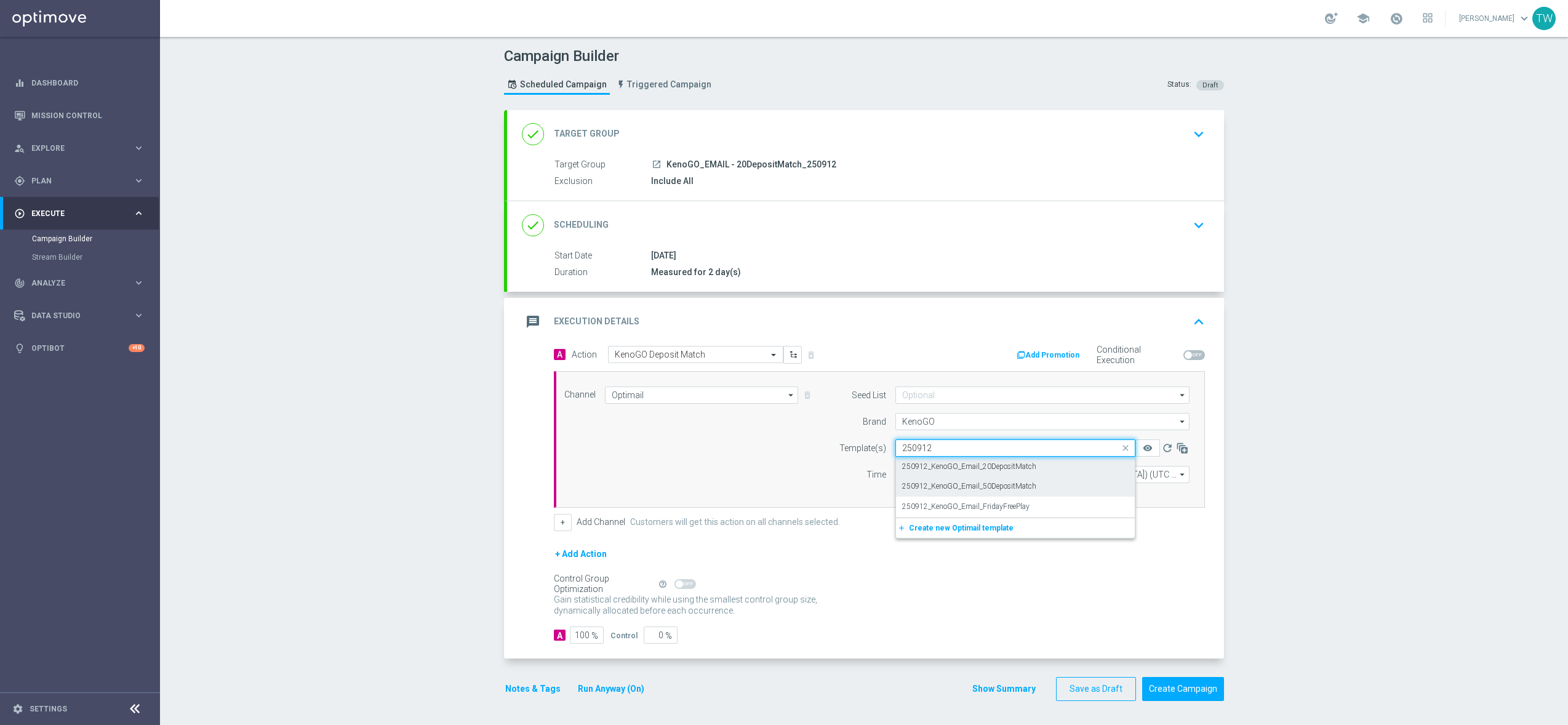
click at [1039, 473] on div "250912_KenoGO_Email_20DepositMatch" at bounding box center [1015, 466] width 226 height 20
type input "250912"
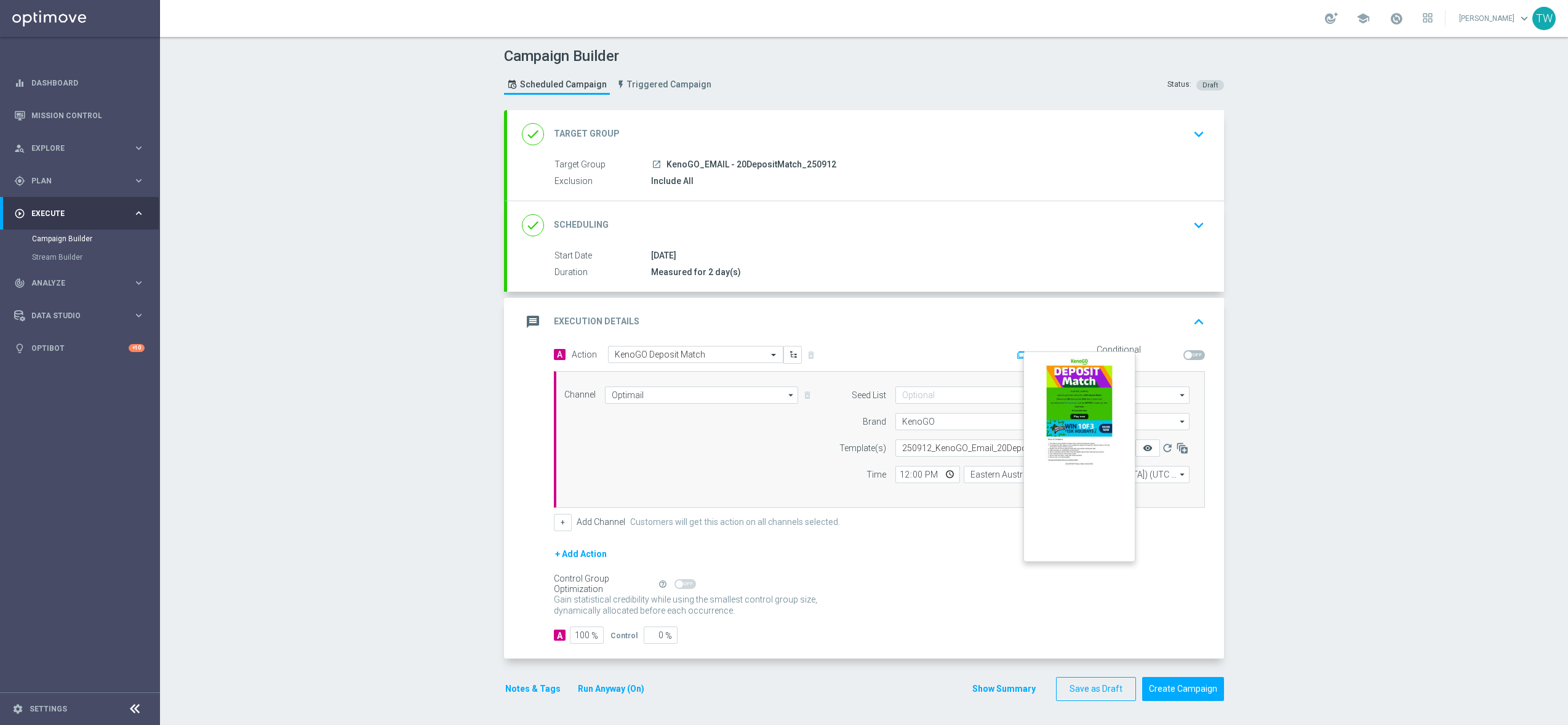
click at [1147, 450] on icon "remove_red_eye" at bounding box center [1147, 448] width 10 height 10
click at [1147, 448] on icon "remove_red_eye" at bounding box center [1147, 448] width 10 height 10
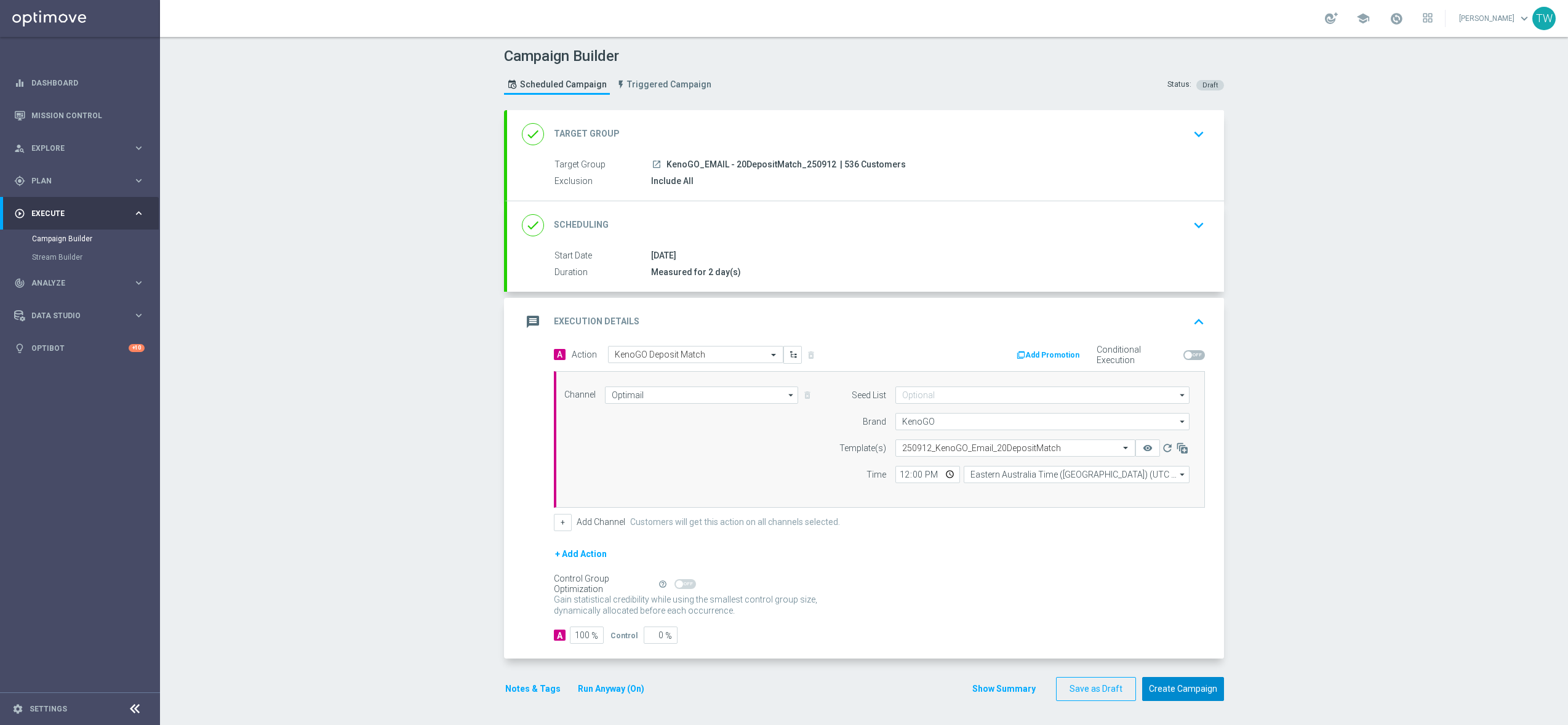
click at [1187, 679] on button "Create Campaign" at bounding box center [1183, 689] width 82 height 24
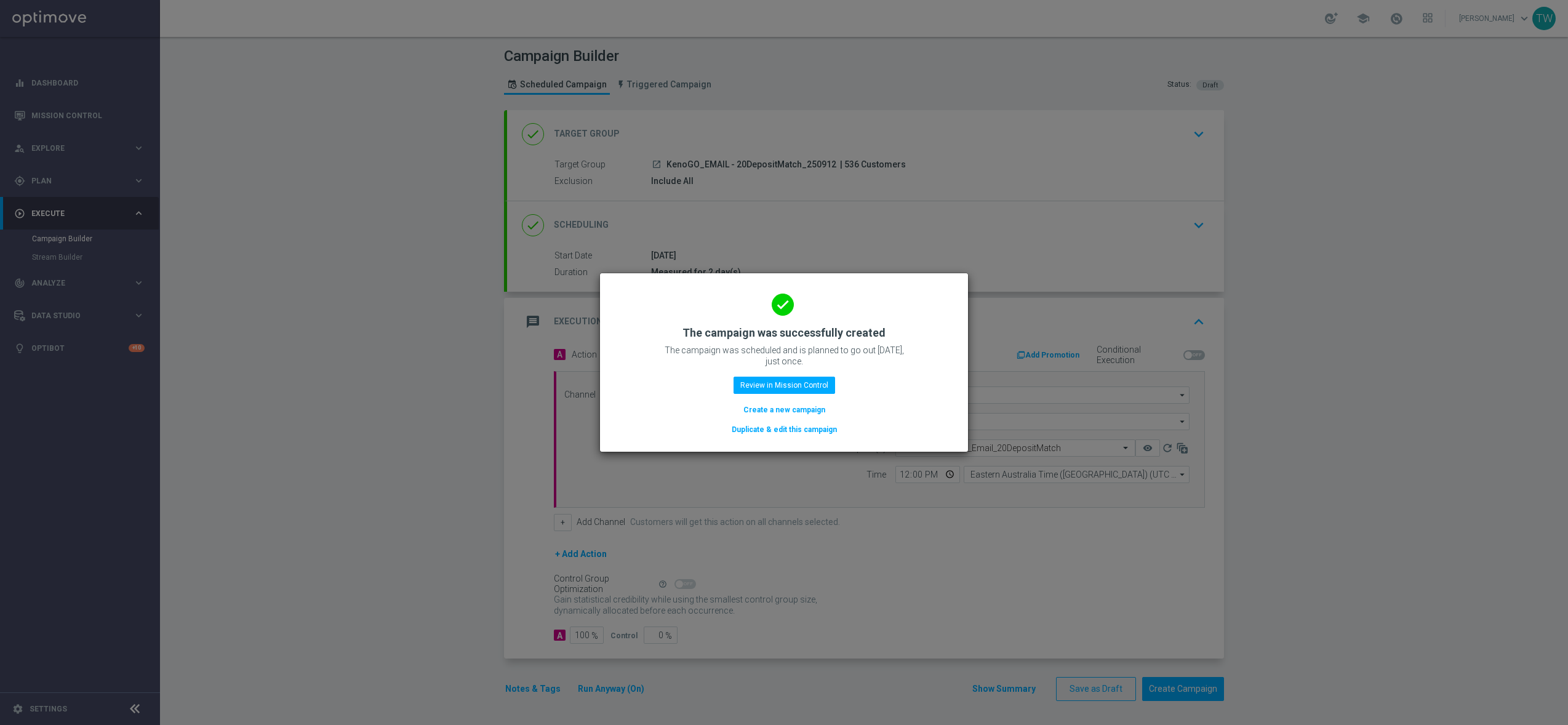
click at [793, 434] on button "Duplicate & edit this campaign" at bounding box center [784, 429] width 108 height 14
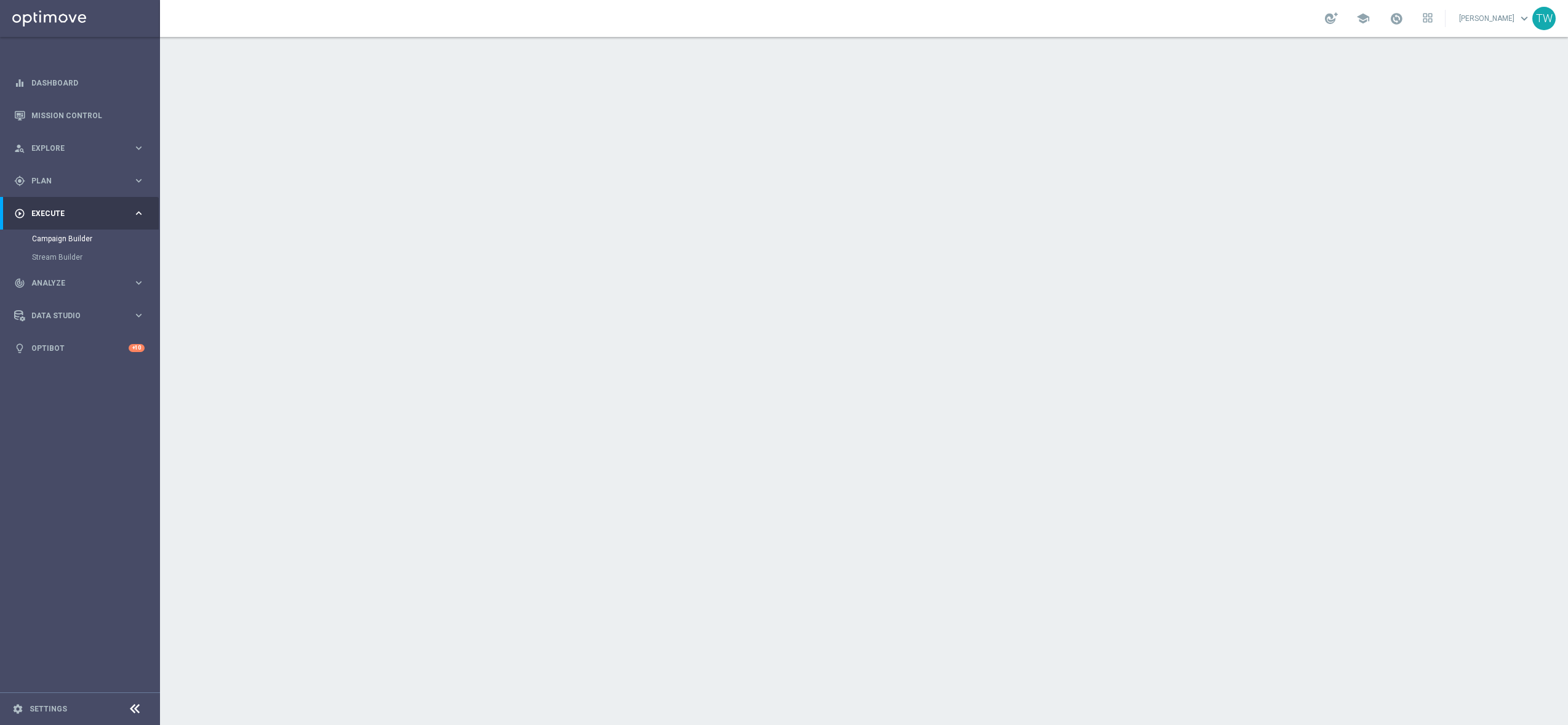
click at [772, 123] on div "done Target Group keyboard_arrow_down" at bounding box center [866, 134] width 688 height 23
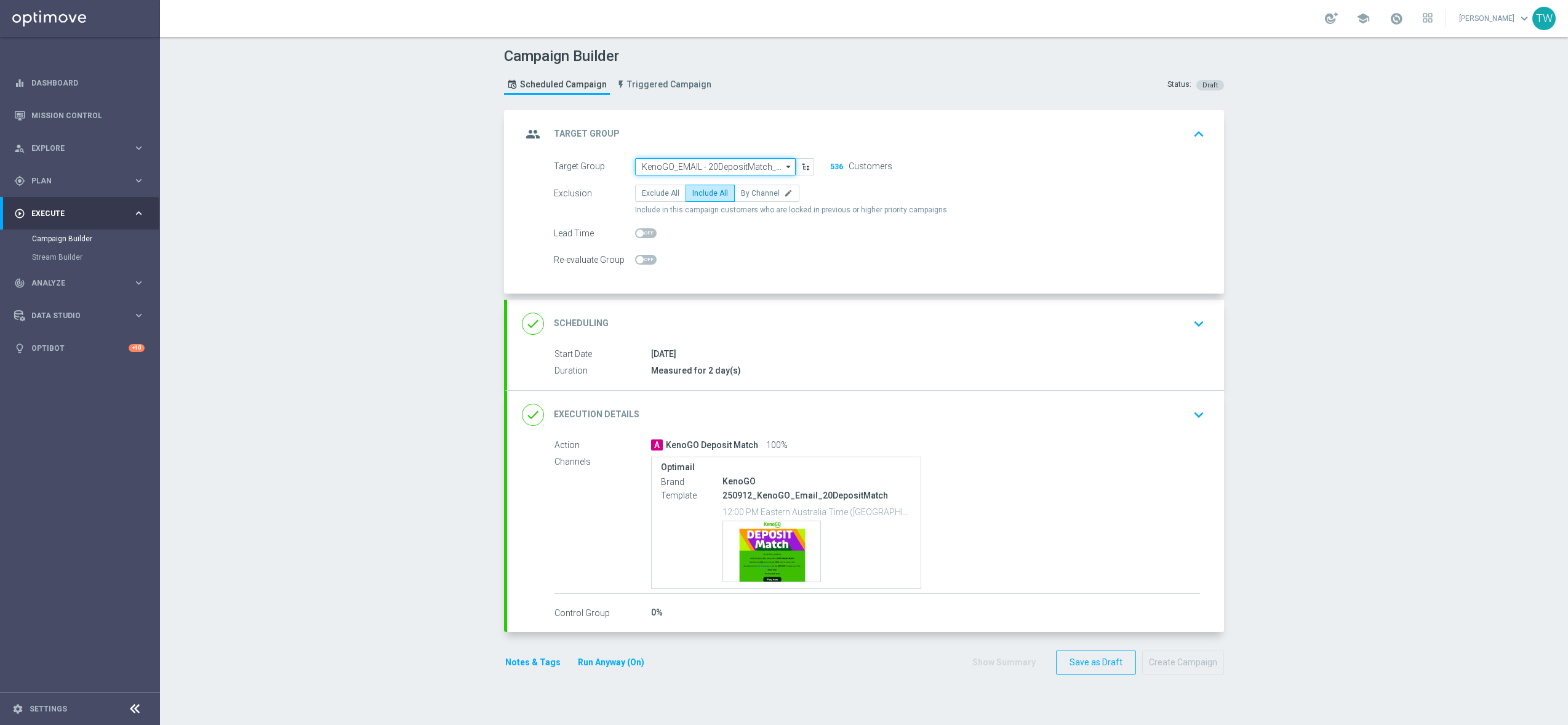
click at [700, 168] on input "KenoGO_EMAIL - 20DepositMatch_250912" at bounding box center [715, 166] width 161 height 17
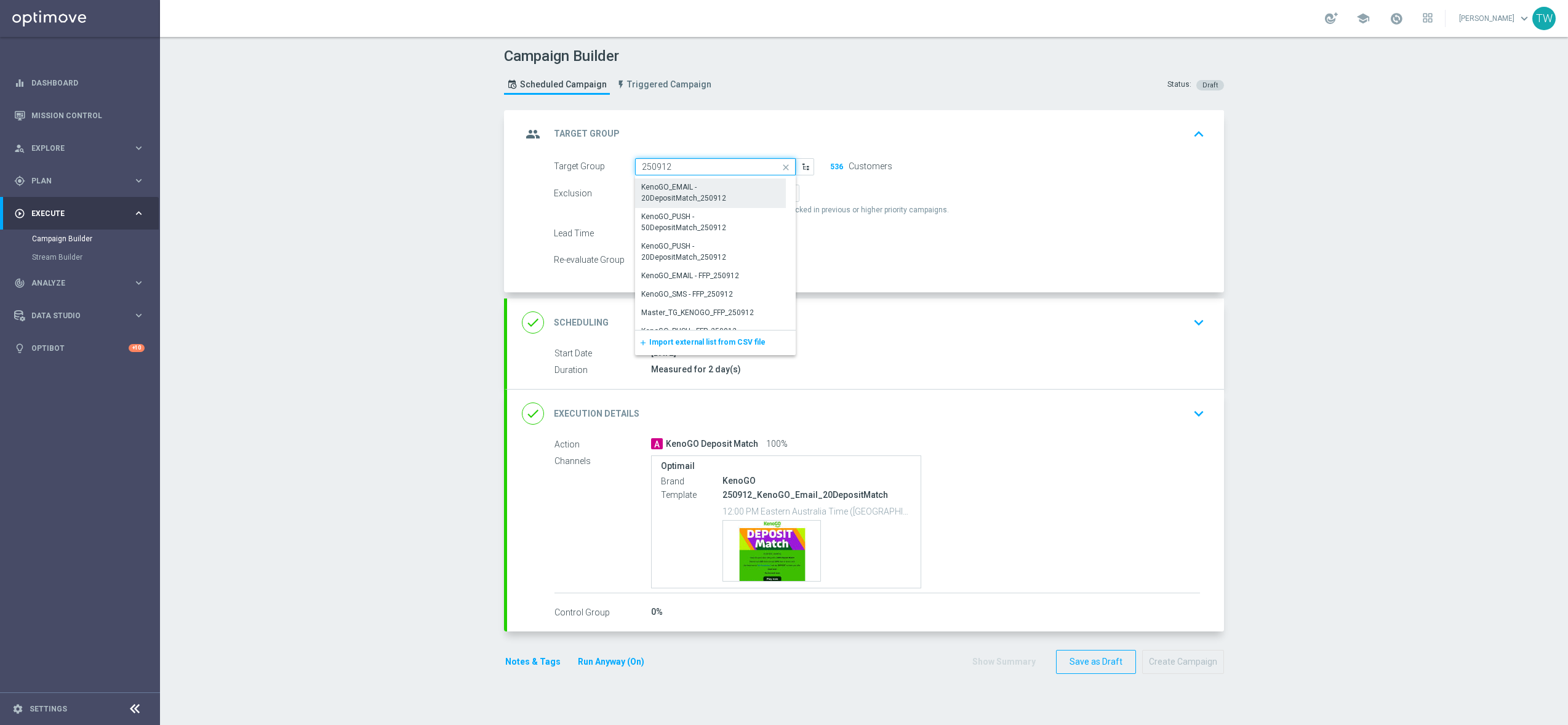
scroll to position [92, 0]
click at [731, 210] on div "KenoGO_PUSH - 50DepositMatch_250912" at bounding box center [710, 216] width 139 height 22
type input "KenoGO_PUSH - 50DepositMatch_250912"
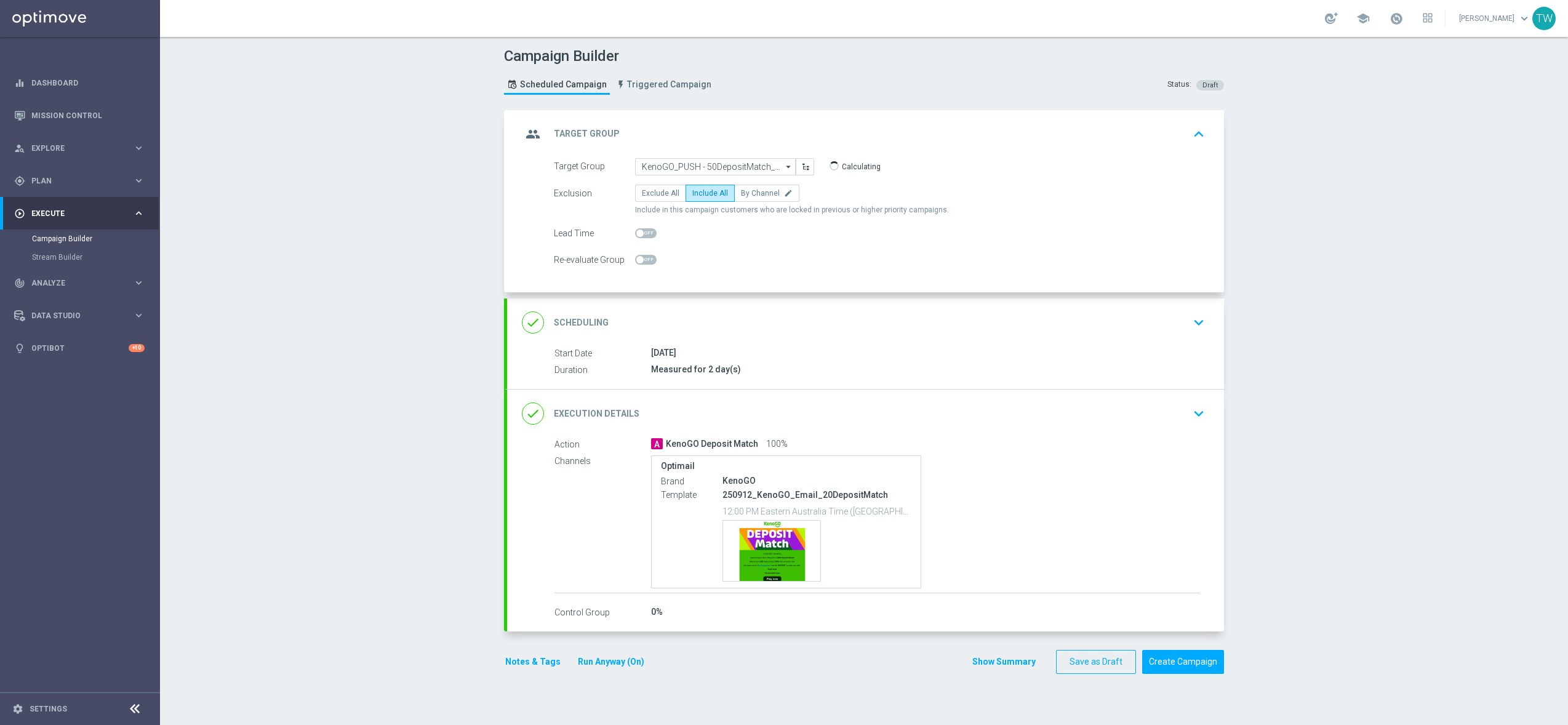
click at [848, 409] on div "done Execution Details keyboard_arrow_down" at bounding box center [866, 413] width 688 height 23
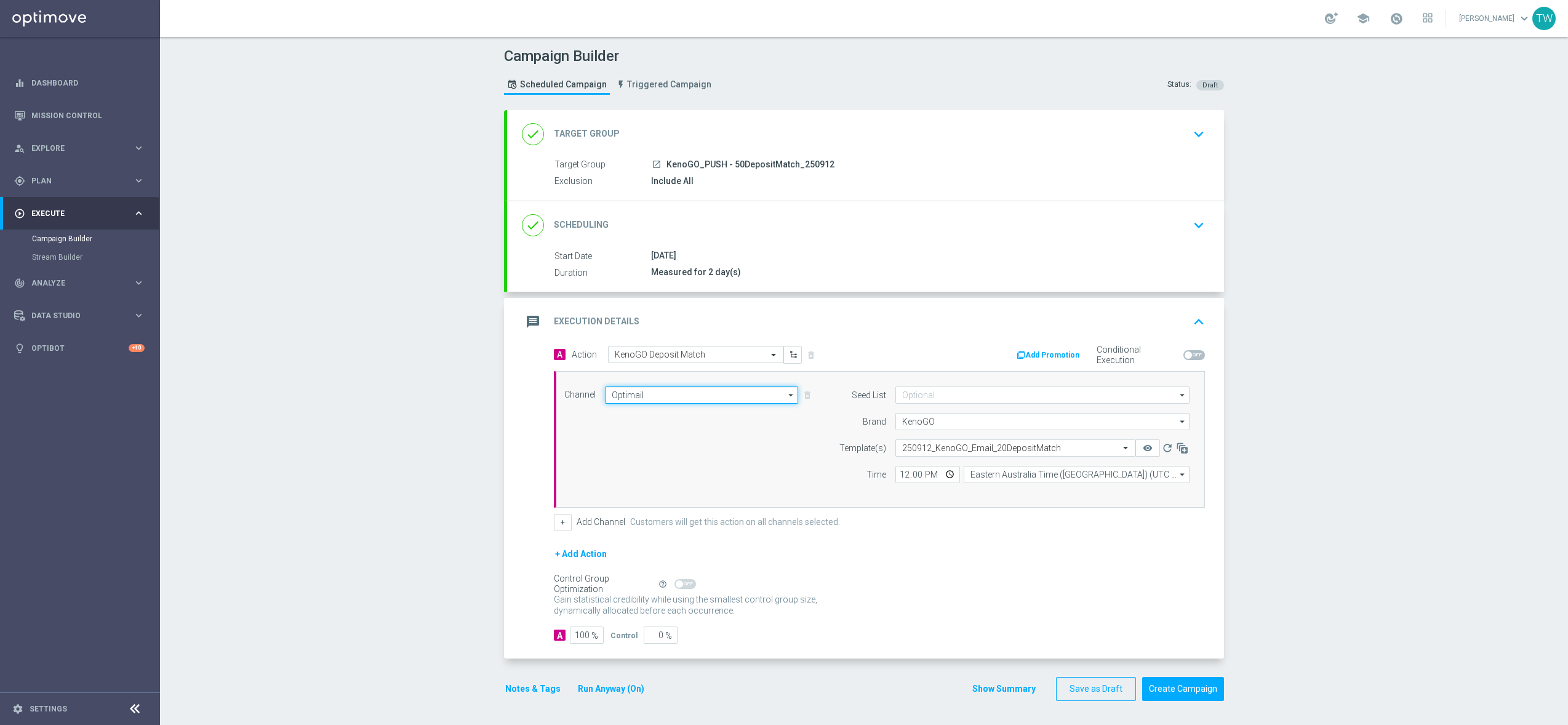
drag, startPoint x: 691, startPoint y: 393, endPoint x: 728, endPoint y: 477, distance: 91.8
click at [692, 395] on input "Optimail" at bounding box center [702, 395] width 194 height 17
click at [714, 501] on div "OptiMobile Push" at bounding box center [696, 498] width 183 height 17
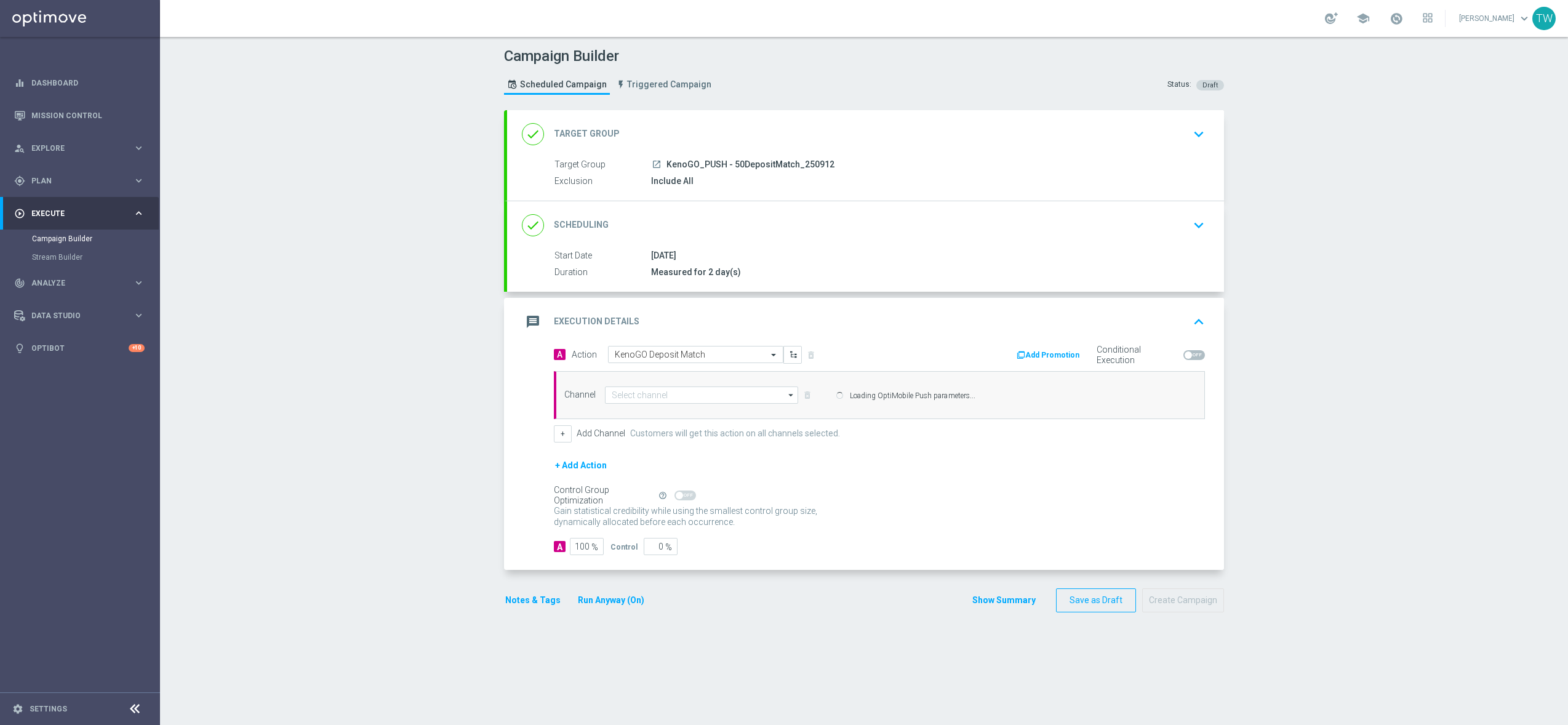
type input "OptiMobile Push"
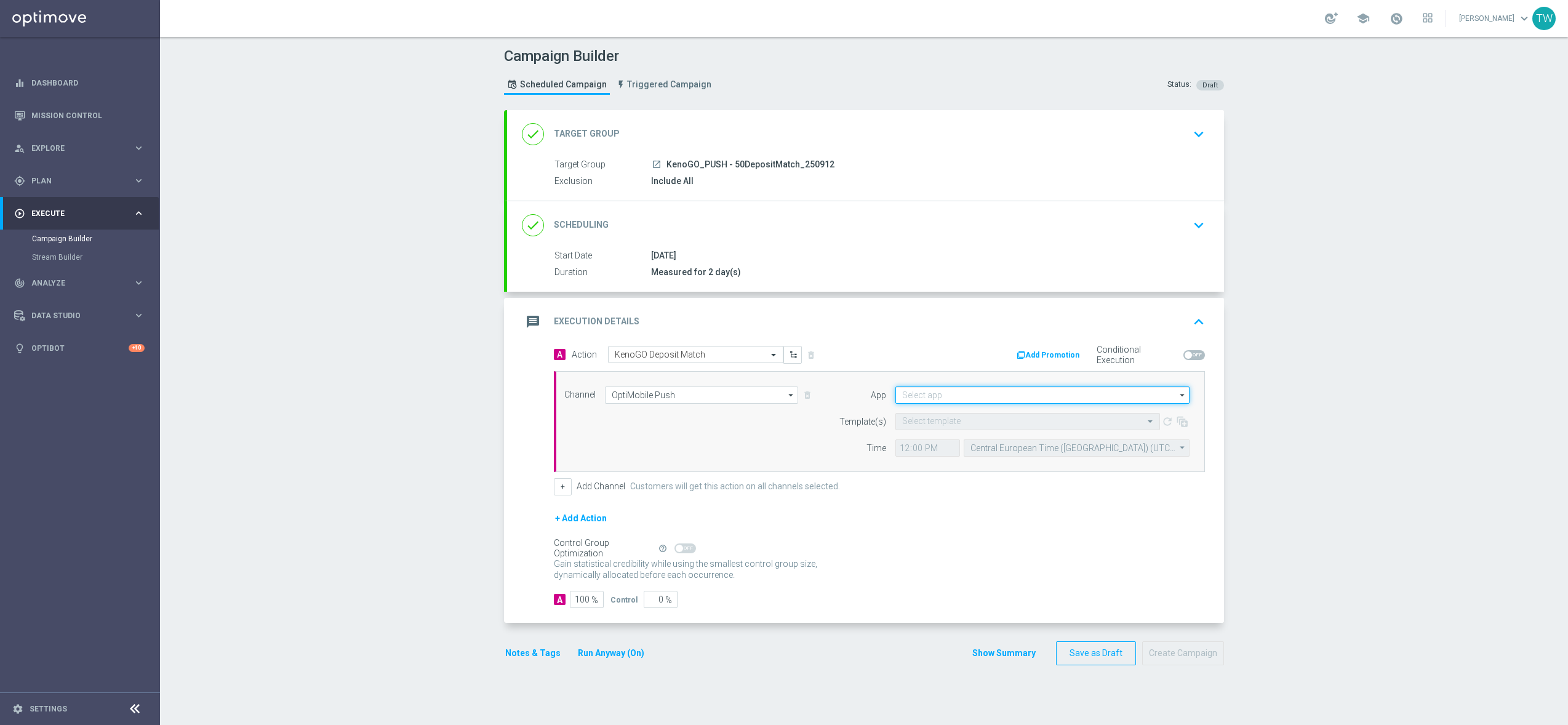
click at [936, 399] on input at bounding box center [1042, 395] width 294 height 17
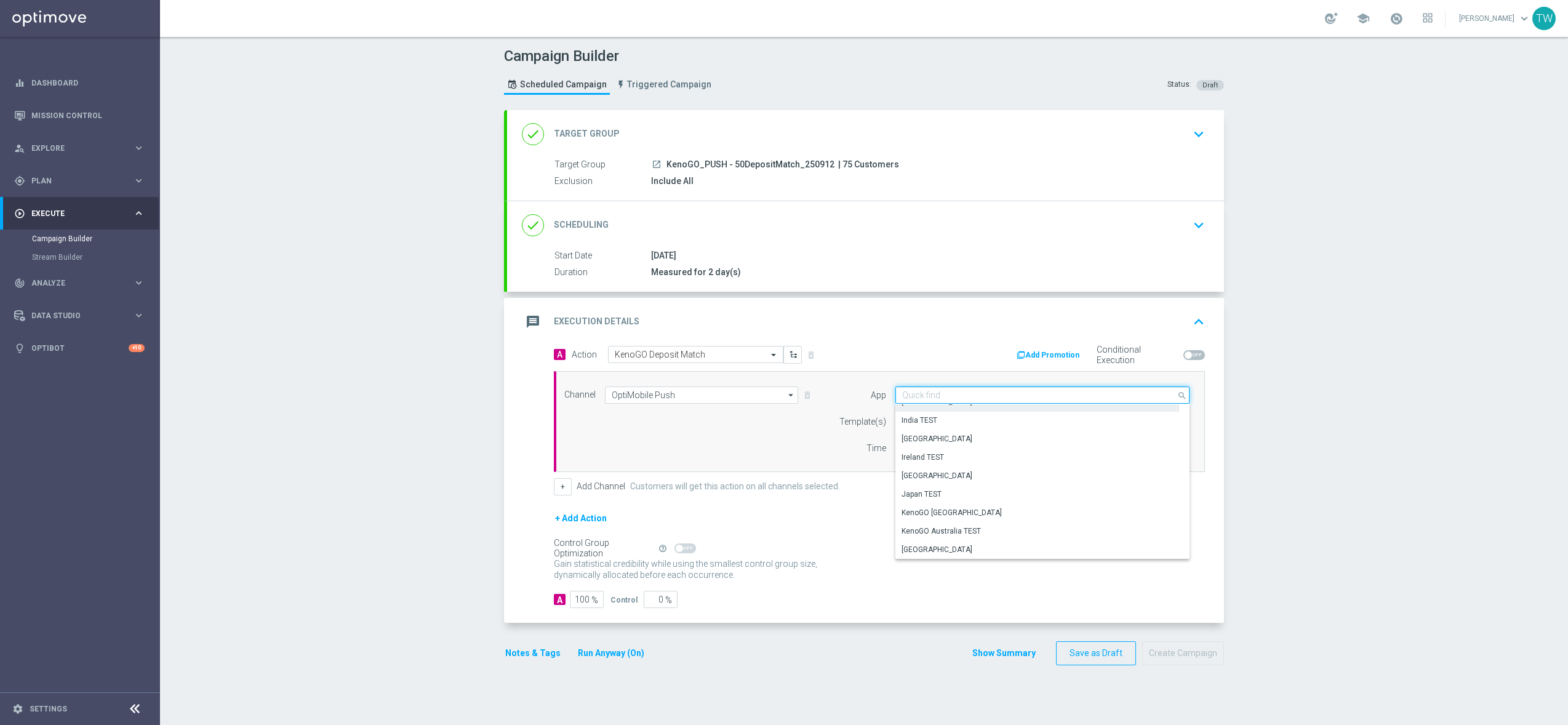
scroll to position [275, 0]
click at [979, 474] on div "KenoGO Australia" at bounding box center [1037, 471] width 284 height 17
type input "KenoGO Australia"
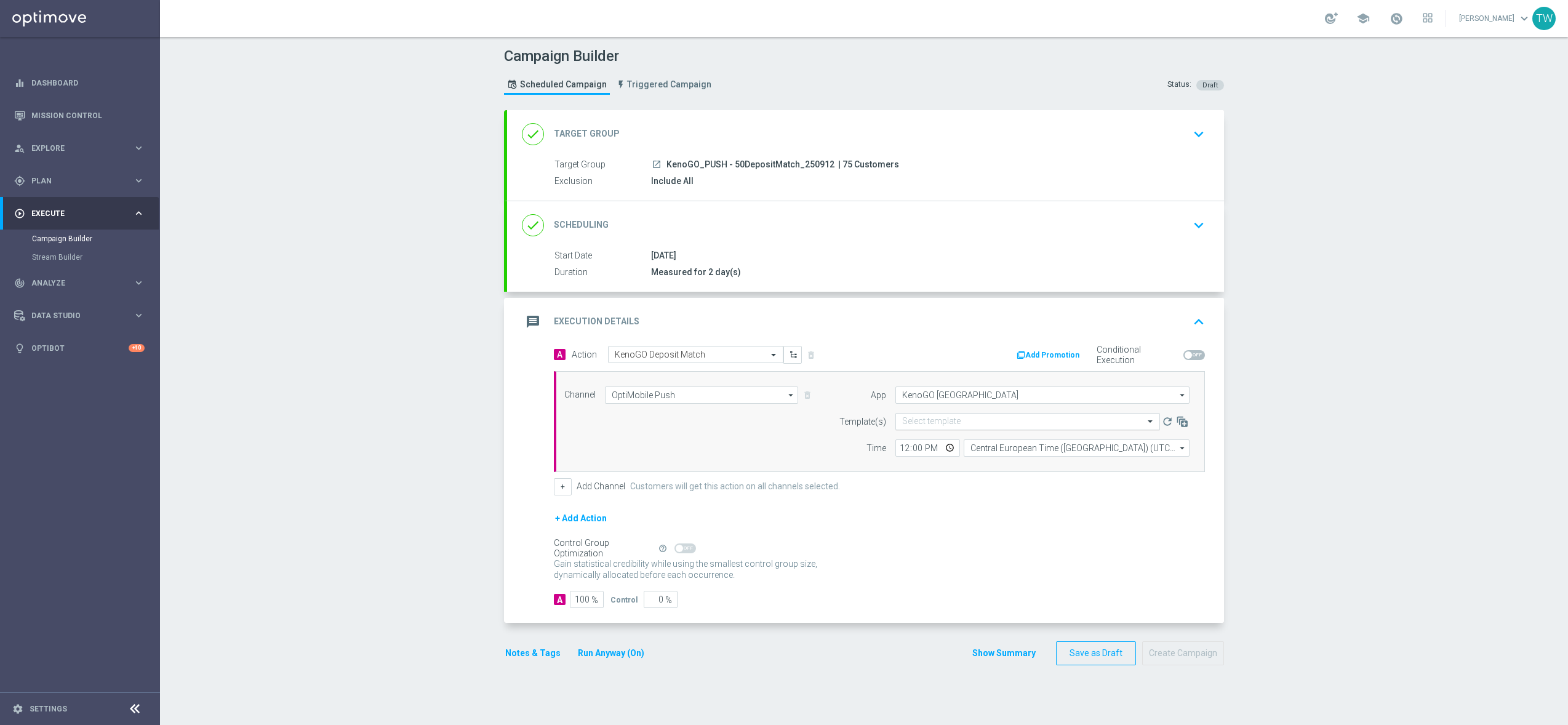
click at [919, 422] on input "text" at bounding box center [1015, 422] width 226 height 10
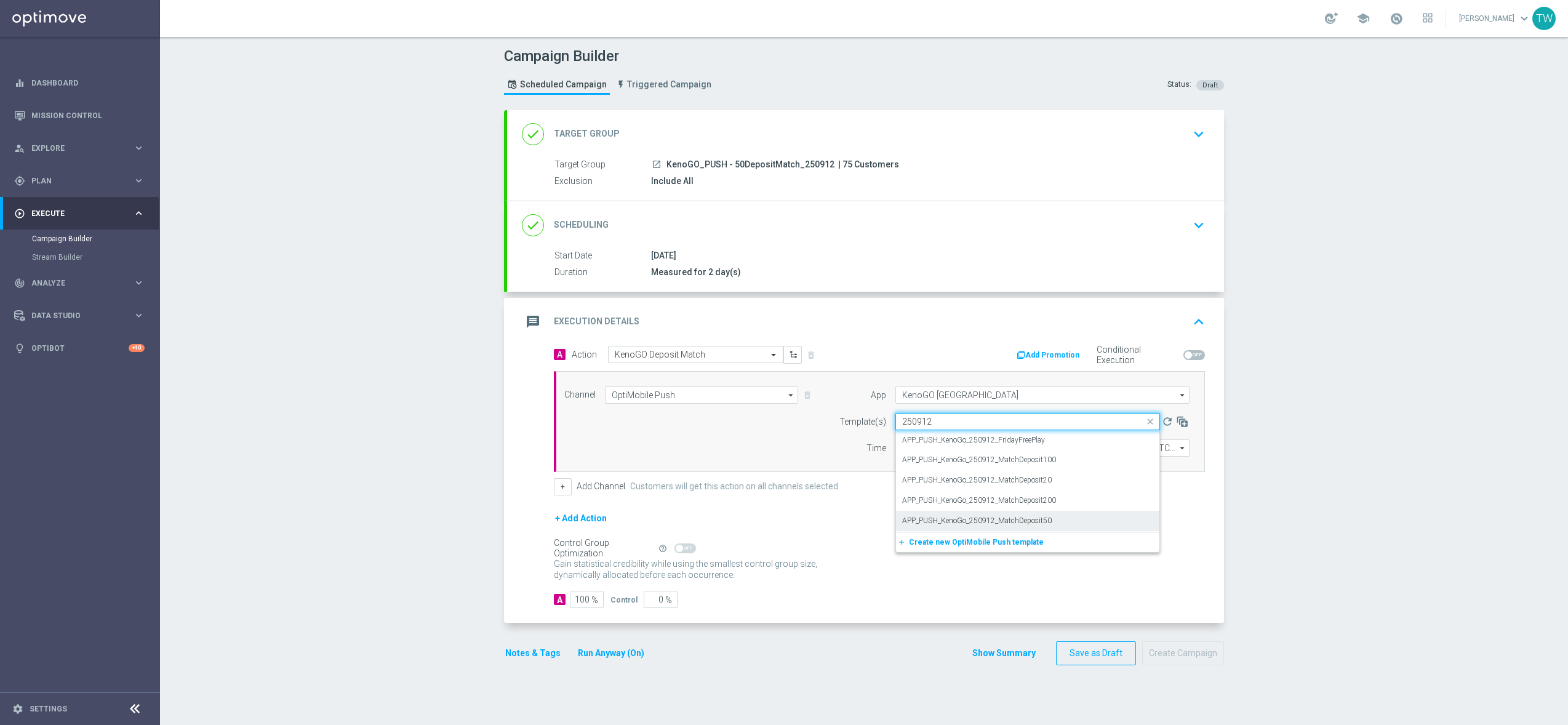
click at [1060, 515] on div "APP_PUSH_KenoGo_250912_MatchDeposit50" at bounding box center [1027, 521] width 251 height 20
type input "250912"
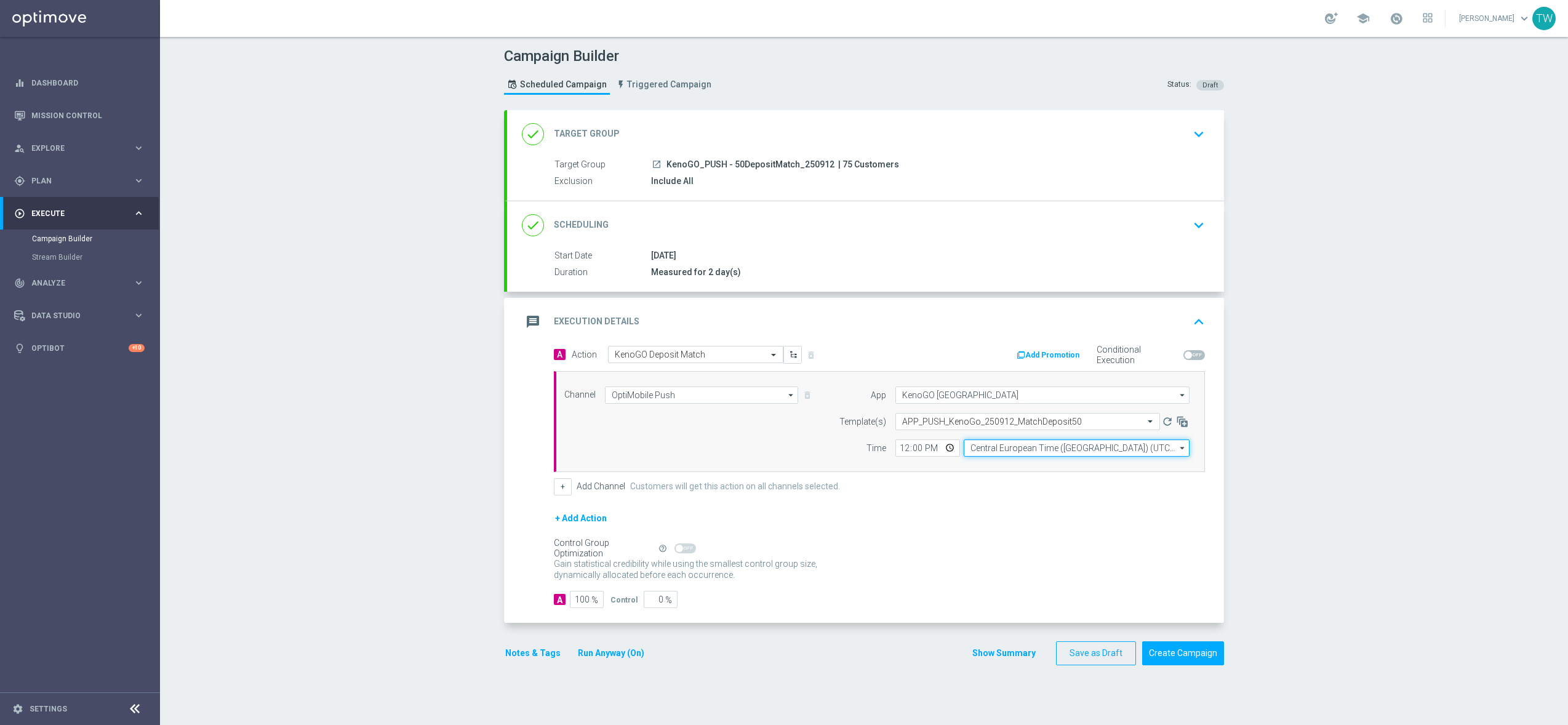
click at [1030, 454] on input "Central European Time (Budapest) (UTC +02:00)" at bounding box center [1077, 448] width 226 height 17
click at [1034, 466] on div "Eastern Australia Time (Sydney) (UTC +10:00)" at bounding box center [1071, 466] width 202 height 11
type input "Eastern Australia Time (Sydney) (UTC +10:00)"
click at [1197, 658] on button "Create Campaign" at bounding box center [1183, 653] width 82 height 24
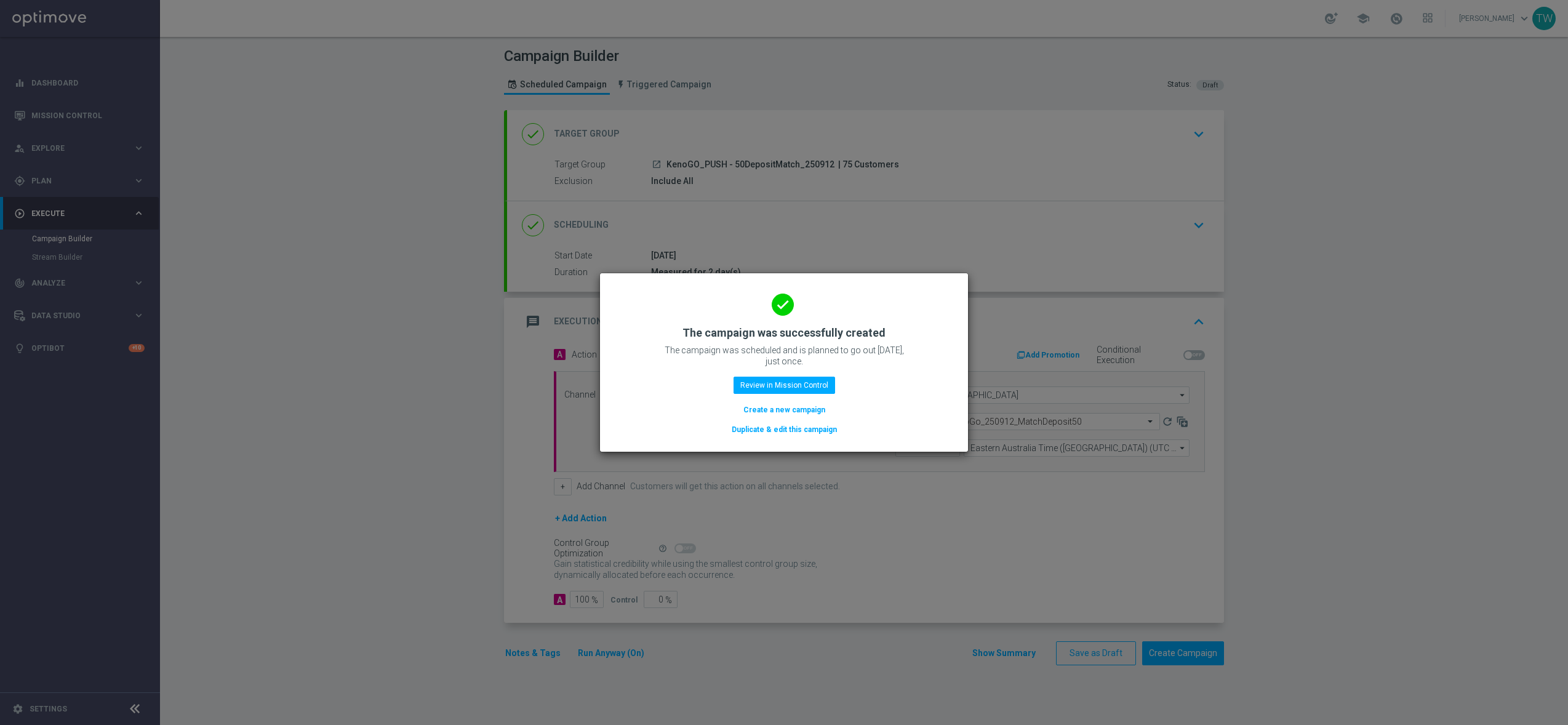
click at [771, 428] on button "Duplicate & edit this campaign" at bounding box center [784, 429] width 108 height 14
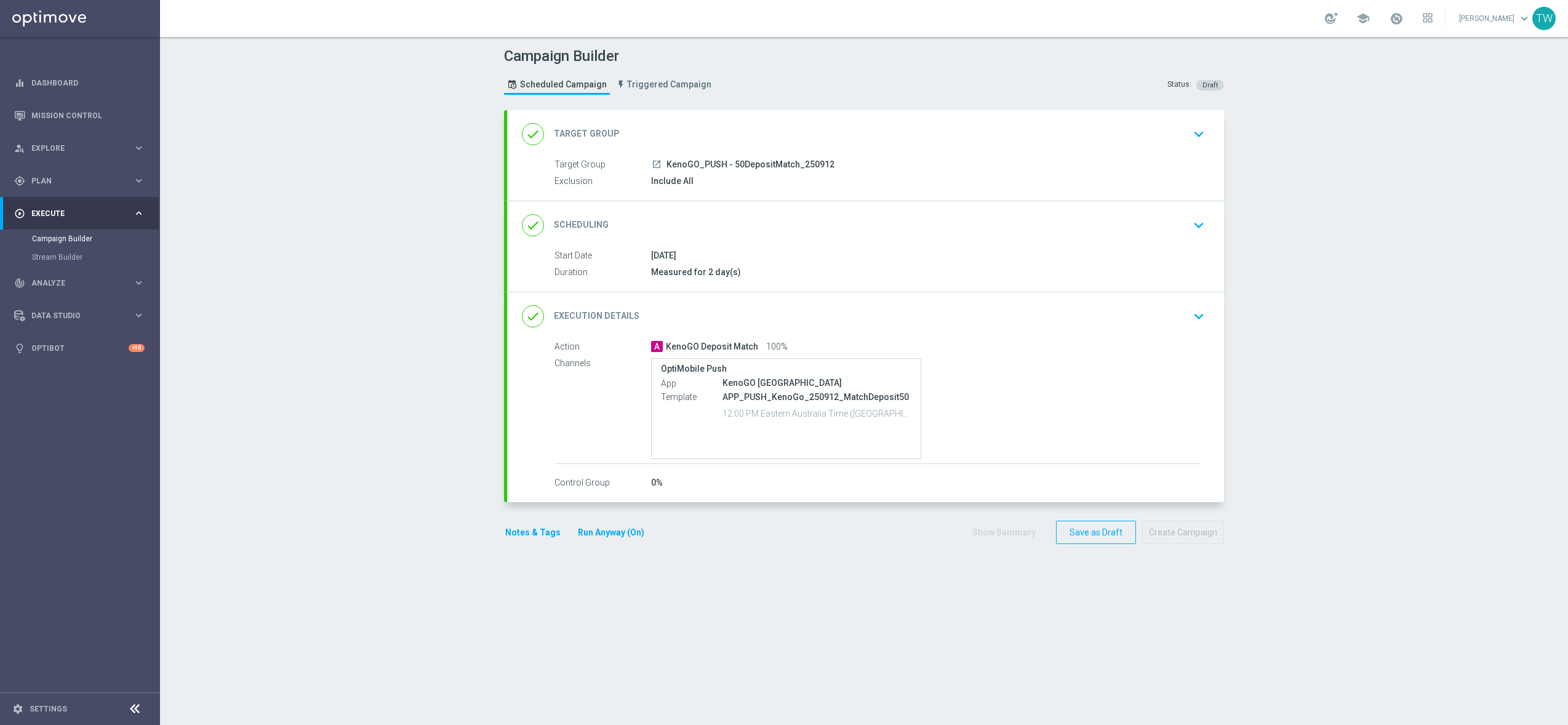
drag, startPoint x: 824, startPoint y: 152, endPoint x: 745, endPoint y: 154, distance: 79.0
click at [824, 152] on div "done Target Group keyboard_arrow_down" at bounding box center [866, 134] width 717 height 48
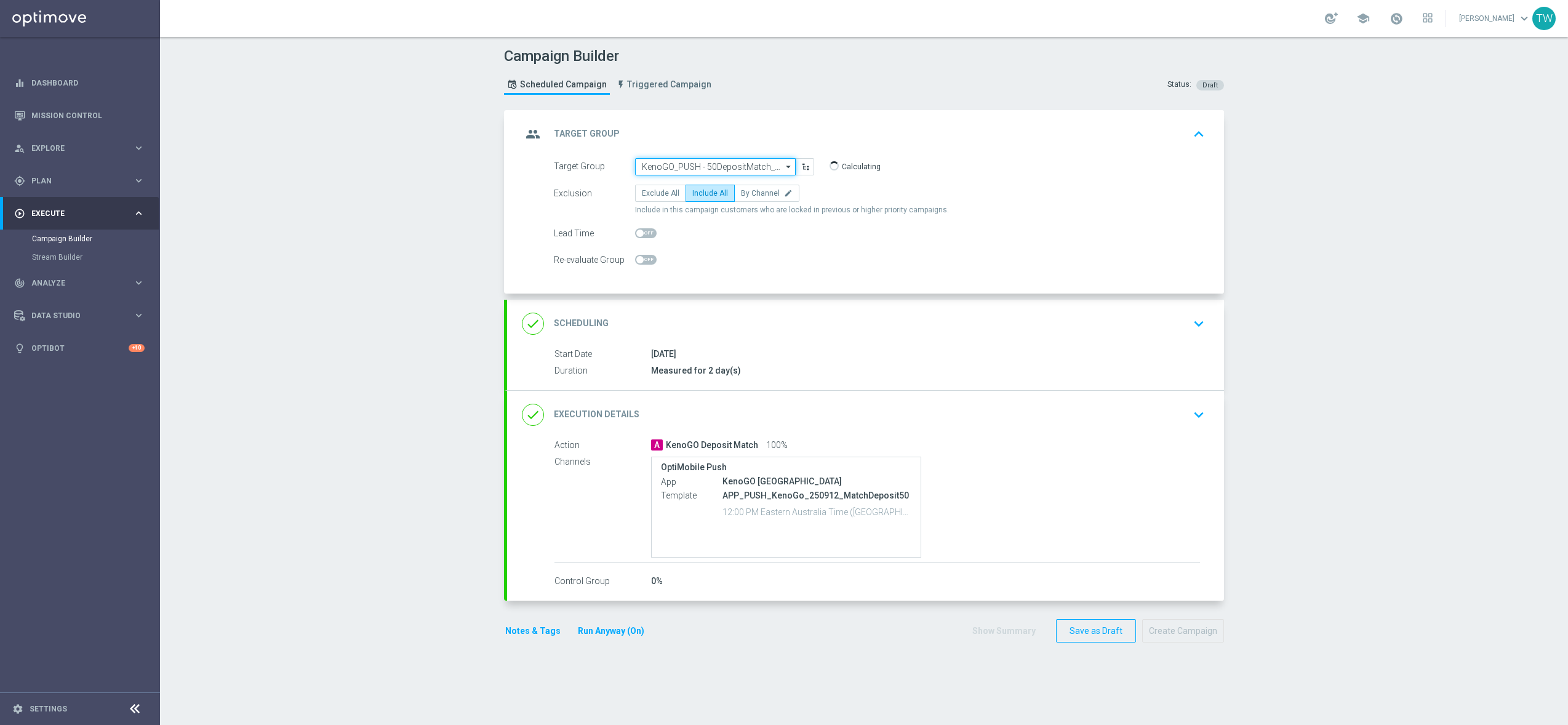
click at [701, 168] on input "KenoGO_PUSH - 50DepositMatch_250912" at bounding box center [715, 166] width 161 height 17
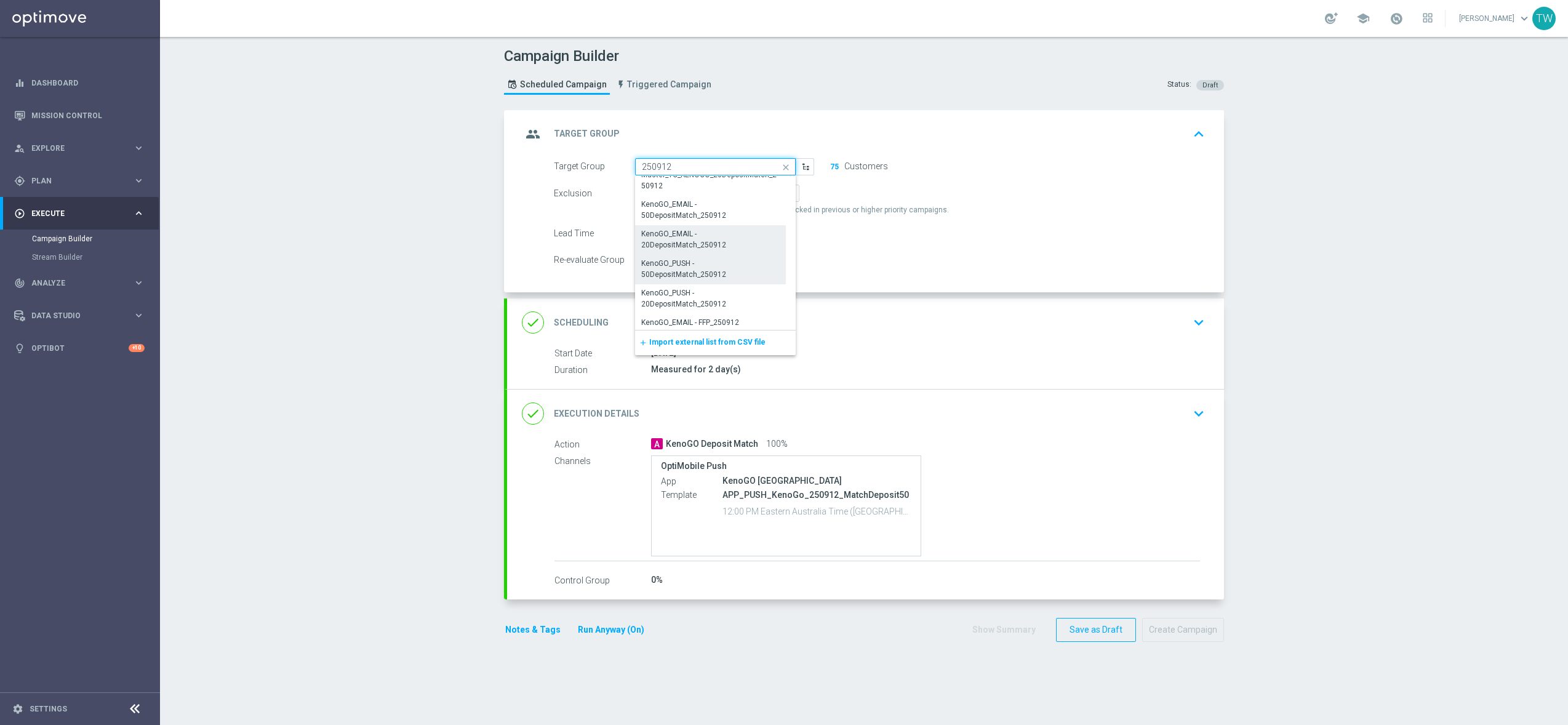
scroll to position [40, 0]
click at [722, 295] on div "KenoGO_PUSH - 20DepositMatch_250912" at bounding box center [710, 299] width 137 height 22
type input "KenoGO_PUSH - 20DepositMatch_250912"
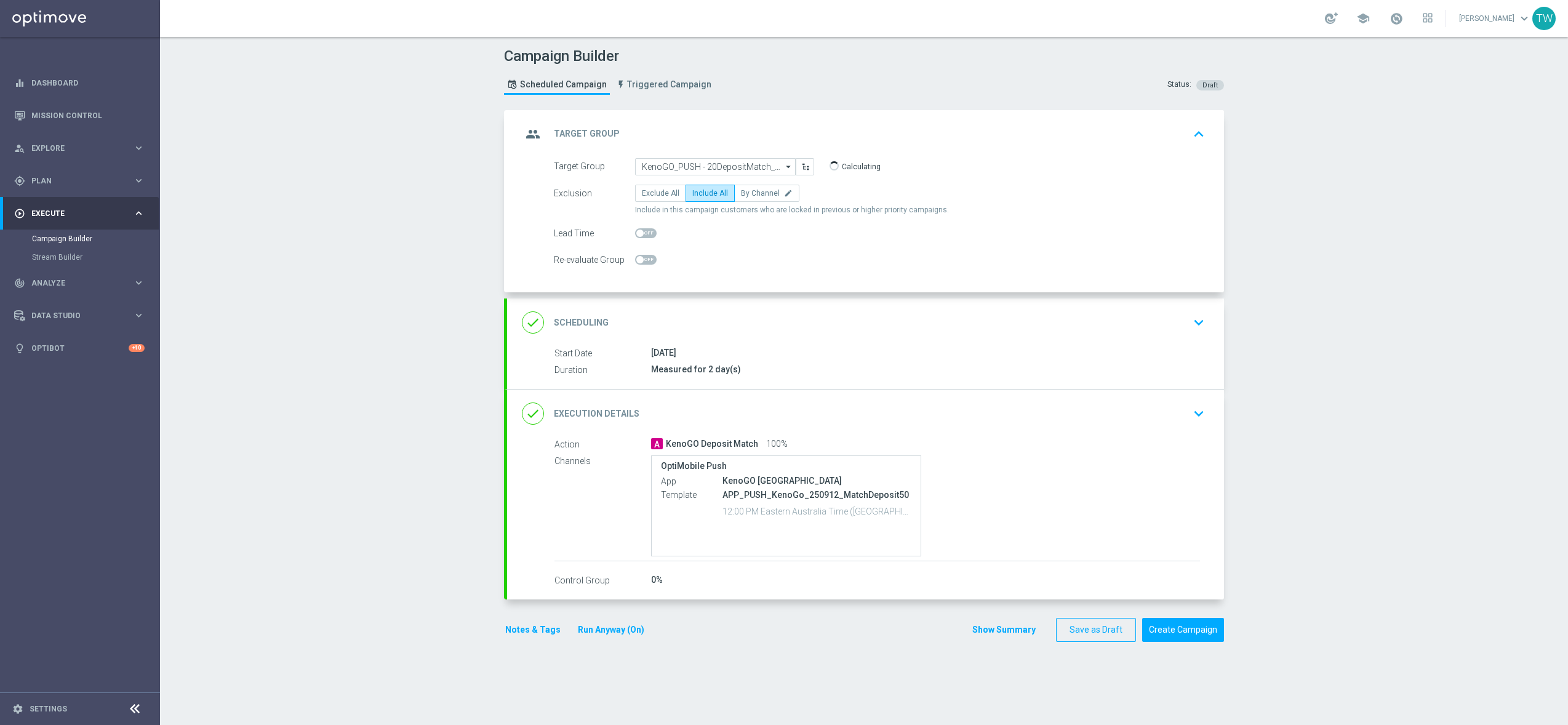
click at [786, 402] on div "done Execution Details keyboard_arrow_down" at bounding box center [866, 413] width 688 height 23
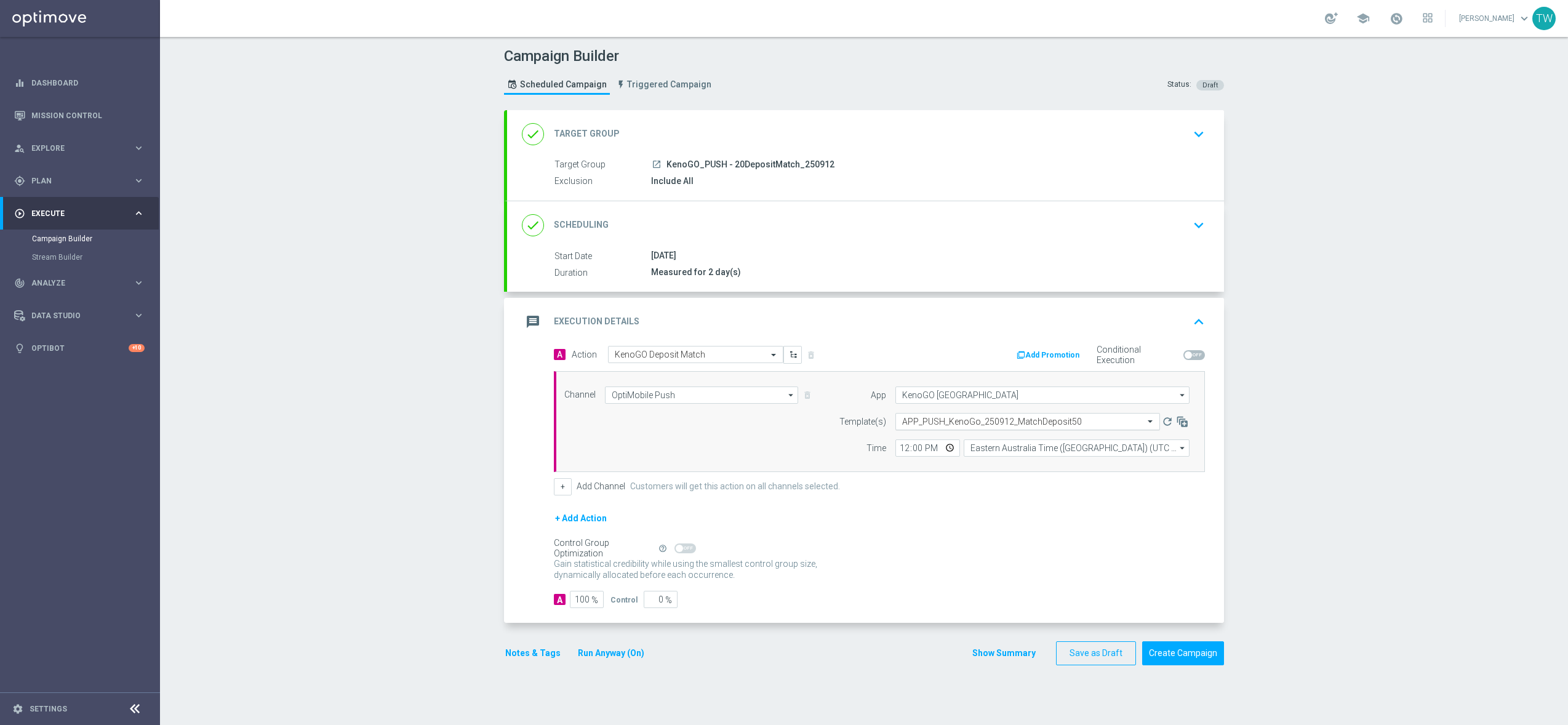
click at [980, 419] on input "text" at bounding box center [1015, 422] width 226 height 10
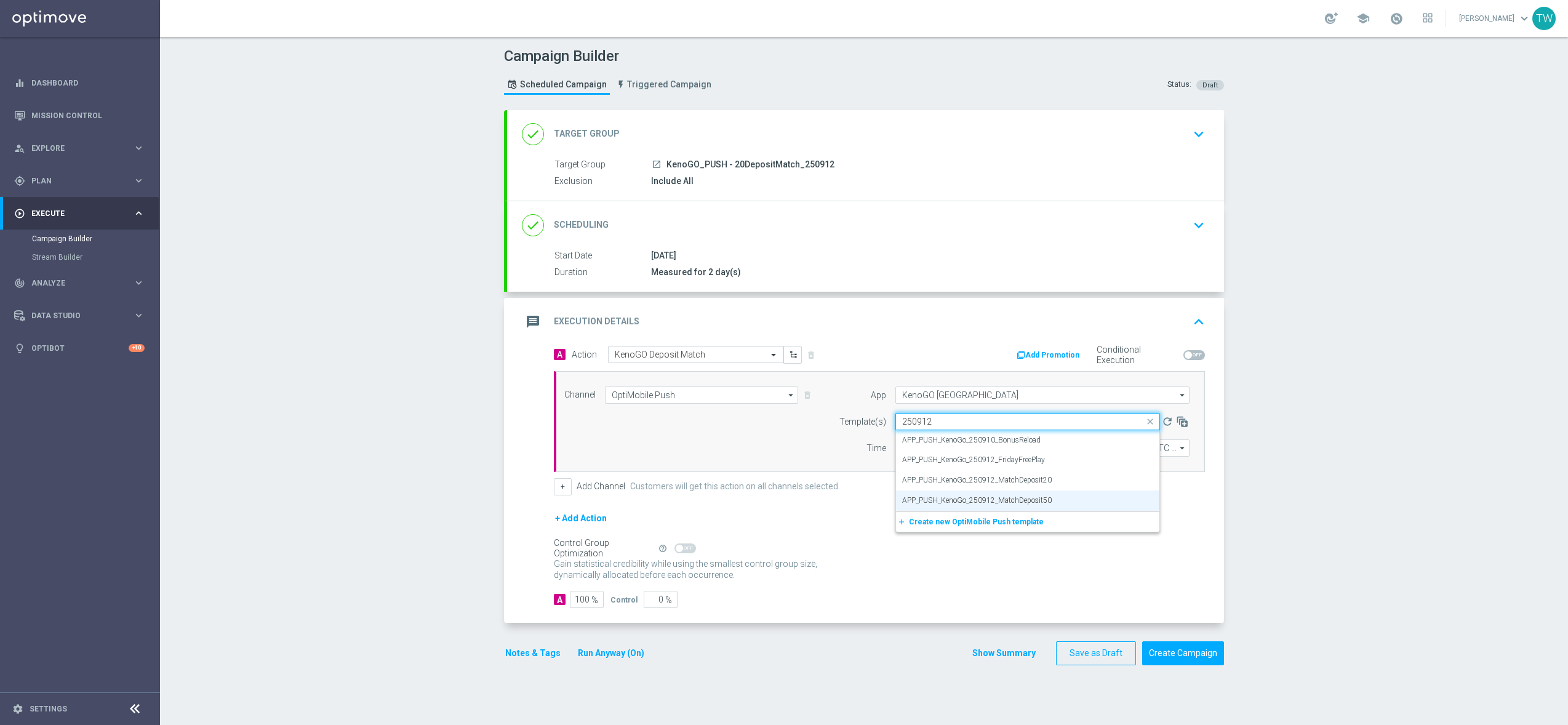
scroll to position [0, 0]
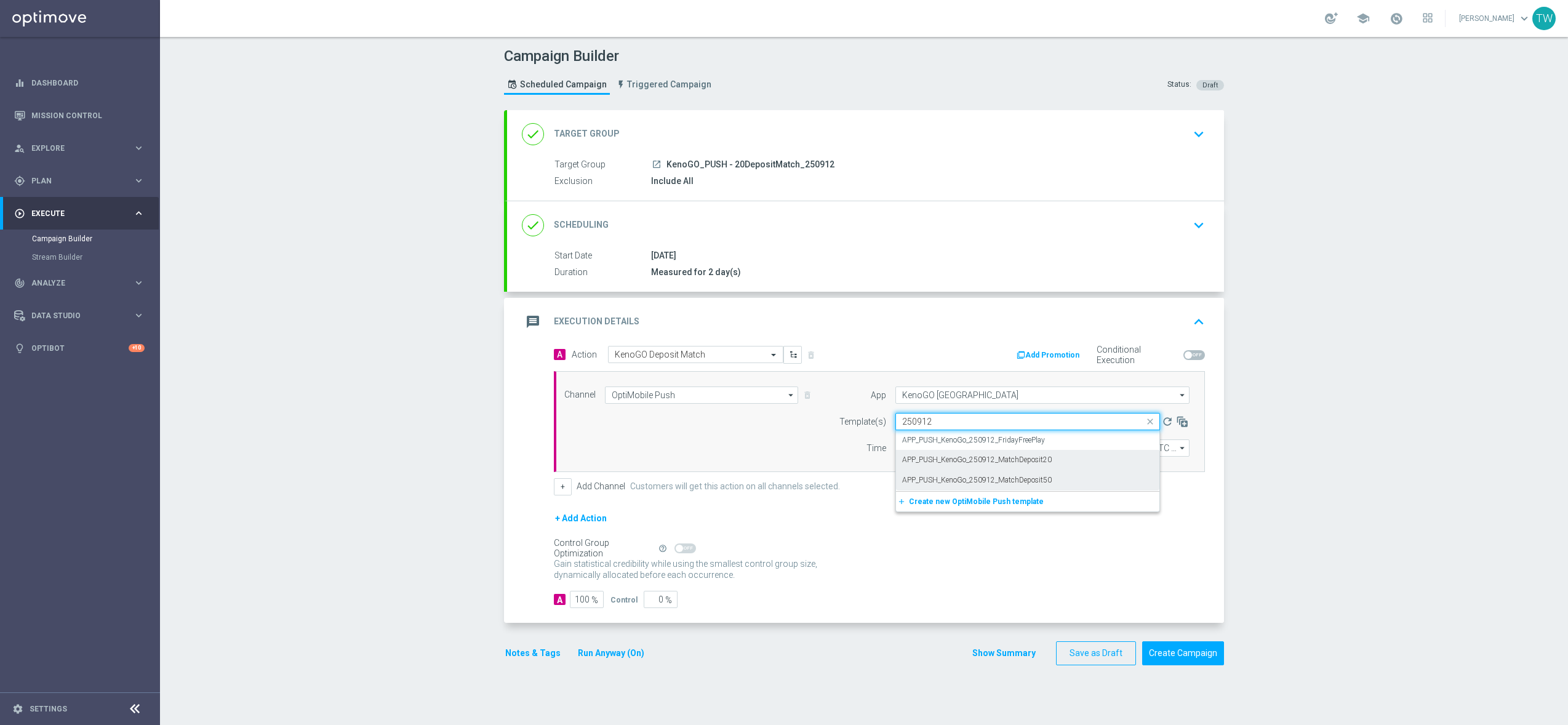
click at [1040, 462] on label "APP_PUSH_KenoGo_250912_MatchDeposit20" at bounding box center [977, 460] width 150 height 10
type input "250912"
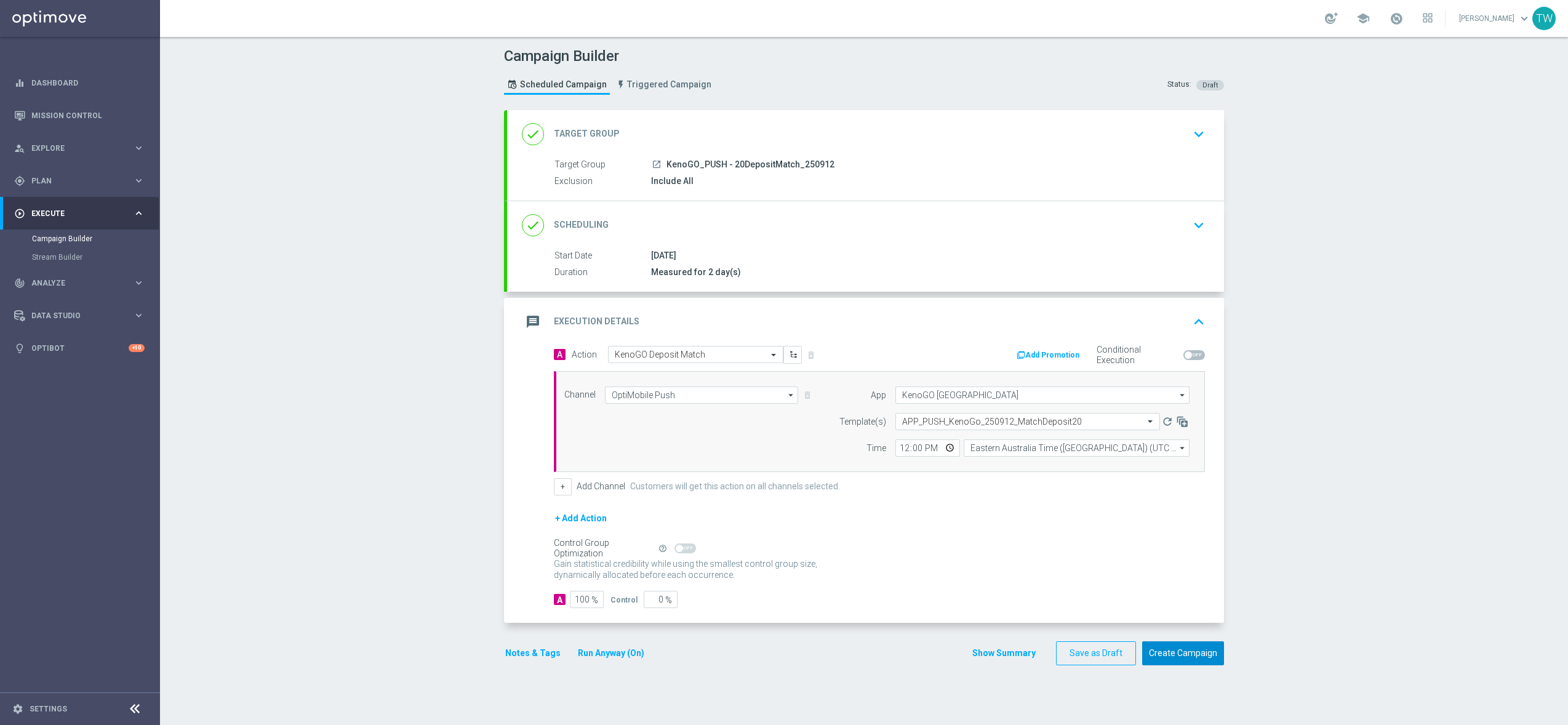
click at [1186, 651] on button "Create Campaign" at bounding box center [1183, 653] width 82 height 24
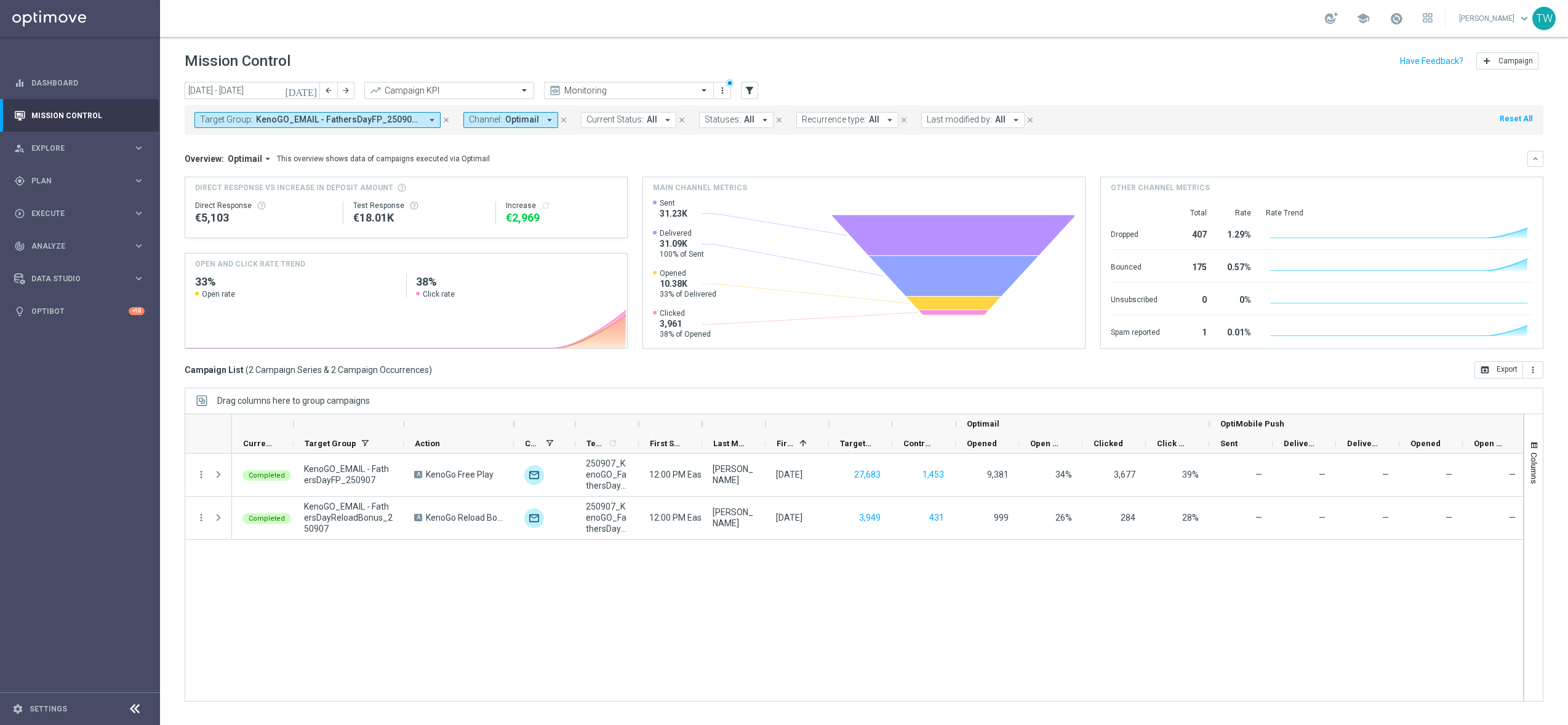
click at [550, 119] on icon "arrow_drop_down" at bounding box center [549, 119] width 11 height 11
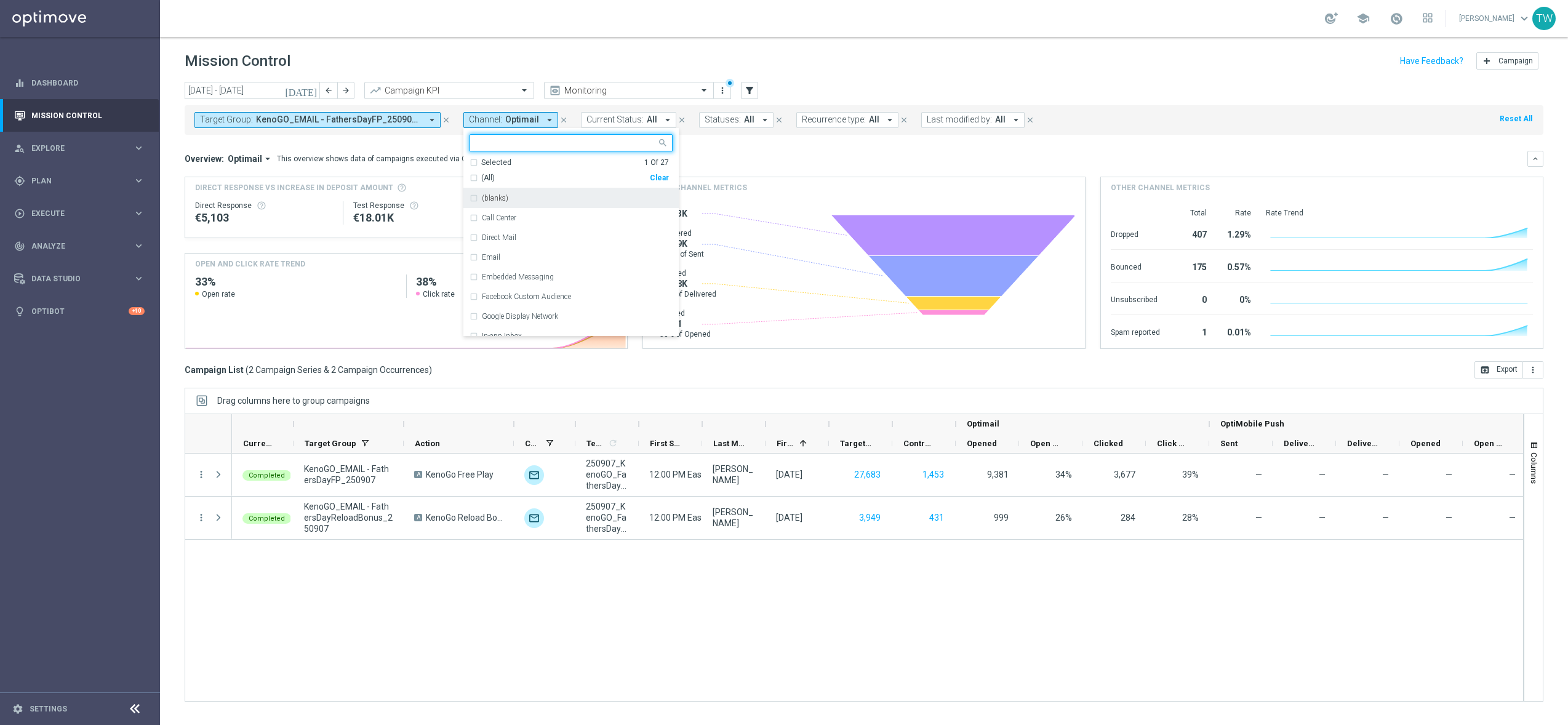
click at [0, 0] on div "Clear" at bounding box center [0, 0] width 0 height 0
click at [395, 120] on span "KenoGO_EMAIL - FathersDayFP_250907, KenoGO_EMAIL - FathersDayReloadBonus_250907…" at bounding box center [339, 119] width 166 height 10
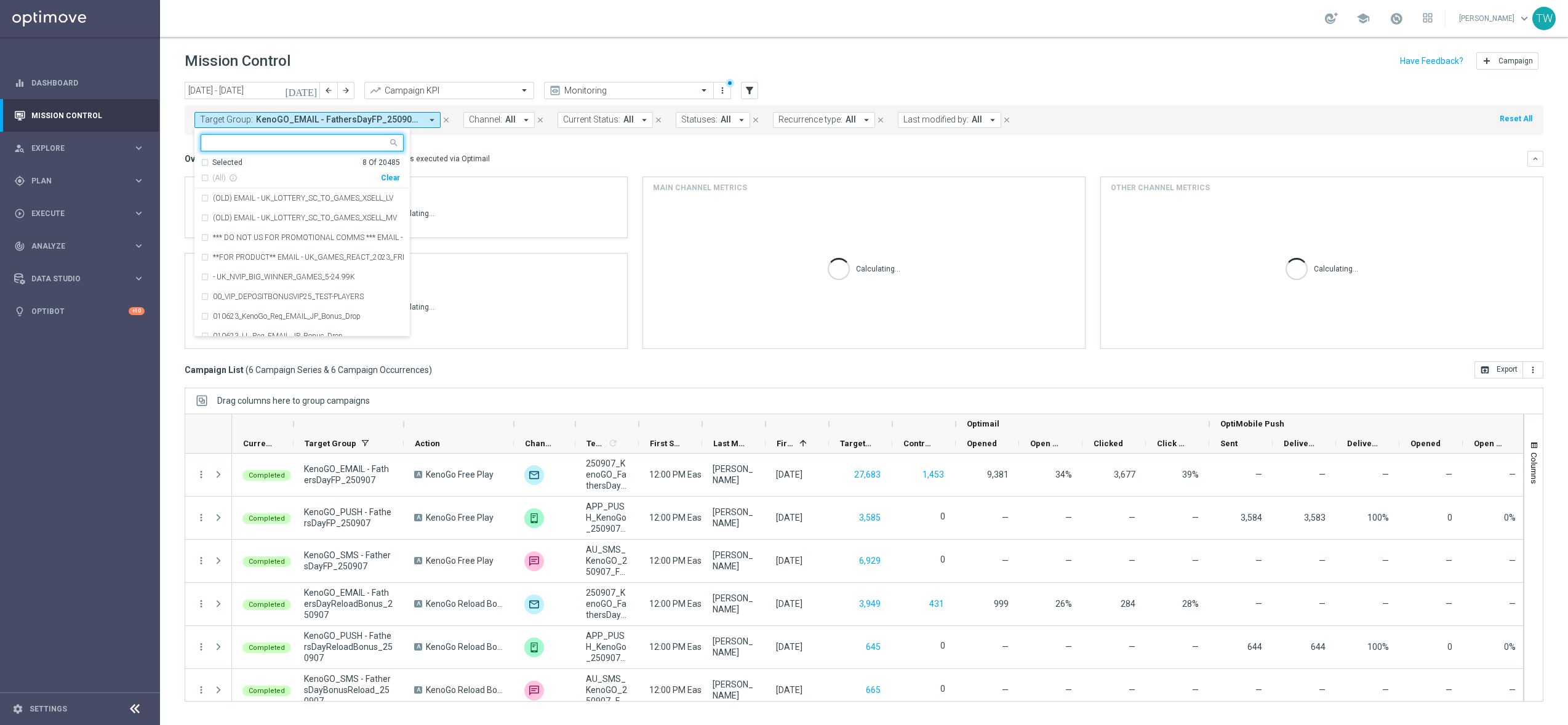
click at [0, 0] on div "Clear" at bounding box center [0, 0] width 0 height 0
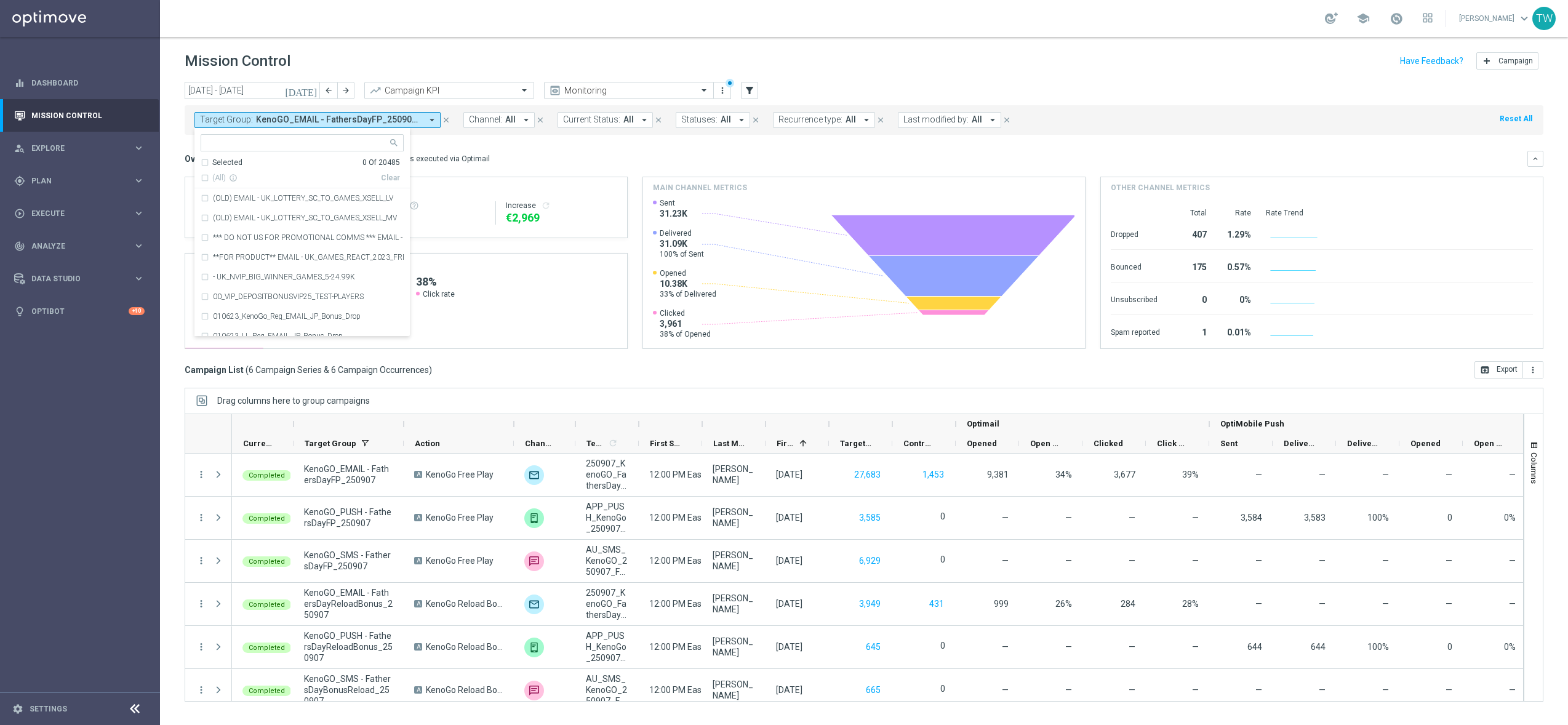
click at [370, 151] on ng-select "Selected 0 Of 20485 (All) info_outline Clear (OLD) EMAIL - UK_LOTTERY_SC_TO_GAM…" at bounding box center [303, 235] width 215 height 203
click at [370, 143] on input "text" at bounding box center [298, 143] width 181 height 10
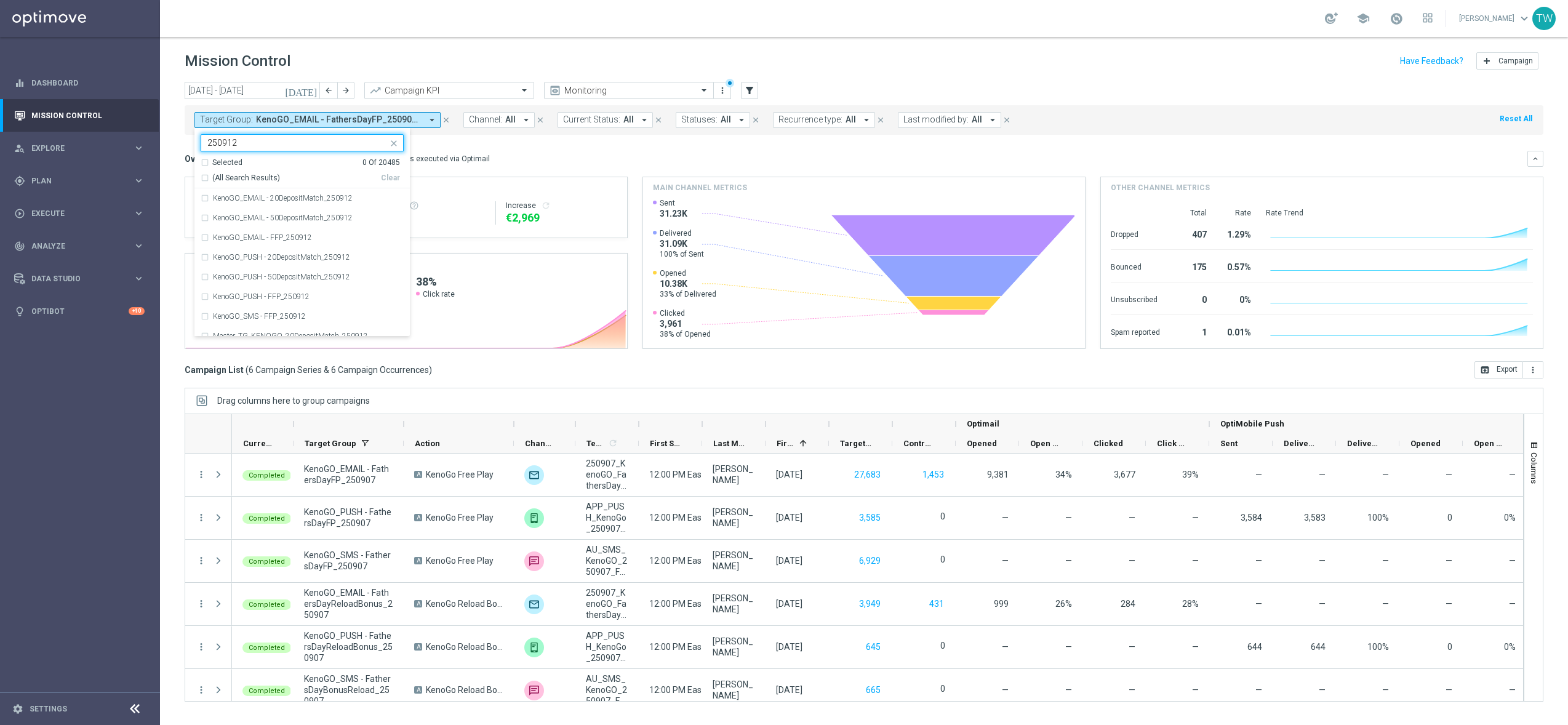
click at [259, 175] on span "(All Search Results)" at bounding box center [246, 178] width 68 height 10
type input "250912"
click at [631, 143] on mini-dashboard "Overview: Optimail arrow_drop_down This overview shows data of campaigns execut…" at bounding box center [864, 248] width 1359 height 226
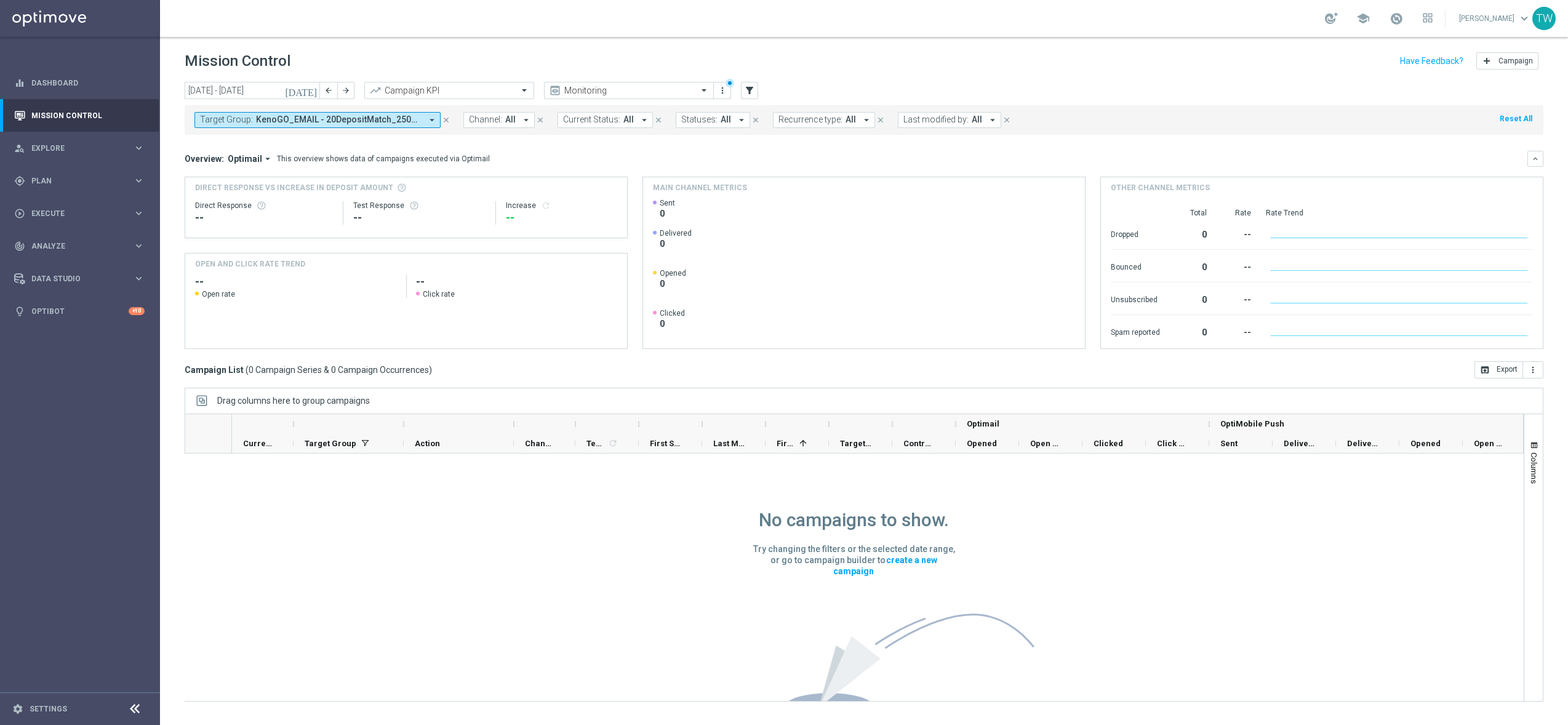
click at [316, 86] on icon "[DATE]" at bounding box center [302, 90] width 34 height 11
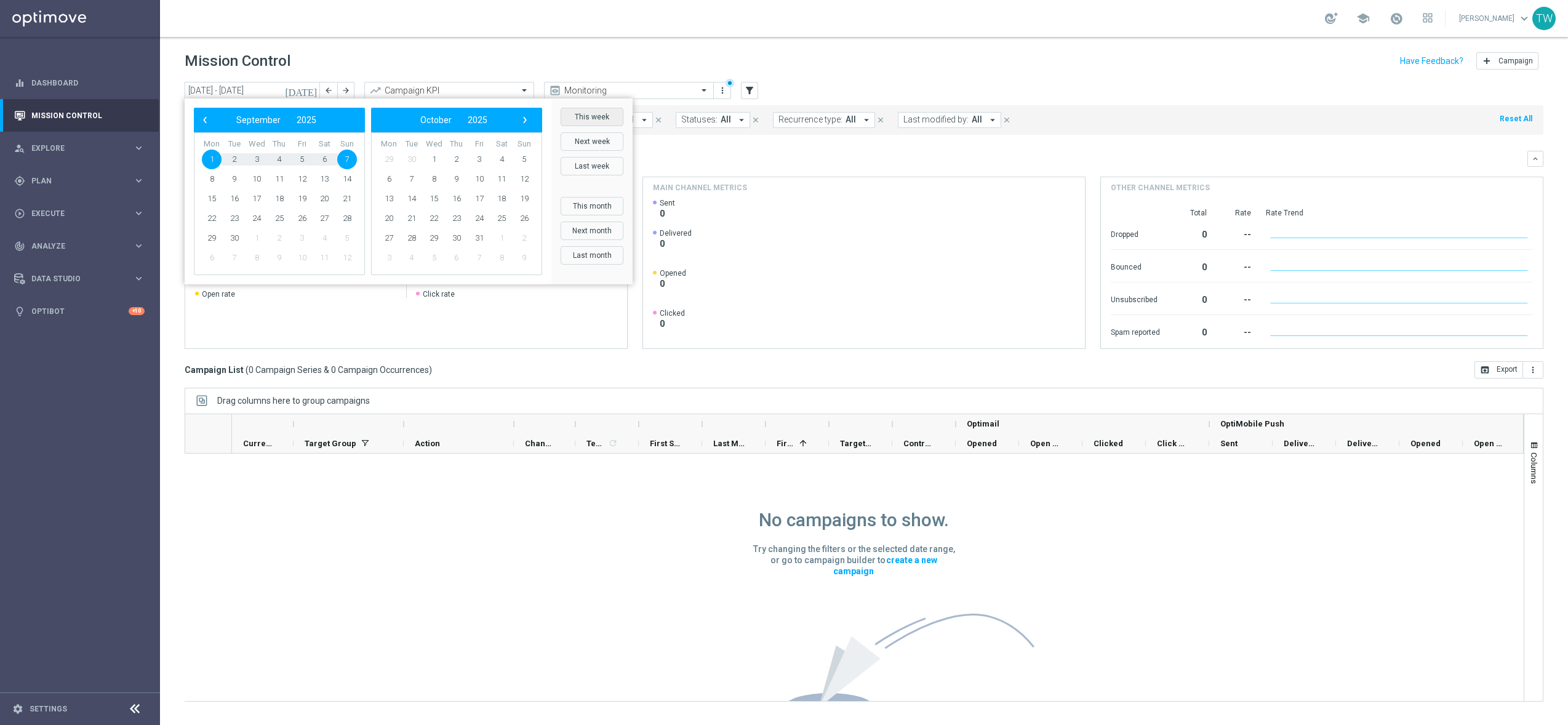
click at [619, 114] on button "This week" at bounding box center [591, 117] width 63 height 19
type input "[DATE] - [DATE]"
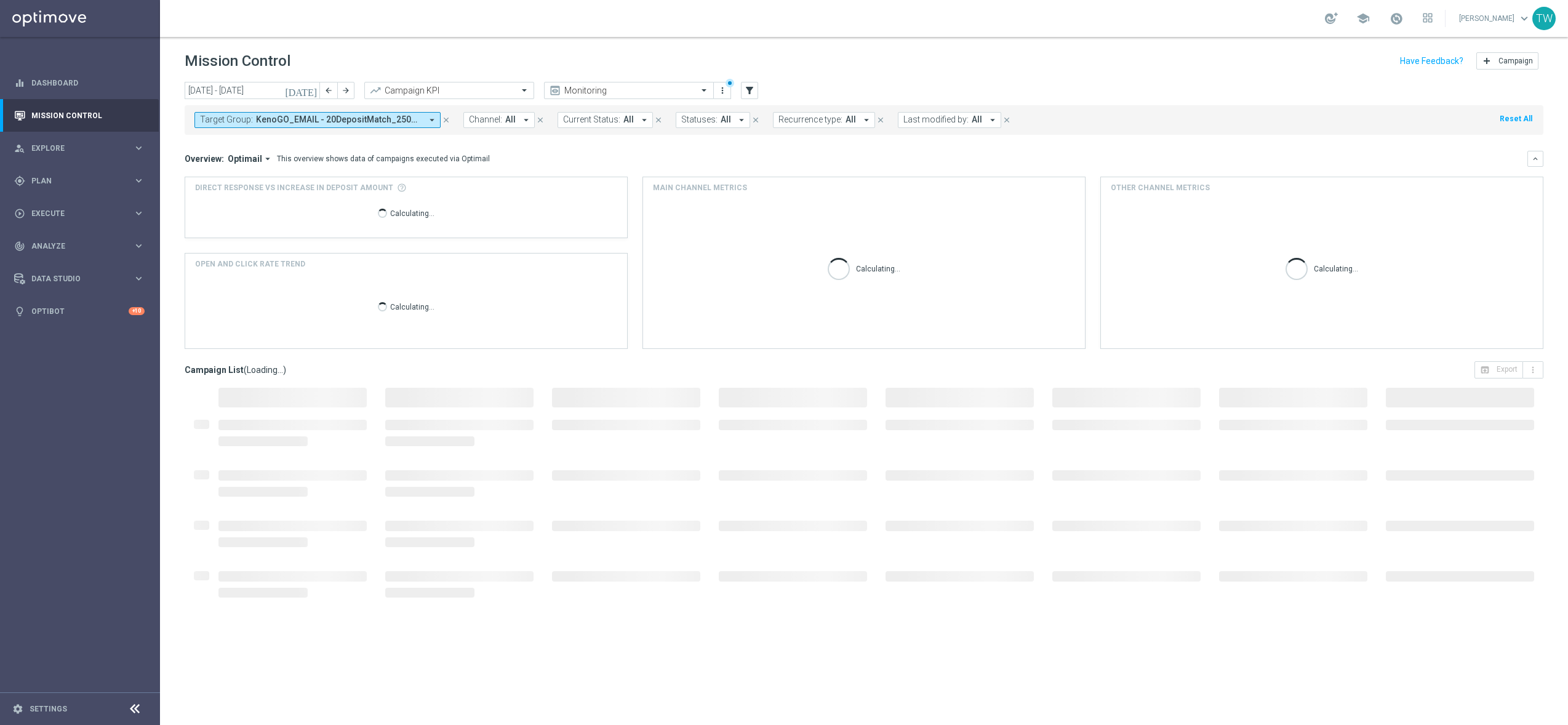
click at [723, 61] on div "Mission Control add Campaign" at bounding box center [864, 61] width 1359 height 24
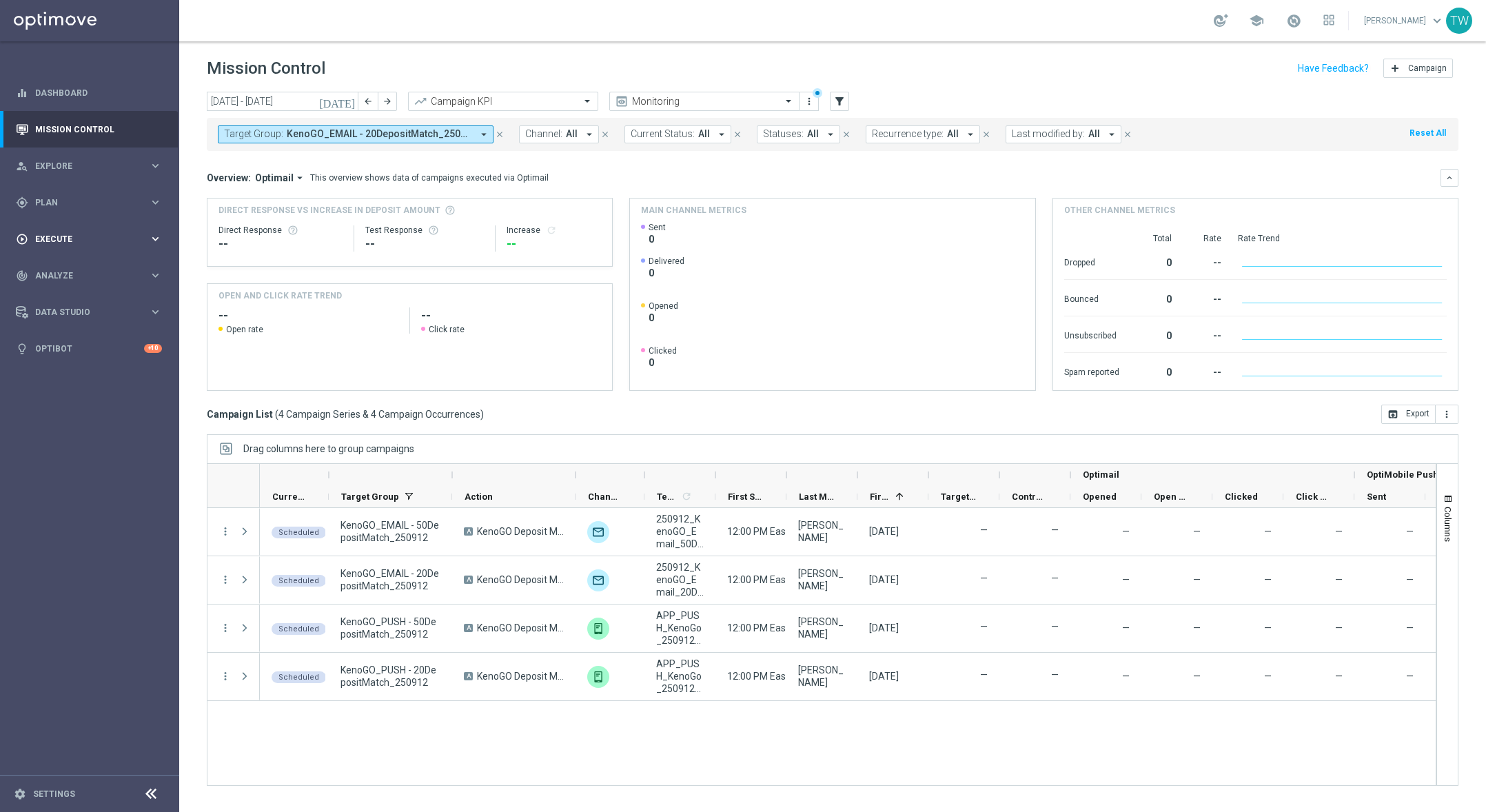
click at [126, 238] on span "Execute" at bounding box center [92, 238] width 113 height 8
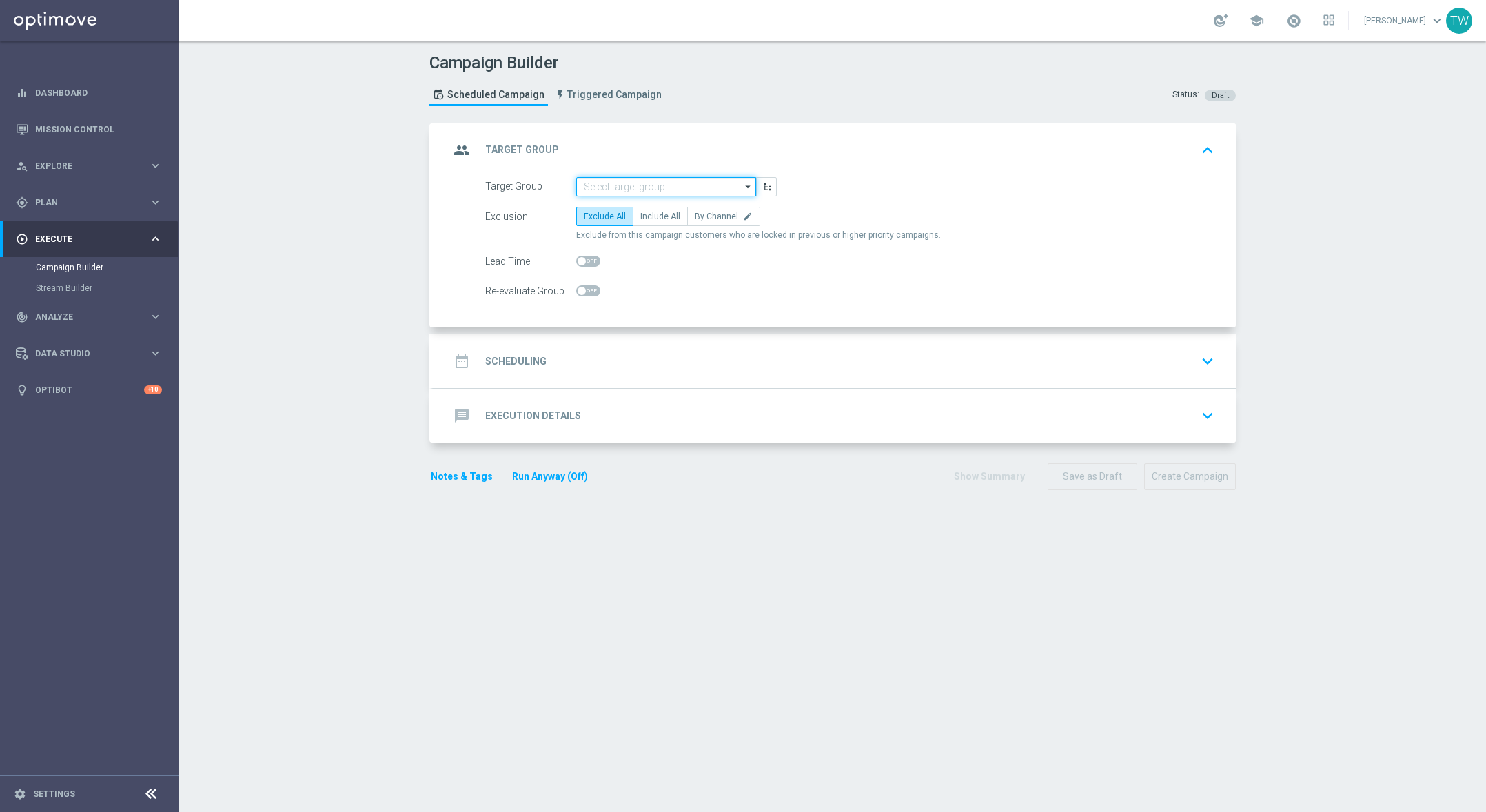
click at [684, 187] on input at bounding box center [666, 186] width 180 height 20
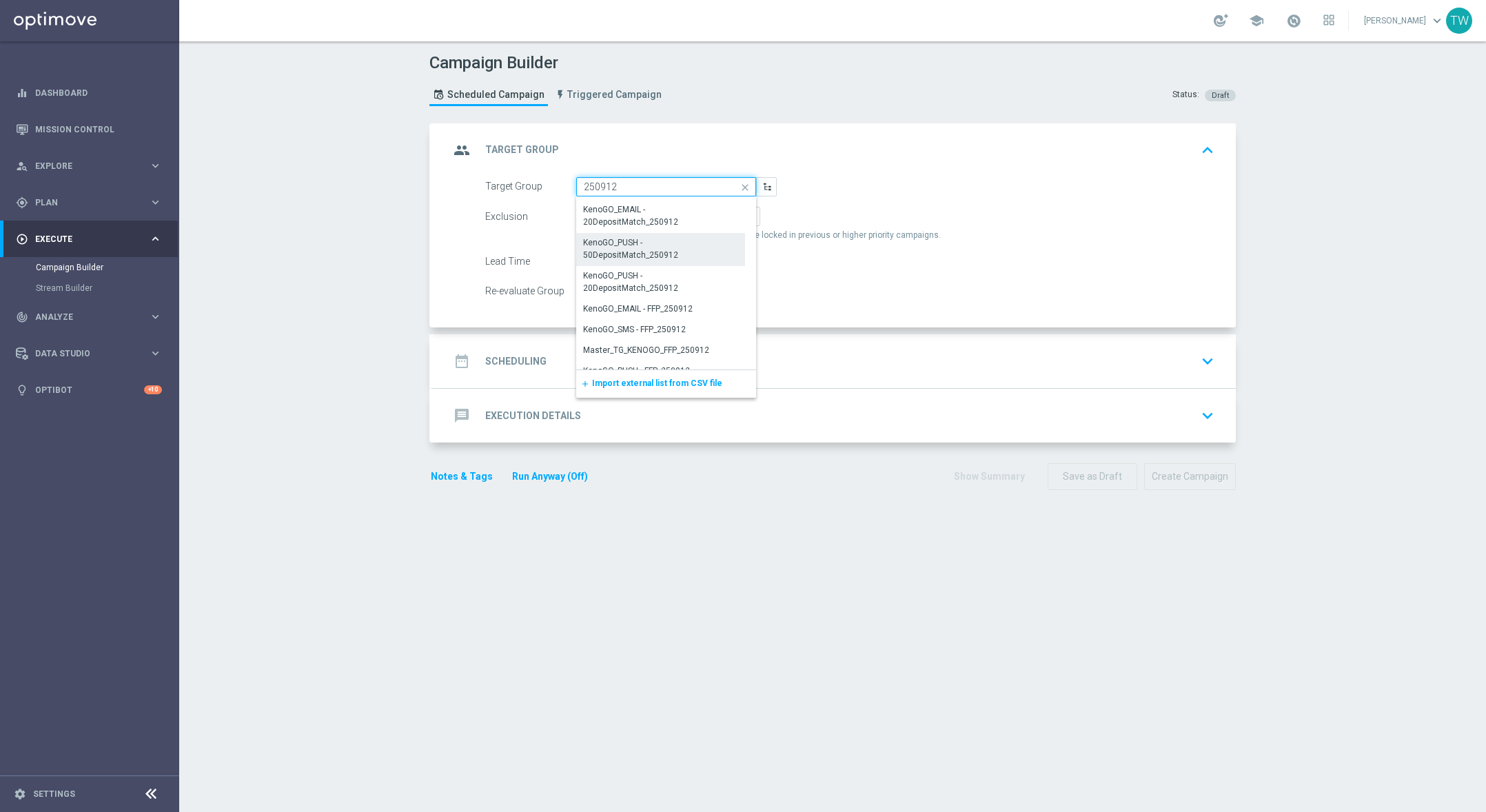
scroll to position [108, 0]
click at [695, 295] on div "KenoGO_EMAIL - FFP_250912" at bounding box center [661, 297] width 169 height 20
type input "KenoGO_EMAIL - FFP_250912"
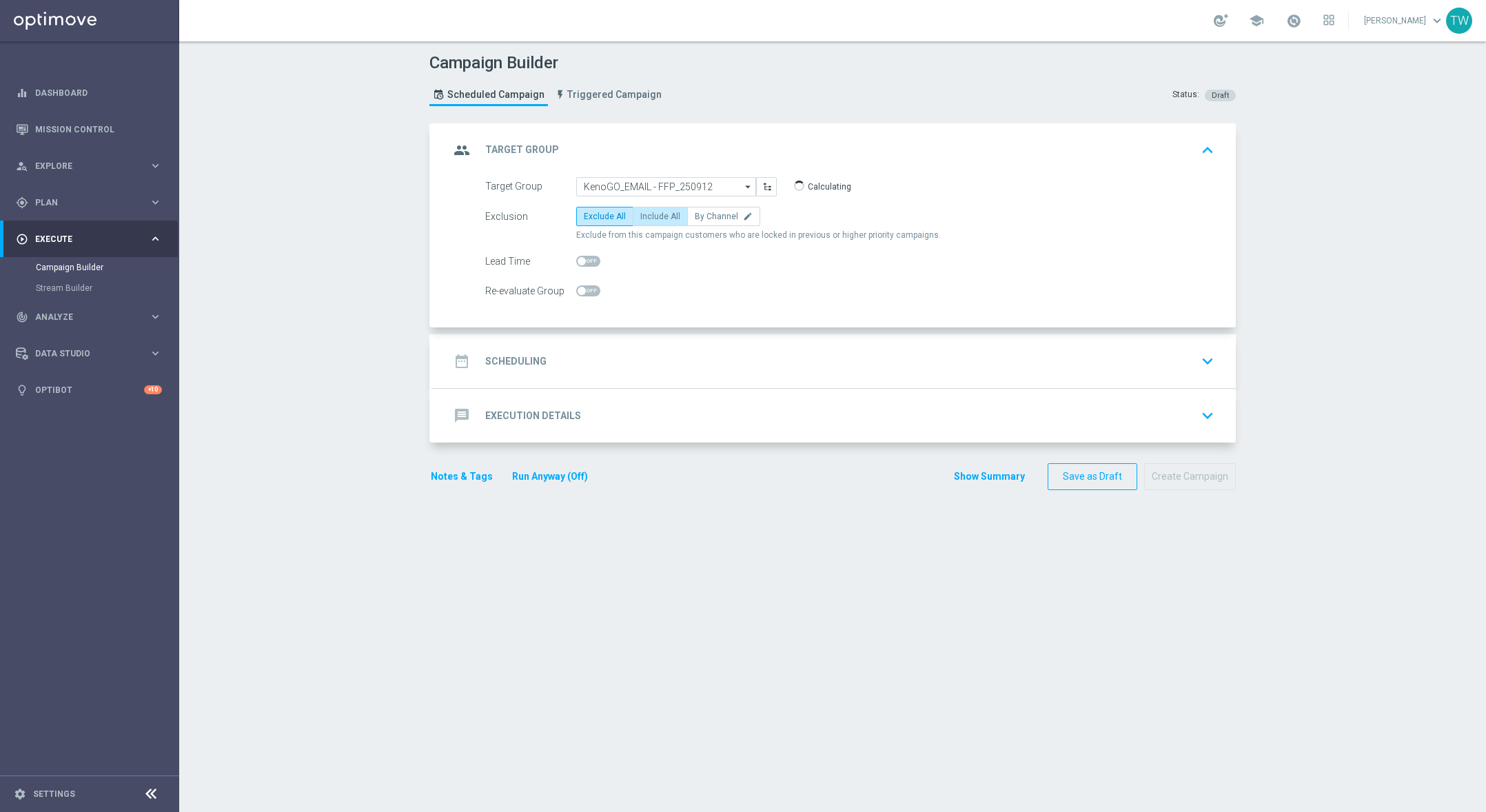
click at [663, 224] on label "Include All" at bounding box center [660, 216] width 55 height 20
click at [649, 223] on input "Include All" at bounding box center [644, 219] width 9 height 9
radio input "true"
click at [740, 366] on div "date_range Scheduling keyboard_arrow_down" at bounding box center [834, 361] width 770 height 26
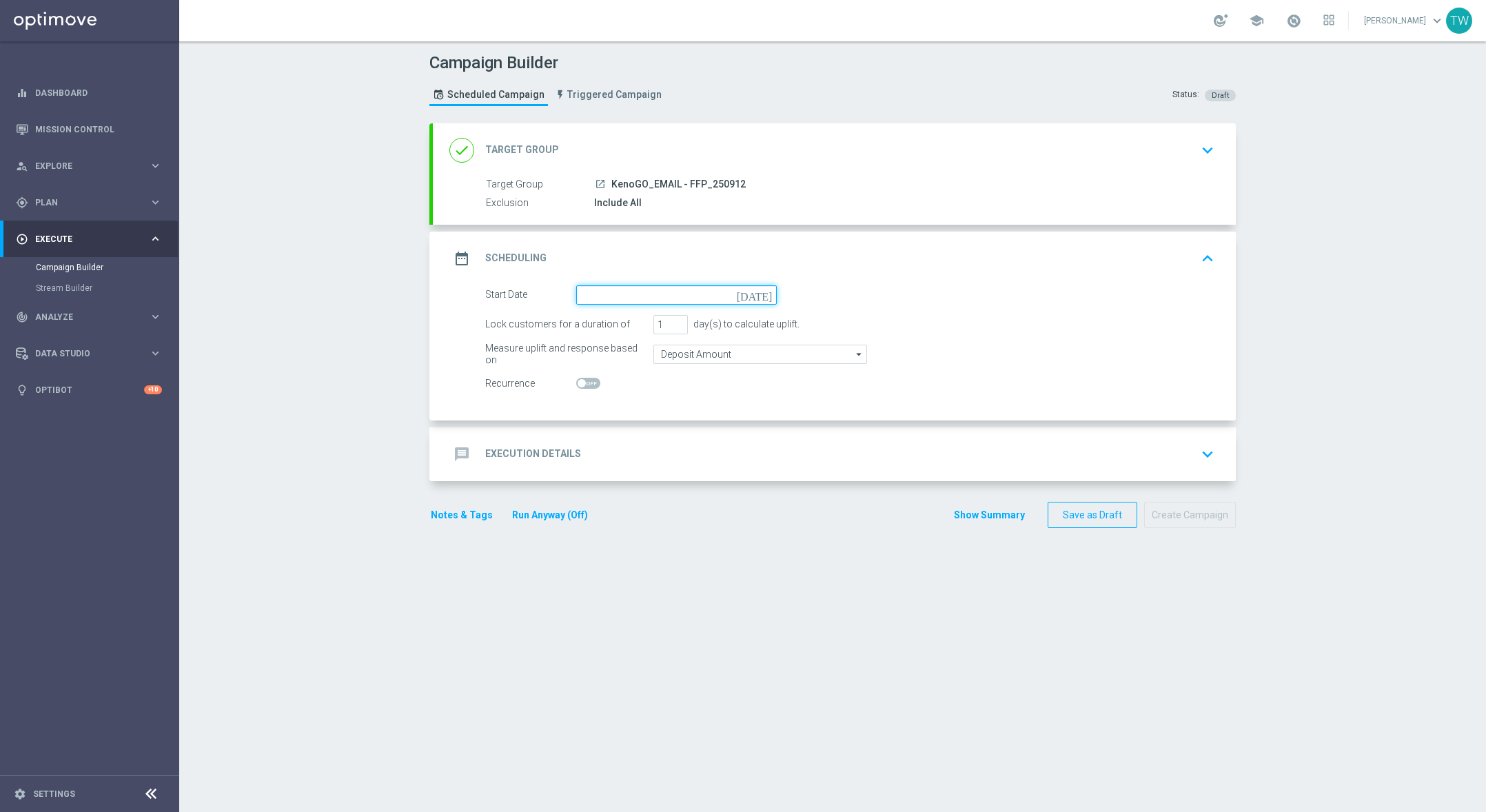
click at [696, 294] on input at bounding box center [677, 295] width 201 height 20
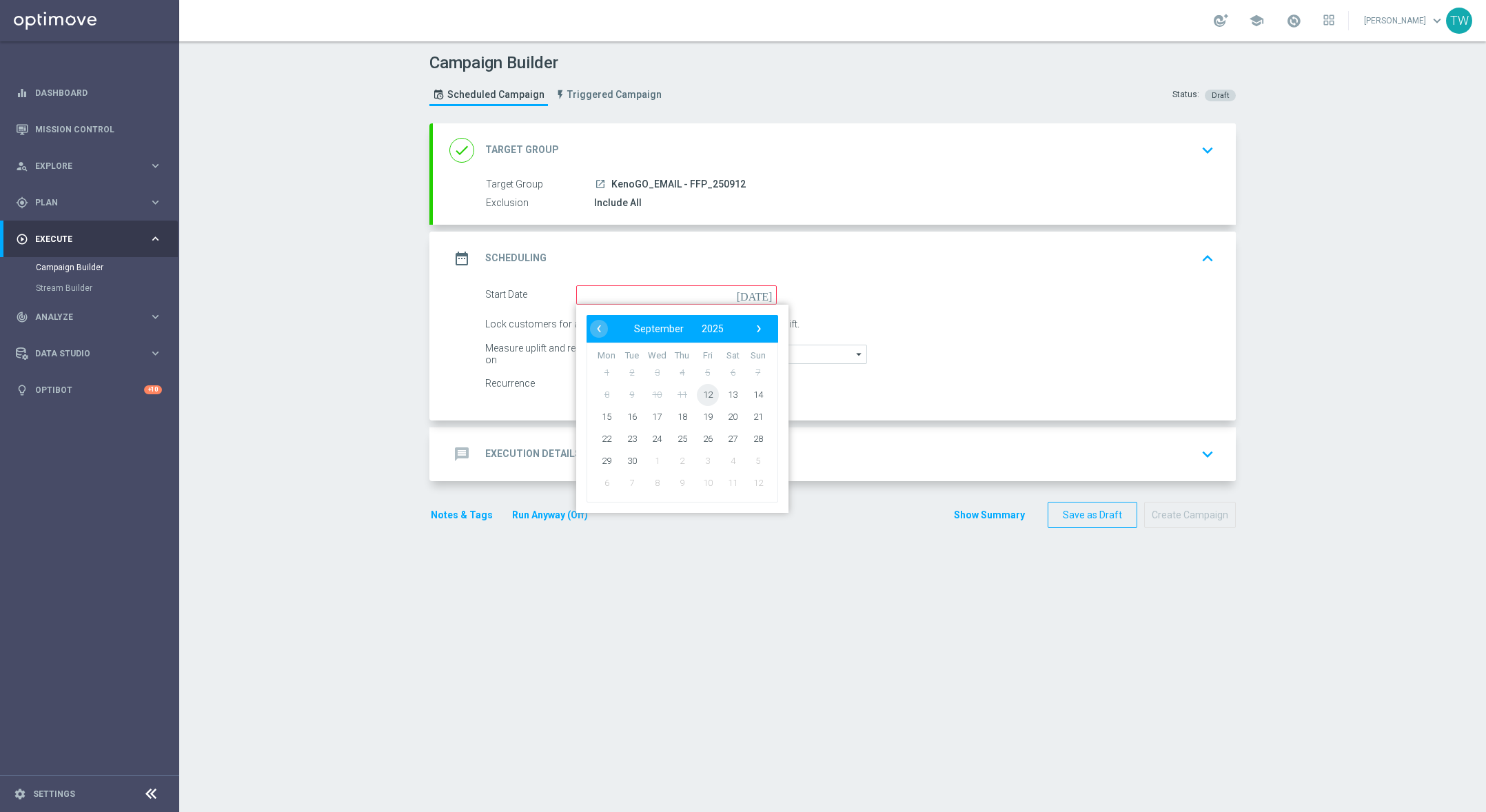
click at [707, 396] on span "12" at bounding box center [708, 394] width 22 height 22
type input "12 Sep 2025"
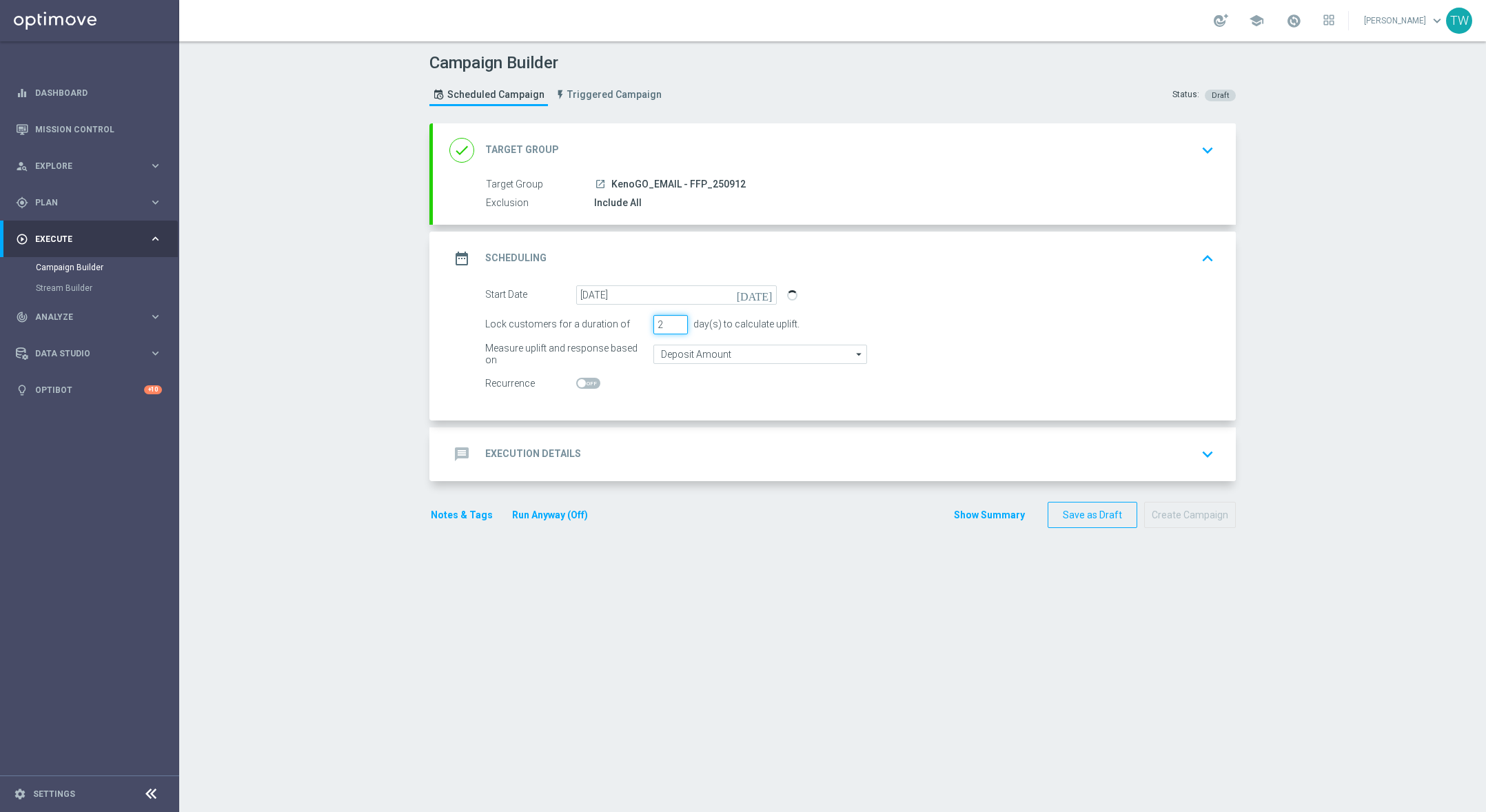
type input "2"
click at [675, 320] on input "2" at bounding box center [671, 324] width 35 height 20
click at [707, 446] on div "message Execution Details keyboard_arrow_down" at bounding box center [834, 454] width 770 height 26
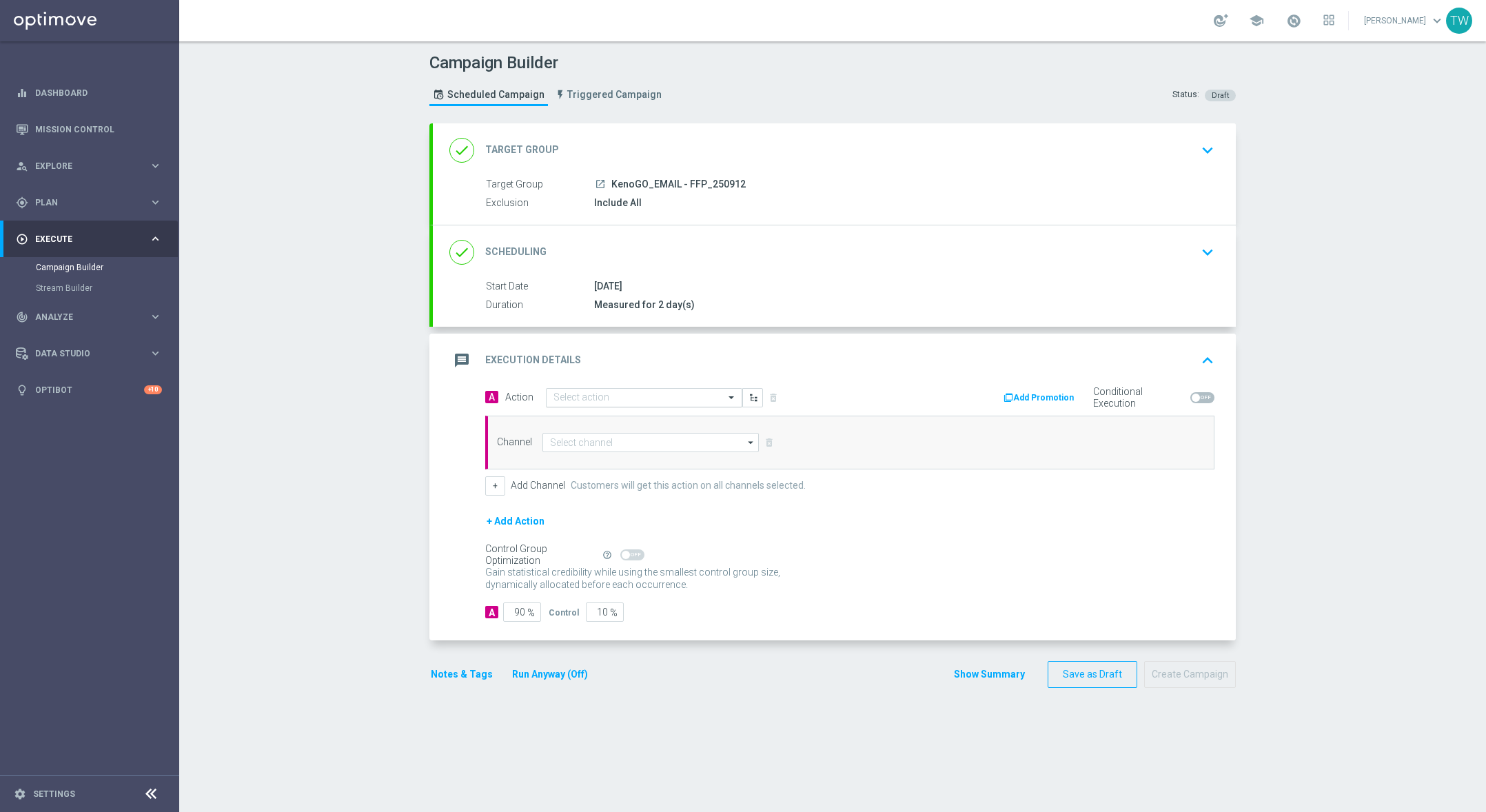
drag, startPoint x: 670, startPoint y: 408, endPoint x: 668, endPoint y: 399, distance: 9.2
click at [670, 408] on div "A Action Select action delete_forever Add Promotion Conditional Execution" at bounding box center [850, 398] width 750 height 22
click at [668, 397] on input "text" at bounding box center [630, 398] width 154 height 12
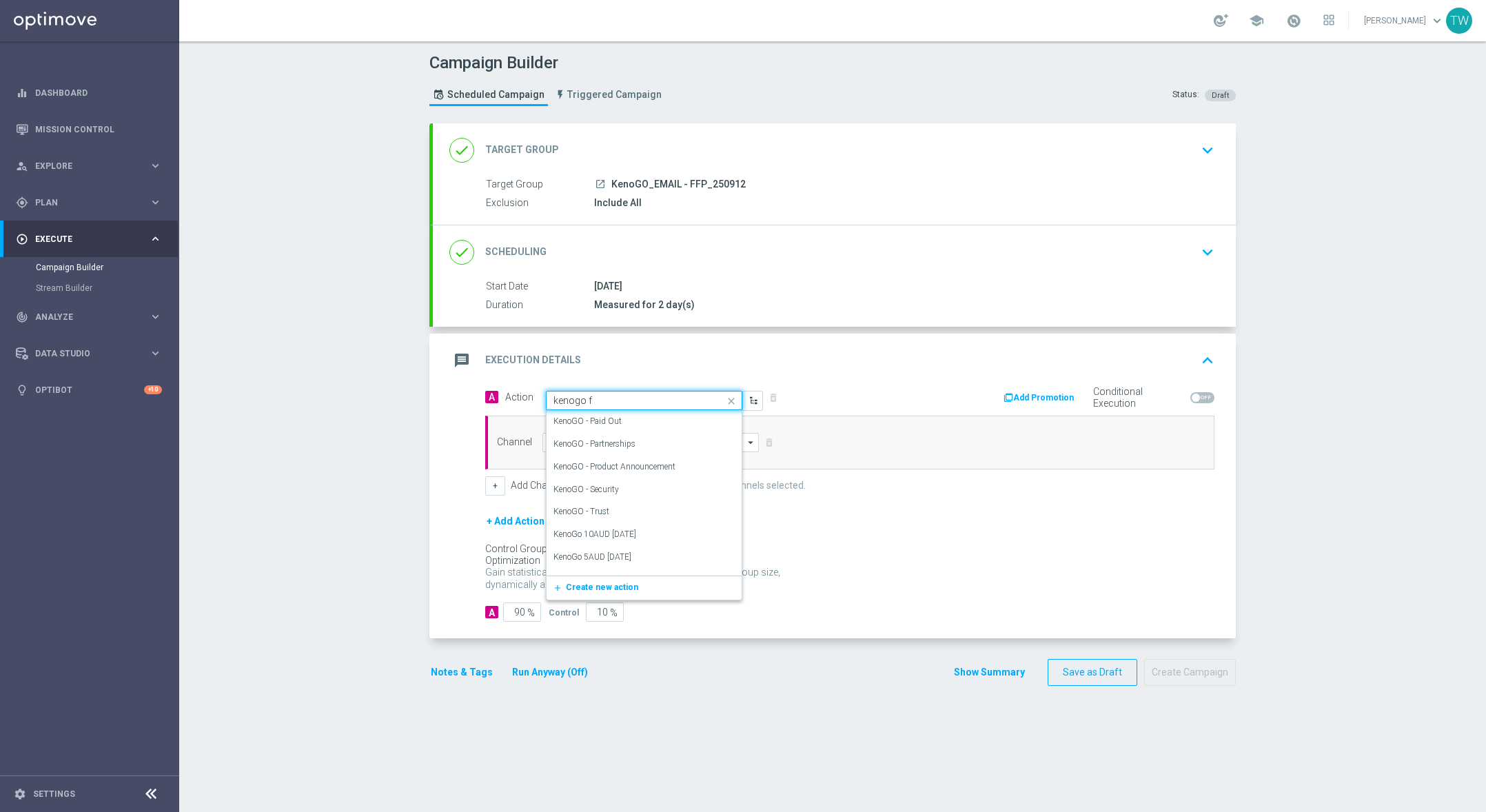
type input "kenogo fr"
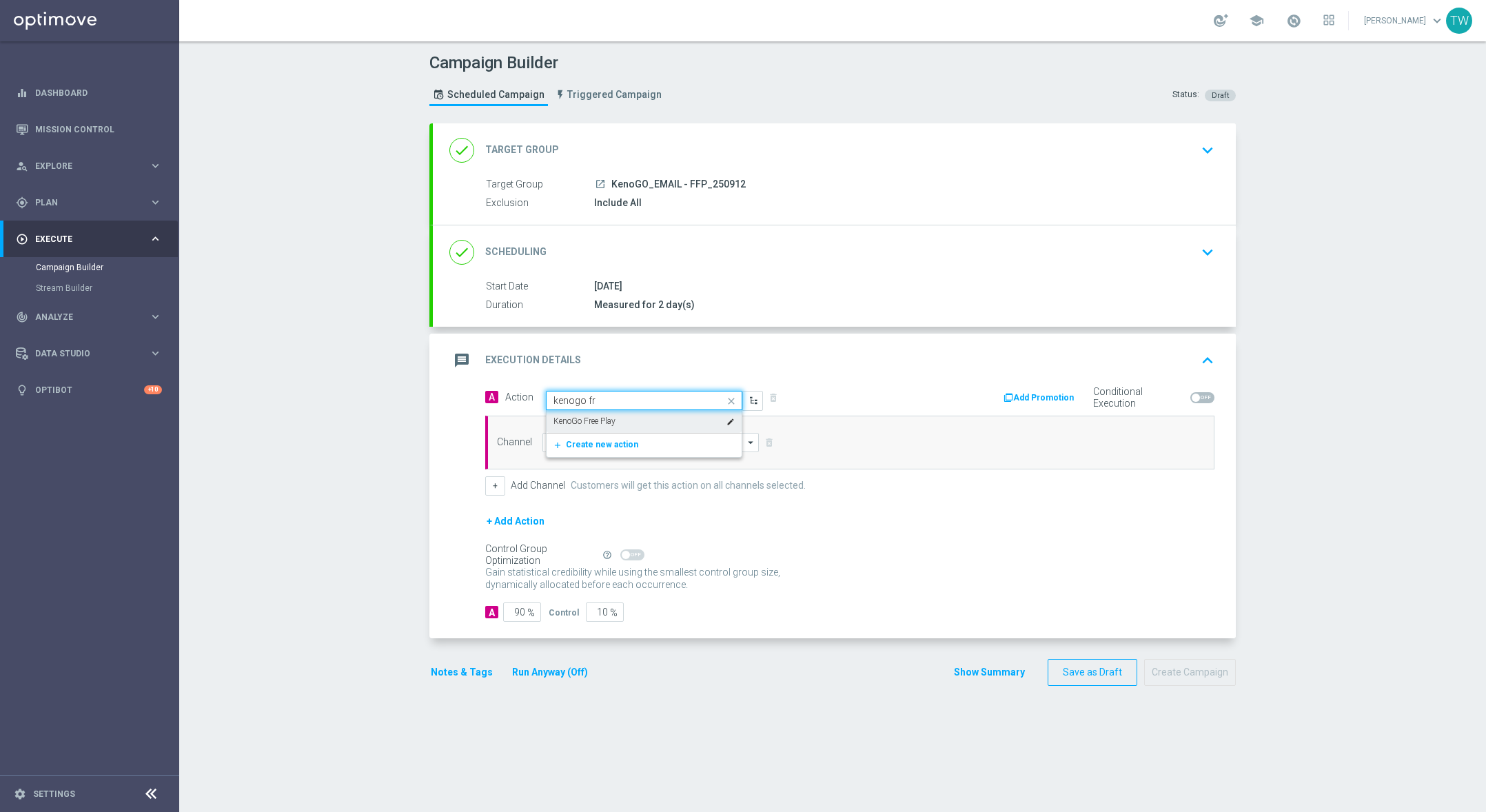
click at [668, 414] on div "KenoGo Free Play edit" at bounding box center [644, 421] width 181 height 22
click at [661, 452] on input at bounding box center [651, 442] width 217 height 20
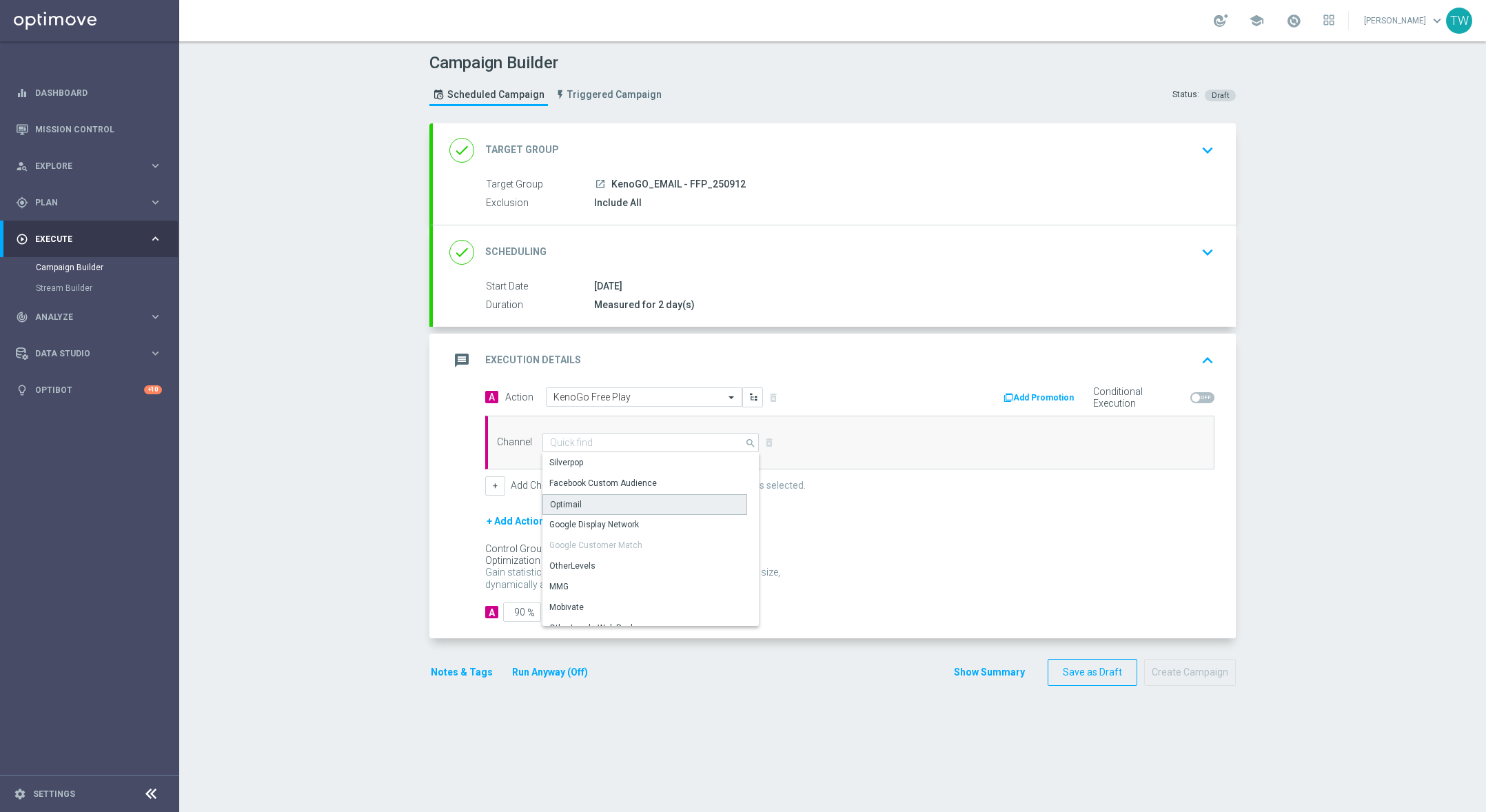
click at [651, 504] on div "Optimail" at bounding box center [644, 504] width 204 height 21
type input "Optimail"
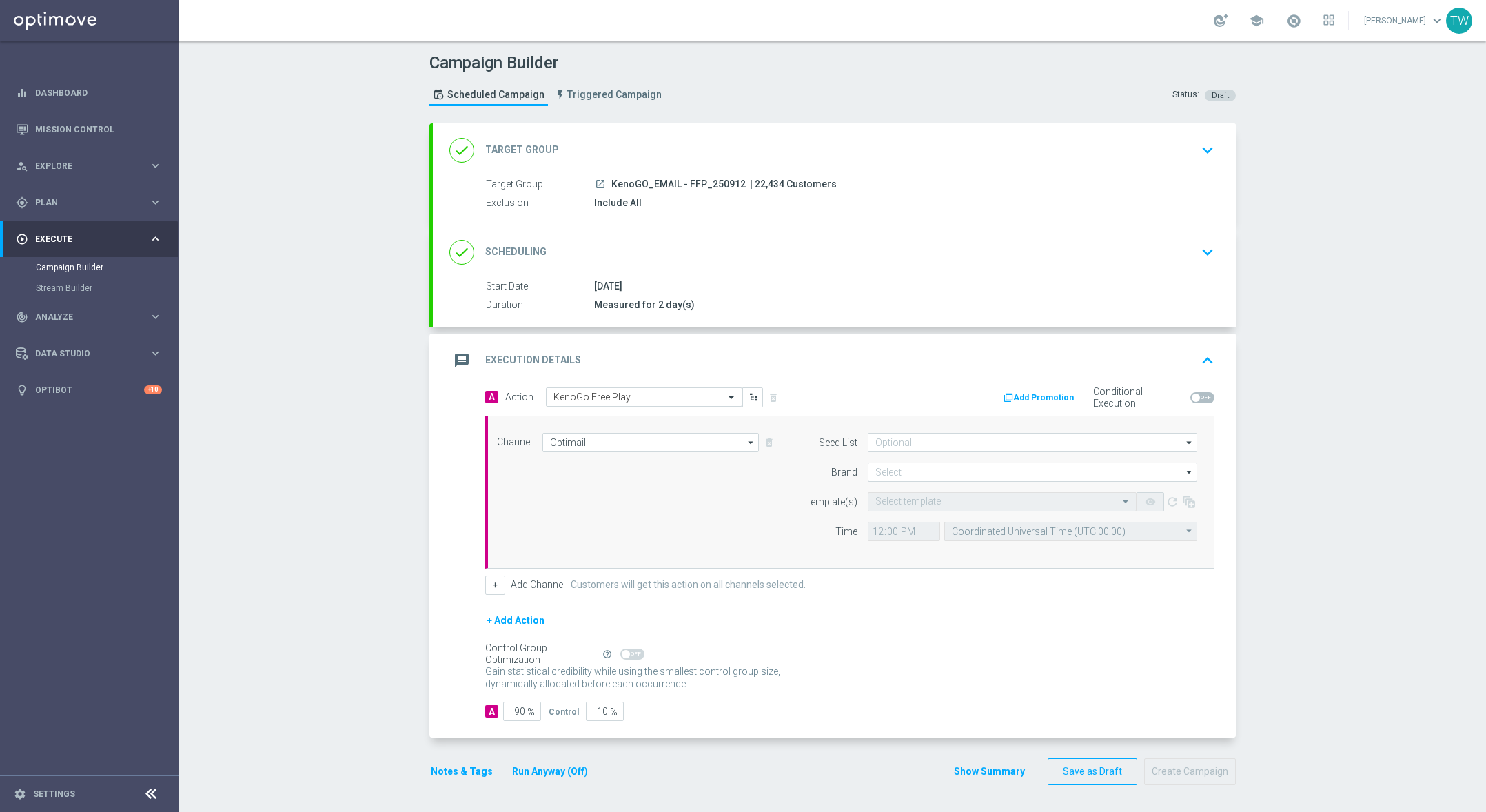
drag, startPoint x: 588, startPoint y: 616, endPoint x: 624, endPoint y: 618, distance: 36.1
click at [624, 618] on div "+ Add Action" at bounding box center [850, 629] width 729 height 35
drag, startPoint x: 594, startPoint y: 712, endPoint x: 621, endPoint y: 717, distance: 27.5
click at [621, 717] on div "A 90 % Control 10 %" at bounding box center [850, 711] width 729 height 20
type input "0"
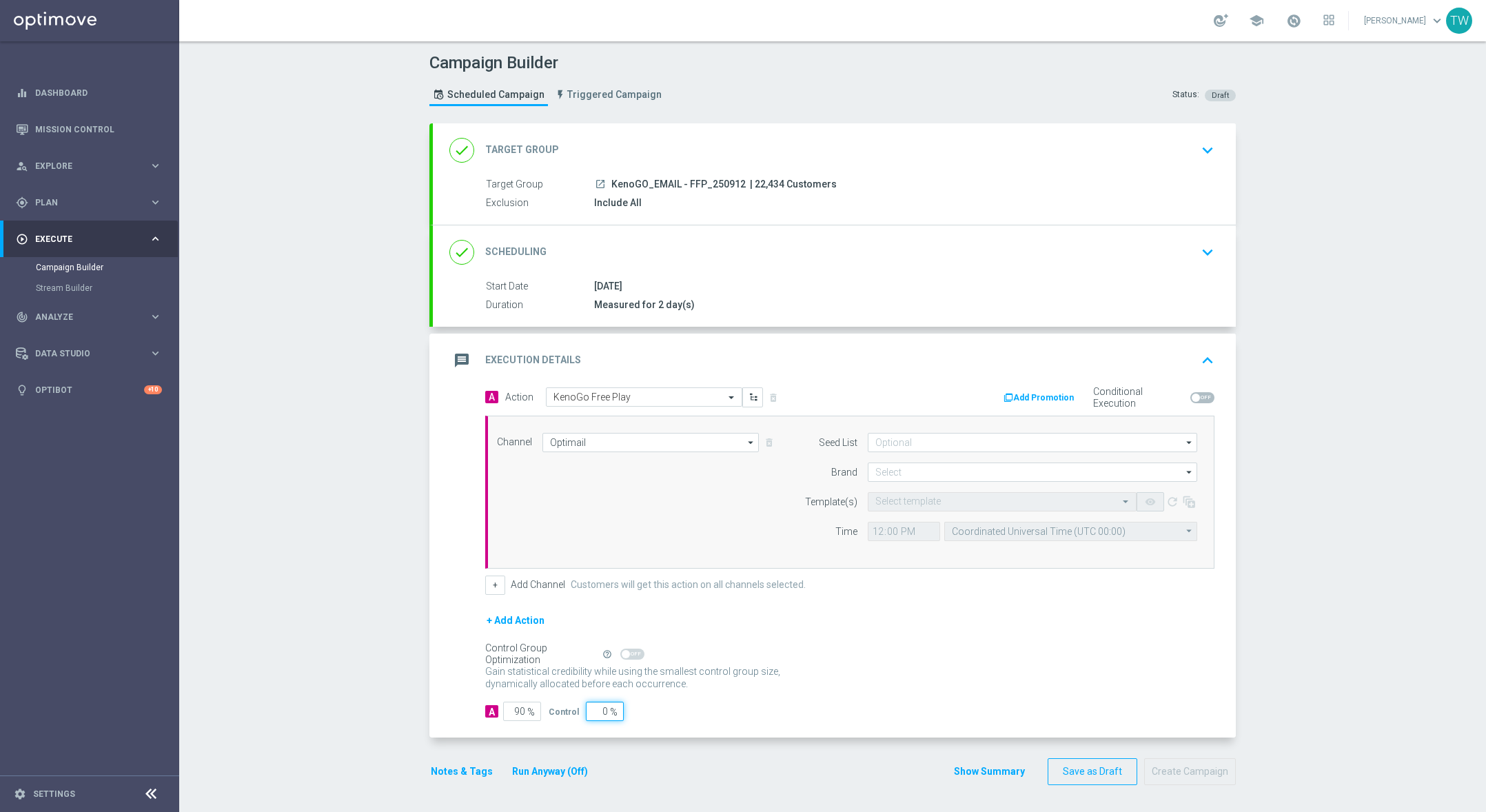
type input "100"
type input "0"
drag, startPoint x: 680, startPoint y: 725, endPoint x: 669, endPoint y: 731, distance: 12.5
click at [680, 725] on div "A Action Select action KenoGo Free Play delete_forever Add Promotion Conditiona…" at bounding box center [834, 563] width 803 height 351
click at [557, 769] on button "Run Anyway (Off)" at bounding box center [550, 772] width 79 height 17
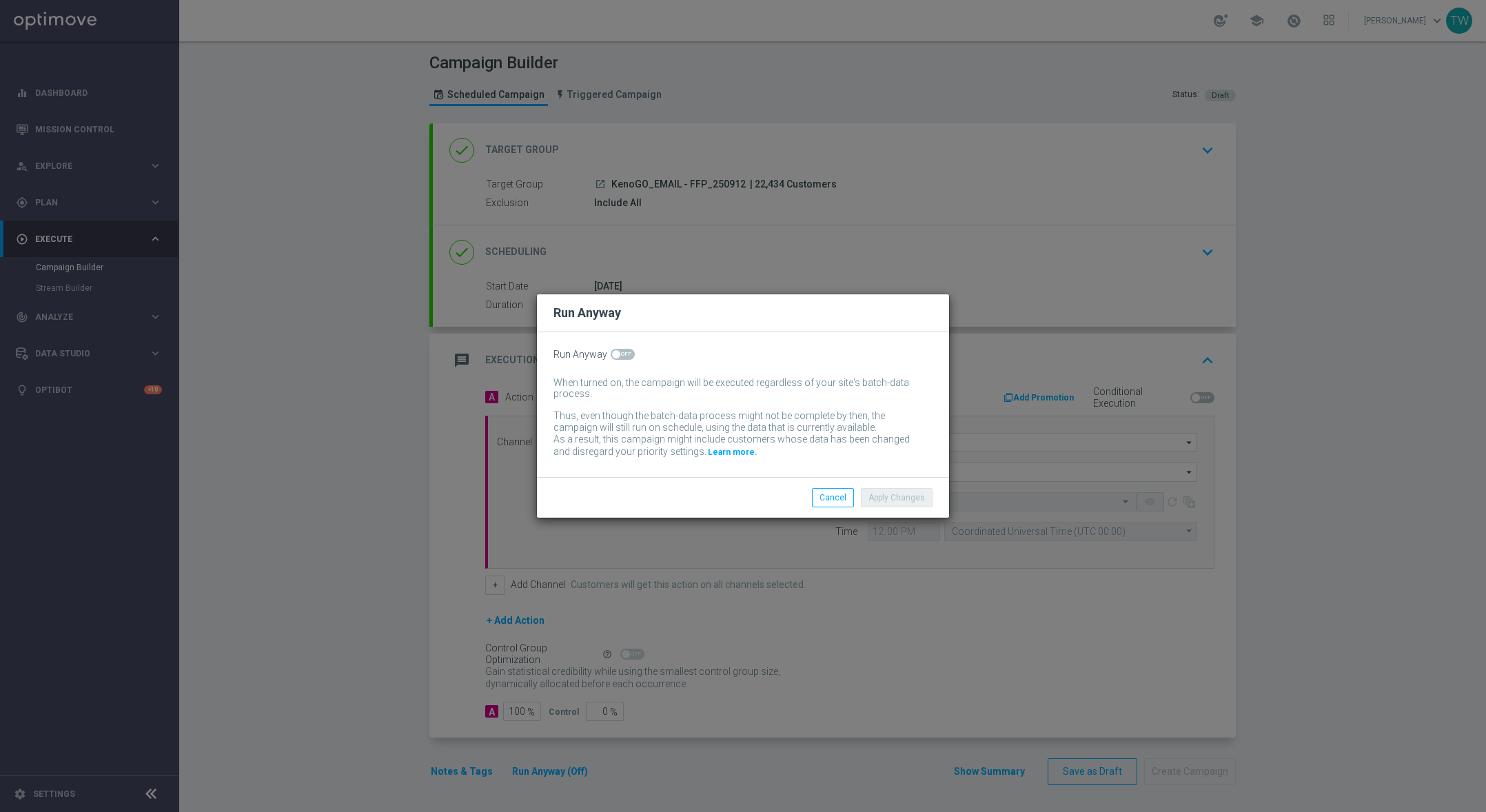
click at [623, 353] on span at bounding box center [622, 354] width 24 height 11
click at [623, 353] on input "checkbox" at bounding box center [622, 354] width 24 height 11
checkbox input "true"
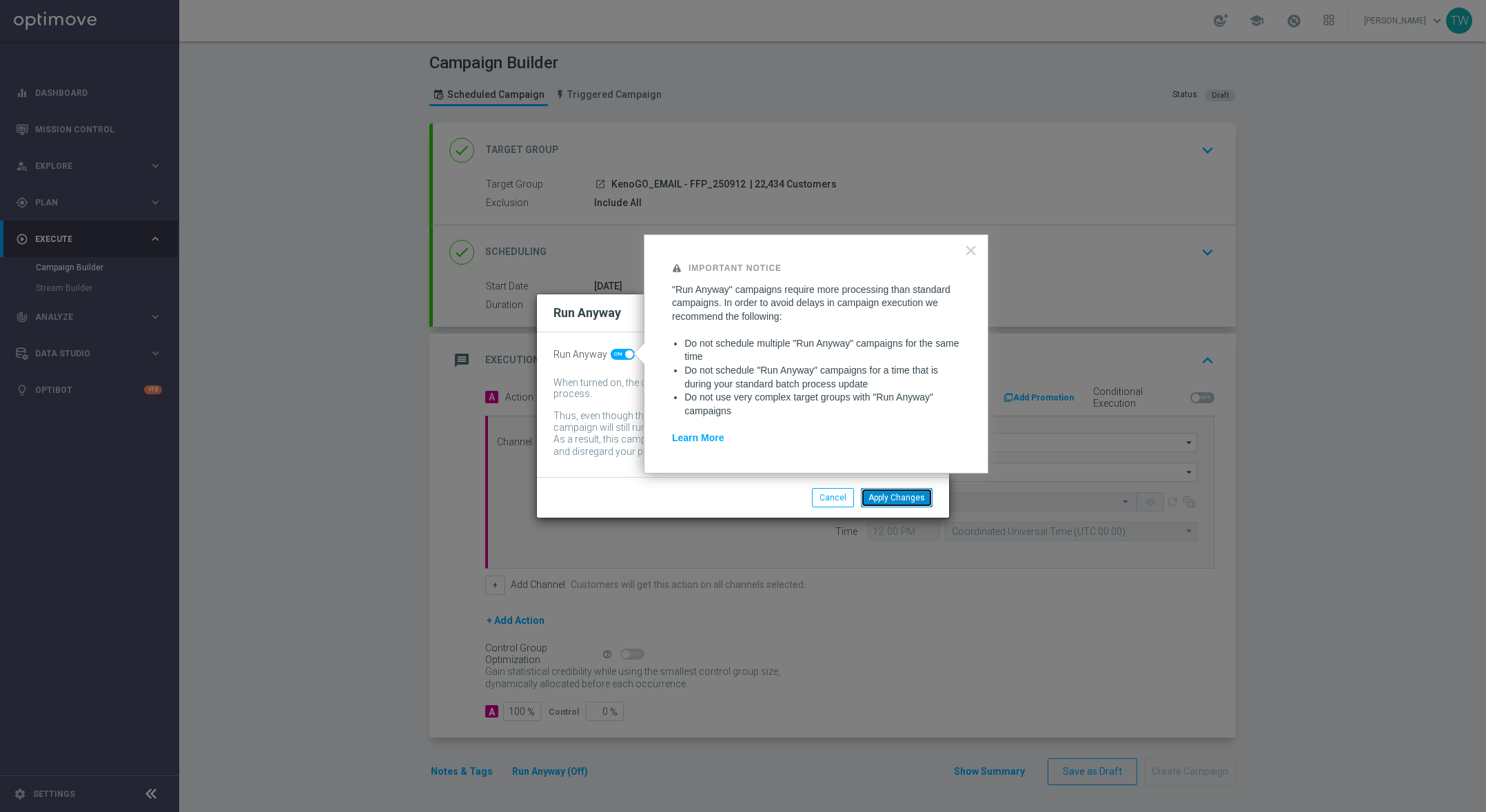
click at [889, 504] on button "Apply Changes" at bounding box center [897, 498] width 72 height 20
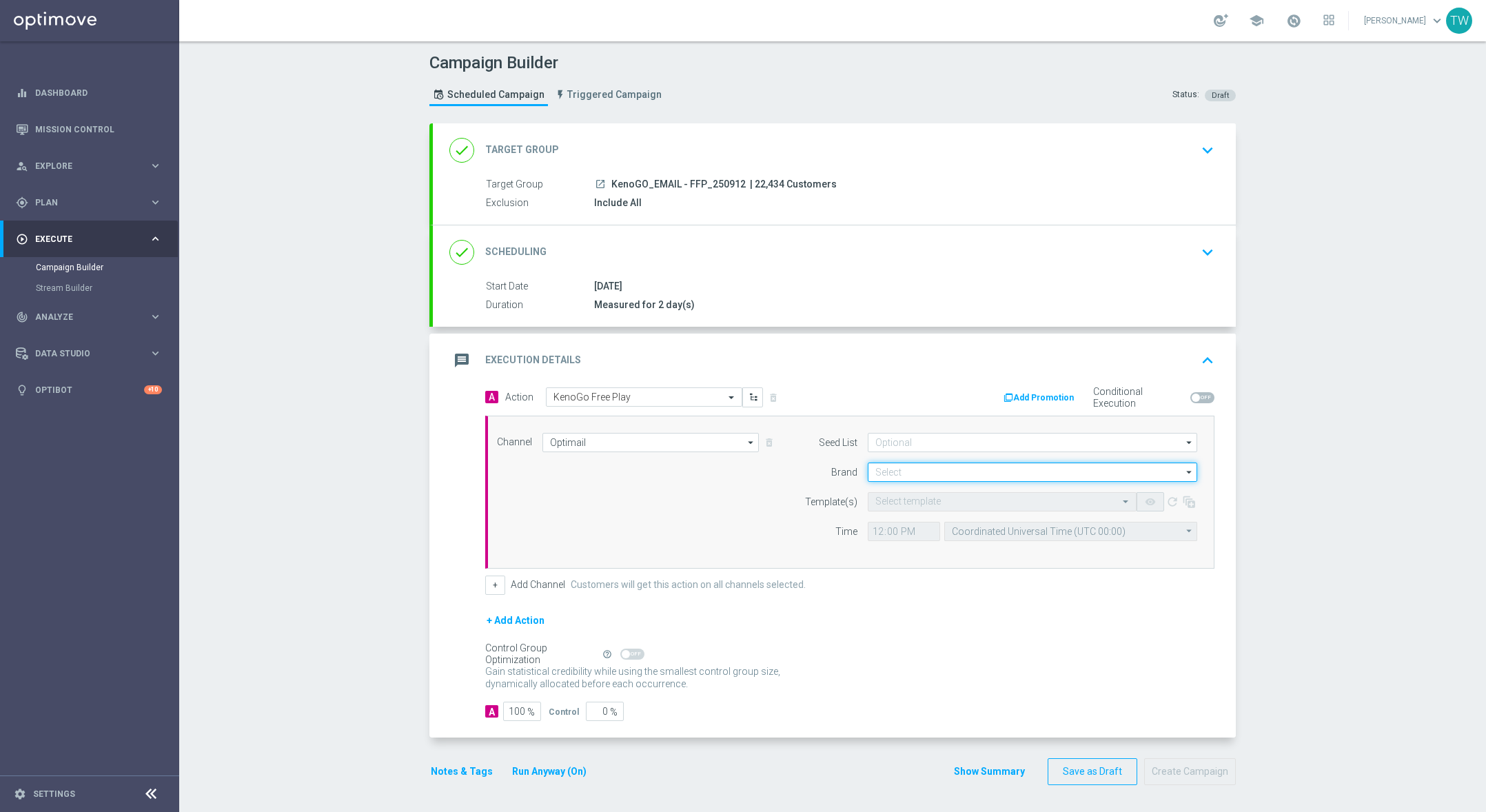
click at [959, 473] on input at bounding box center [1032, 472] width 329 height 20
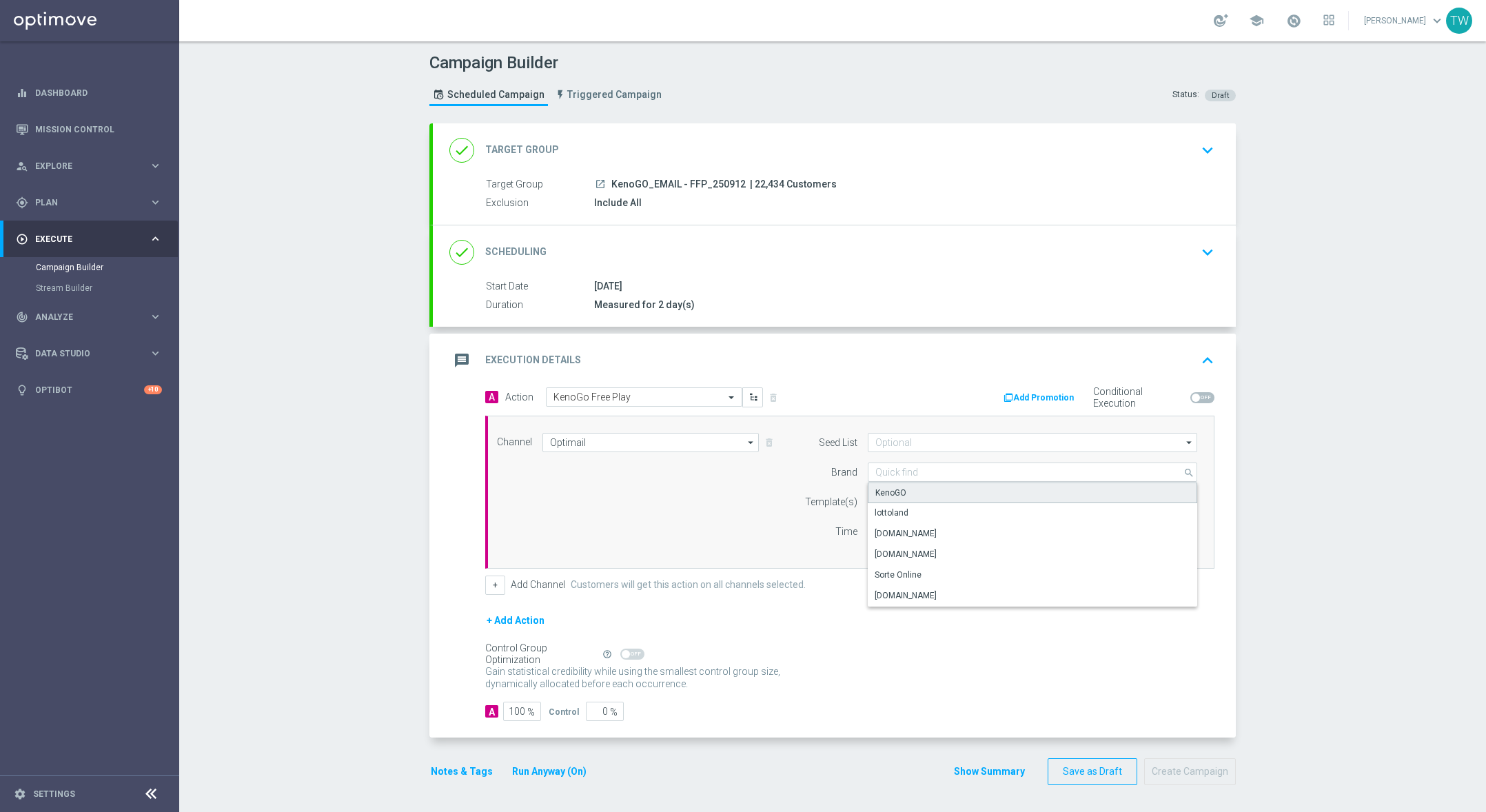
click at [951, 491] on div "KenoGO" at bounding box center [1032, 493] width 330 height 21
type input "KenoGO"
click at [938, 506] on input "text" at bounding box center [988, 502] width 226 height 12
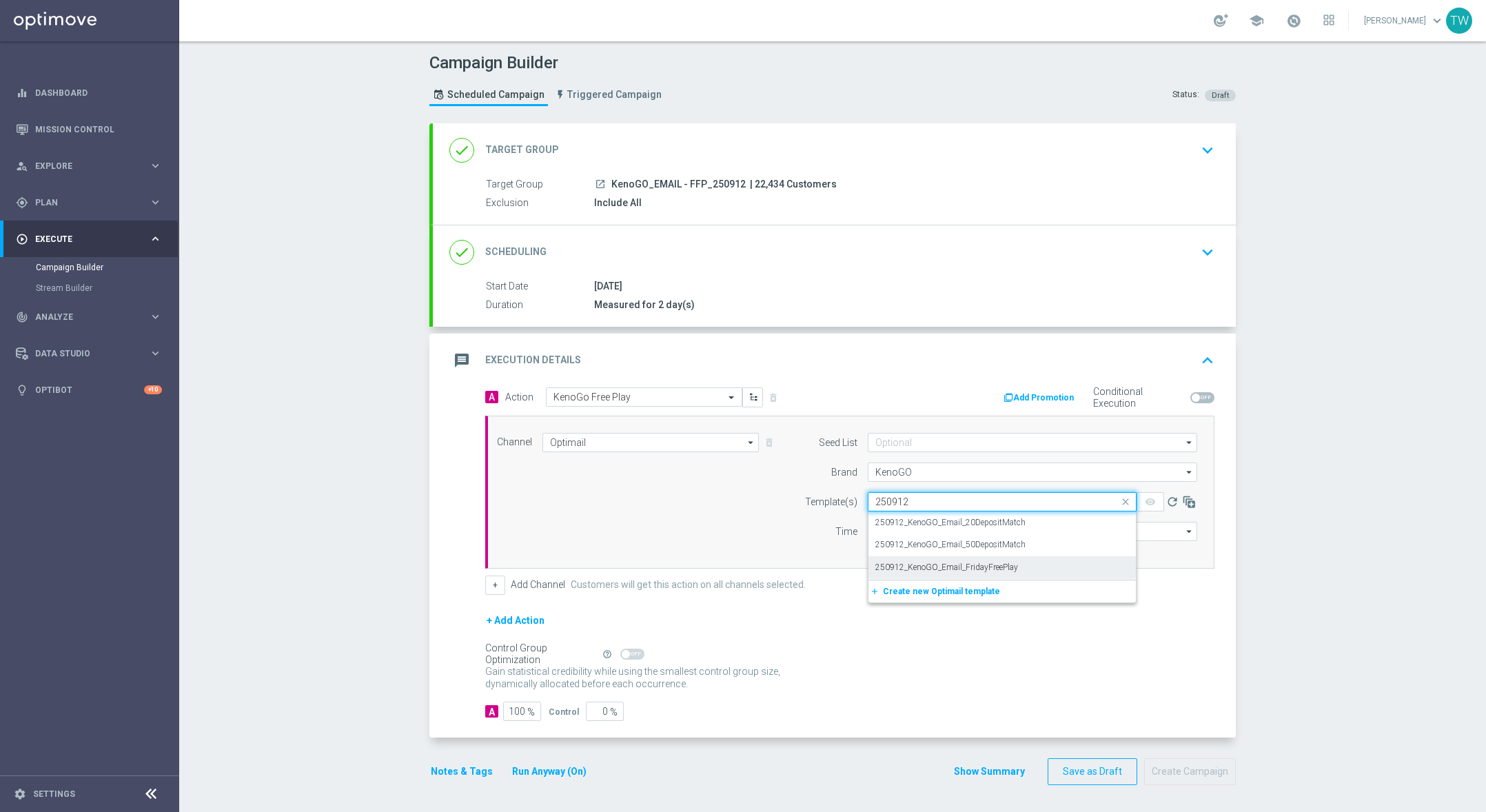
click at [955, 568] on label "250912_KenoGO_Email_FridayFreePlay" at bounding box center [947, 568] width 143 height 12
type input "250912"
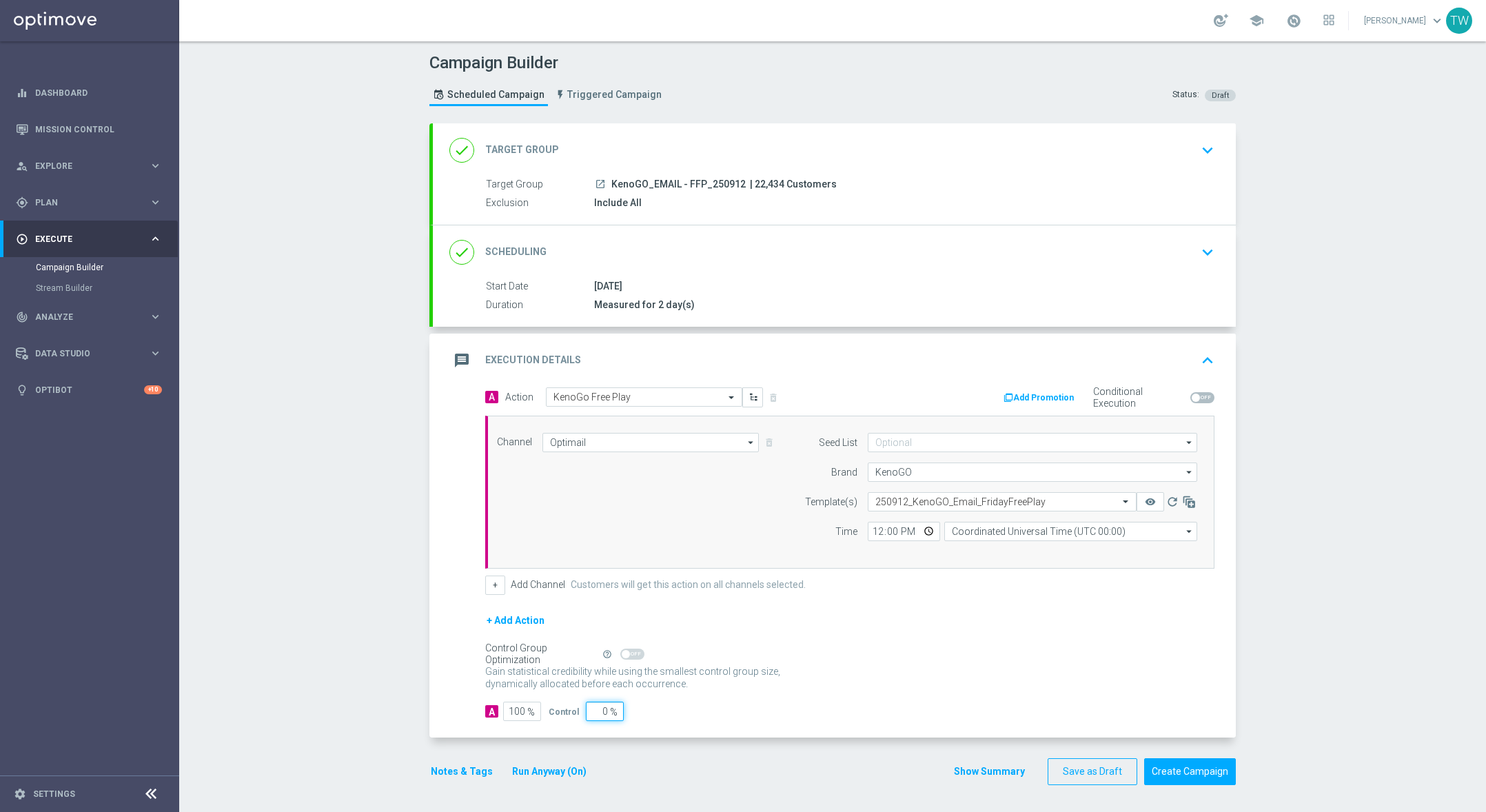
drag, startPoint x: 589, startPoint y: 716, endPoint x: 627, endPoint y: 719, distance: 38.1
click at [627, 719] on div "A 100 % Control 0 %" at bounding box center [850, 711] width 729 height 20
type input "10"
type input "90"
type input "10"
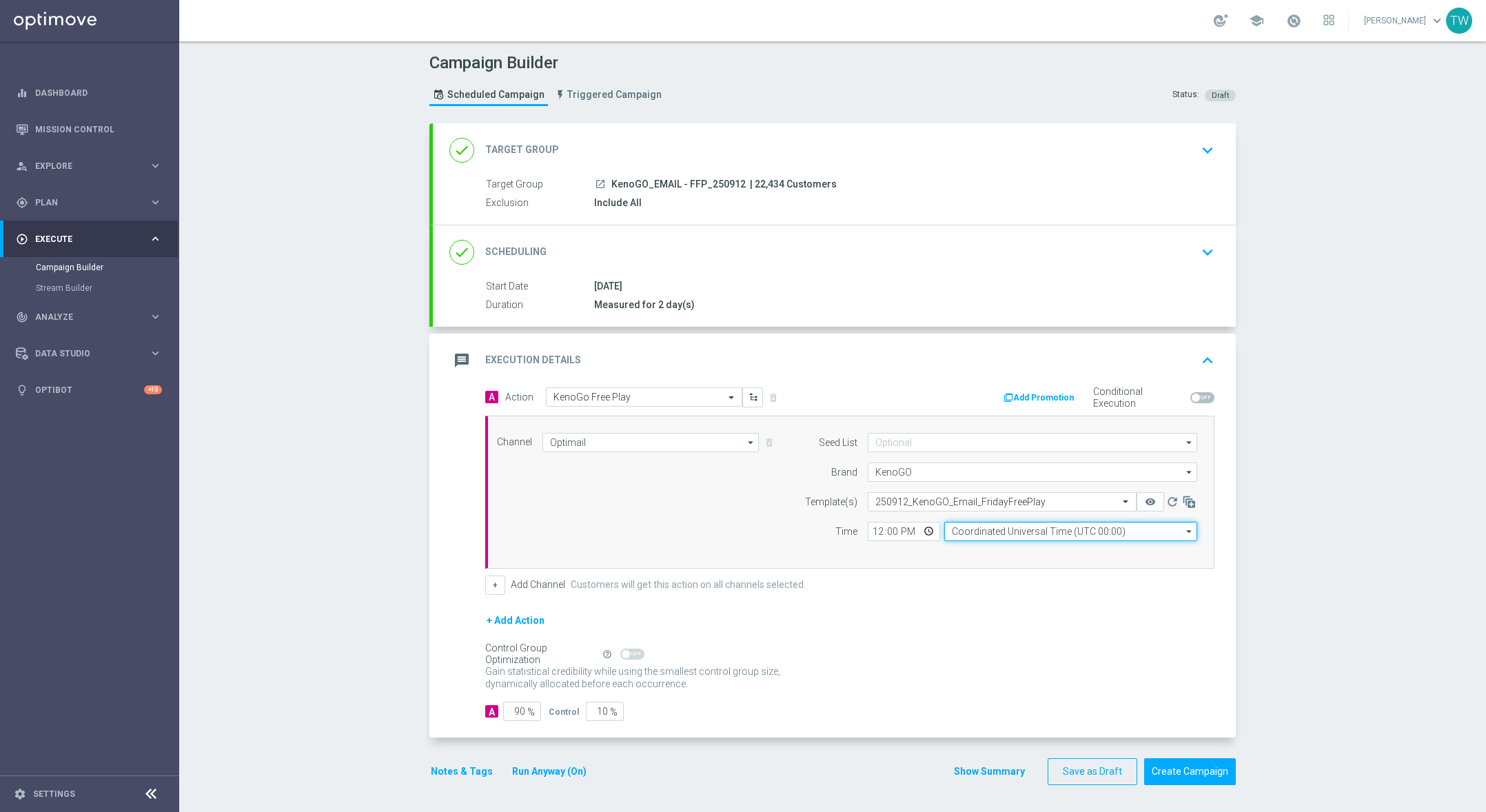
click at [1000, 538] on input "Coordinated Universal Time (UTC 00:00)" at bounding box center [1071, 531] width 253 height 20
click at [1003, 552] on div "Eastern Australia Time (Sydney) (UTC +10:00)" at bounding box center [1065, 552] width 226 height 12
type input "Eastern Australia Time (Sydney) (UTC +10:00)"
click at [1002, 634] on div "+ Add Action" at bounding box center [850, 629] width 729 height 35
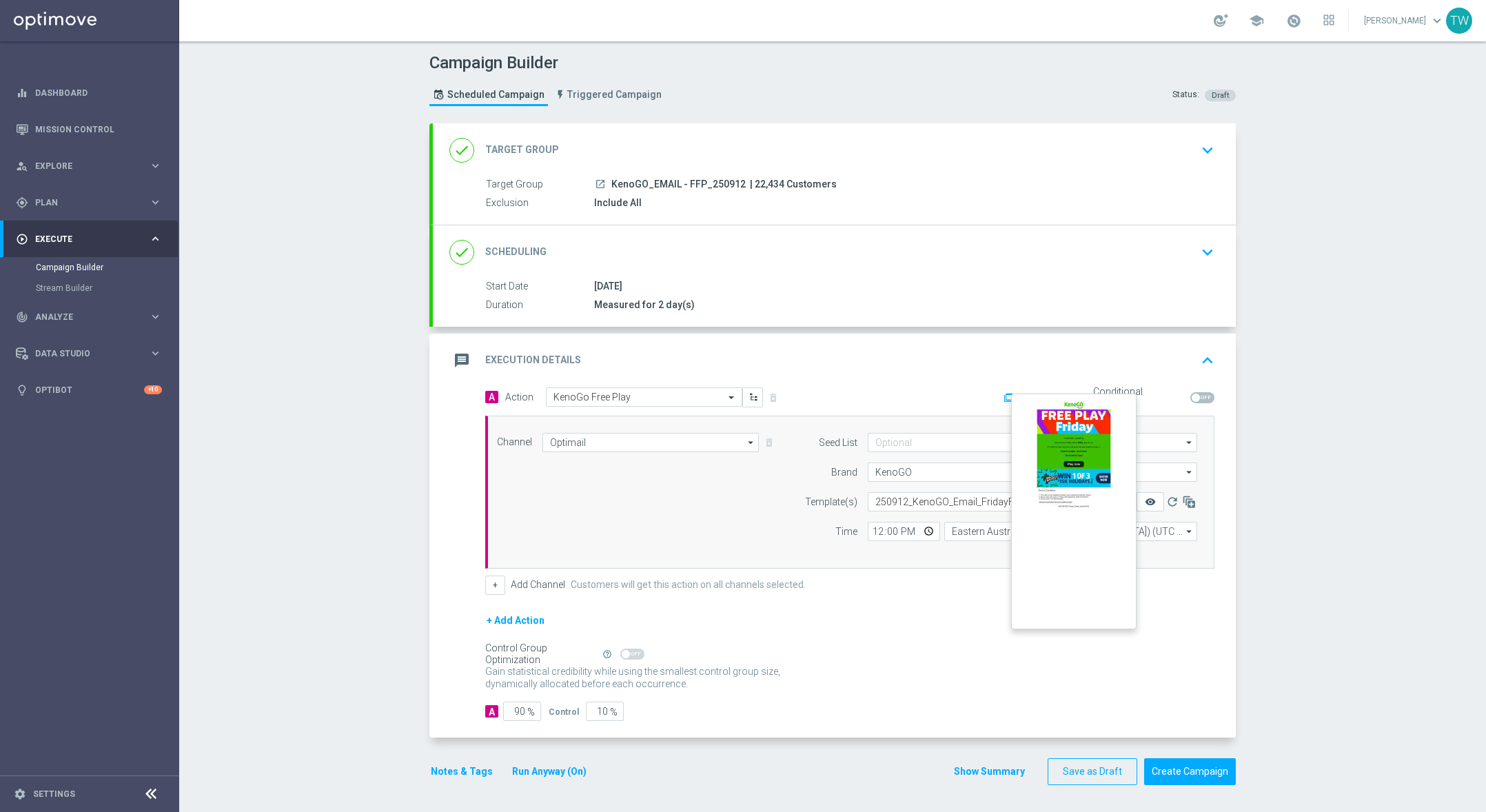
click at [1145, 502] on icon "remove_red_eye" at bounding box center [1150, 501] width 11 height 11
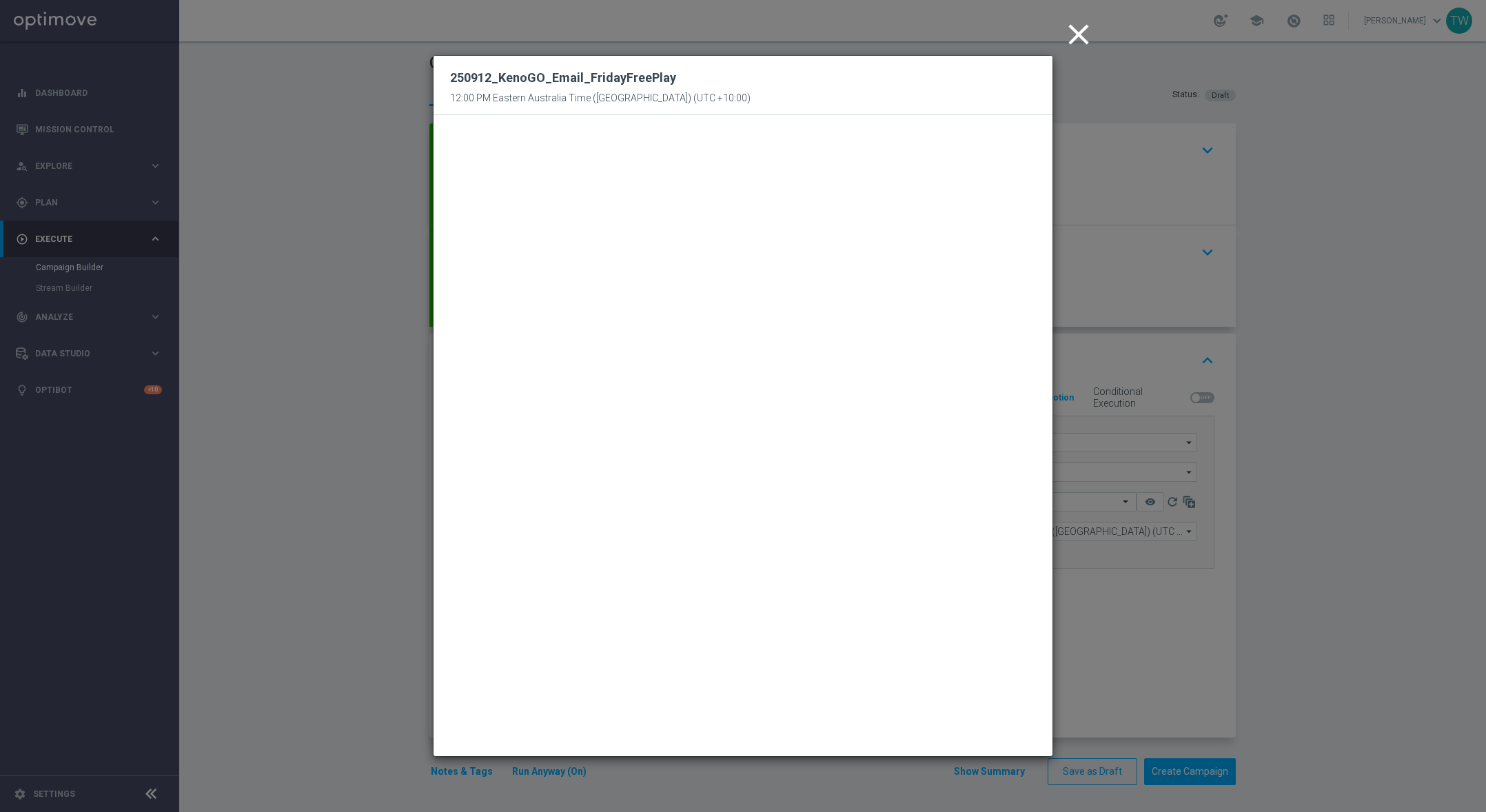
click at [1079, 38] on icon "close" at bounding box center [1079, 35] width 35 height 35
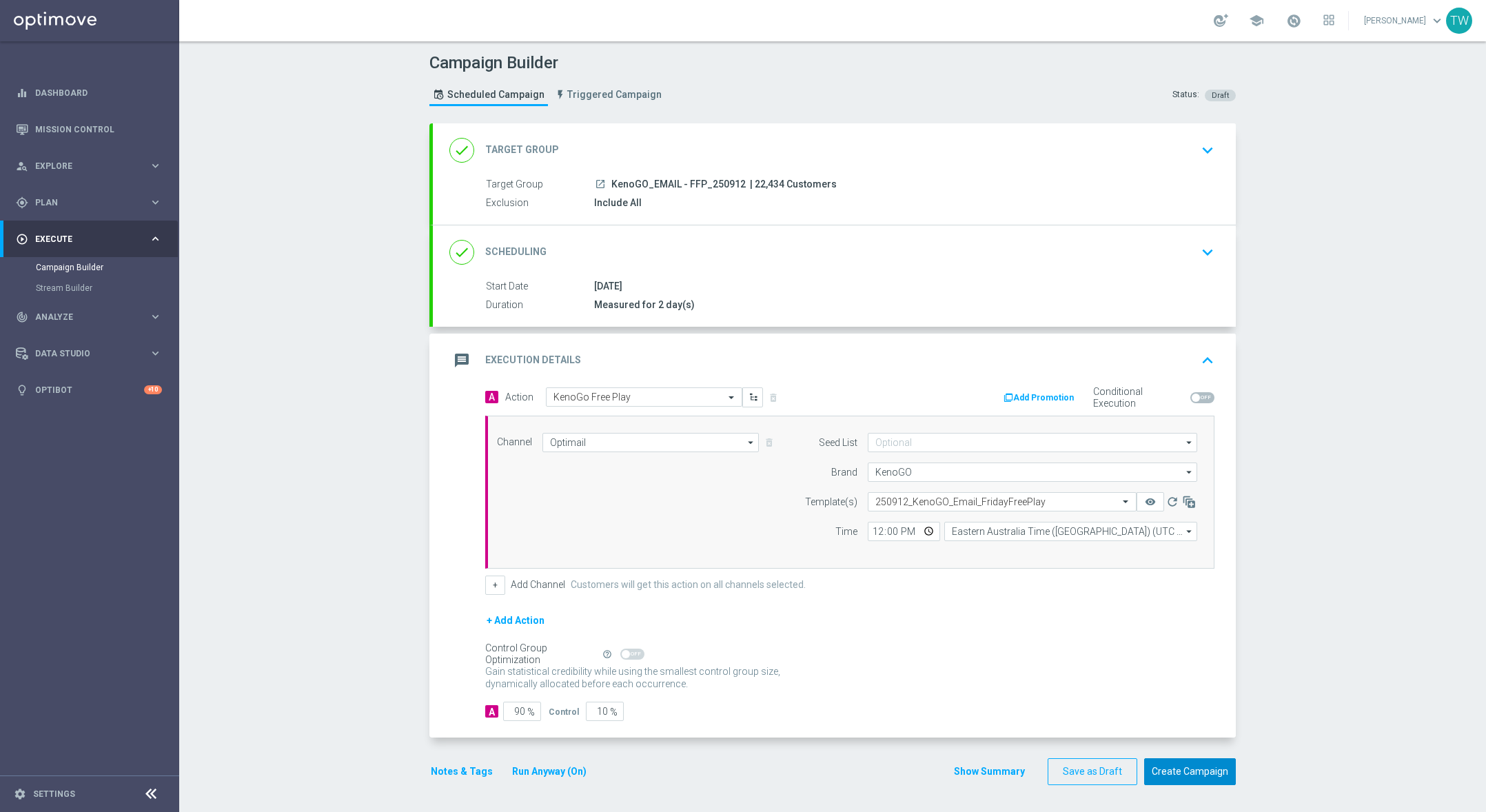
click at [1180, 770] on button "Create Campaign" at bounding box center [1190, 772] width 92 height 27
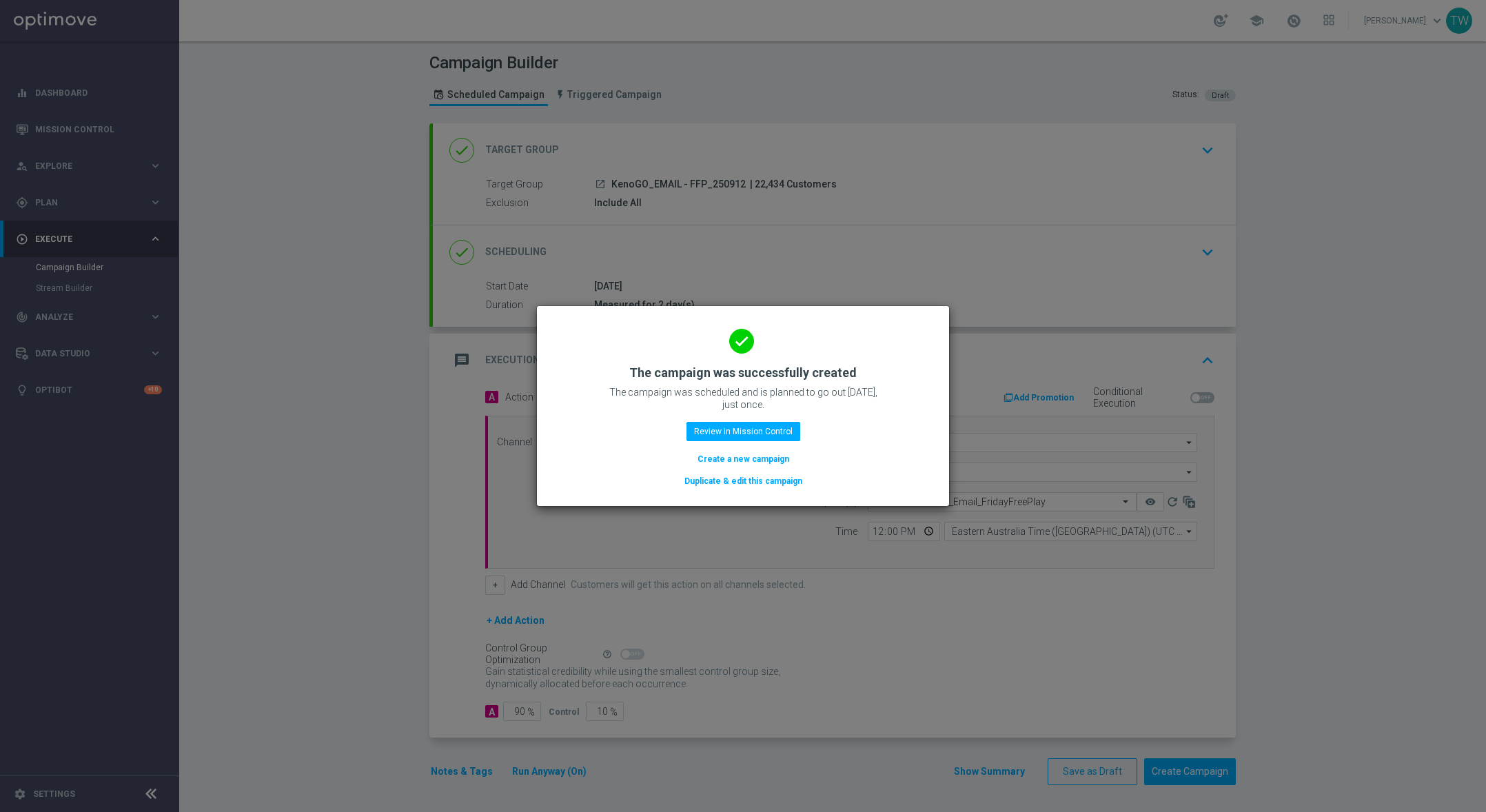
click at [720, 478] on button "Duplicate & edit this campaign" at bounding box center [743, 480] width 121 height 15
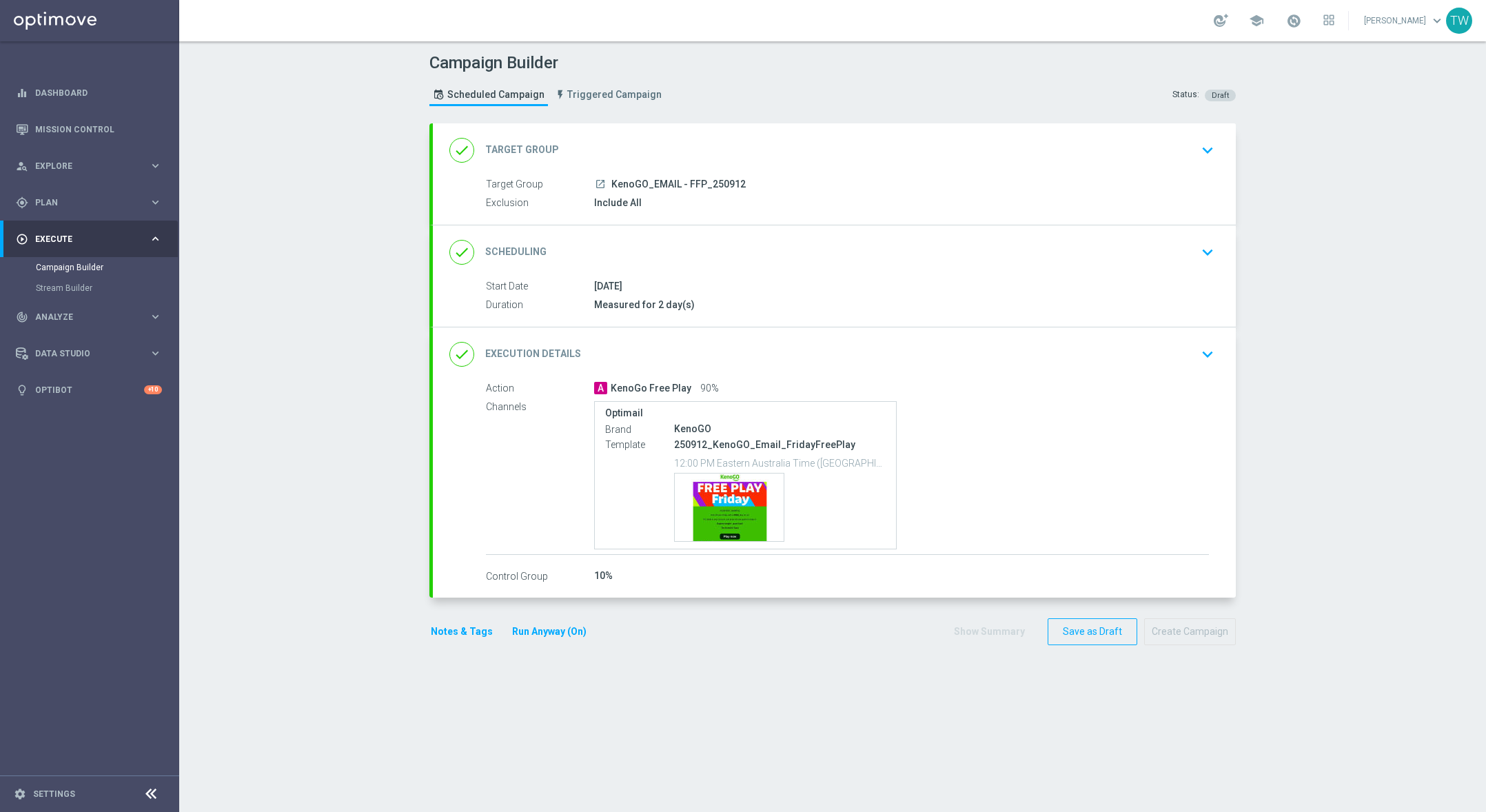
click at [818, 163] on div "done Target Group keyboard_arrow_down" at bounding box center [834, 150] width 803 height 53
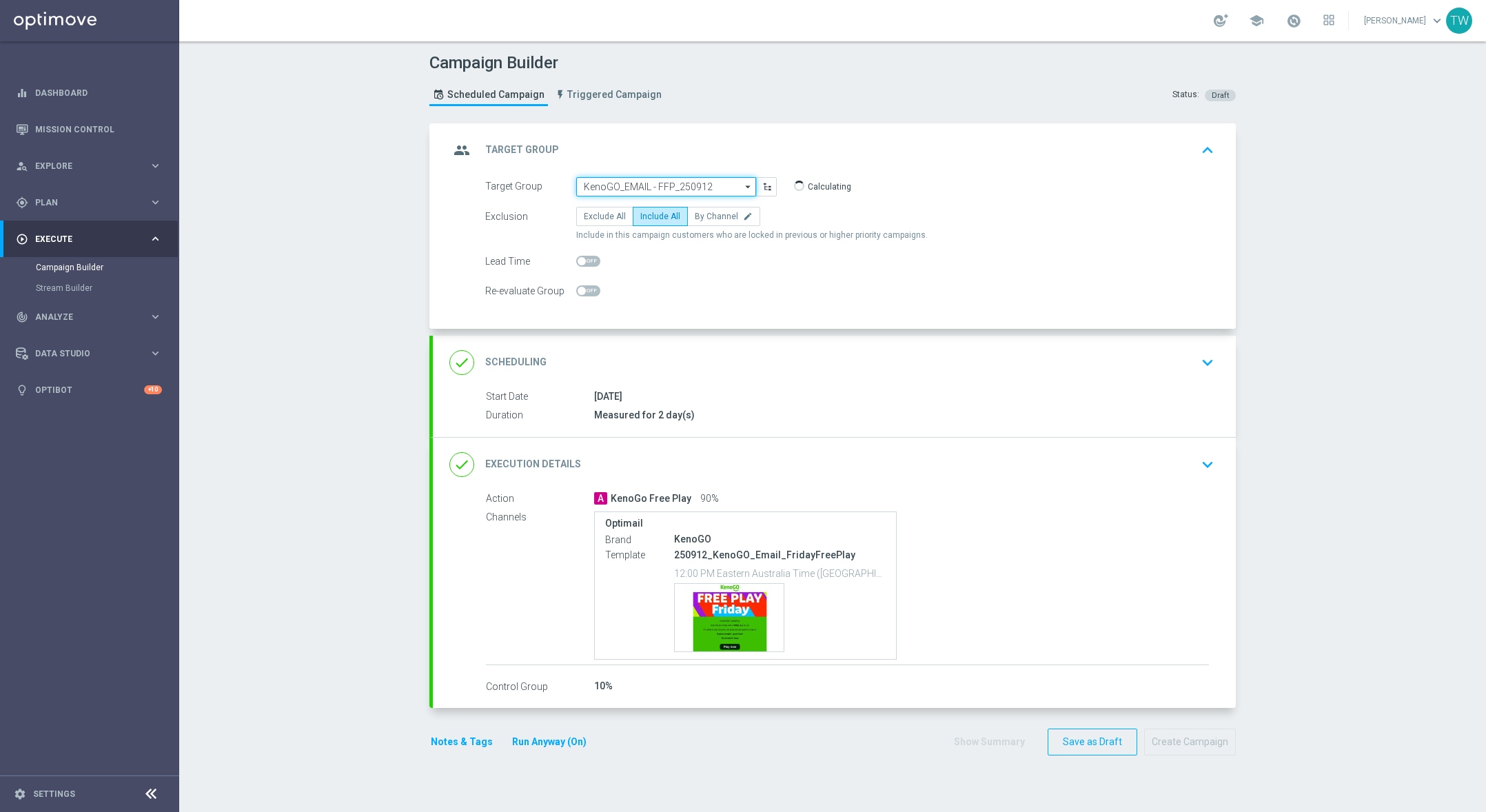
click at [674, 188] on input "KenoGO_EMAIL - FFP_250912" at bounding box center [666, 186] width 180 height 20
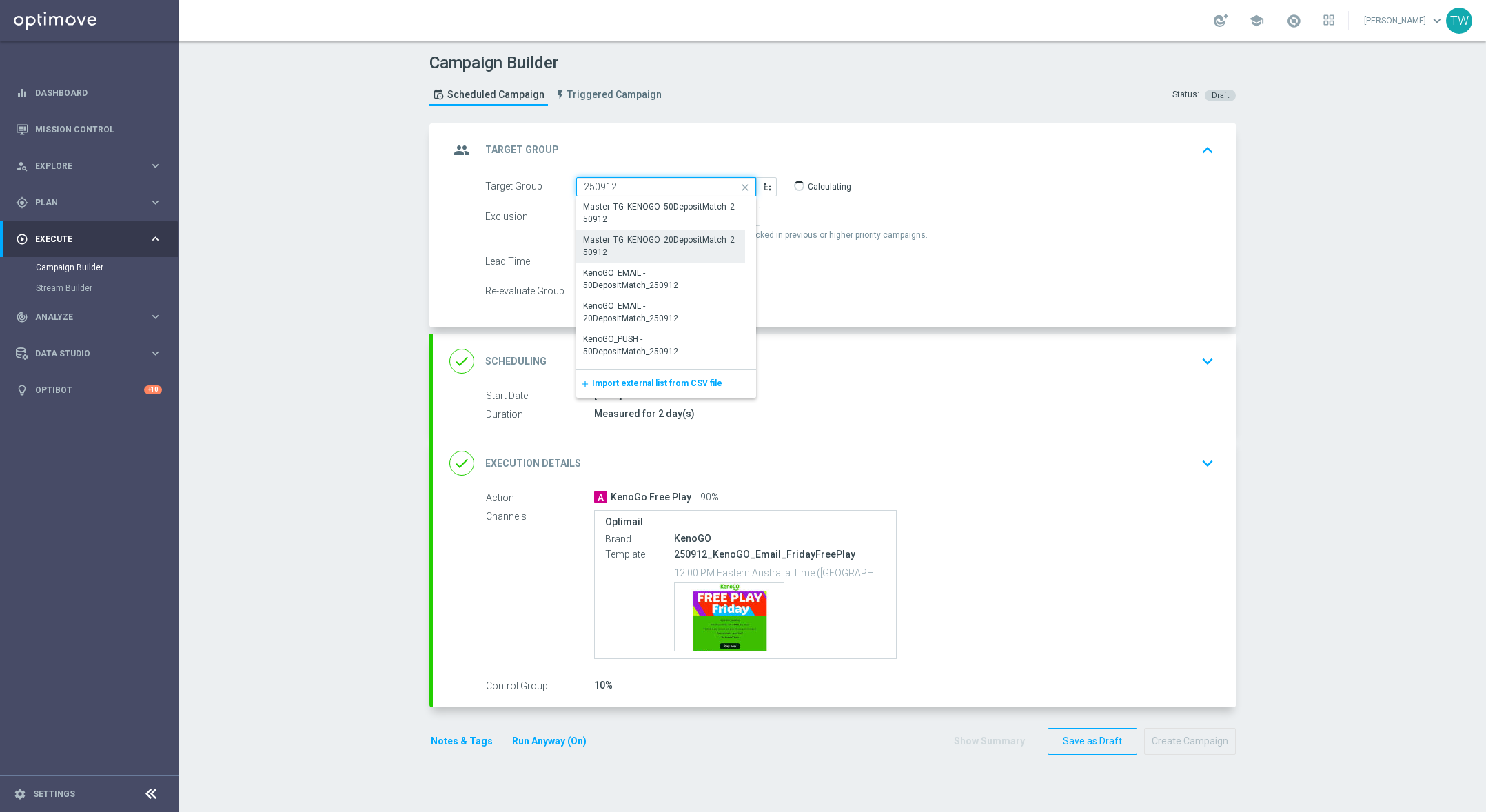
scroll to position [108, 0]
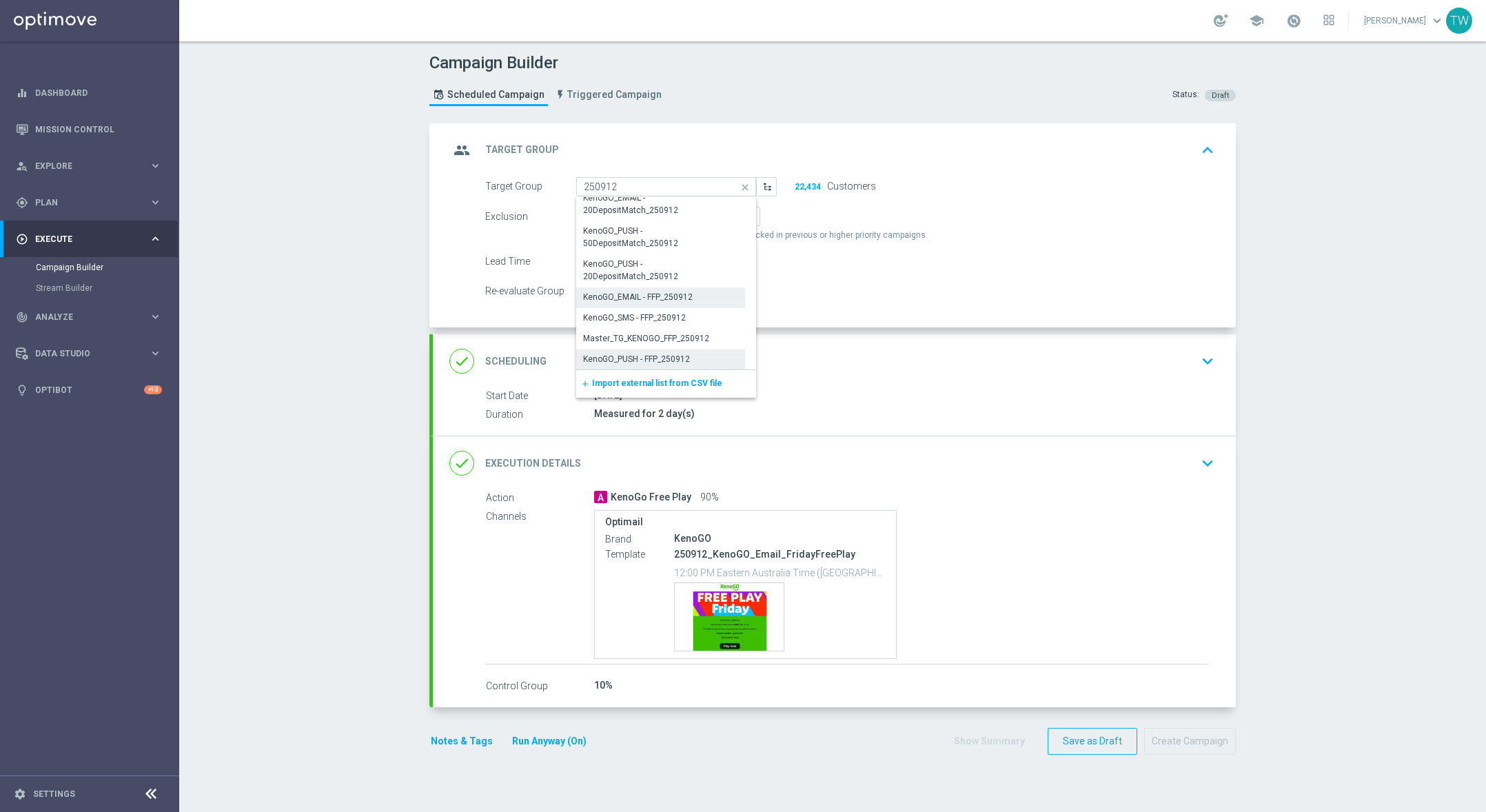
click at [674, 359] on div "KenoGO_PUSH - FFP_250912" at bounding box center [636, 359] width 107 height 12
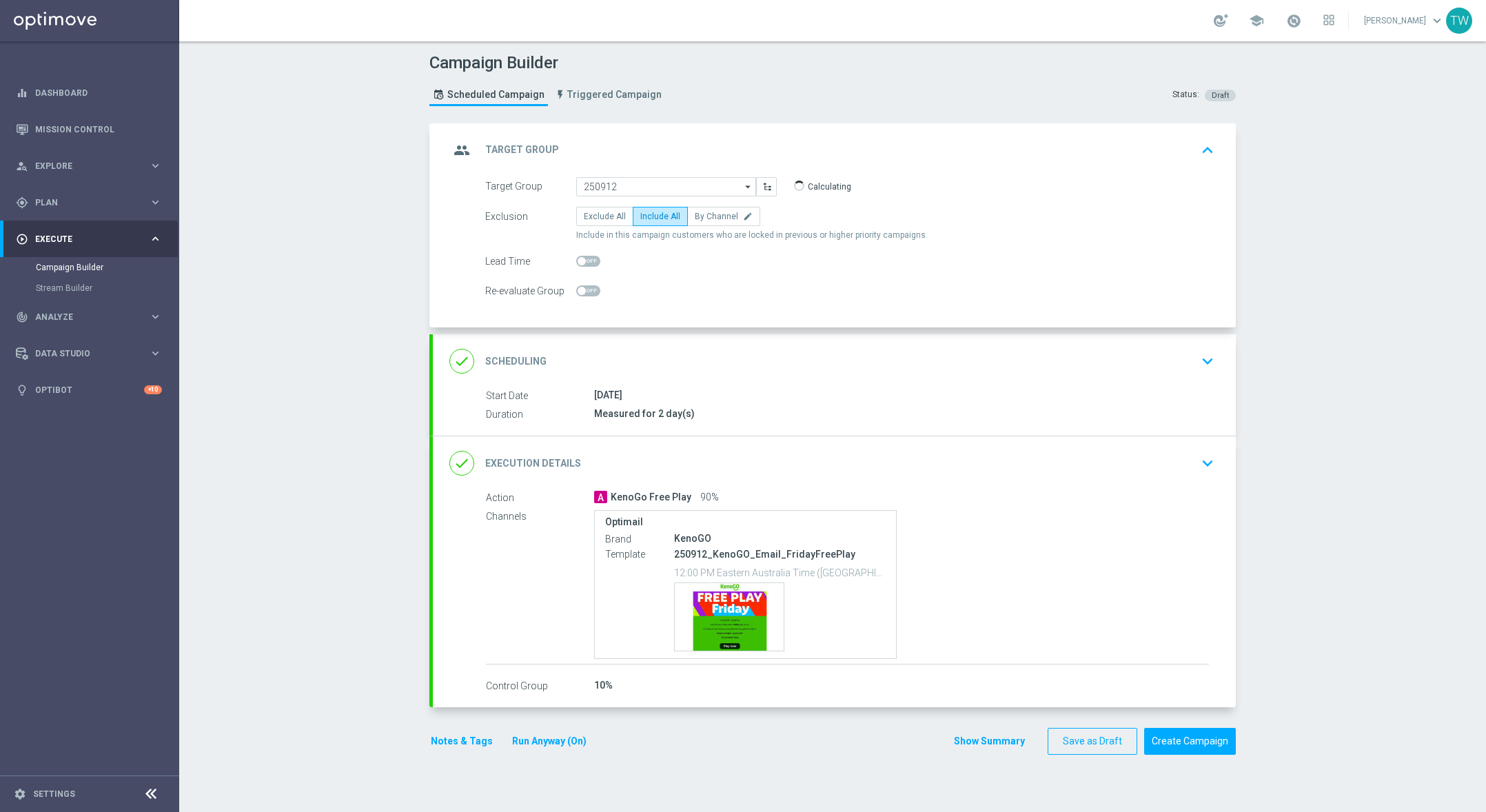
type input "KenoGO_PUSH - FFP_250912"
click at [821, 455] on div "done Execution Details keyboard_arrow_down" at bounding box center [834, 463] width 770 height 26
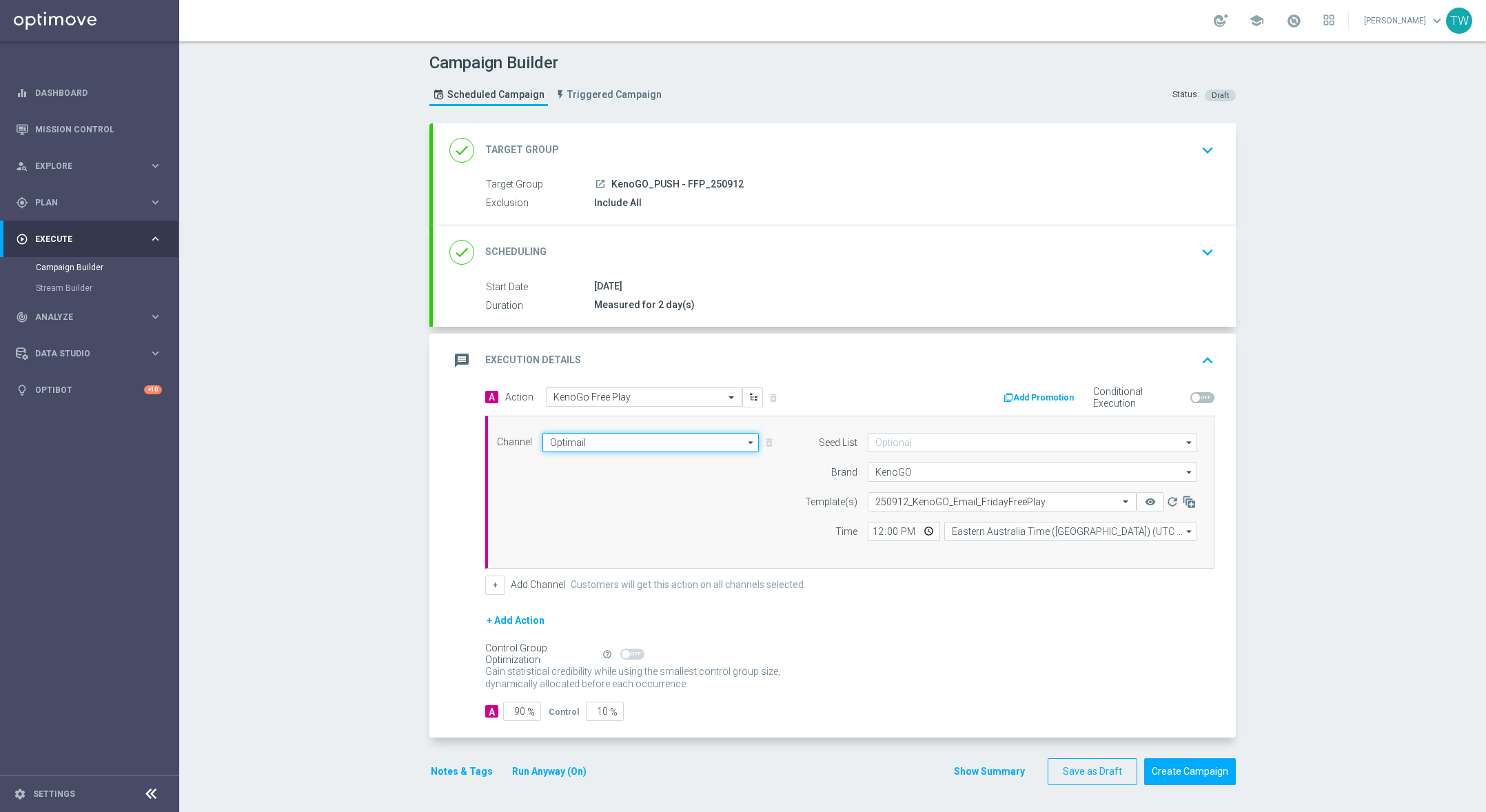
click at [632, 447] on input "Optimail" at bounding box center [651, 442] width 217 height 20
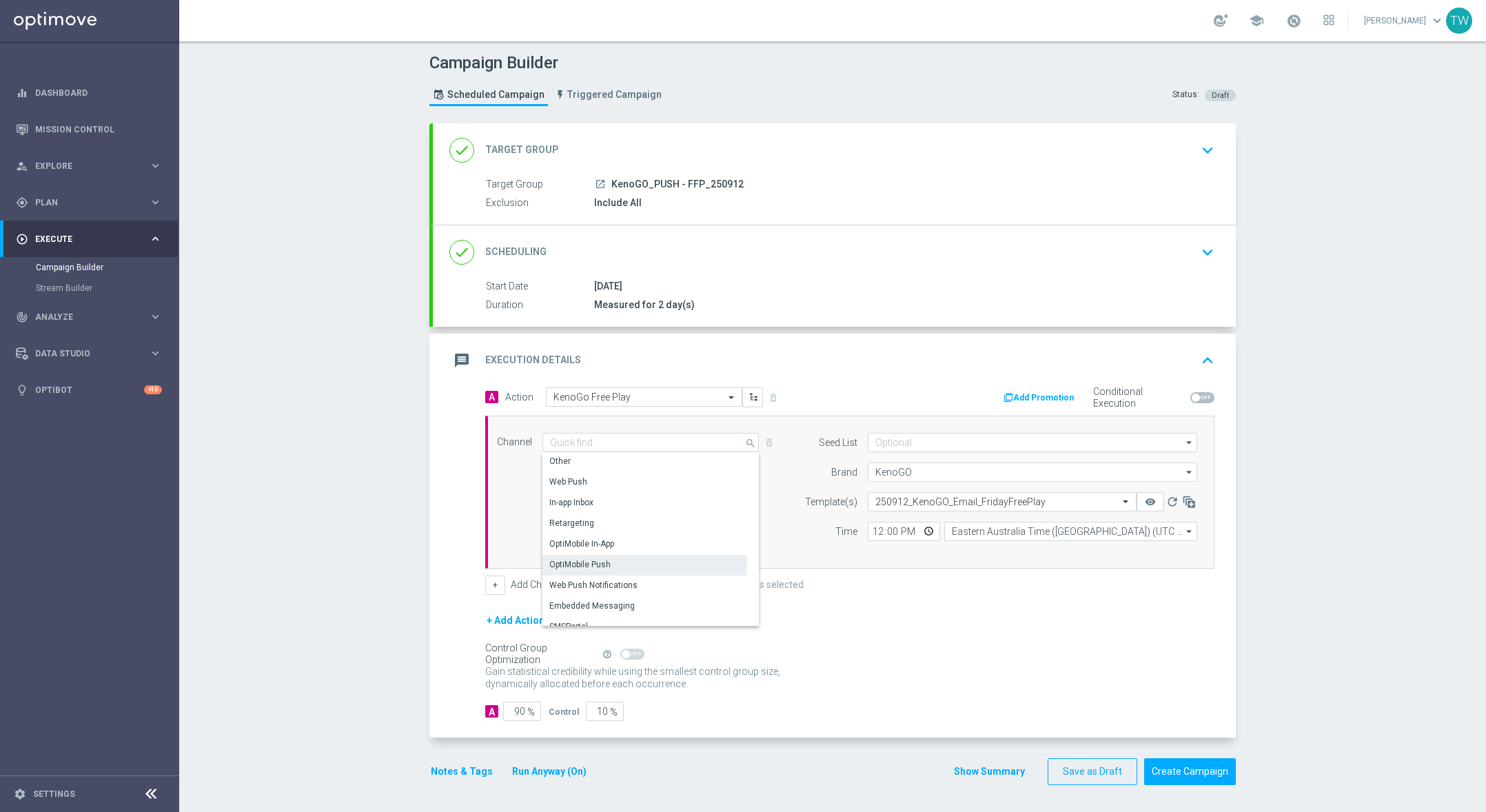
click at [660, 561] on div "OptiMobile Push" at bounding box center [644, 564] width 204 height 20
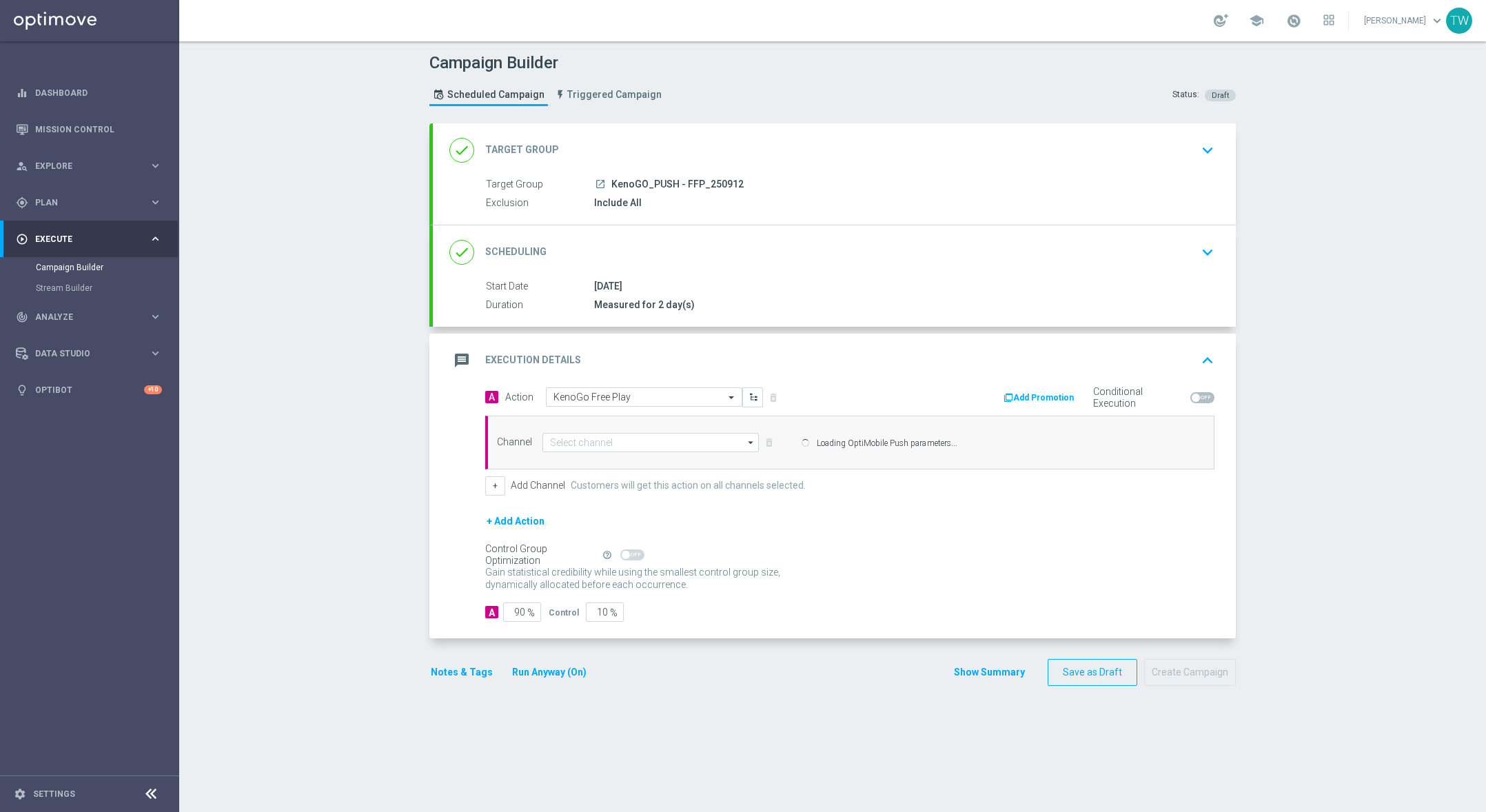
type input "OptiMobile Push"
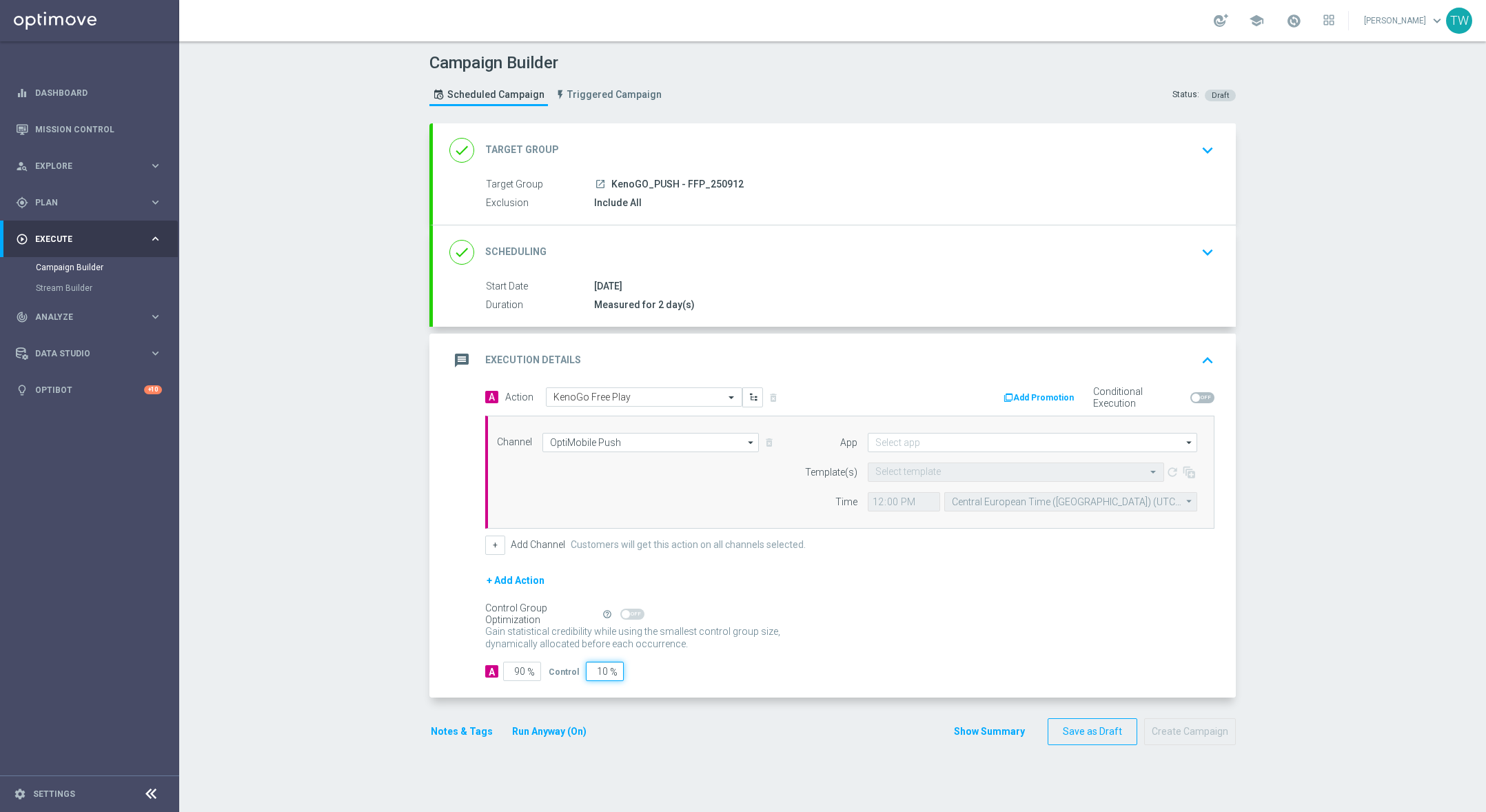
drag, startPoint x: 587, startPoint y: 674, endPoint x: 626, endPoint y: 676, distance: 39.1
click at [626, 676] on div "A 90 % Control 10 %" at bounding box center [850, 671] width 729 height 20
type input "0"
type input "100"
type input "0"
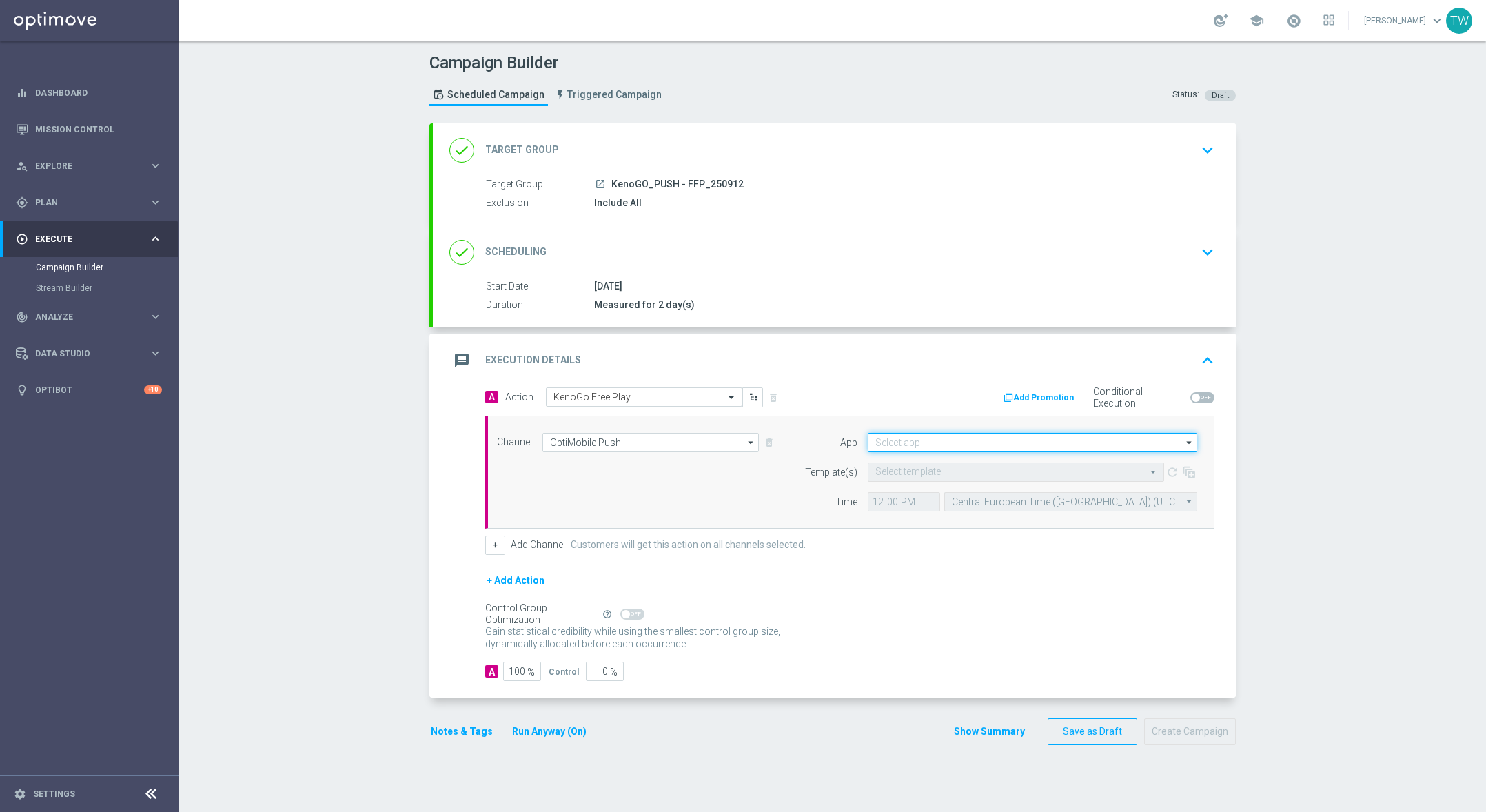
click at [948, 447] on input at bounding box center [1032, 442] width 329 height 20
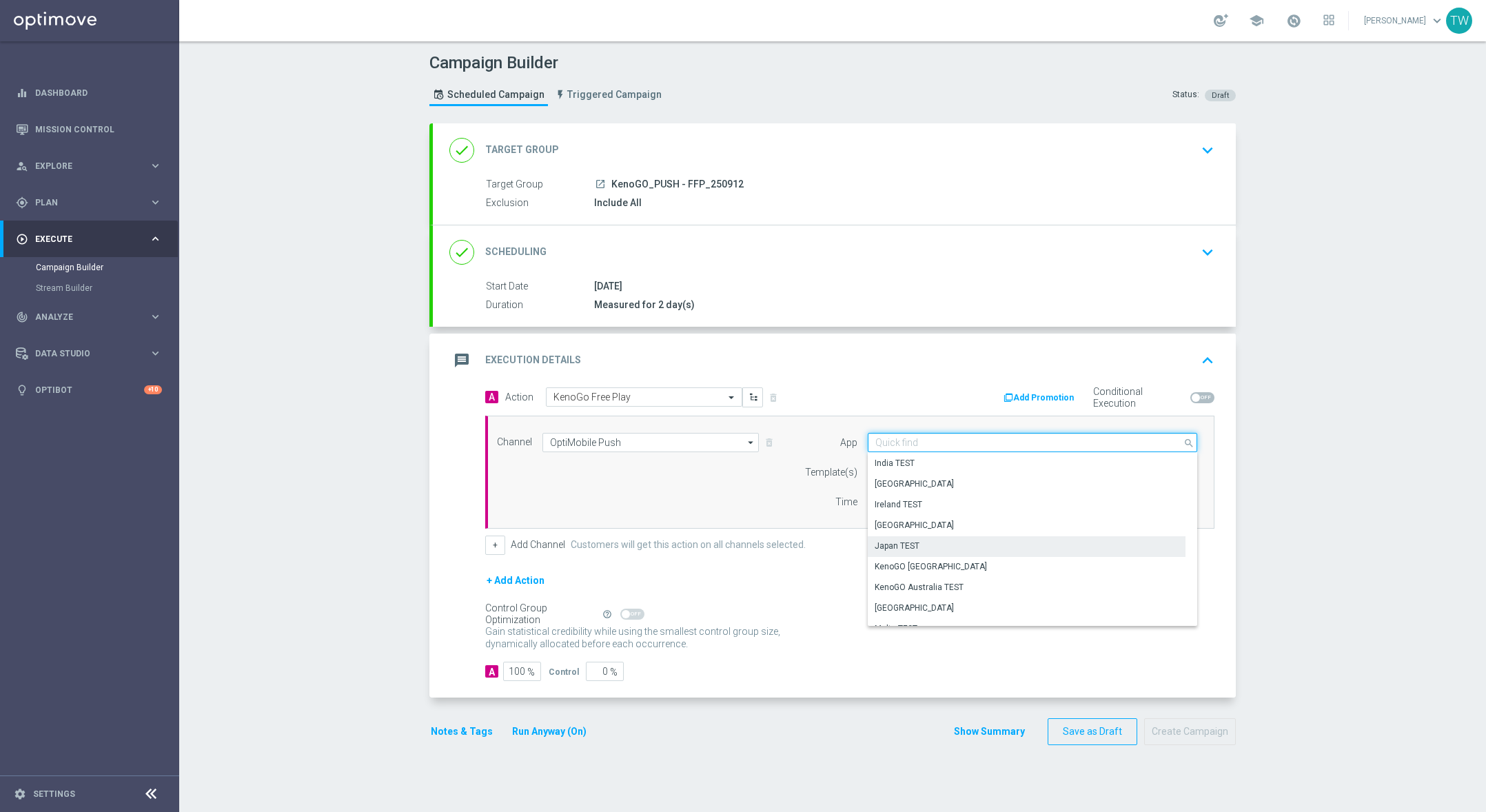
scroll to position [271, 0]
click at [980, 551] on div "Japan TEST" at bounding box center [1027, 544] width 319 height 21
type input "Japan TEST"
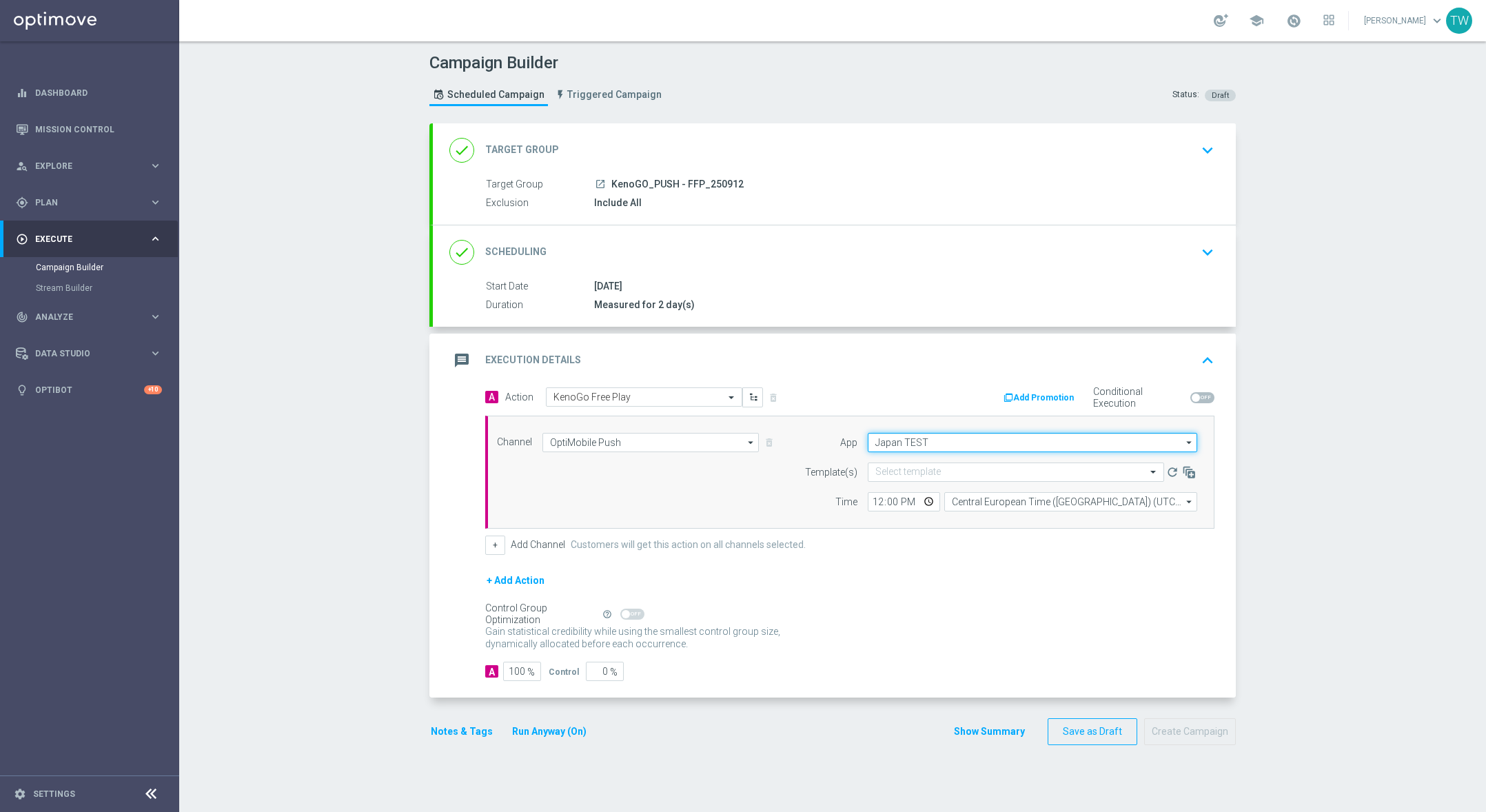
click at [939, 443] on input "Japan TEST" at bounding box center [1032, 442] width 329 height 20
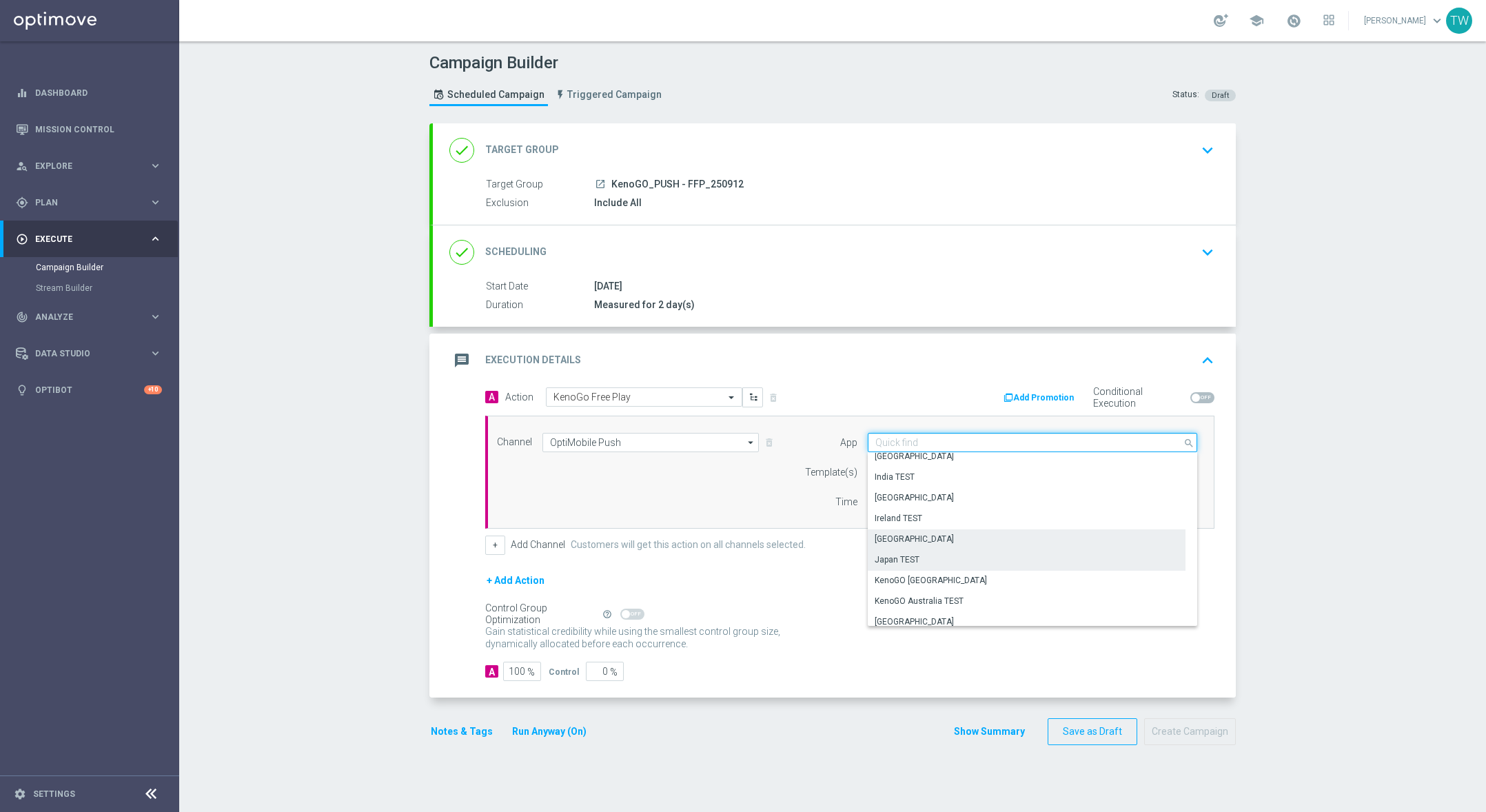
scroll to position [255, 0]
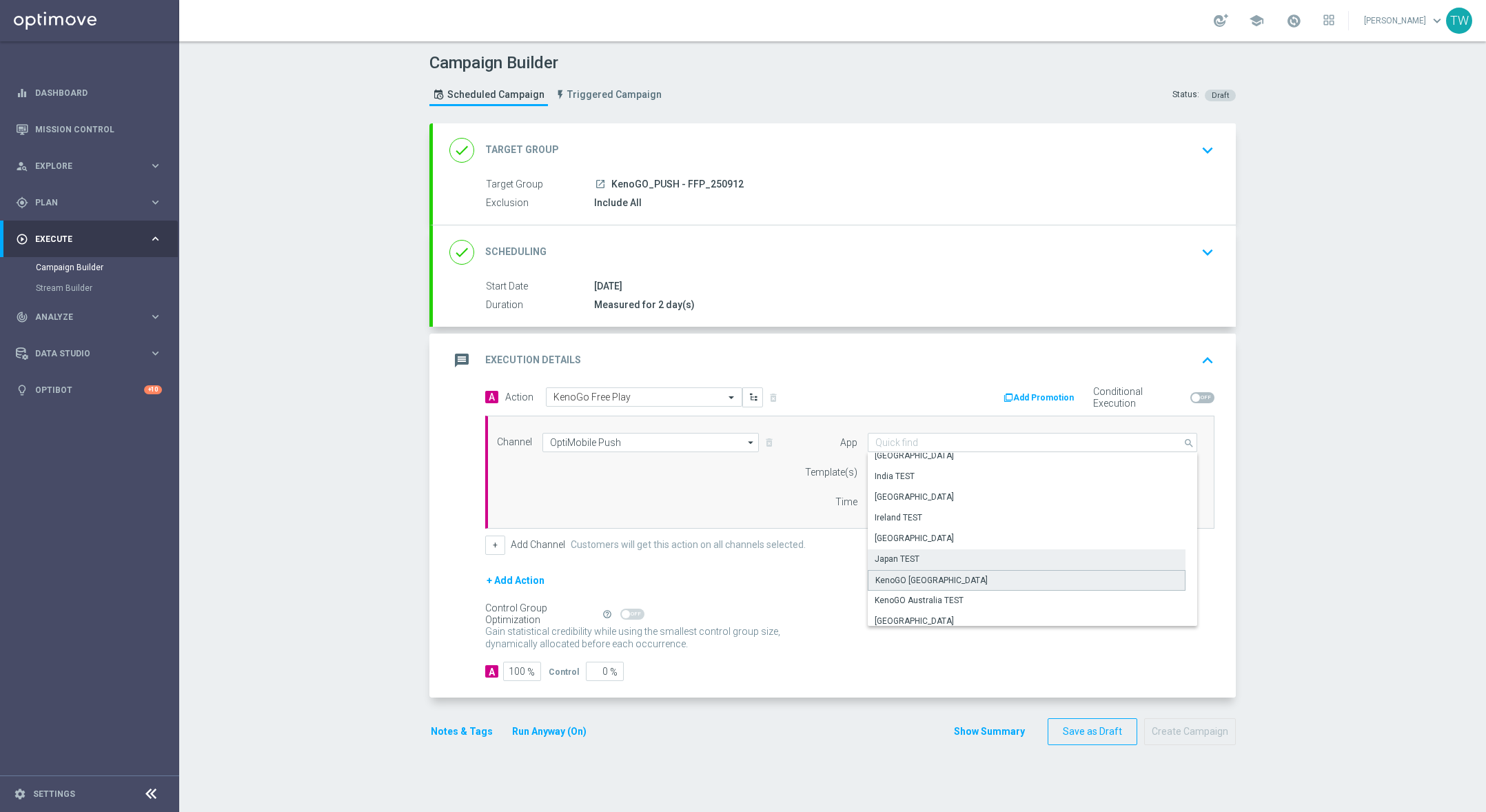
click at [934, 576] on div "KenoGO Australia" at bounding box center [932, 580] width 113 height 12
type input "KenoGO Australia"
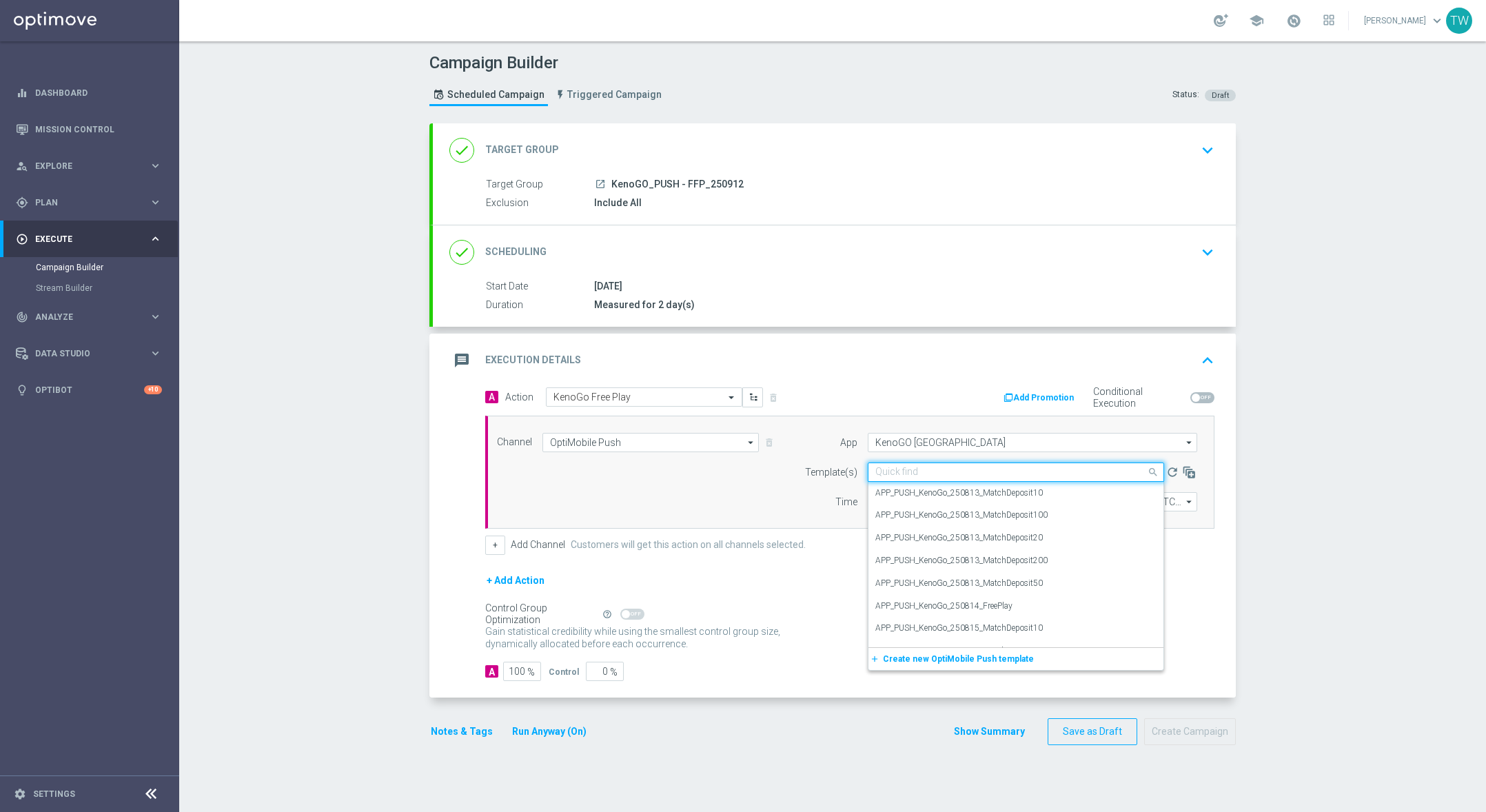
click at [923, 470] on input "text" at bounding box center [1002, 472] width 254 height 12
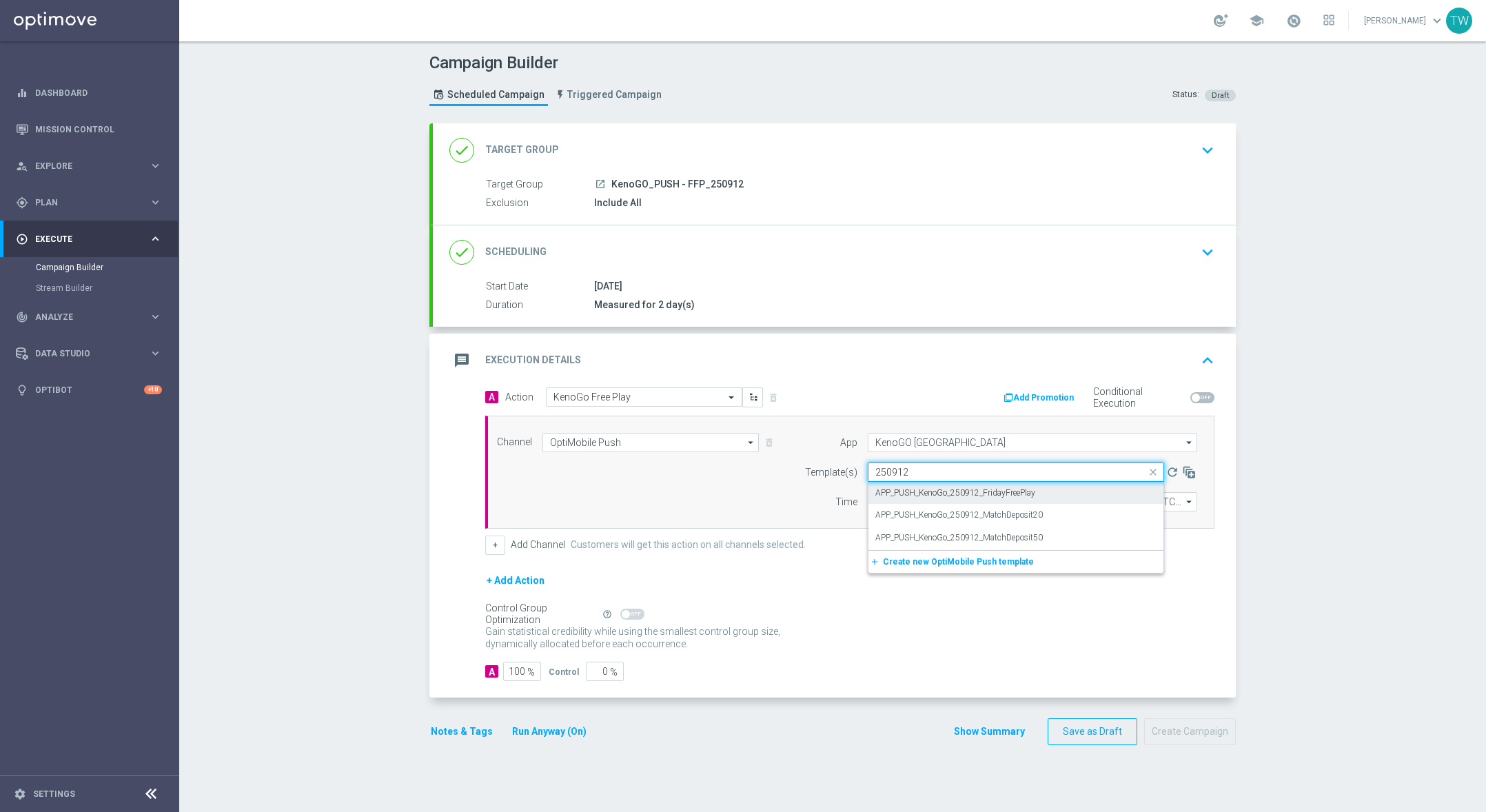
click at [954, 493] on label "APP_PUSH_KenoGo_250912_FridayFreePlay" at bounding box center [955, 493] width 160 height 12
type input "250912"
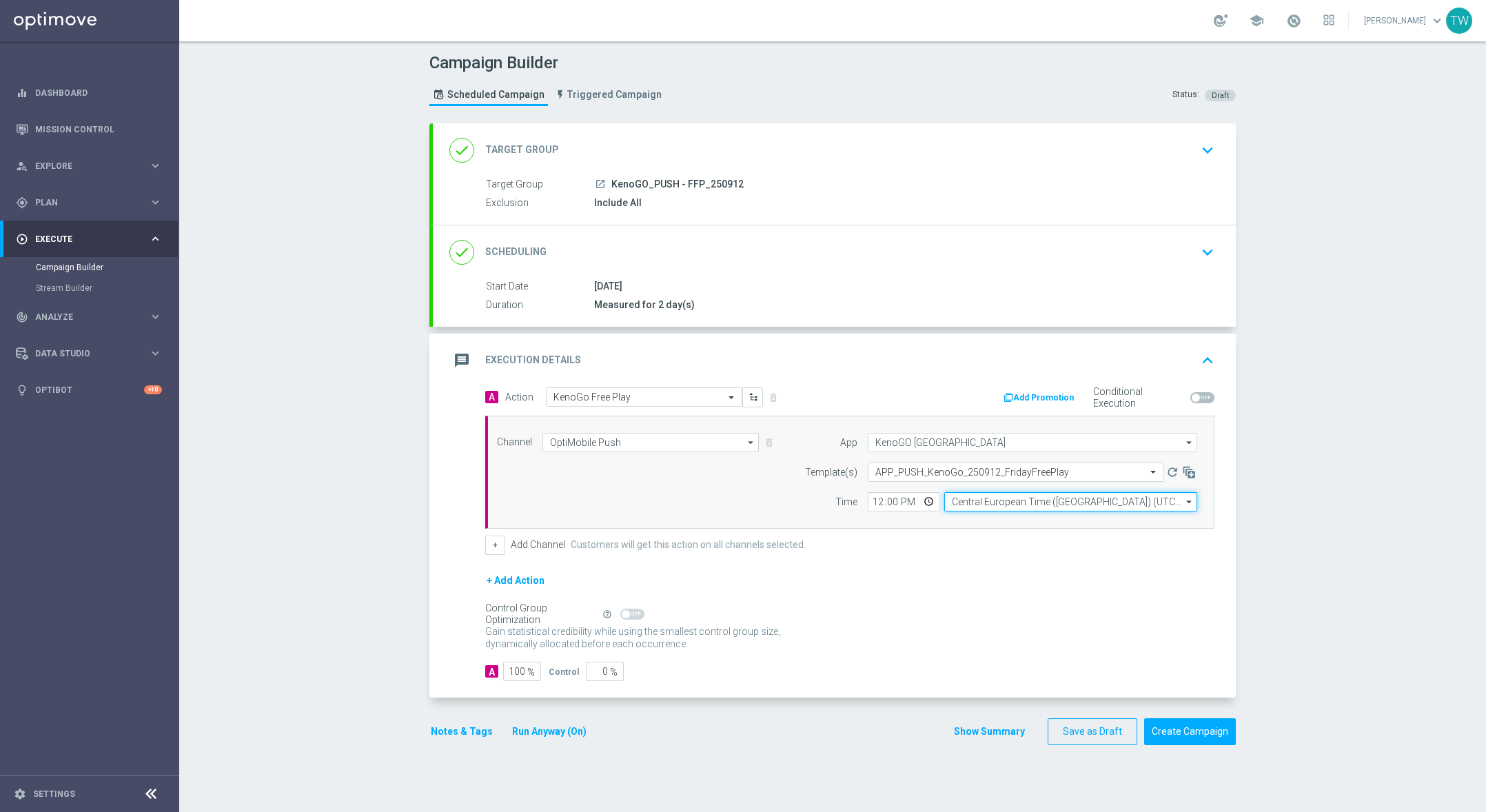
click at [1005, 505] on input "Central European Time (Budapest) (UTC +02:00)" at bounding box center [1071, 501] width 253 height 20
click at [1003, 528] on div "Eastern Australia Time (Sydney) (UTC +10:00)" at bounding box center [1064, 522] width 226 height 12
type input "Eastern Australia Time (Sydney) (UTC +10:00)"
drag, startPoint x: 1015, startPoint y: 574, endPoint x: 1150, endPoint y: 686, distance: 175.4
click at [1016, 574] on div "+ Add Action" at bounding box center [850, 589] width 729 height 35
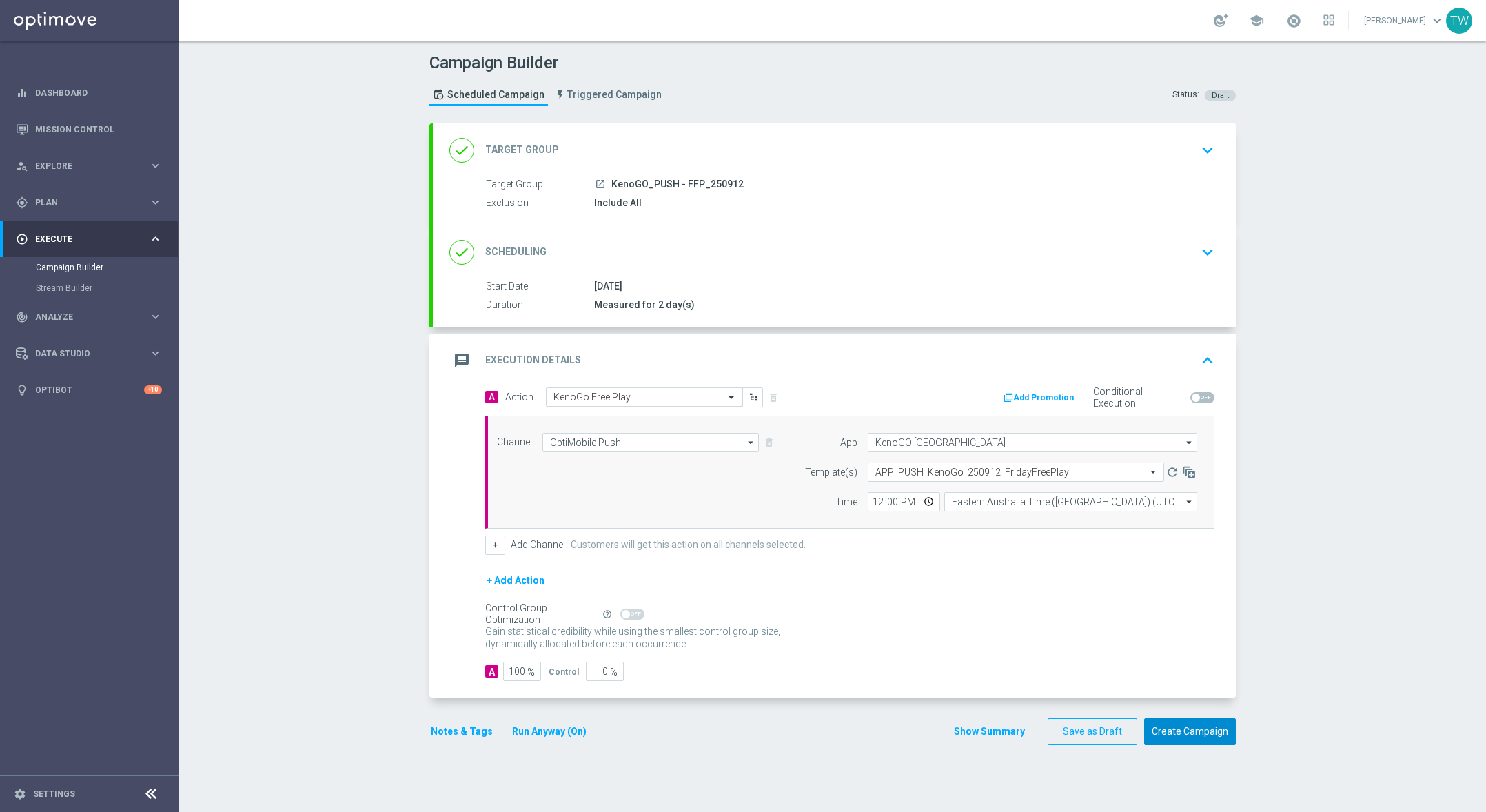
click at [1210, 731] on button "Create Campaign" at bounding box center [1190, 731] width 92 height 27
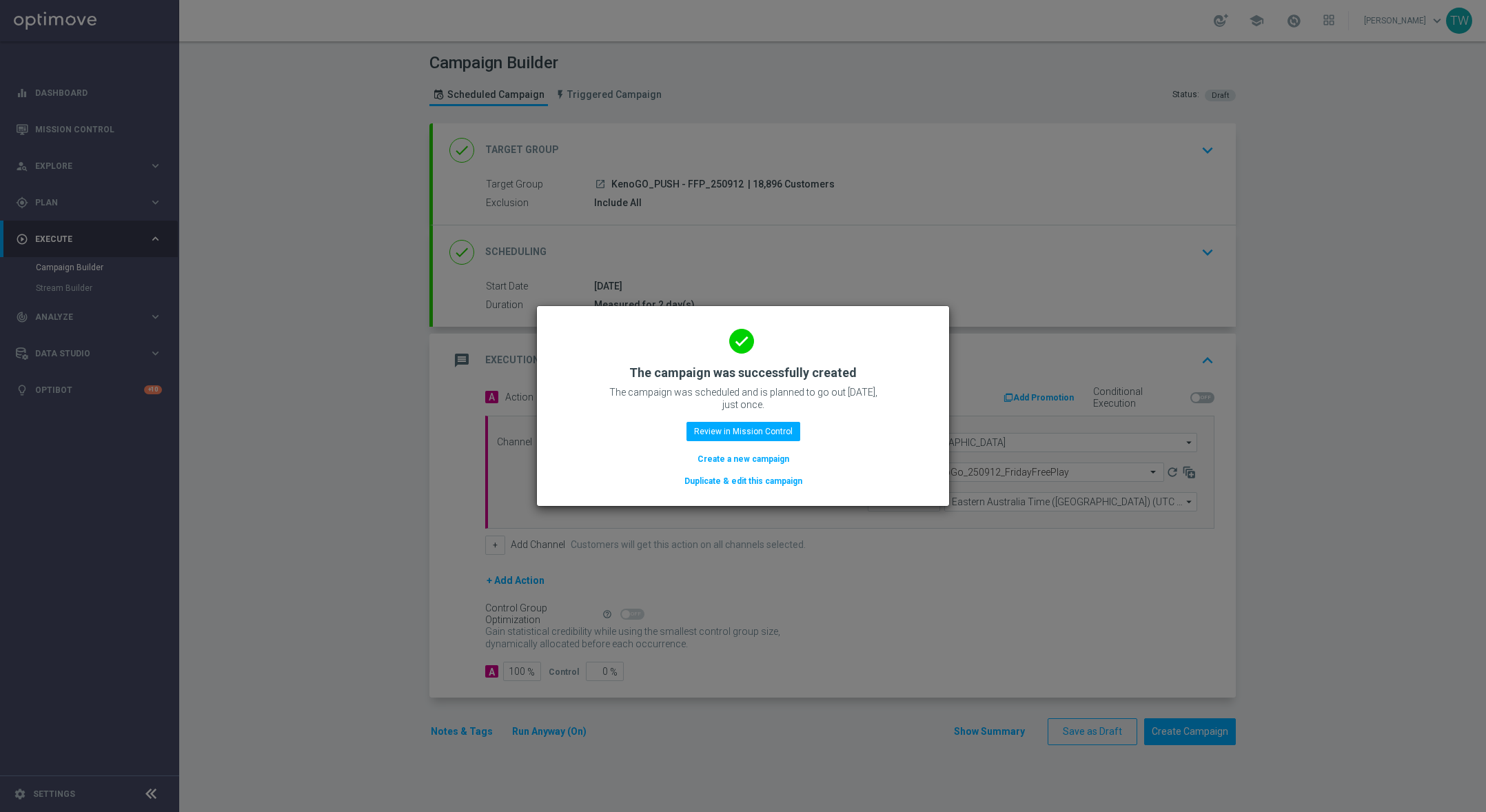
click at [728, 476] on button "Duplicate & edit this campaign" at bounding box center [743, 480] width 121 height 15
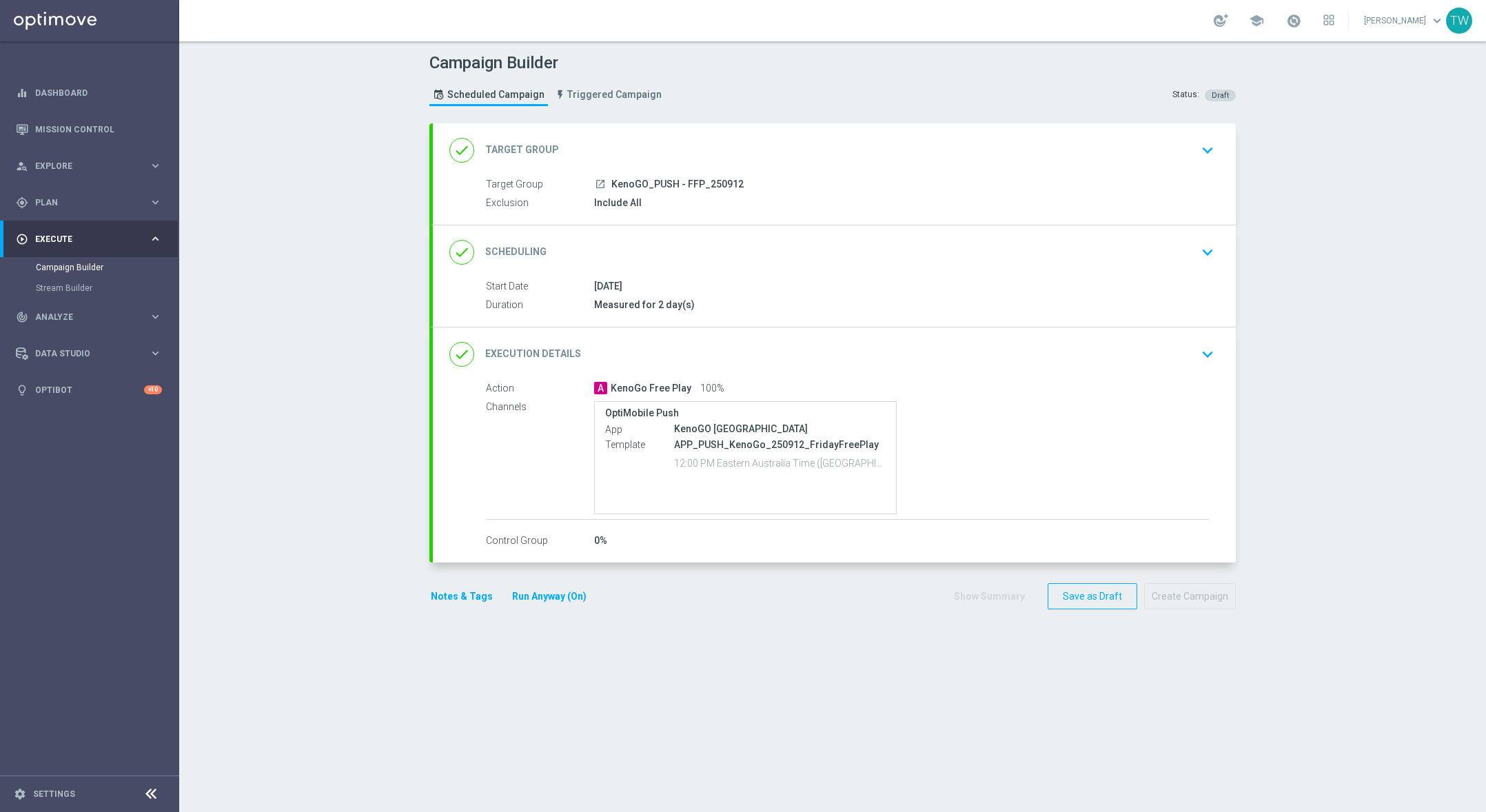
click at [756, 153] on div "done Target Group keyboard_arrow_down" at bounding box center [834, 150] width 770 height 26
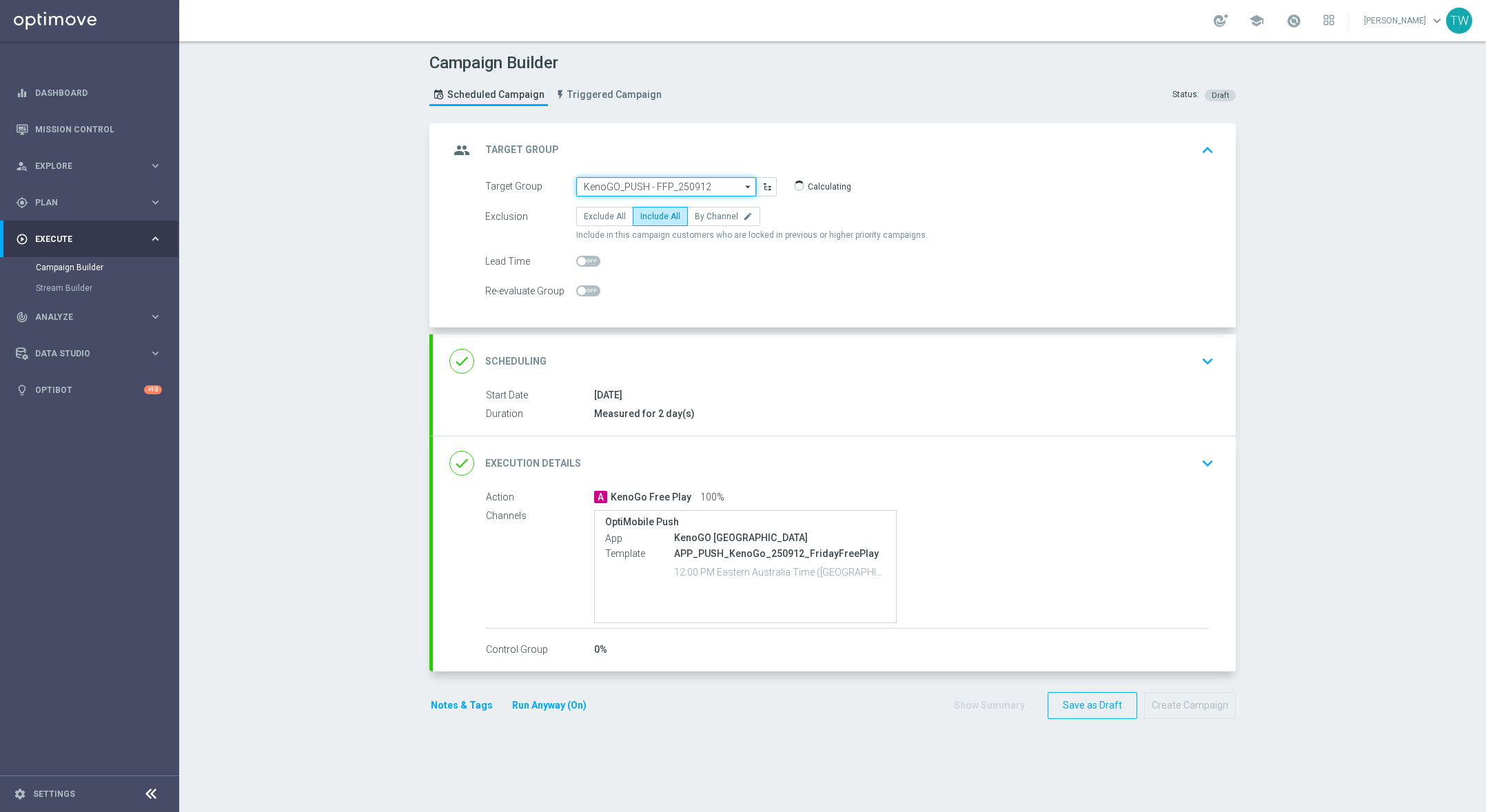
click at [680, 186] on input "KenoGO_PUSH - FFP_250912" at bounding box center [666, 186] width 180 height 20
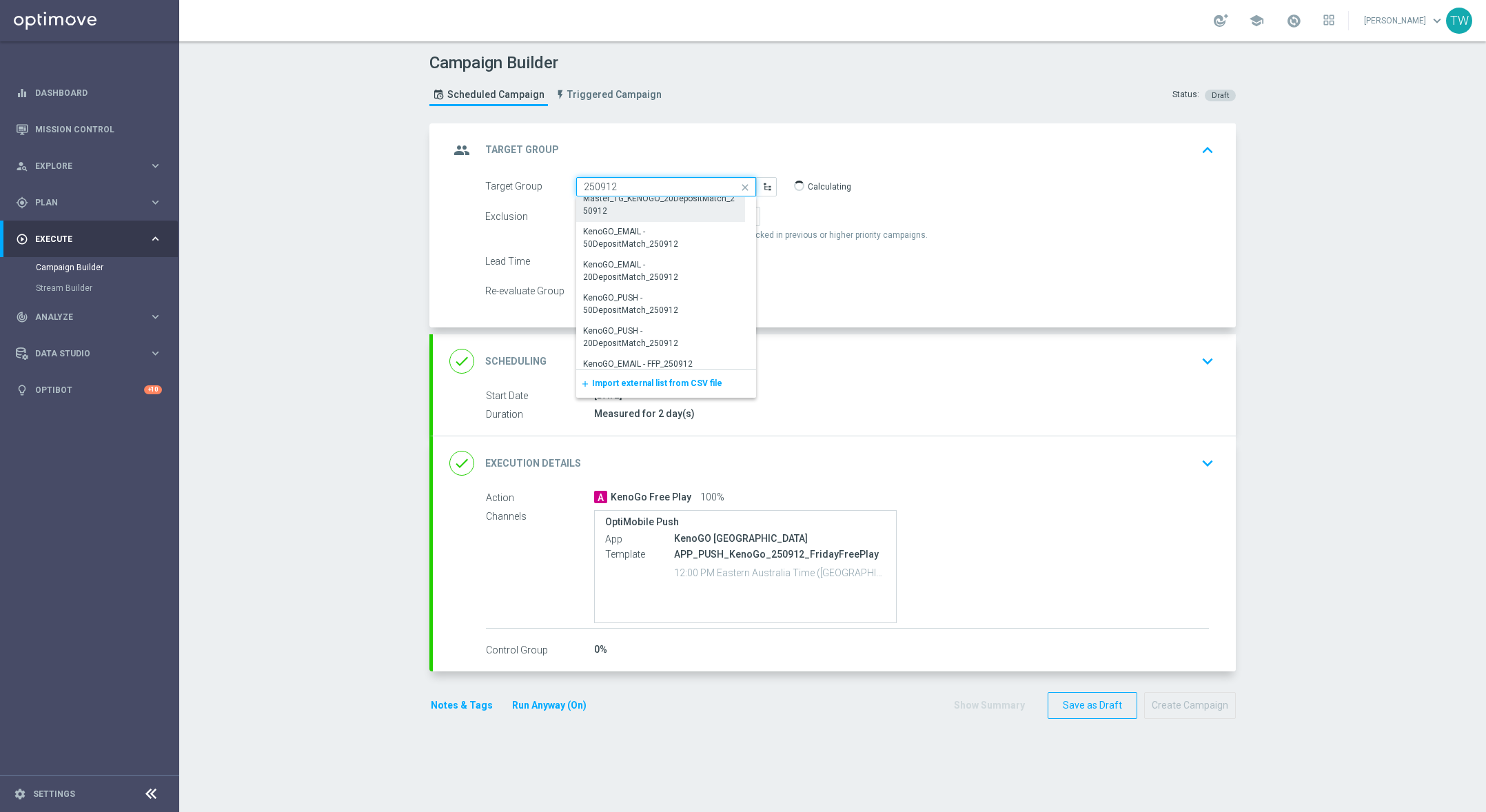
scroll to position [108, 0]
click at [684, 309] on div "KenoGO_SMS - FFP_250912" at bounding box center [661, 318] width 169 height 20
type input "KenoGO_SMS - FFP_250912"
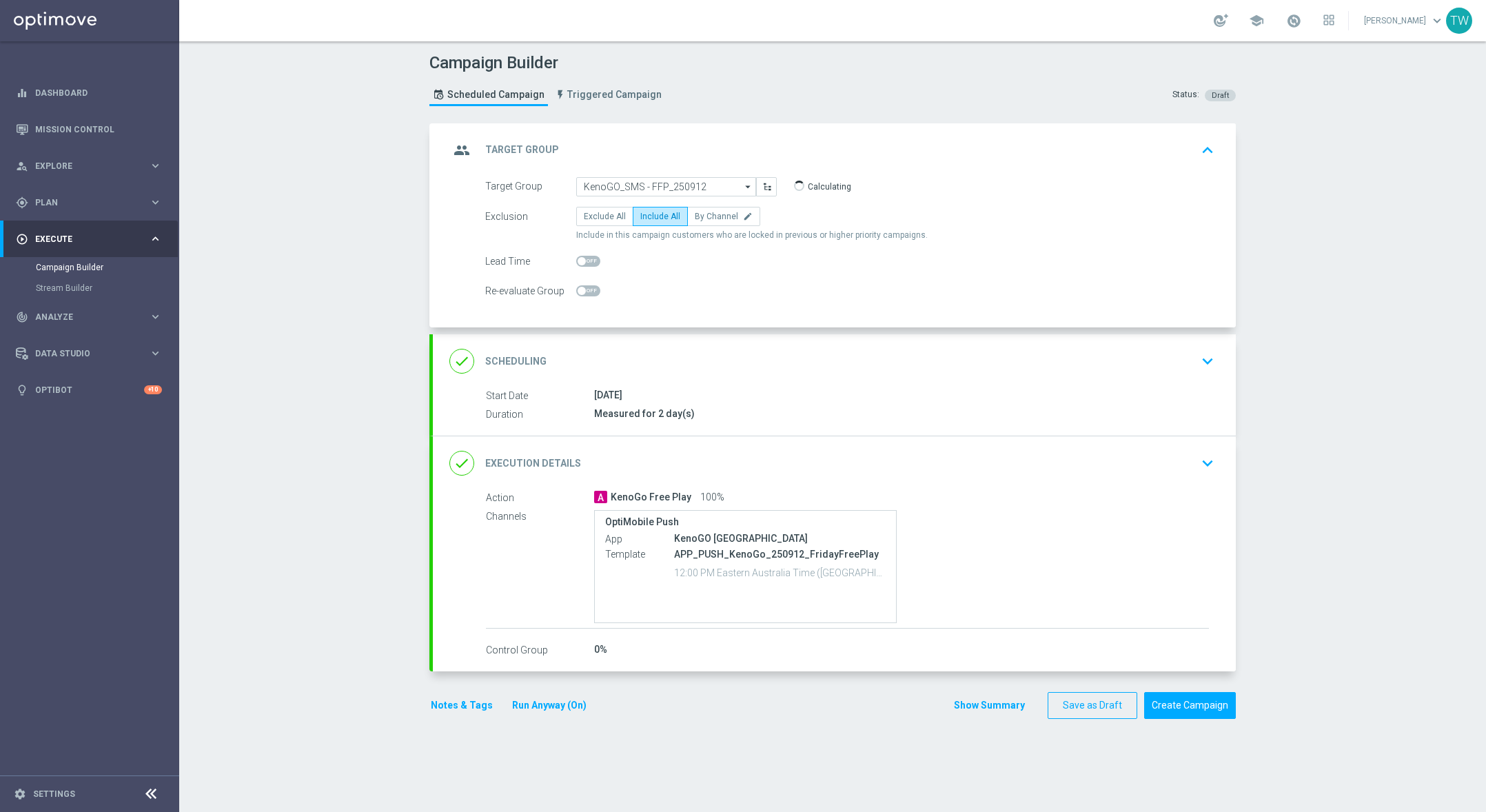
drag, startPoint x: 758, startPoint y: 456, endPoint x: 750, endPoint y: 444, distance: 14.4
click at [758, 455] on div "done Execution Details keyboard_arrow_down" at bounding box center [834, 463] width 770 height 26
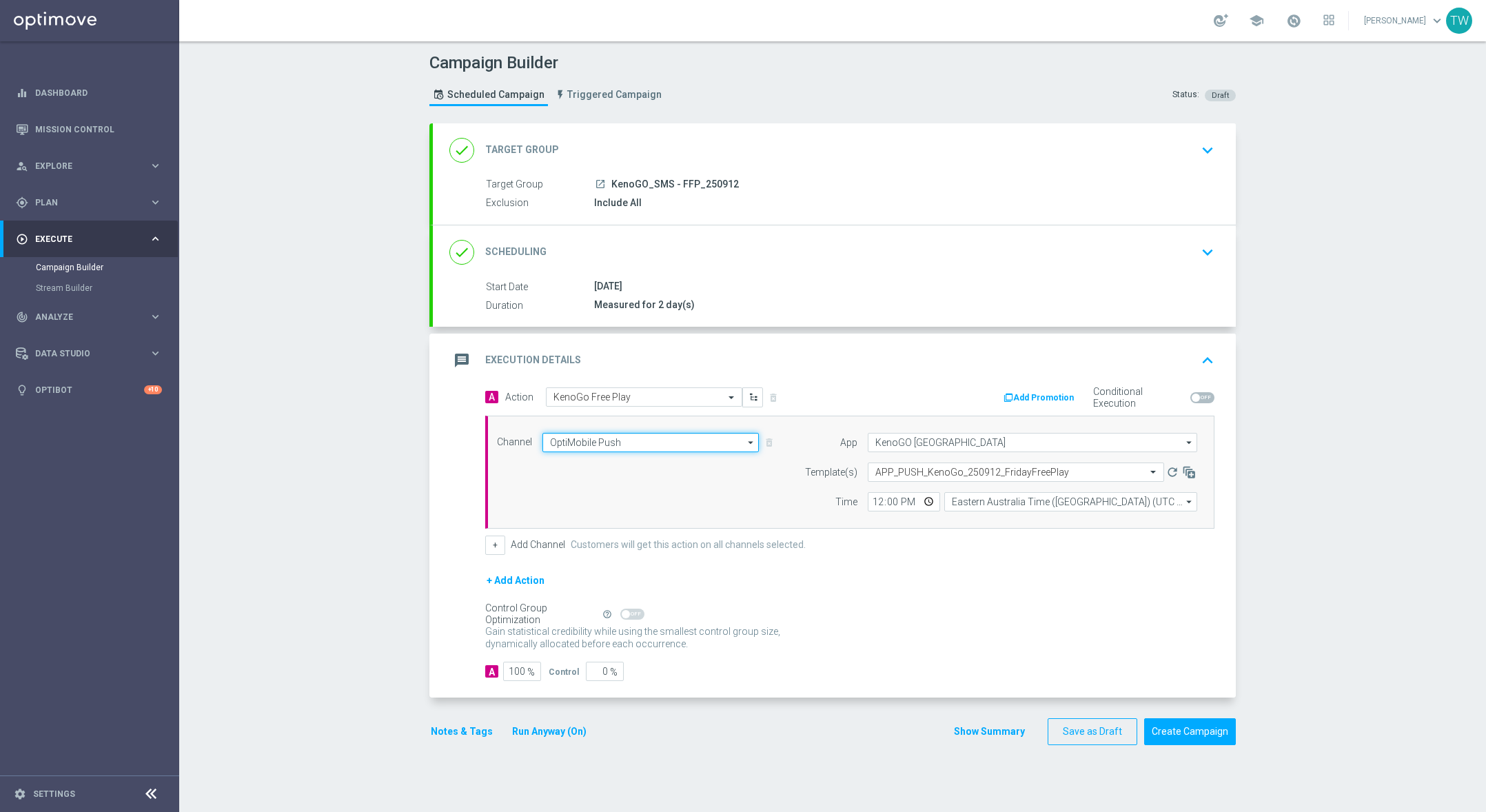
click at [639, 446] on input "OptiMobile Push" at bounding box center [651, 442] width 217 height 20
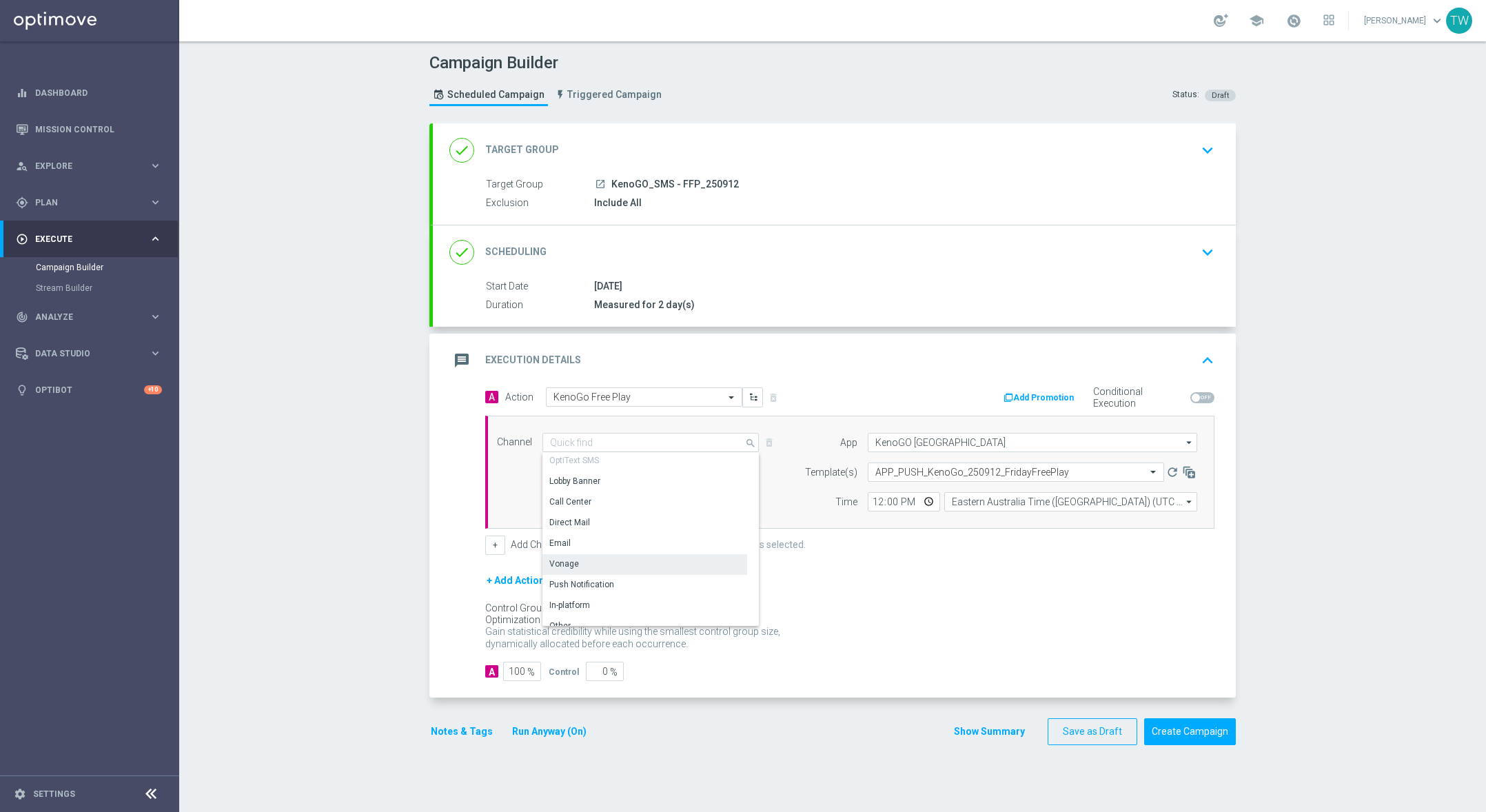
click at [639, 560] on div "Vonage" at bounding box center [644, 563] width 204 height 20
type input "Vonage"
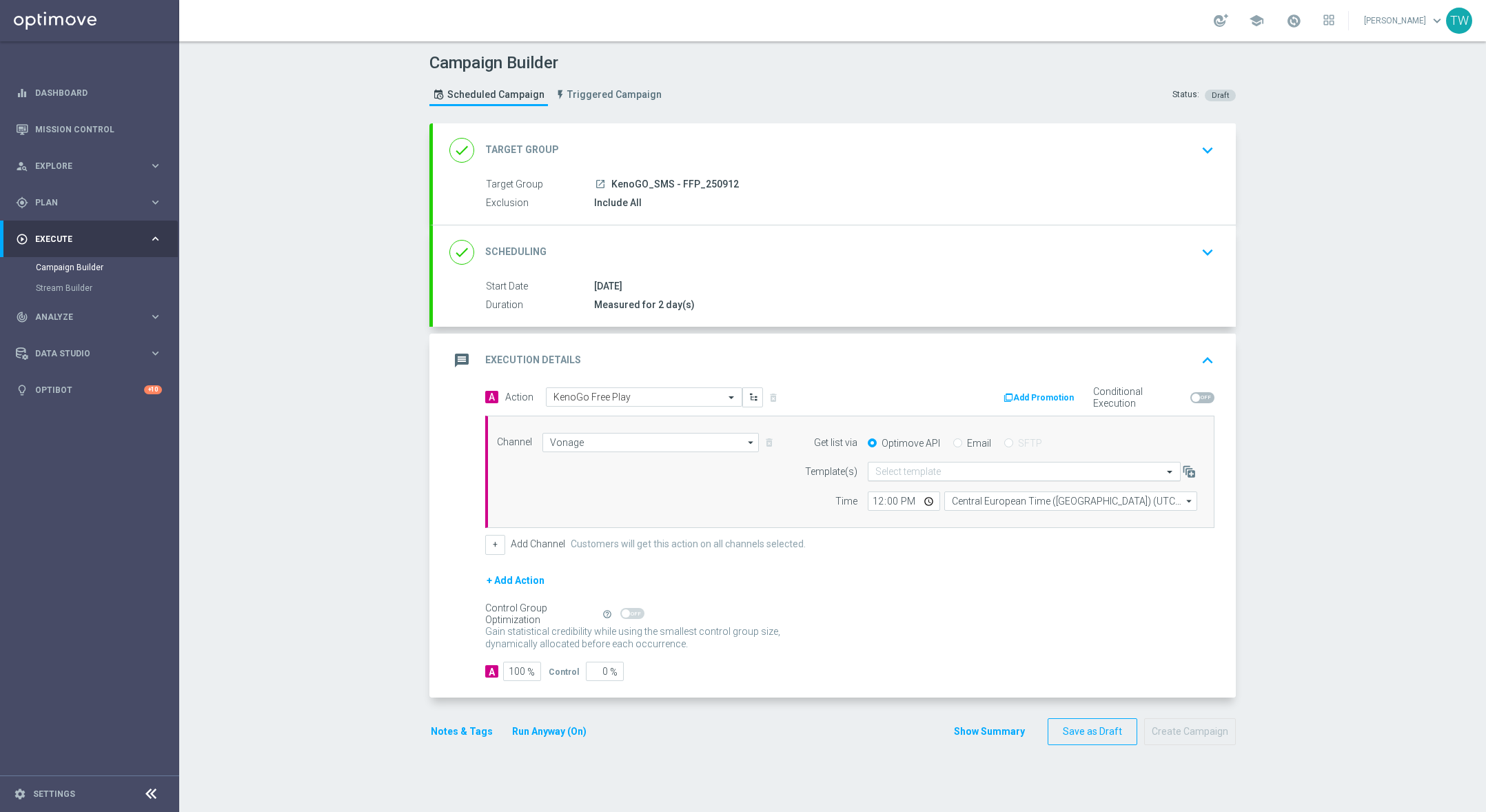
click at [964, 476] on input "text" at bounding box center [1011, 472] width 270 height 12
click at [964, 497] on label "AU_SMS_KenoGO_250912_FridayFreePlay" at bounding box center [952, 493] width 154 height 12
type input "250912"
click at [1014, 504] on input "Central European Time (Budapest) (UTC +02:00)" at bounding box center [1071, 501] width 253 height 20
click at [1010, 517] on div "Eastern Australia Time (Sydney) (UTC +10:00)" at bounding box center [1065, 522] width 226 height 12
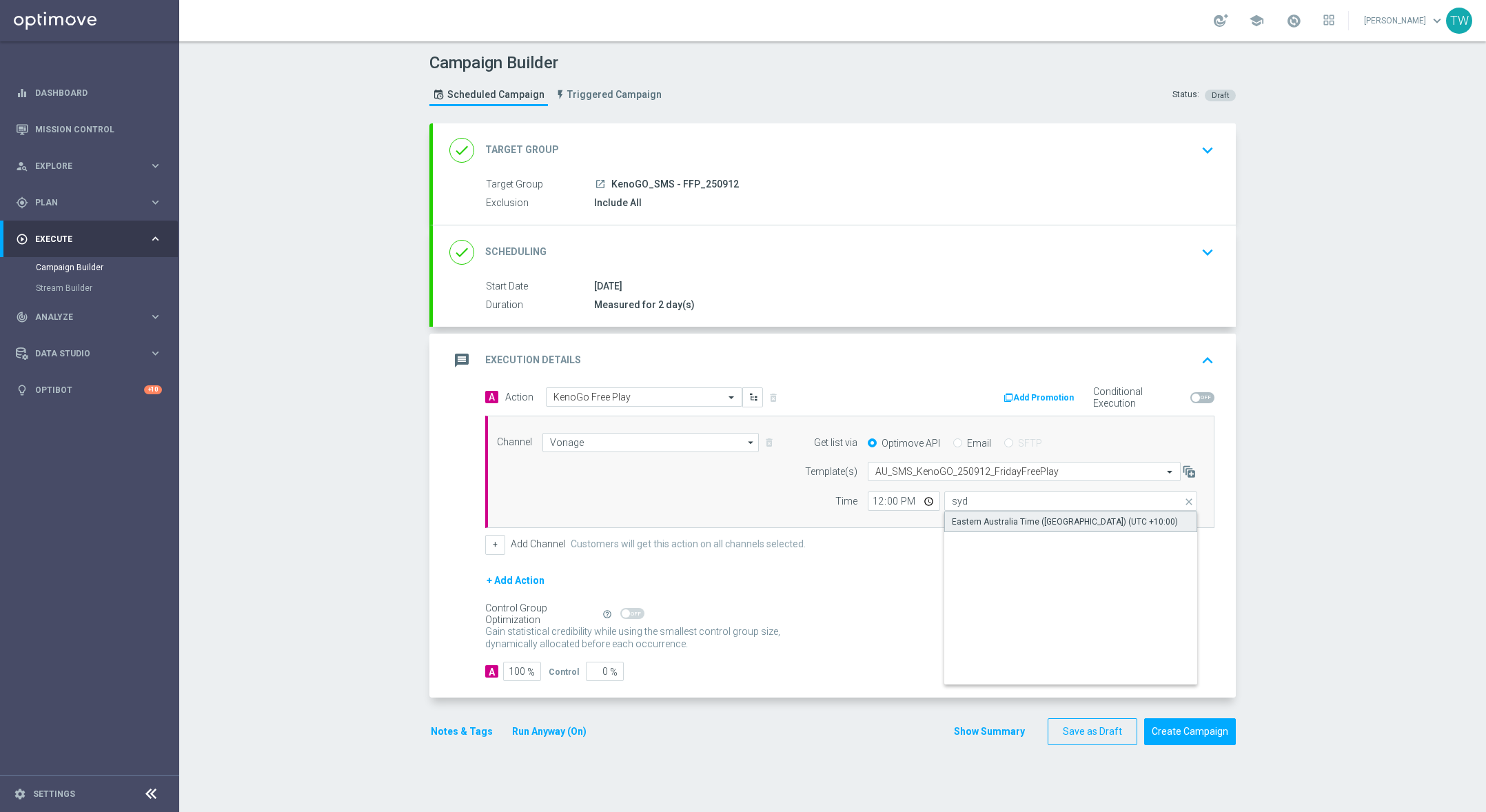
type input "Eastern Australia Time (Sydney) (UTC +10:00)"
click at [1055, 580] on div "+ Add Action" at bounding box center [850, 589] width 729 height 35
click at [1224, 729] on button "Create Campaign" at bounding box center [1190, 731] width 92 height 27
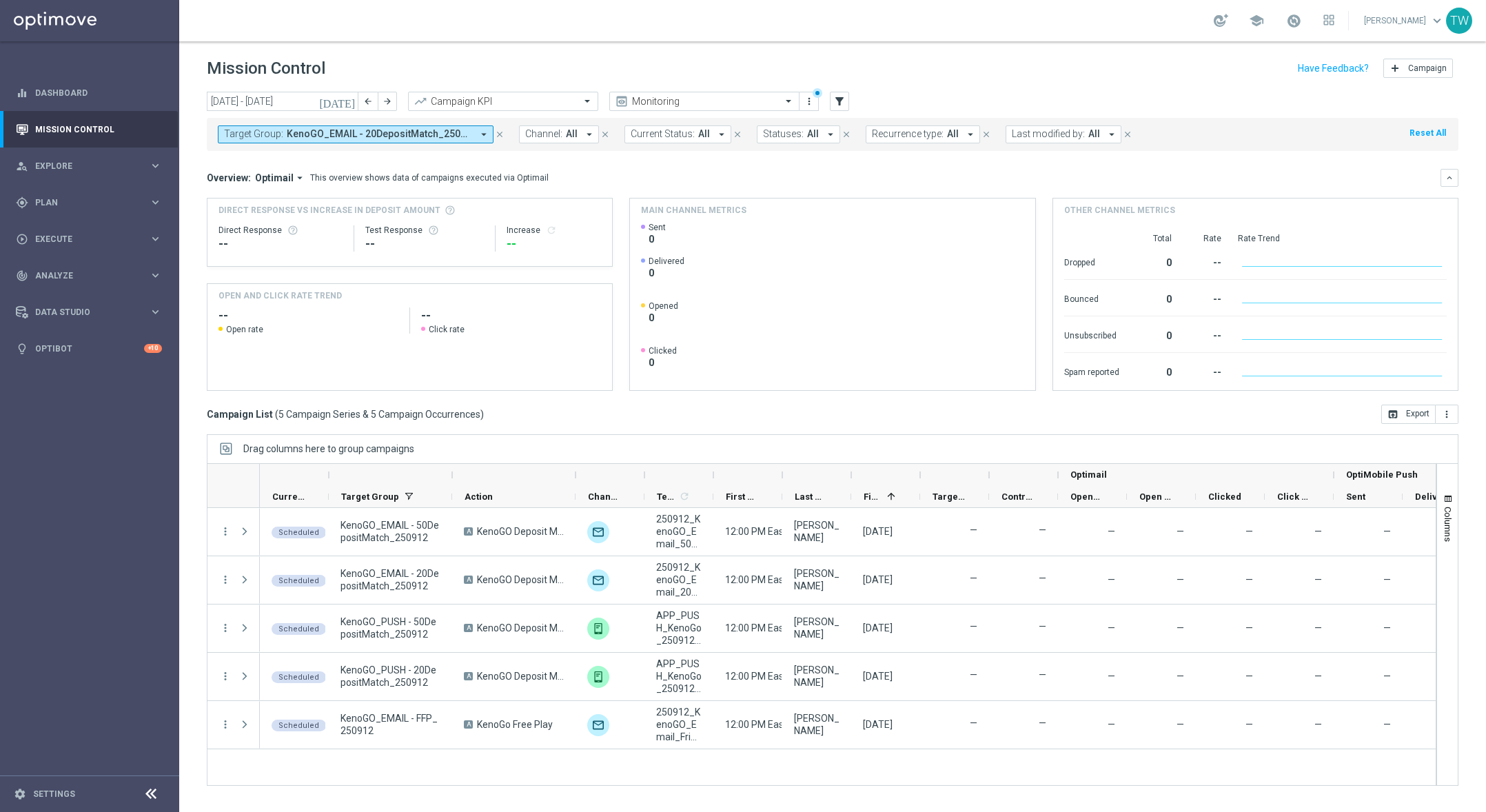
click at [783, 475] on div at bounding box center [782, 475] width 6 height 22
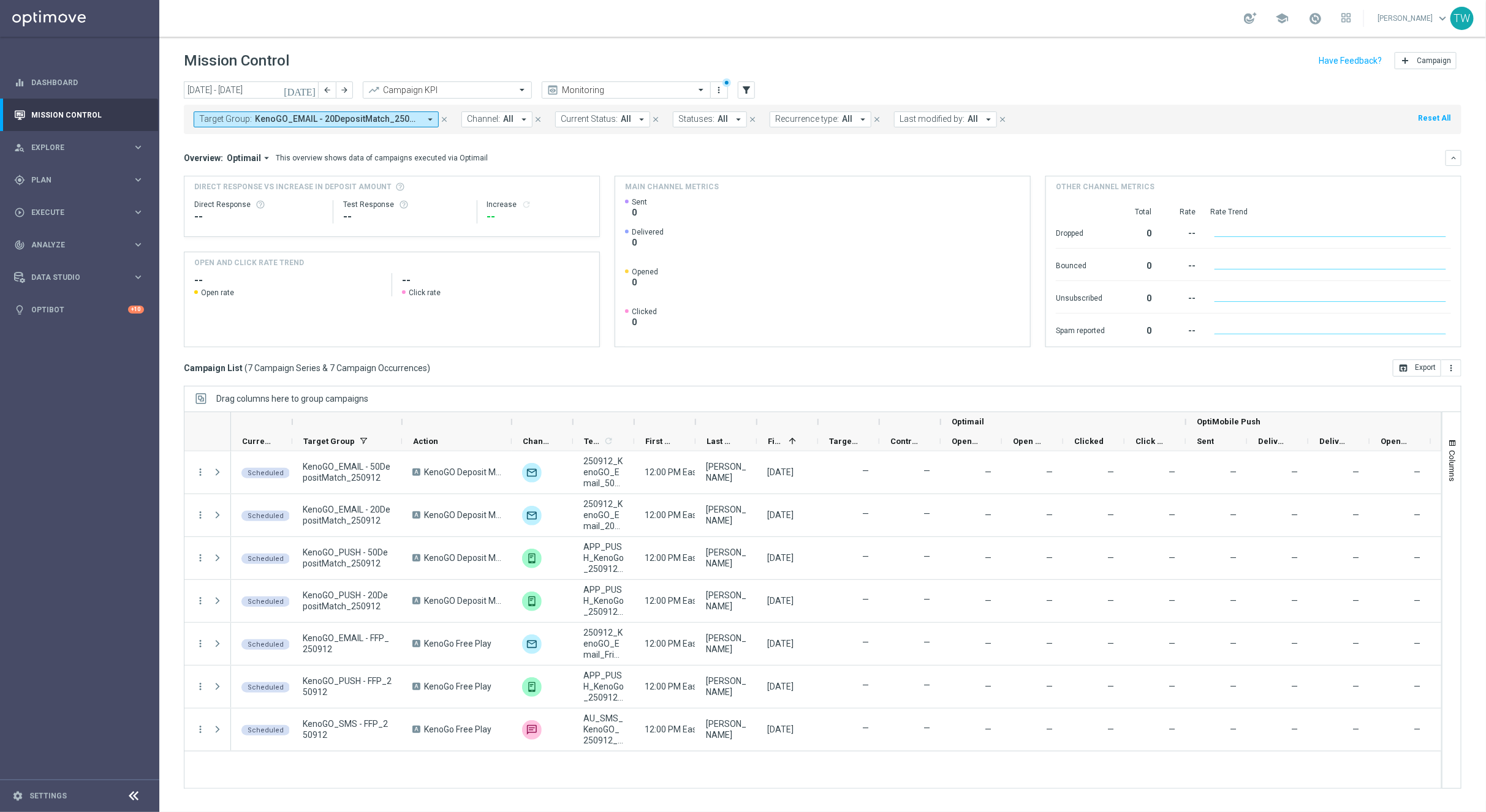
click at [401, 423] on div at bounding box center [402, 422] width 5 height 20
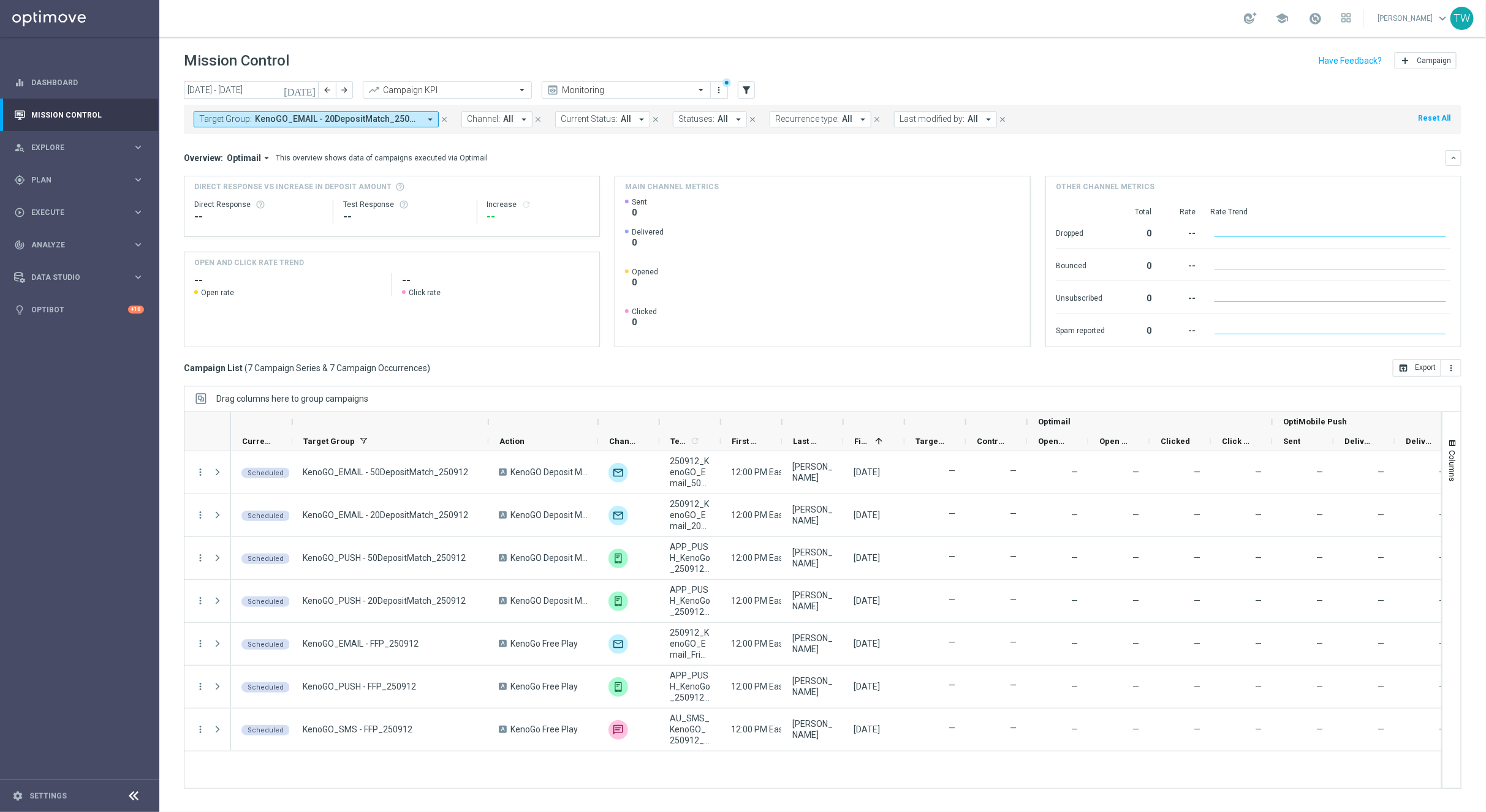
click at [596, 425] on div at bounding box center [598, 422] width 5 height 20
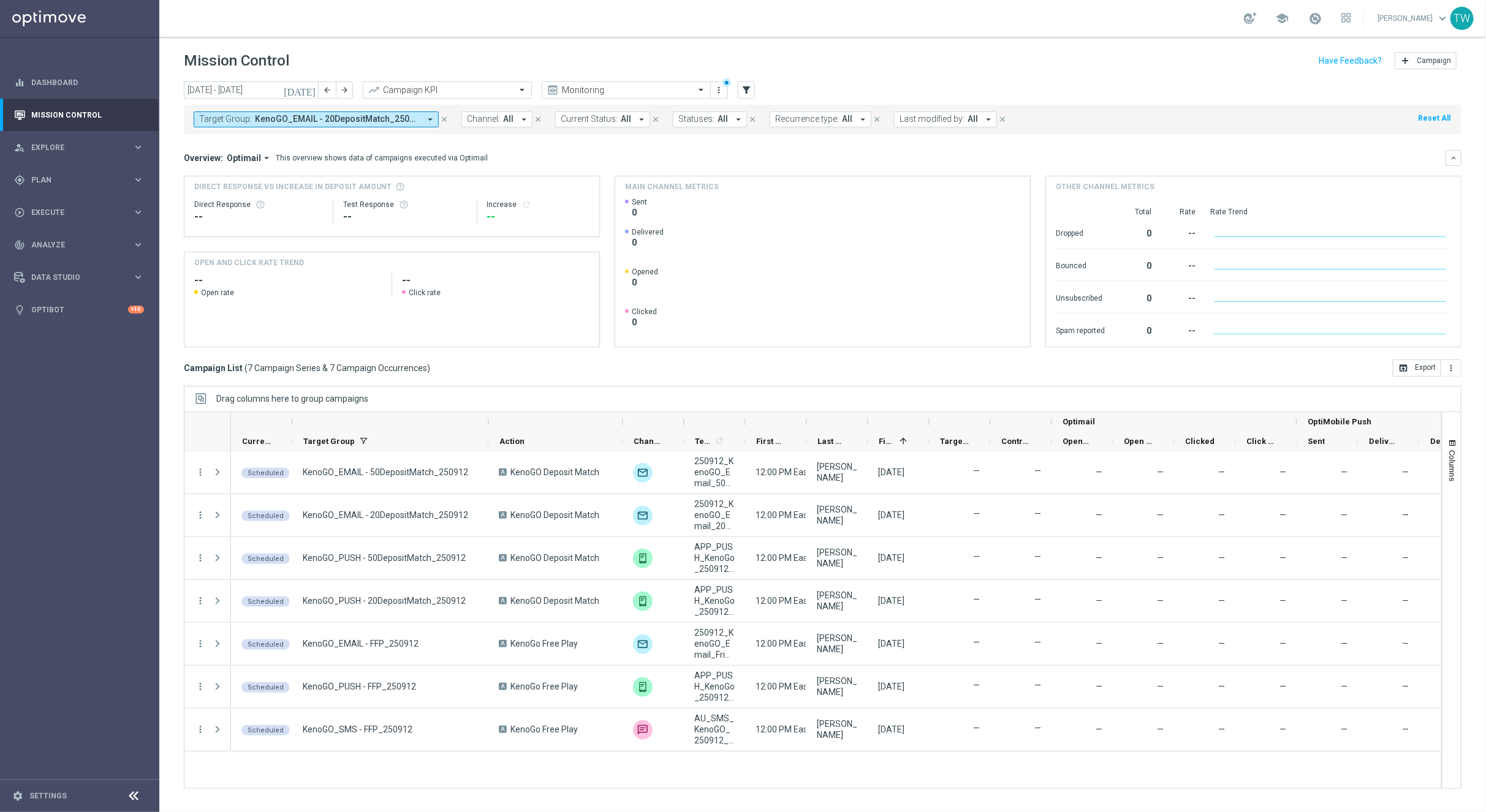
click at [747, 422] on div at bounding box center [775, 422] width 61 height 20
click at [741, 426] on div at bounding box center [714, 422] width 61 height 20
click at [743, 425] on div at bounding box center [745, 422] width 5 height 20
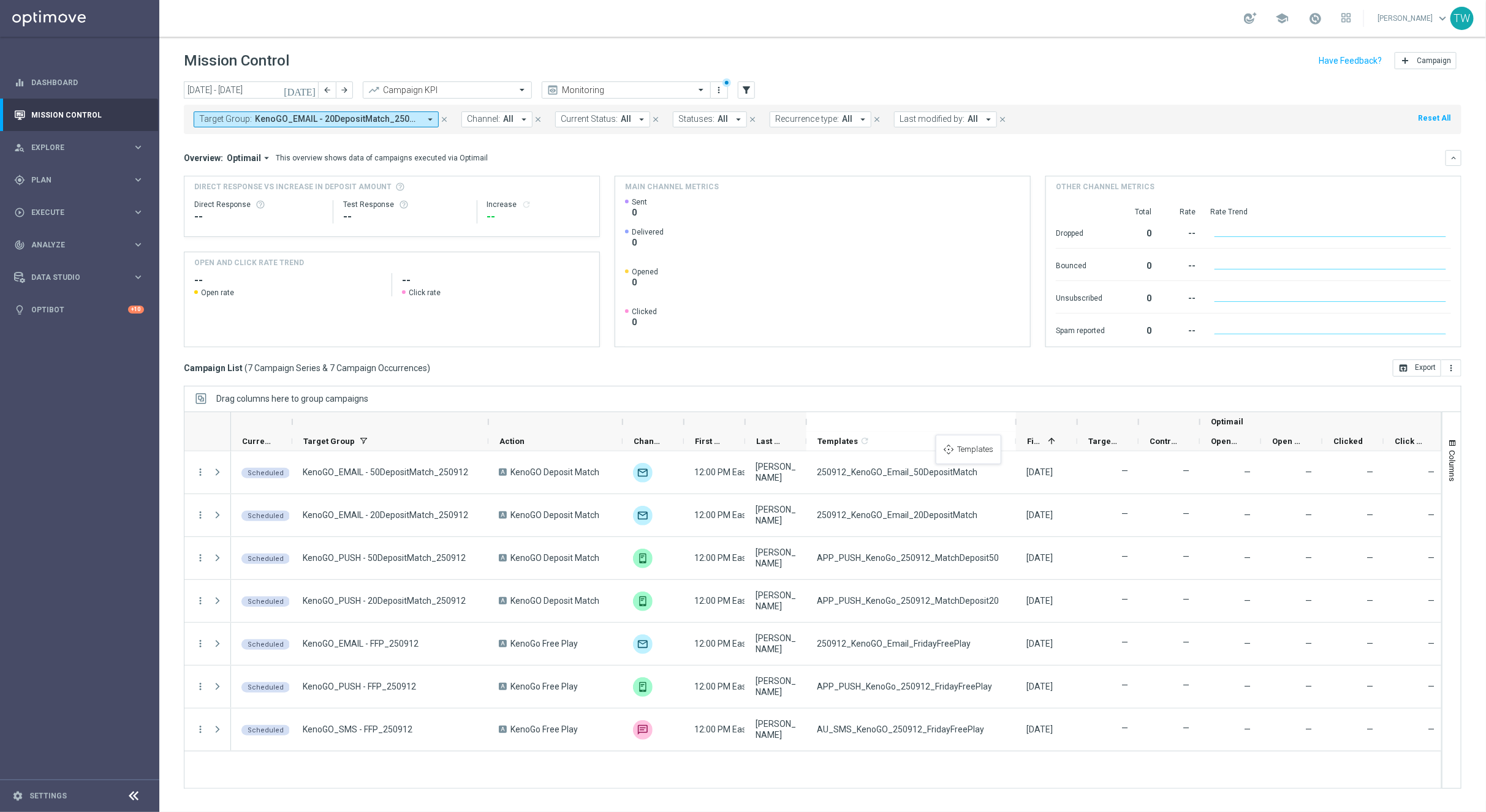
drag, startPoint x: 715, startPoint y: 439, endPoint x: 942, endPoint y: 442, distance: 227.0
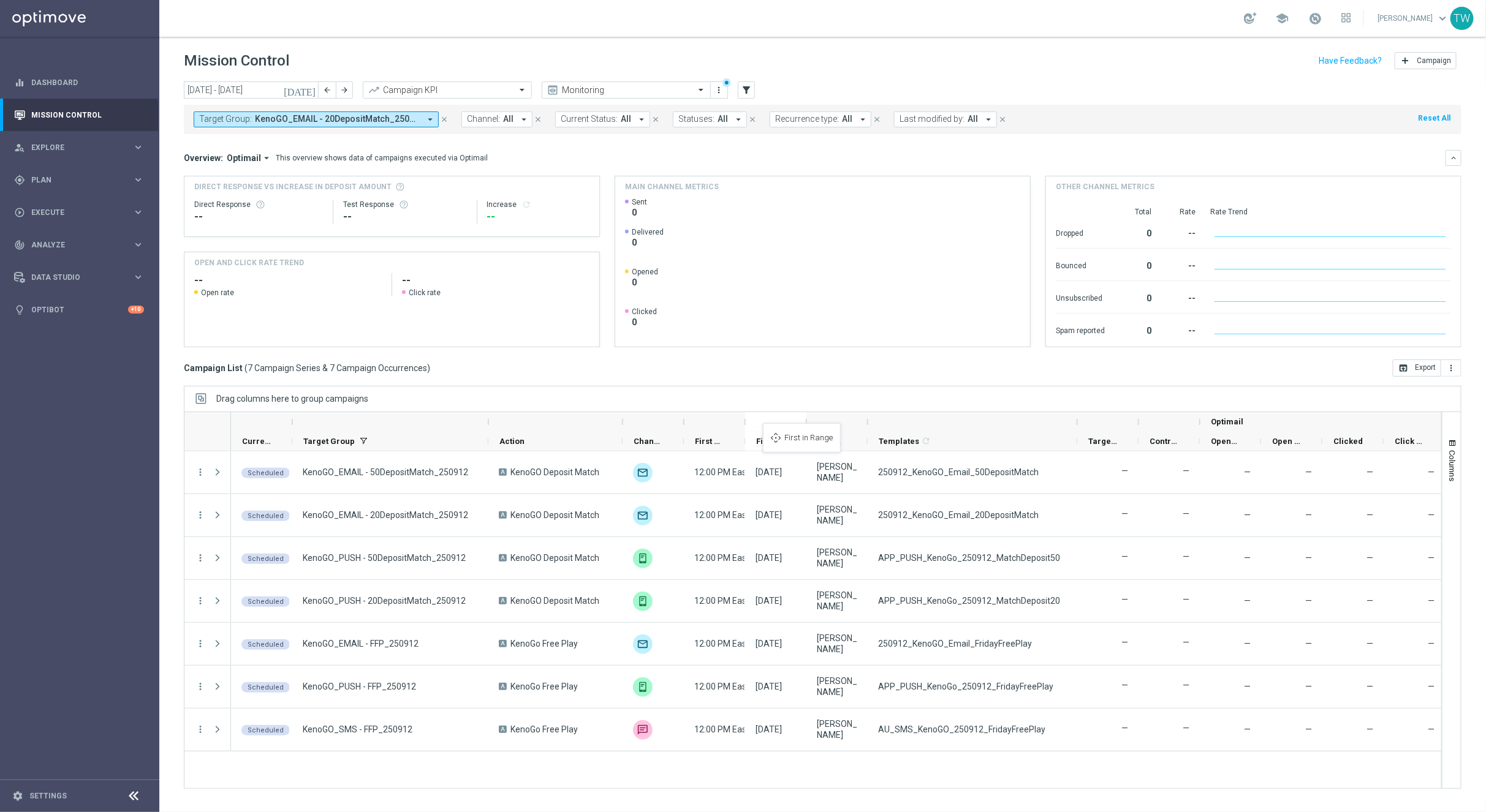
drag, startPoint x: 992, startPoint y: 439, endPoint x: 770, endPoint y: 431, distance: 222.1
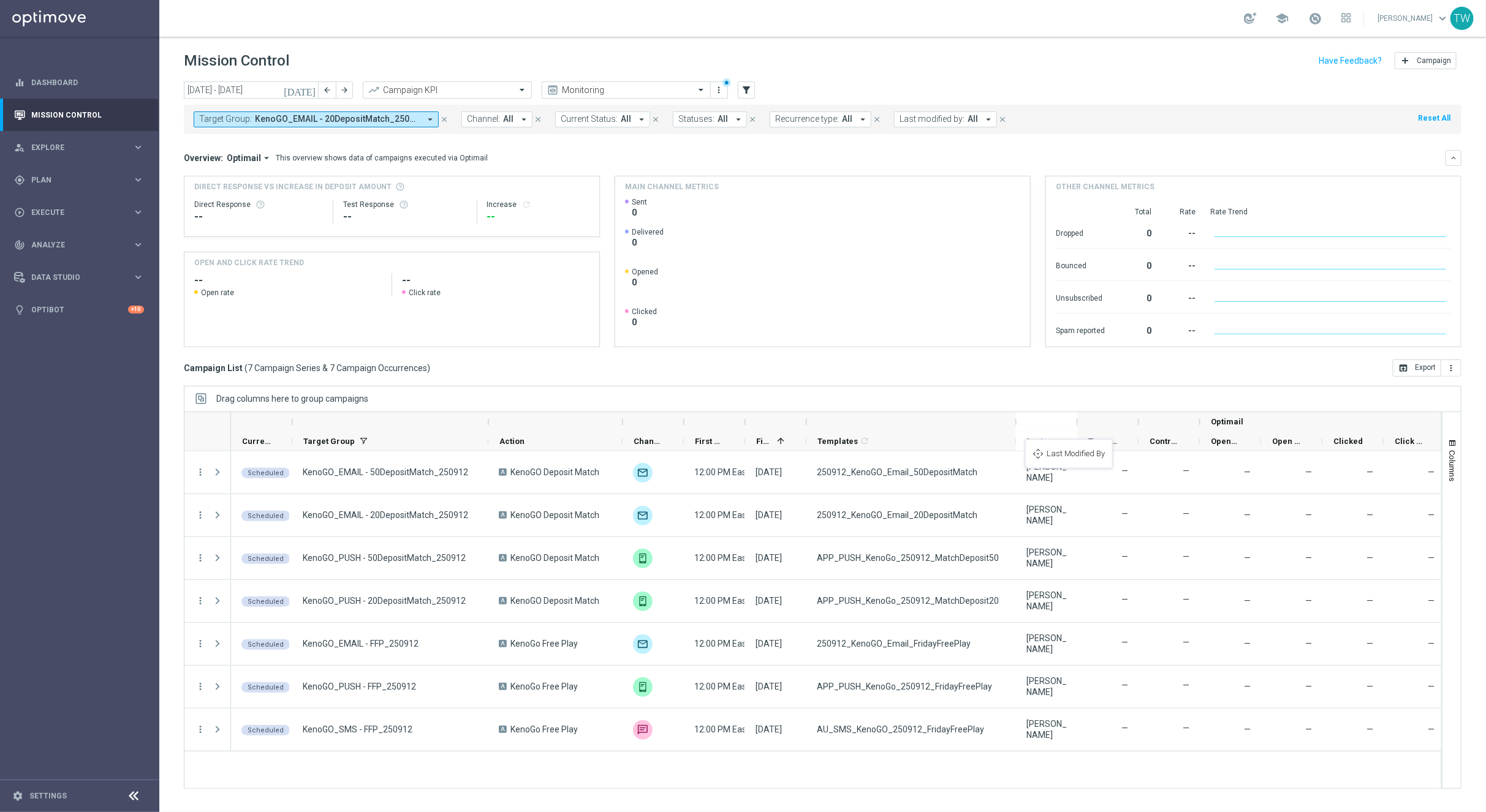
drag, startPoint x: 821, startPoint y: 442, endPoint x: 830, endPoint y: 443, distance: 9.1
click at [746, 420] on div at bounding box center [745, 422] width 5 height 20
drag, startPoint x: 928, startPoint y: 426, endPoint x: 731, endPoint y: 422, distance: 197.0
click at [731, 422] on div at bounding box center [714, 422] width 61 height 20
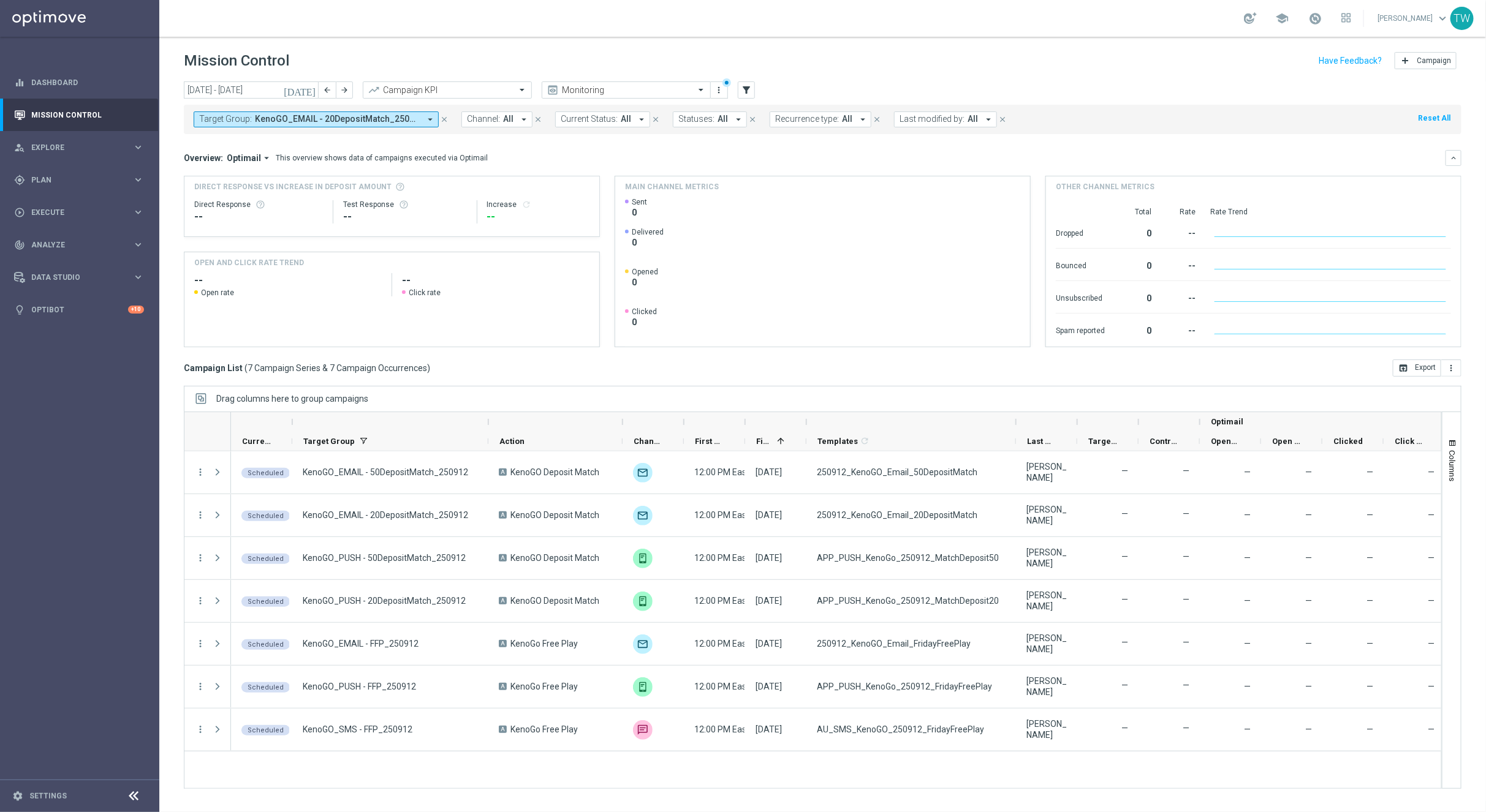
click at [809, 426] on div at bounding box center [807, 422] width 5 height 20
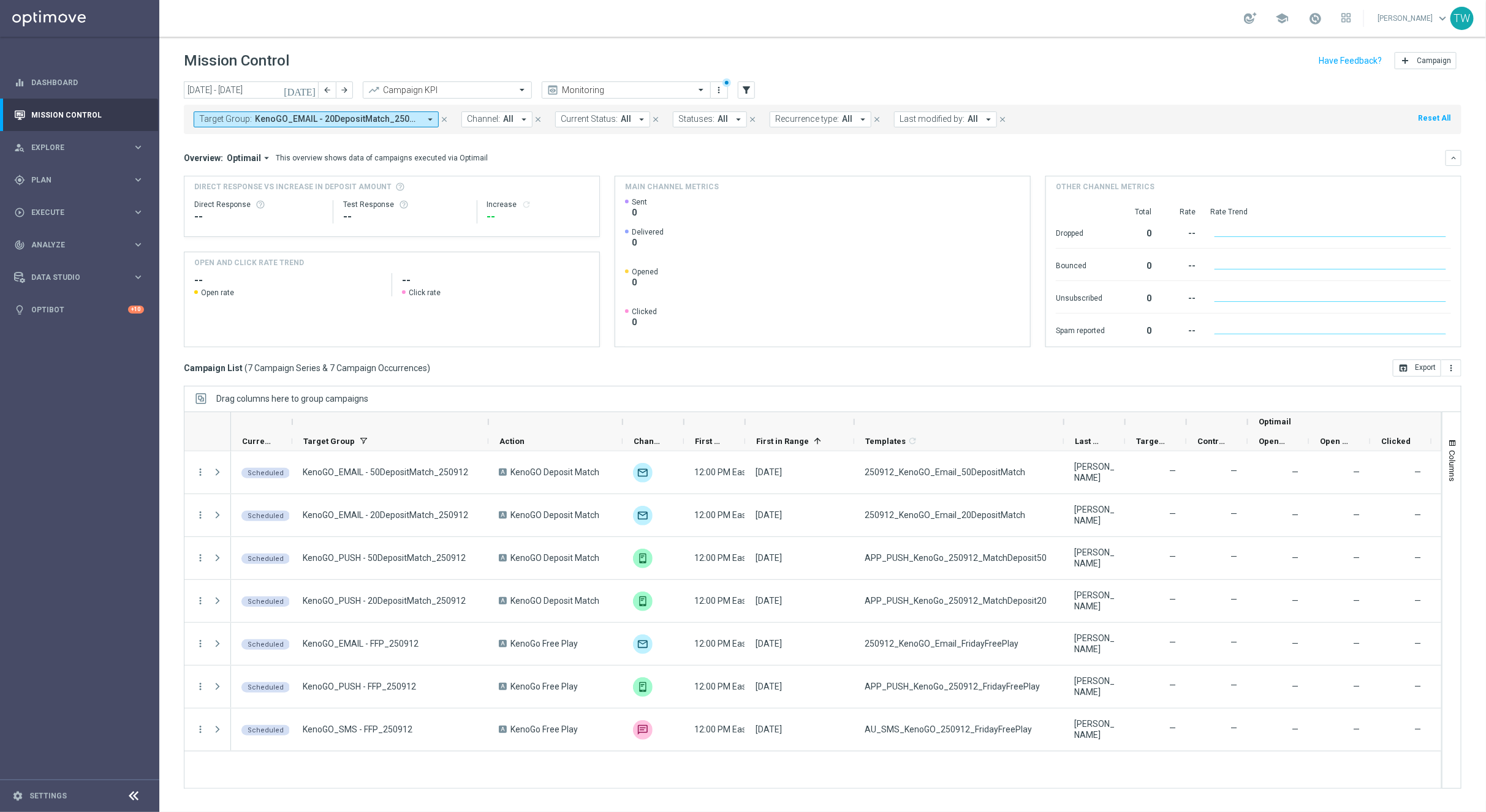
click at [862, 394] on div "Drag columns here to group campaigns" at bounding box center [822, 399] width 1277 height 26
